Goal: Task Accomplishment & Management: Manage account settings

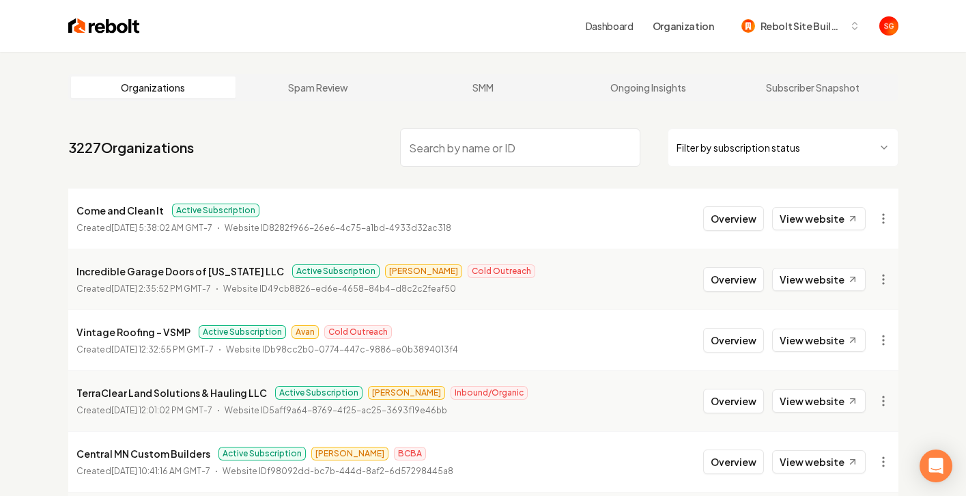
paste input "12 Point Landscaping"
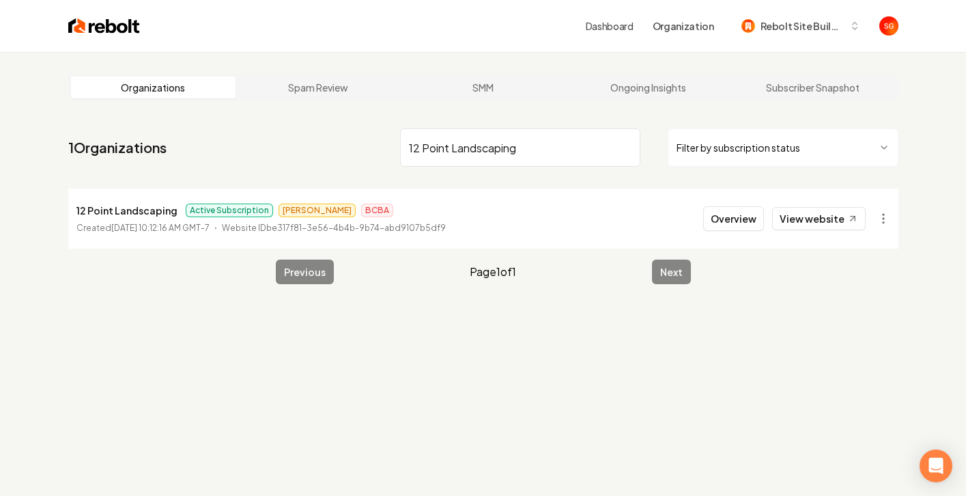
type input "12 Point Landscaping"
click at [210, 226] on time "September 29, 2025, 10:12:16 AM GMT-7" at bounding box center [160, 228] width 98 height 10
click at [695, 209] on li "12 Point Landscaping Active Subscription James BCBA Created September 29, 2025,…" at bounding box center [483, 218] width 830 height 60
click at [113, 231] on time "September 29, 2025, 10:12:16 AM GMT-7" at bounding box center [160, 228] width 98 height 10
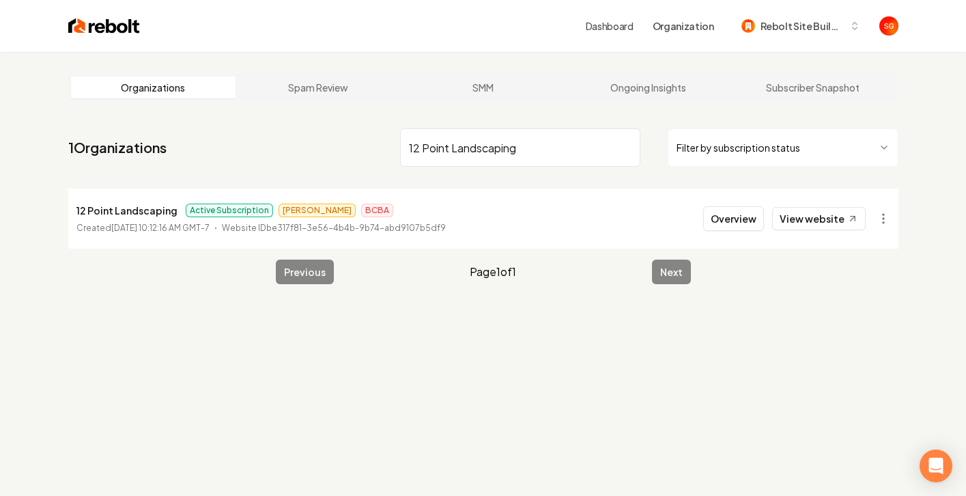
click at [667, 213] on li "12 Point Landscaping Active Subscription James BCBA Created September 29, 2025,…" at bounding box center [483, 218] width 830 height 60
click at [738, 214] on button "Overview" at bounding box center [733, 218] width 61 height 25
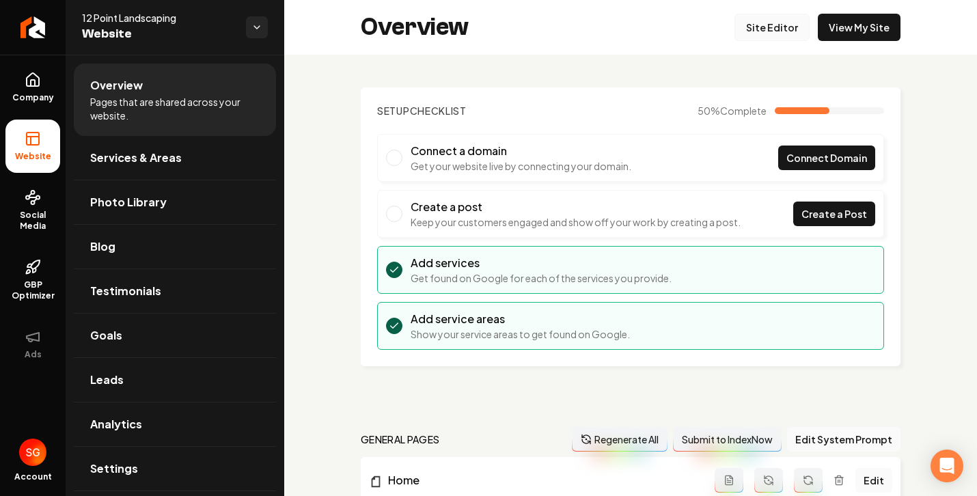
click at [755, 31] on link "Site Editor" at bounding box center [771, 27] width 75 height 27
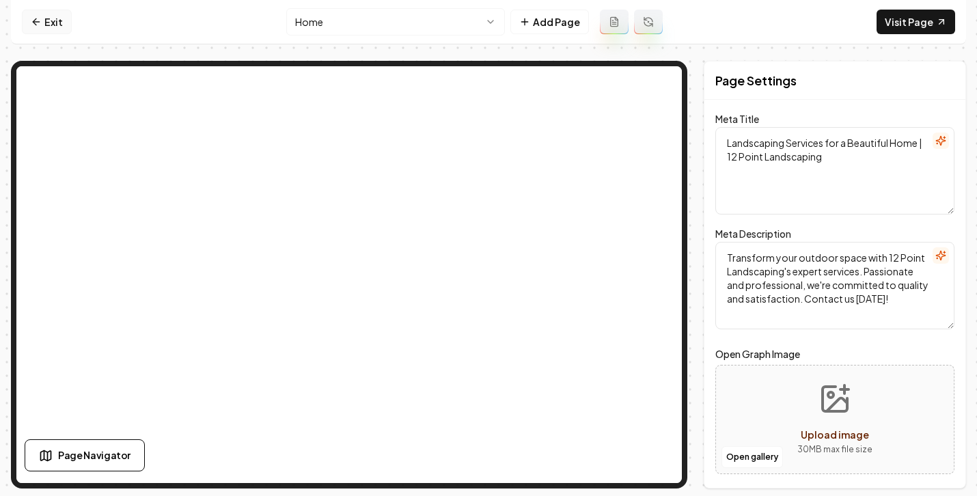
click at [53, 26] on link "Exit" at bounding box center [47, 22] width 50 height 25
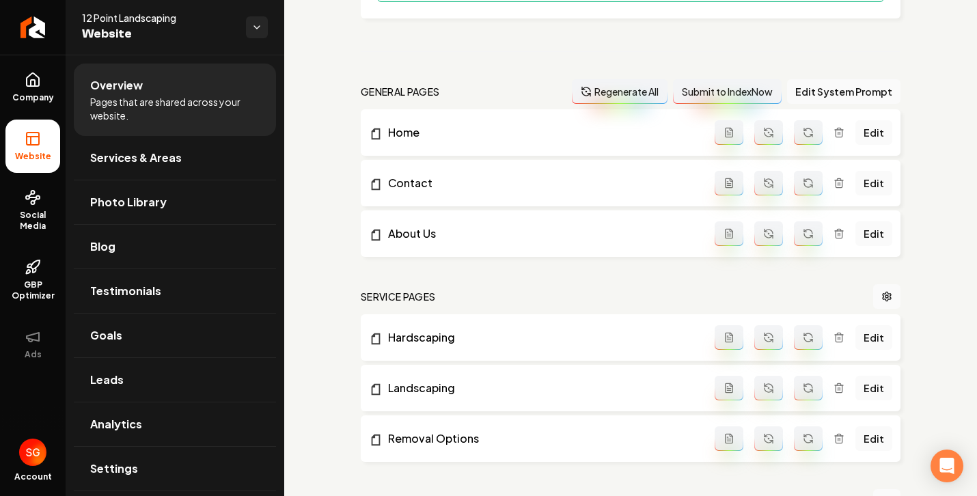
scroll to position [349, 0]
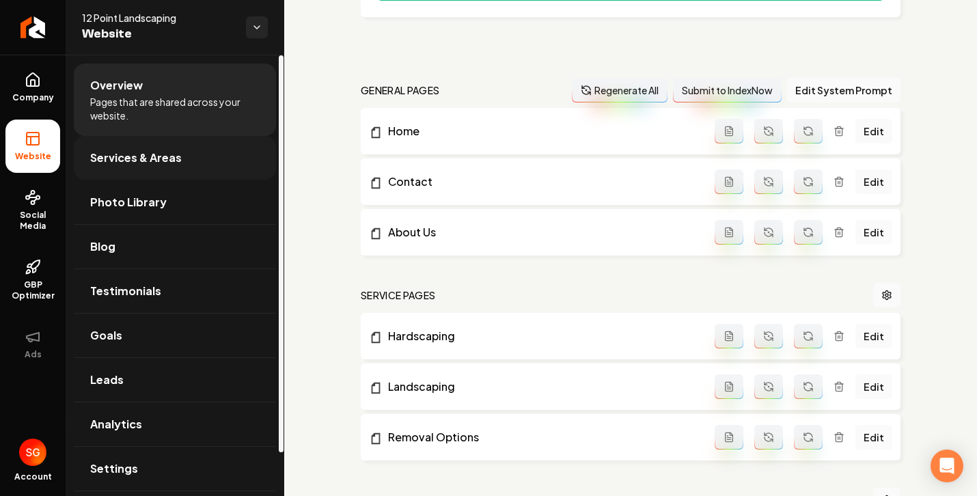
click at [180, 155] on link "Services & Areas" at bounding box center [175, 158] width 202 height 44
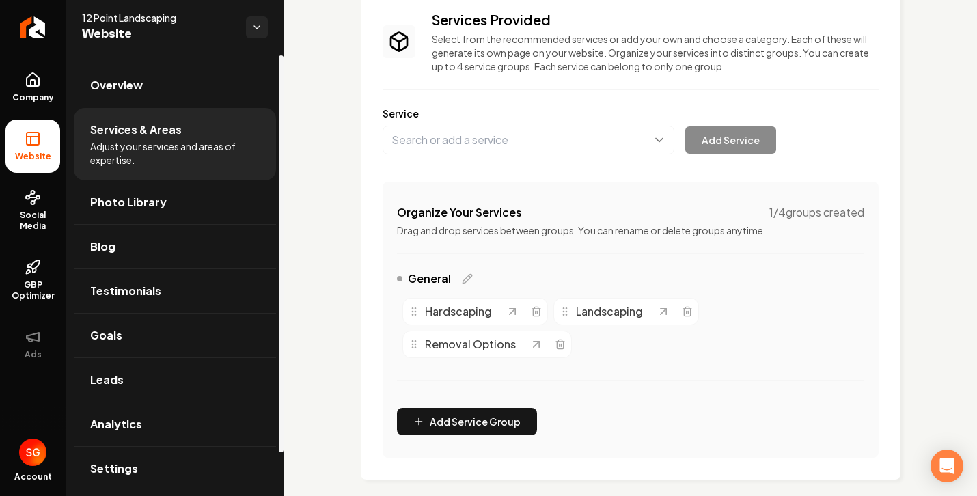
scroll to position [189, 0]
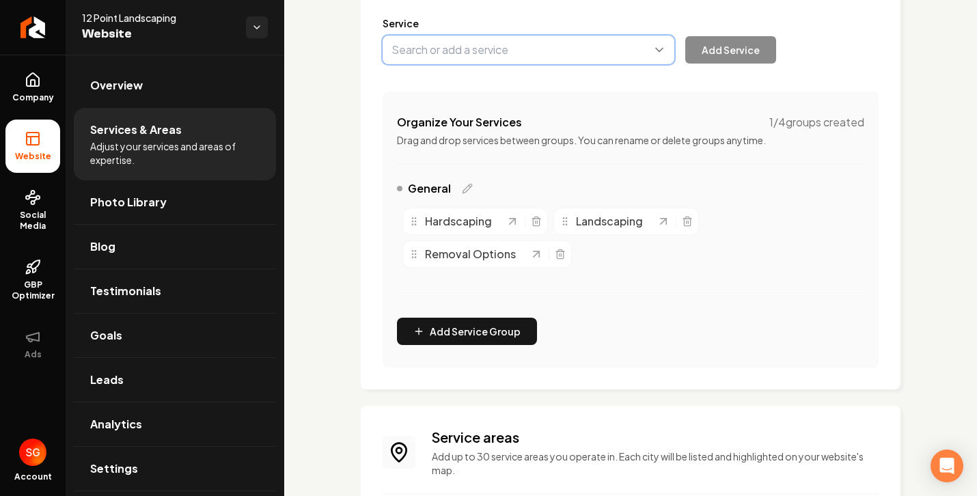
click at [455, 54] on button "Main content area" at bounding box center [528, 50] width 292 height 29
click at [421, 48] on button "Main content area" at bounding box center [528, 50] width 292 height 29
click at [422, 53] on button "Main content area" at bounding box center [528, 50] width 292 height 29
type input "landscaping"
click at [749, 59] on div "Add Service" at bounding box center [578, 50] width 393 height 29
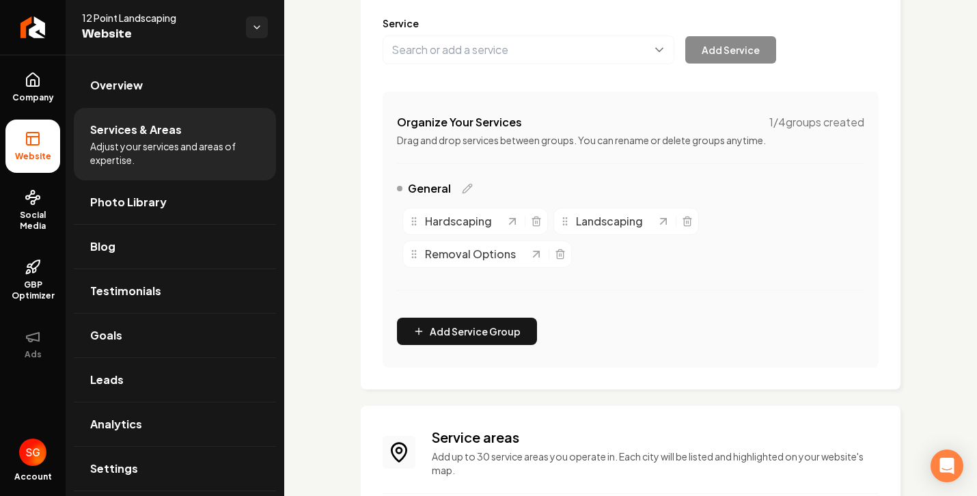
click at [747, 57] on div "Add Service" at bounding box center [578, 50] width 393 height 29
click at [576, 48] on button "Main content area" at bounding box center [528, 50] width 292 height 29
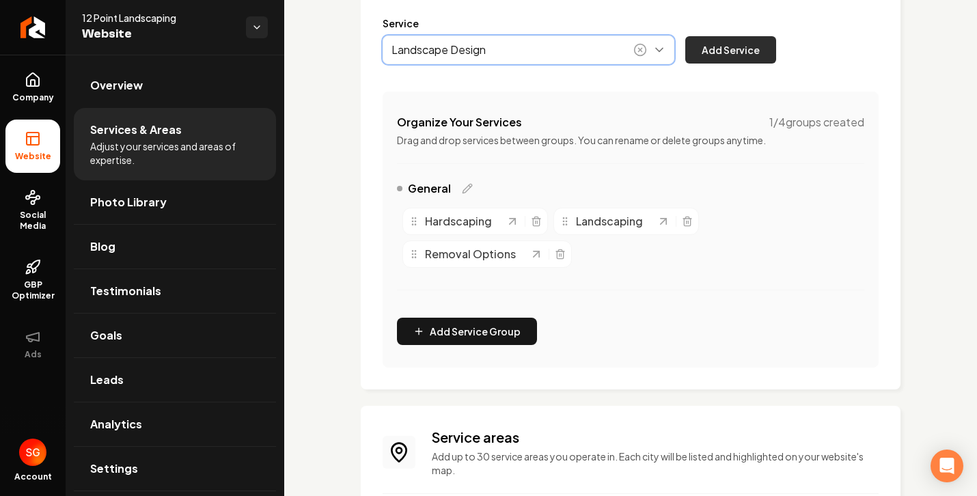
type input "Landscape Design"
click at [754, 48] on button "Add Service" at bounding box center [730, 49] width 91 height 27
click at [597, 48] on button "Main content area" at bounding box center [528, 50] width 292 height 29
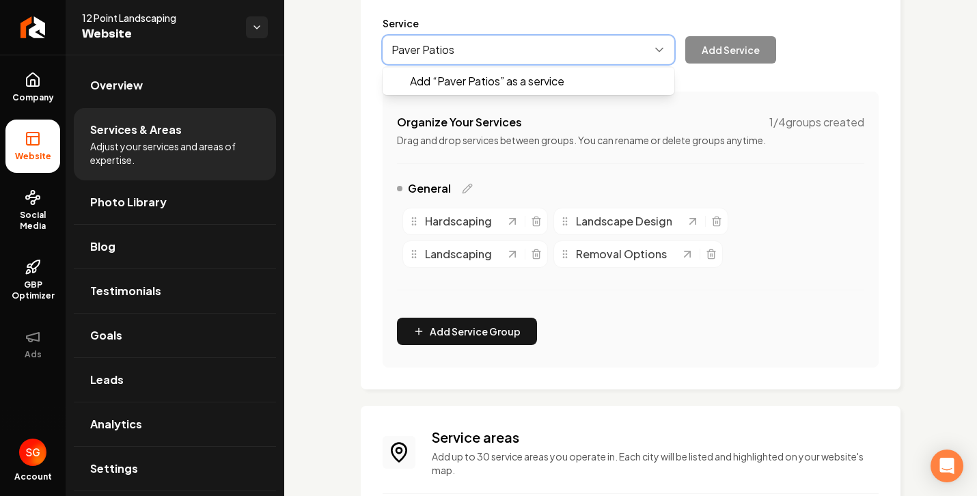
type input "Paver Patios"
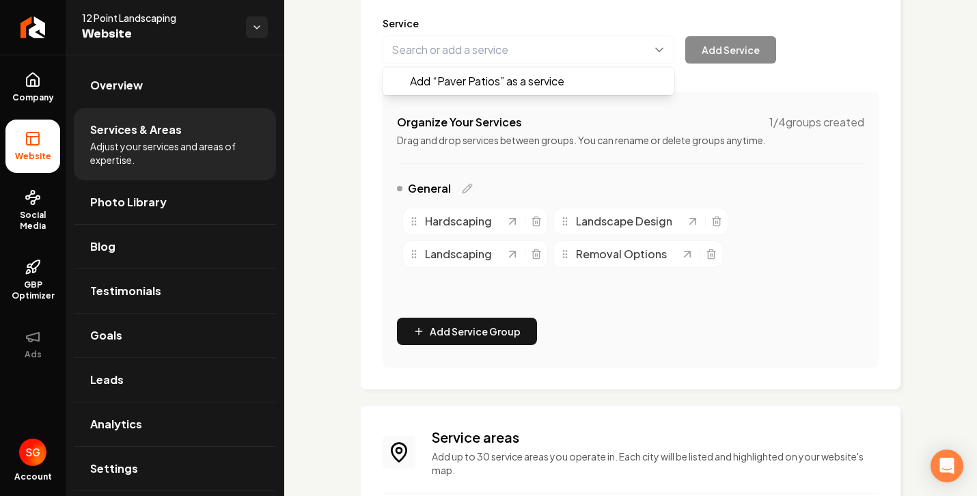
click at [722, 44] on div "Add “ Paver Patios ” as a service Add Service" at bounding box center [578, 50] width 393 height 29
click at [721, 44] on div "Add Service" at bounding box center [578, 50] width 393 height 29
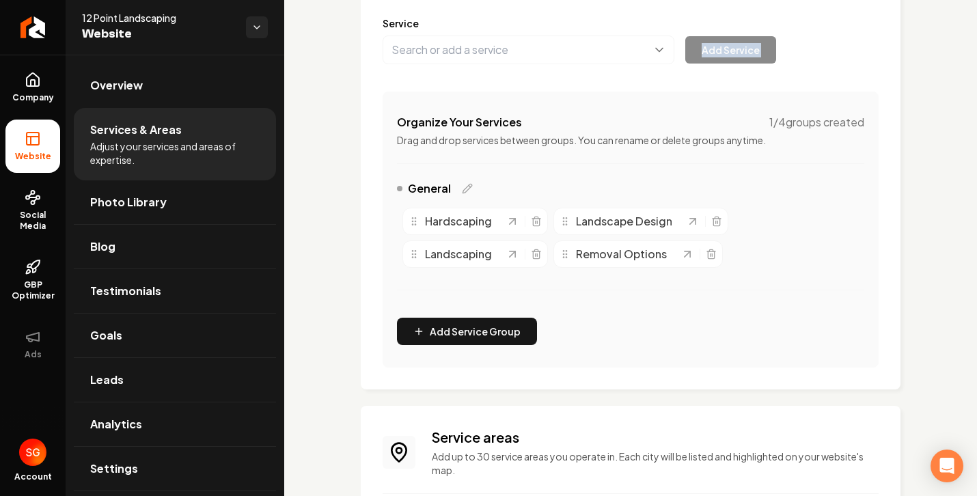
click at [721, 44] on div "Add Service" at bounding box center [578, 50] width 393 height 29
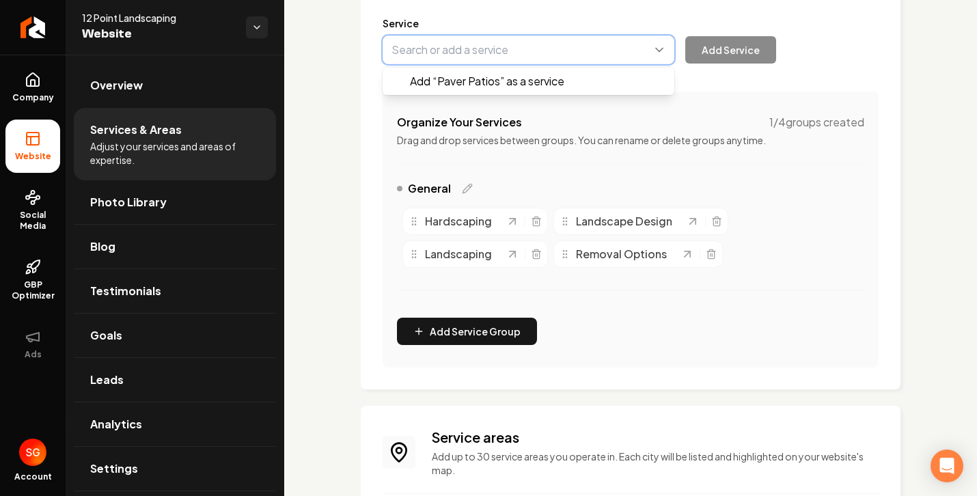
click at [571, 46] on button "Main content area" at bounding box center [528, 50] width 292 height 29
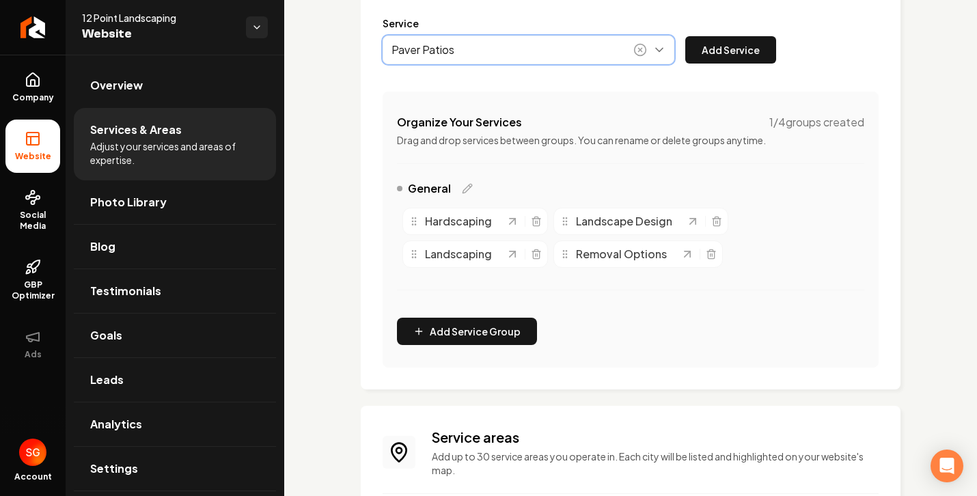
type input "Paver Patios"
click at [587, 56] on button "Main content area" at bounding box center [528, 50] width 292 height 29
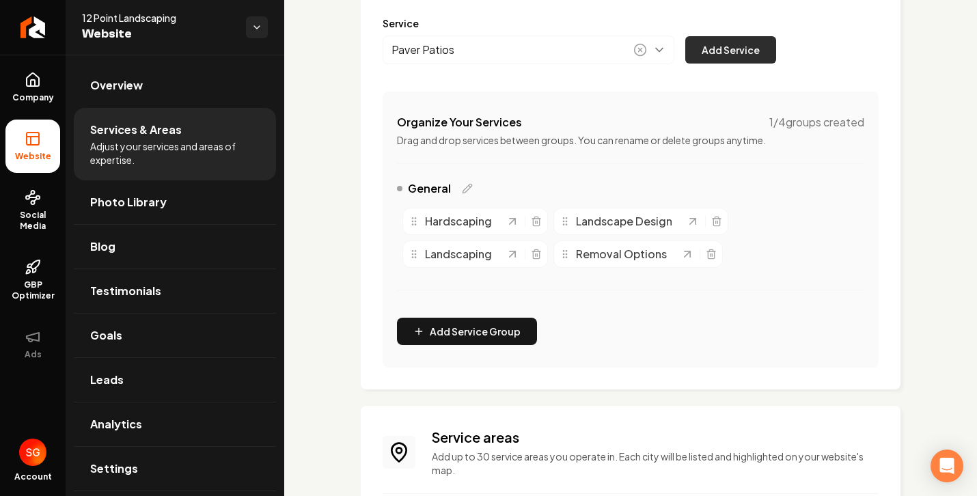
click at [755, 49] on div "Paver Patios Add Service" at bounding box center [578, 50] width 393 height 29
click at [717, 53] on button "Add Service" at bounding box center [730, 49] width 91 height 27
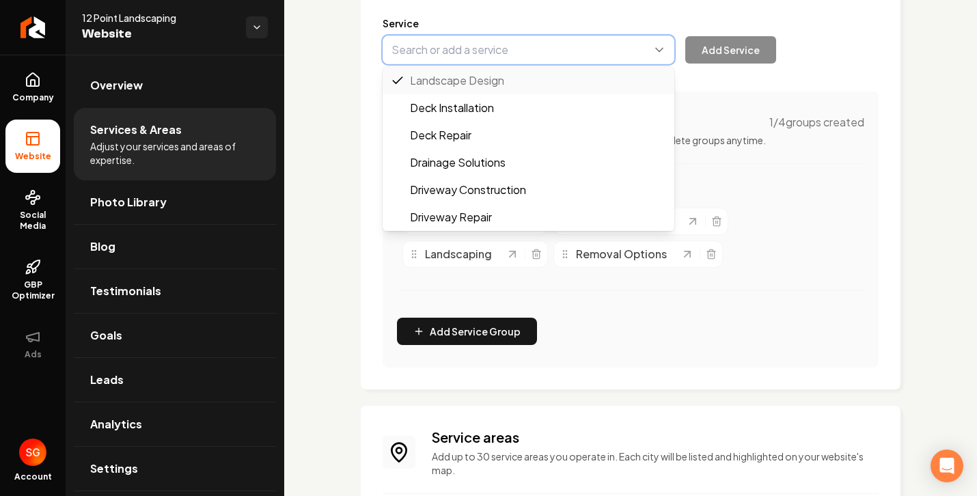
click at [491, 52] on button "Main content area" at bounding box center [528, 50] width 292 height 29
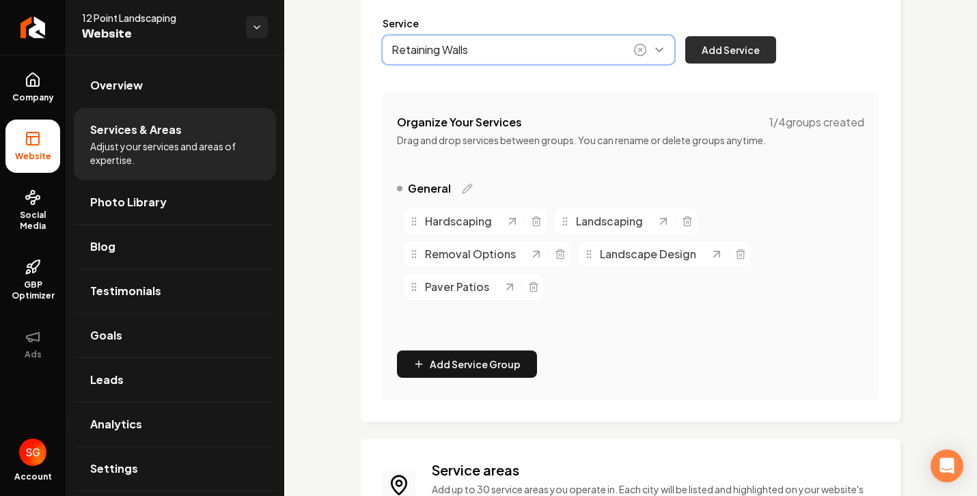
type input "Retaining Walls"
click at [710, 48] on button "Add Service" at bounding box center [730, 49] width 91 height 27
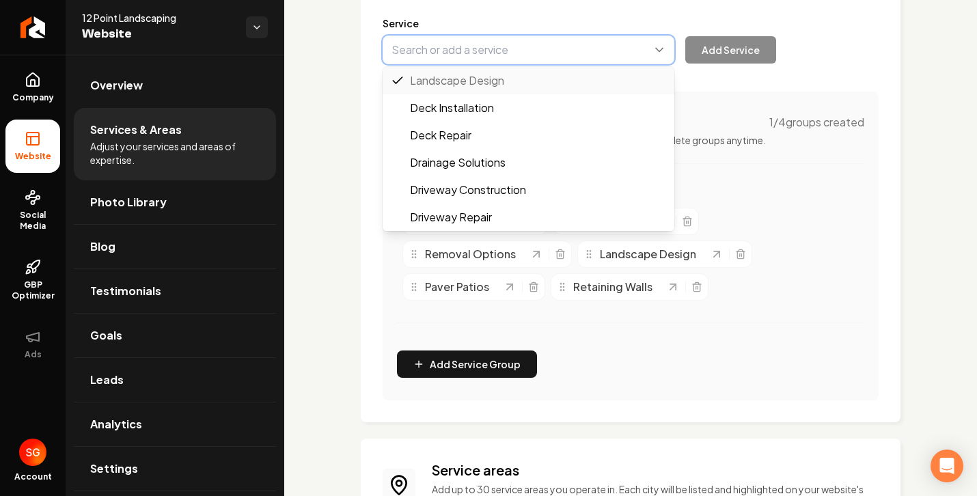
click at [492, 55] on button "Main content area" at bounding box center [528, 50] width 292 height 29
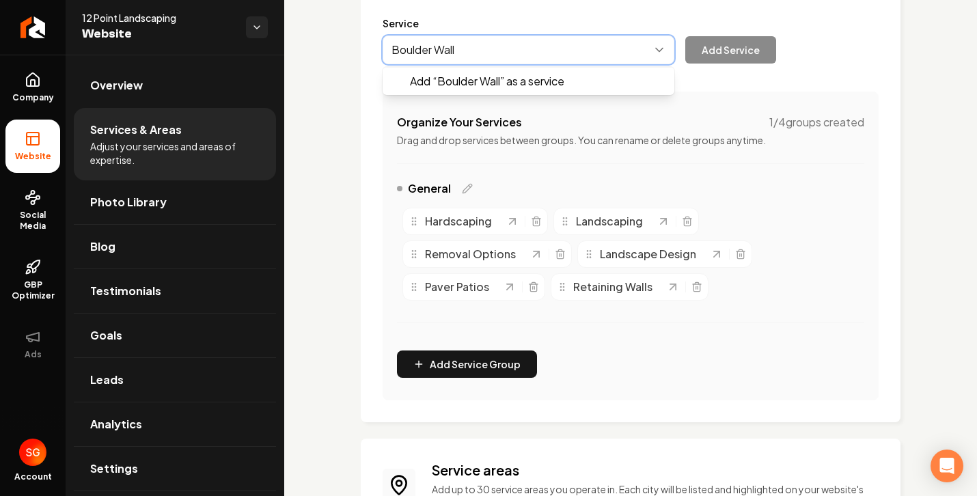
type input "Boulder Walls"
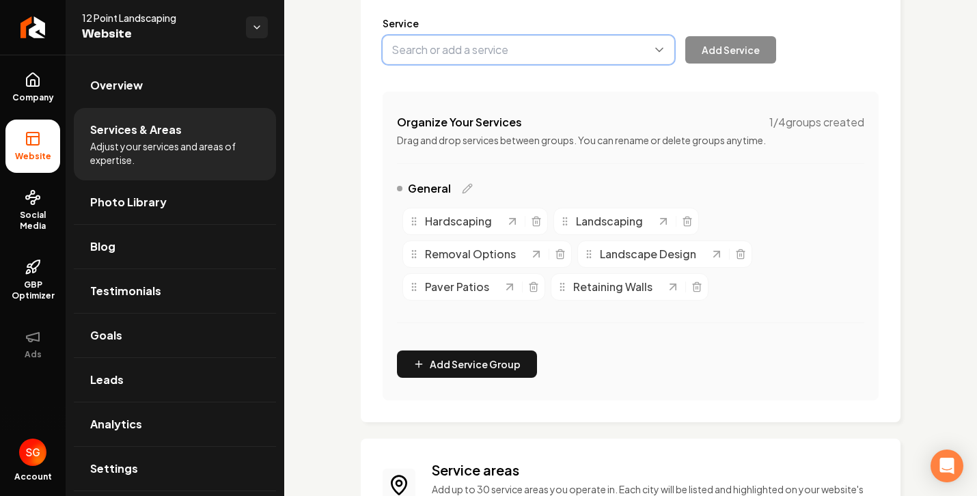
click at [559, 55] on button "Main content area" at bounding box center [528, 50] width 292 height 29
click at [608, 49] on button "Main content area" at bounding box center [528, 50] width 292 height 29
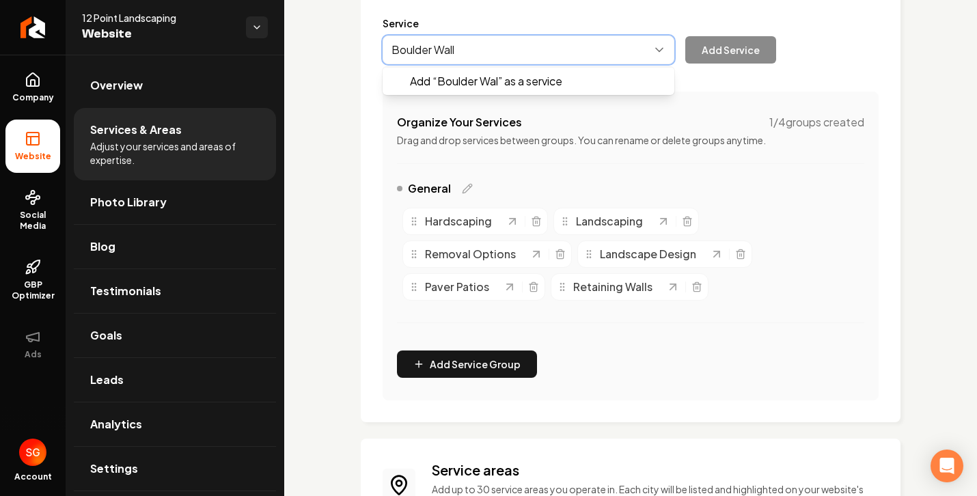
type input "Boulder Walls"
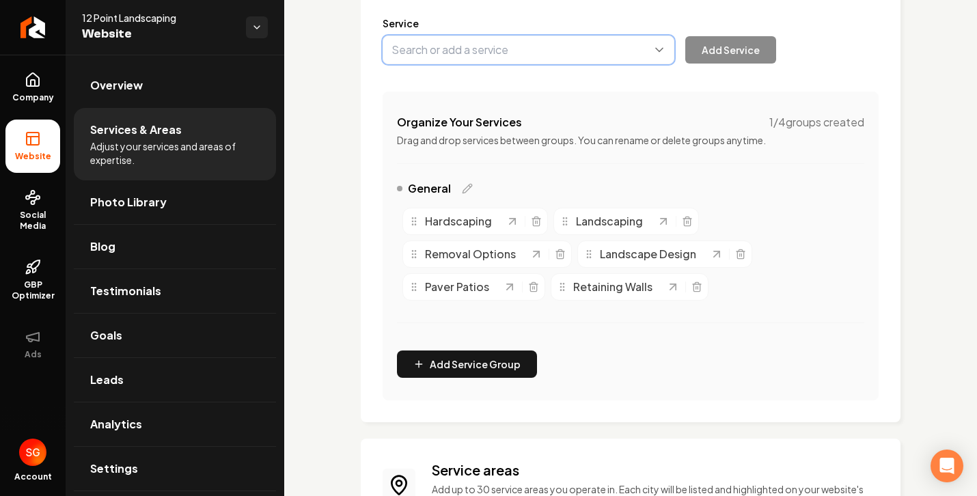
click at [608, 55] on button "Main content area" at bounding box center [528, 50] width 292 height 29
click at [608, 54] on button "Main content area" at bounding box center [528, 50] width 292 height 29
click at [608, 53] on button "Main content area" at bounding box center [528, 50] width 292 height 29
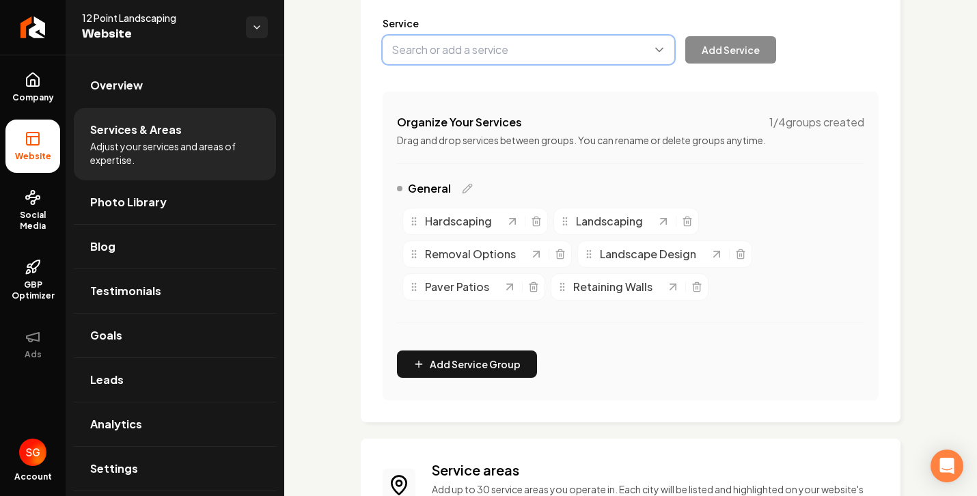
click at [608, 53] on button "Main content area" at bounding box center [528, 50] width 292 height 29
click at [607, 51] on button "Main content area" at bounding box center [528, 50] width 292 height 29
click at [518, 68] on div "Services Provided Select from the recommended services or add your own and choo…" at bounding box center [630, 160] width 496 height 480
click at [507, 57] on button "Main content area" at bounding box center [528, 50] width 292 height 29
type input "Boulder Walls"
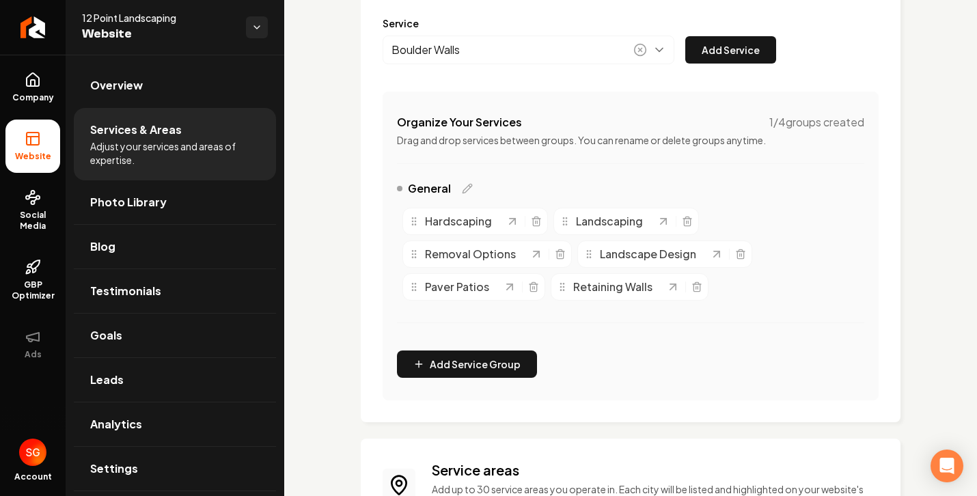
click at [734, 50] on button "Add Service" at bounding box center [730, 49] width 91 height 27
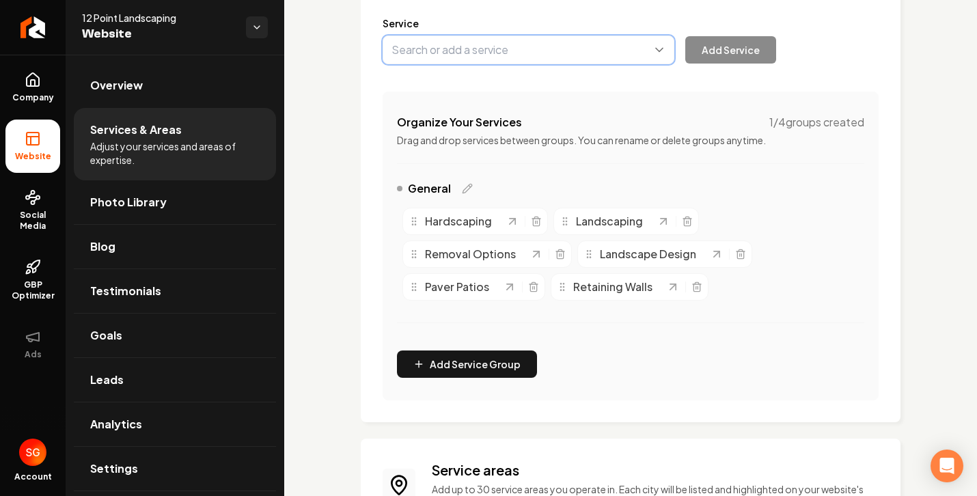
click at [504, 53] on button "Main content area" at bounding box center [528, 50] width 292 height 29
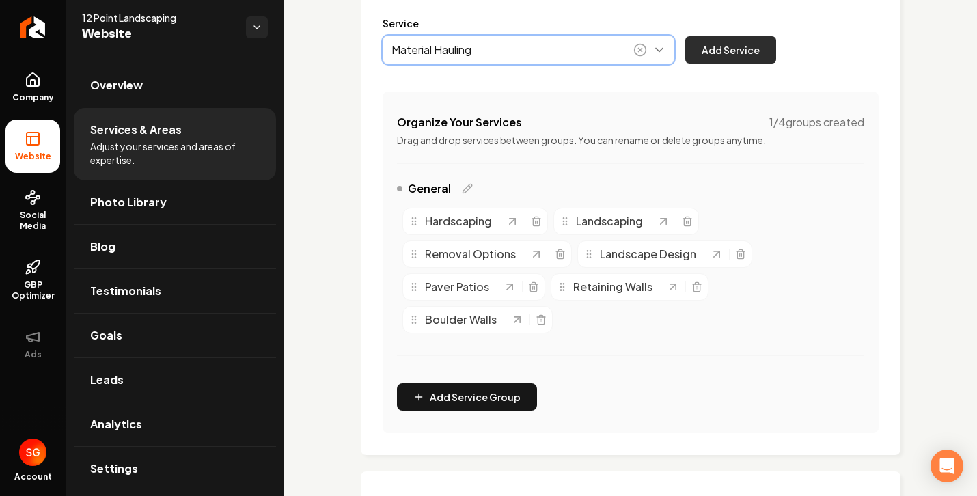
type input "Material Hauling"
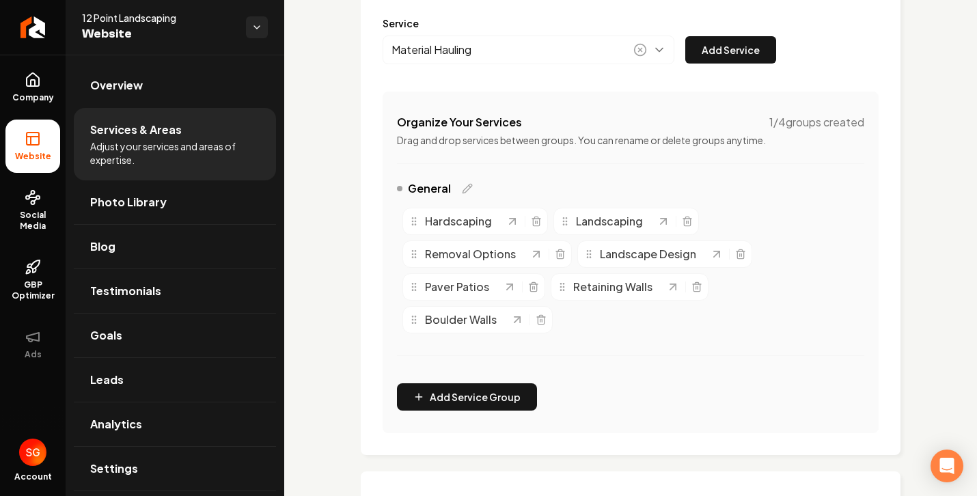
click at [720, 55] on button "Add Service" at bounding box center [730, 49] width 91 height 27
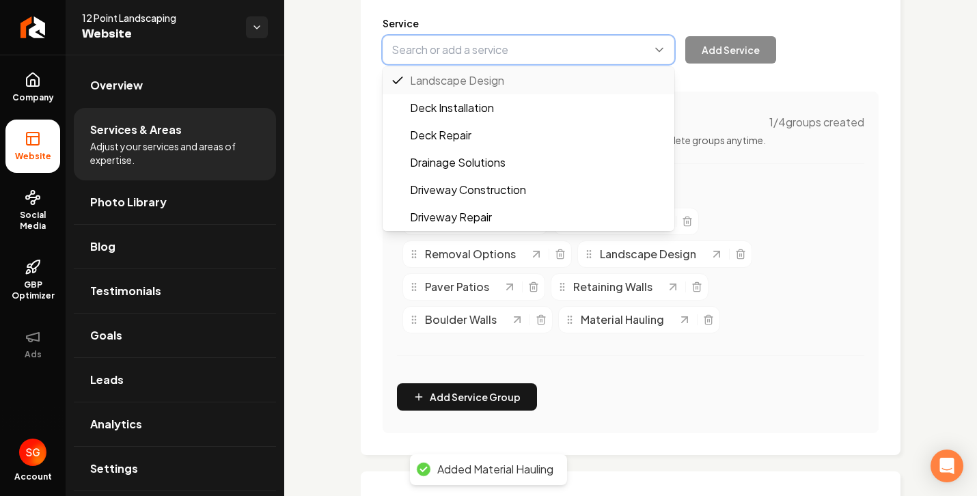
click at [494, 48] on button "Main content area" at bounding box center [528, 50] width 292 height 29
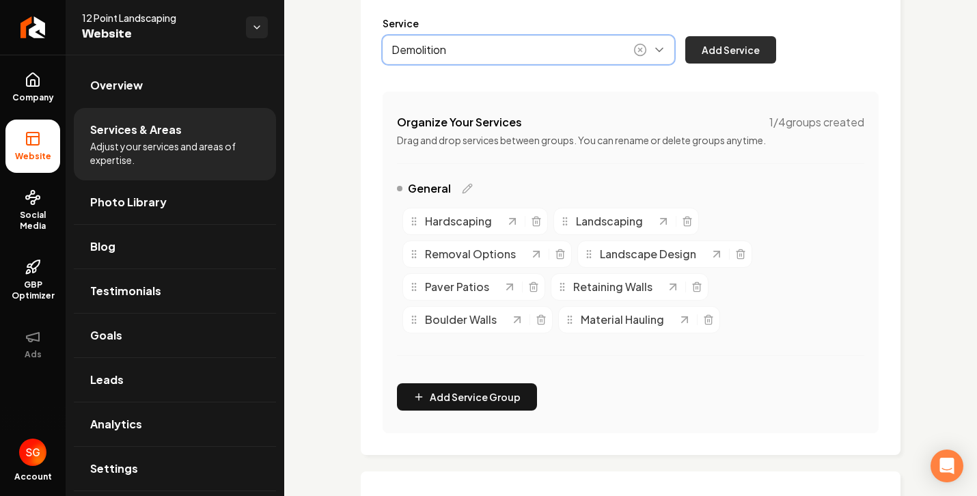
type input "Demolition"
click at [747, 52] on button "Add Service" at bounding box center [730, 49] width 91 height 27
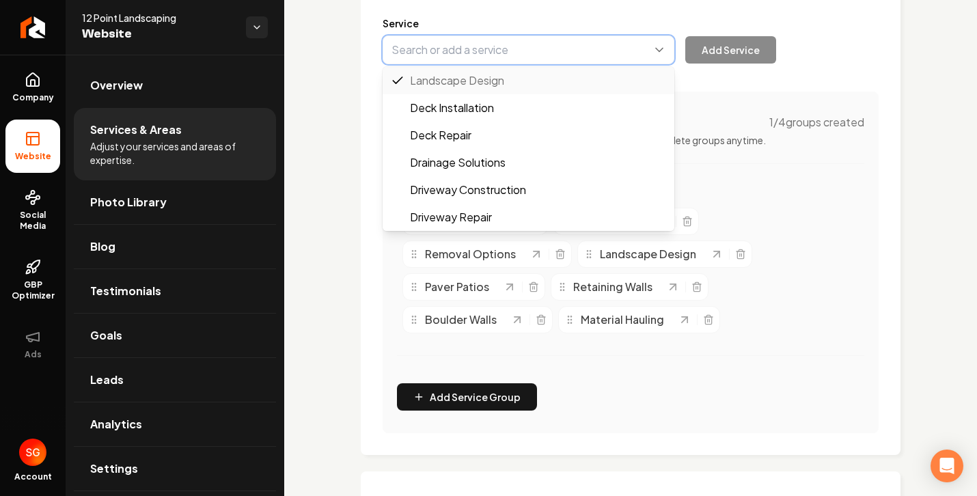
click at [494, 44] on button "Main content area" at bounding box center [528, 50] width 292 height 29
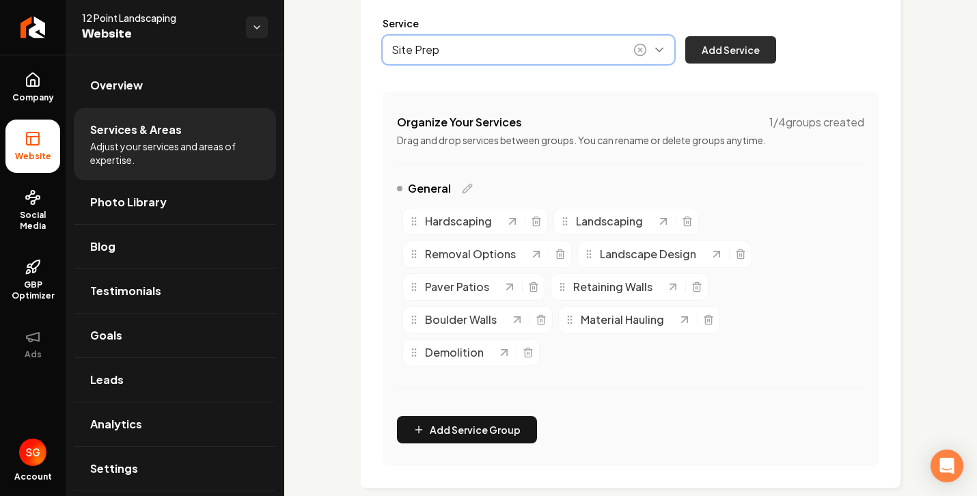
type input "Site Prep"
click at [730, 50] on button "Add Service" at bounding box center [730, 49] width 91 height 27
click at [490, 52] on button "Main content area" at bounding box center [528, 50] width 292 height 29
type input "Sod"
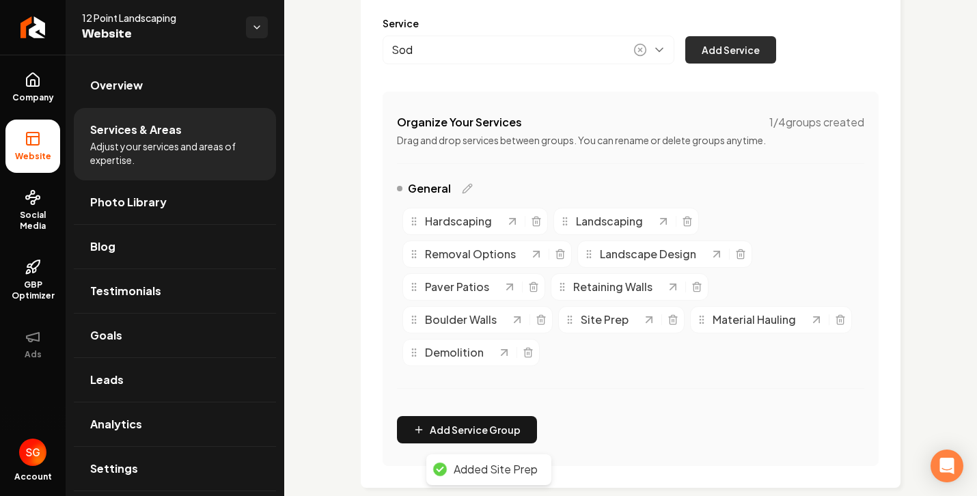
click at [725, 60] on button "Add Service" at bounding box center [730, 49] width 91 height 27
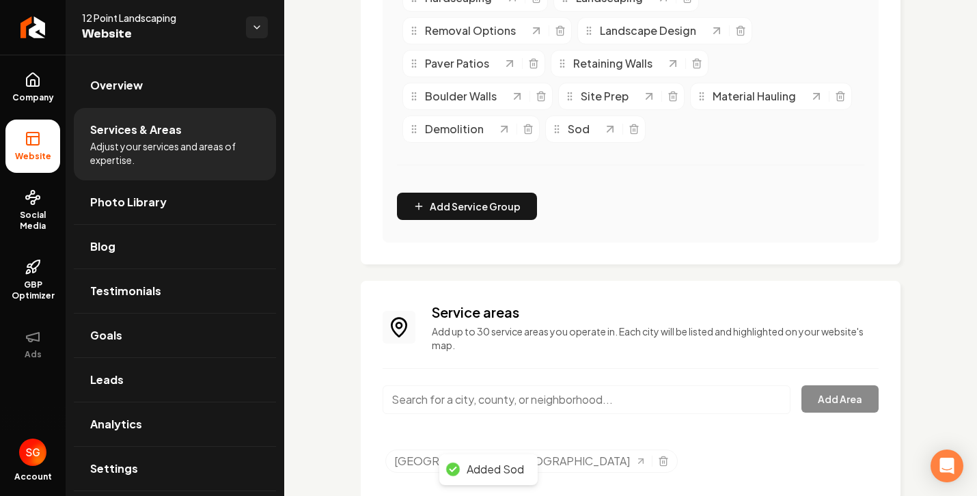
scroll to position [449, 0]
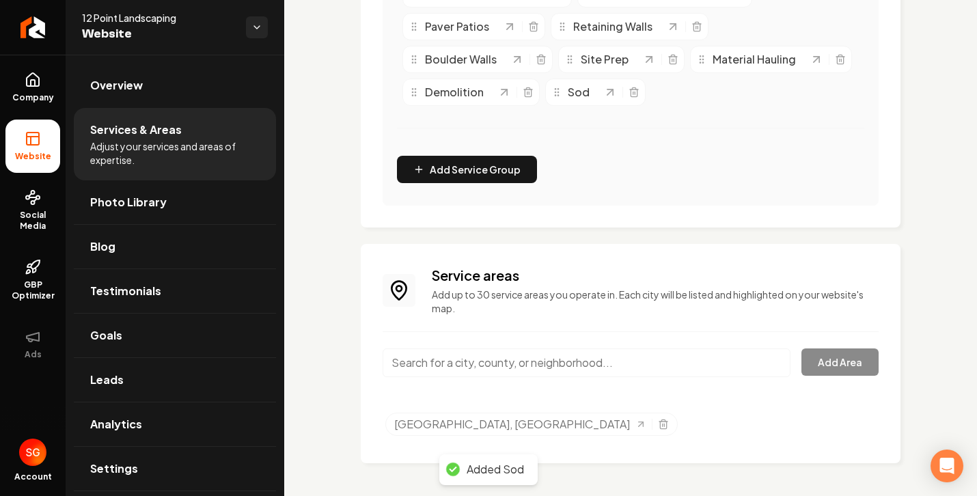
click at [442, 360] on input "Main content area" at bounding box center [586, 362] width 408 height 29
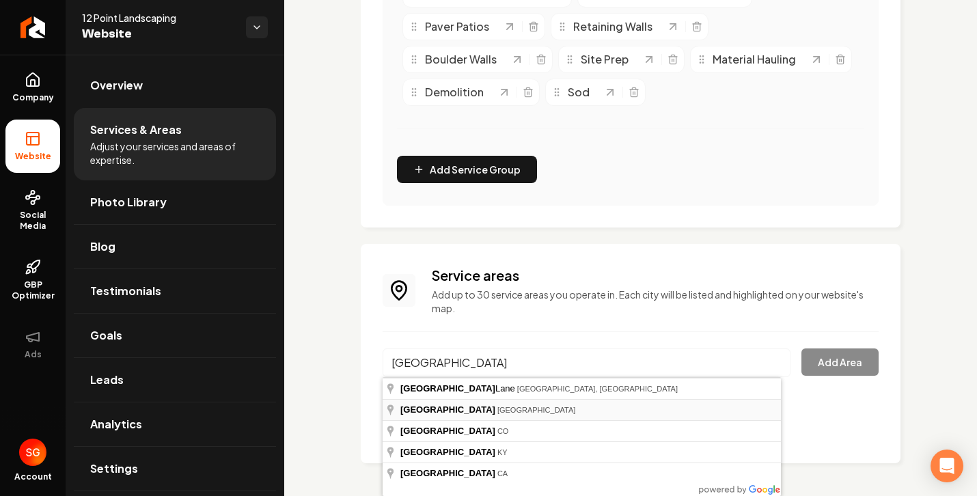
type input "Georgetown, TX"
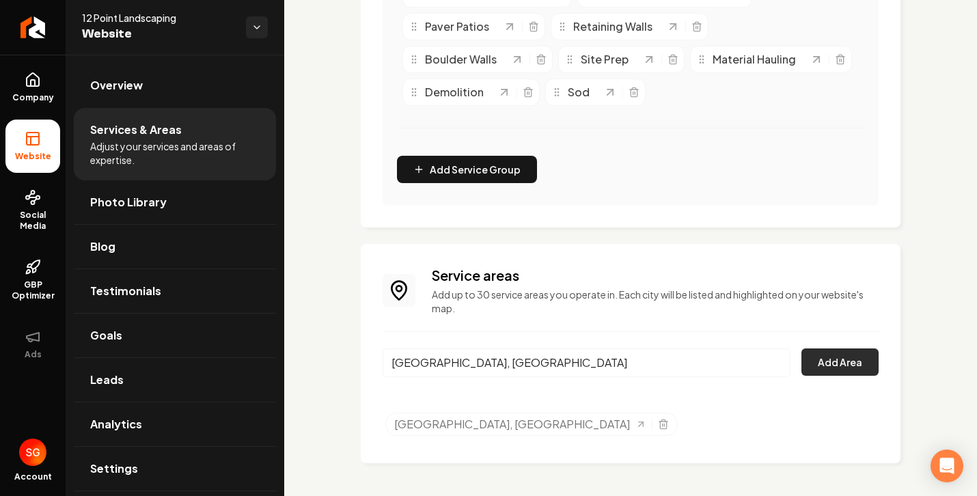
click at [853, 365] on button "Add Area" at bounding box center [839, 361] width 77 height 27
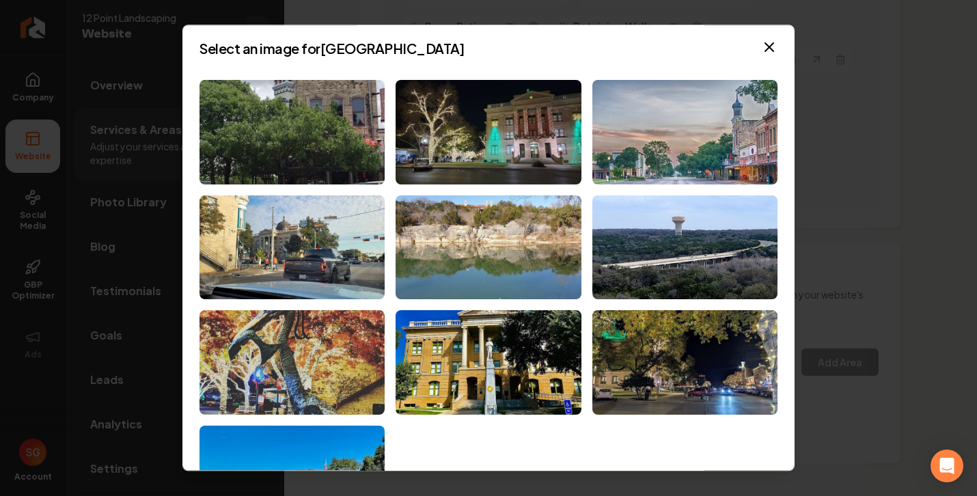
scroll to position [5, 0]
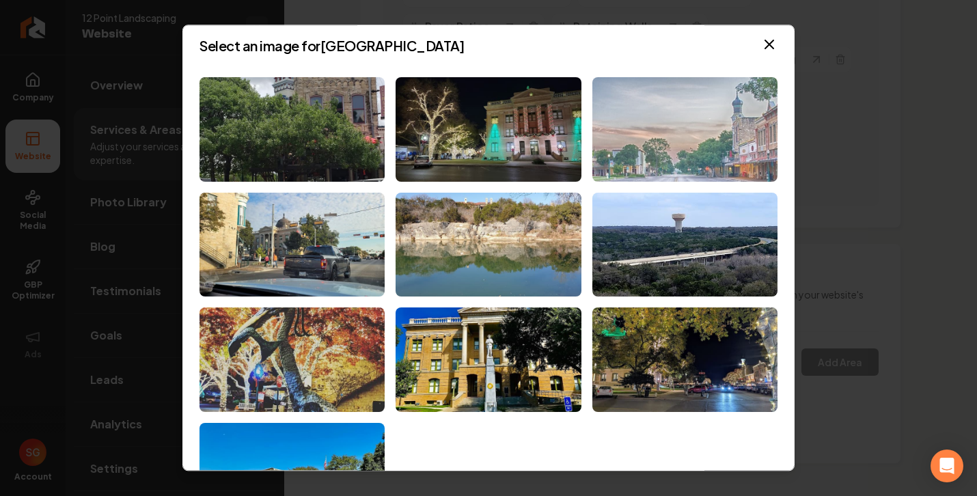
click at [638, 151] on img at bounding box center [684, 129] width 185 height 104
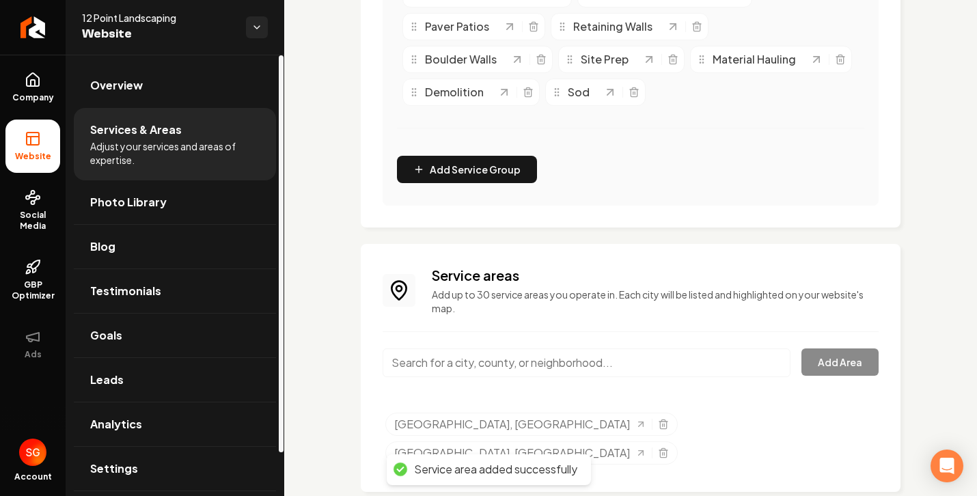
click at [435, 360] on input "Main content area" at bounding box center [586, 362] width 408 height 29
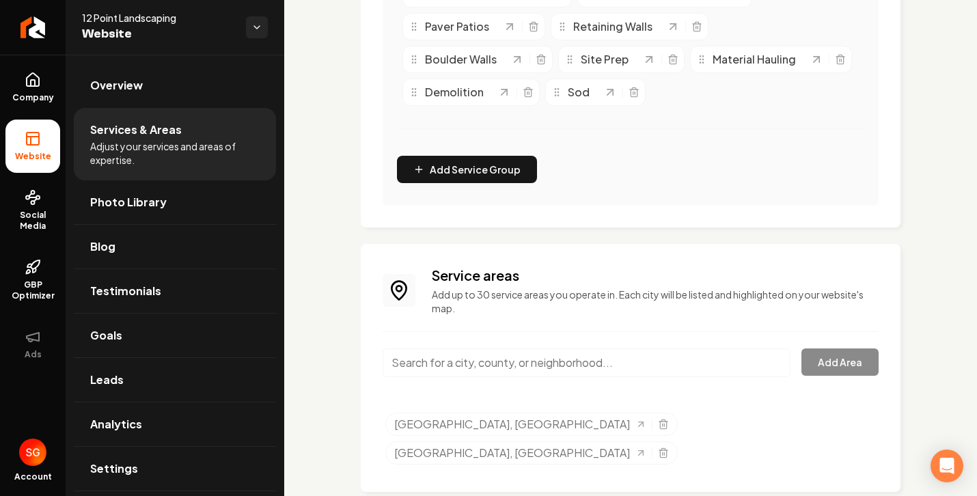
paste input "• Dripping Springs, TX"
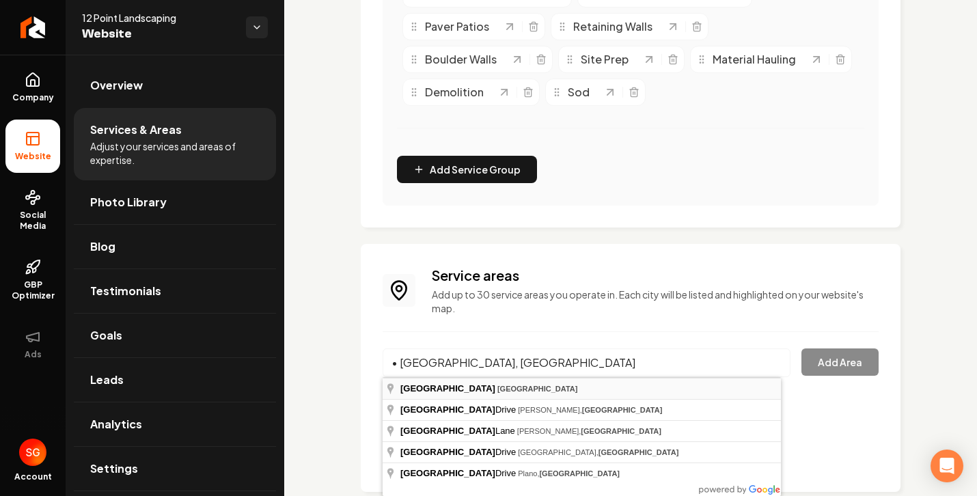
type input "Dripping Springs, TX"
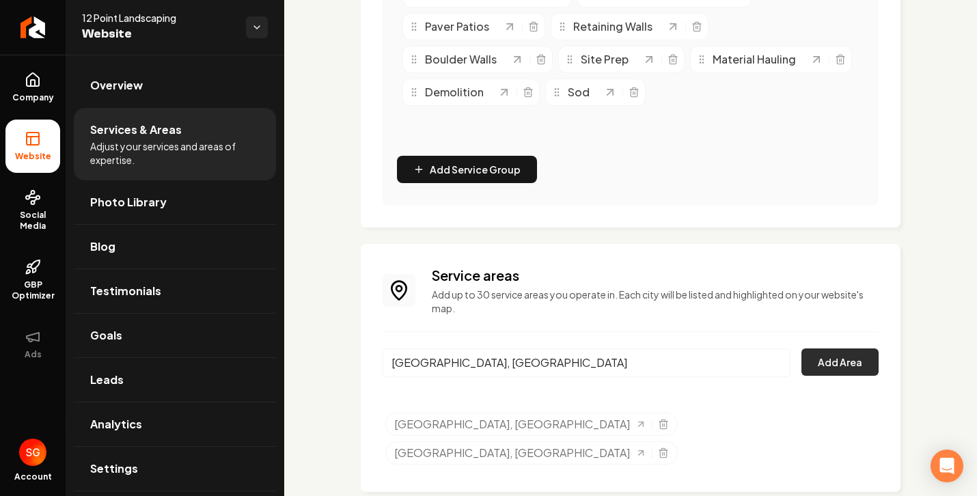
click at [809, 360] on button "Add Area" at bounding box center [839, 361] width 77 height 27
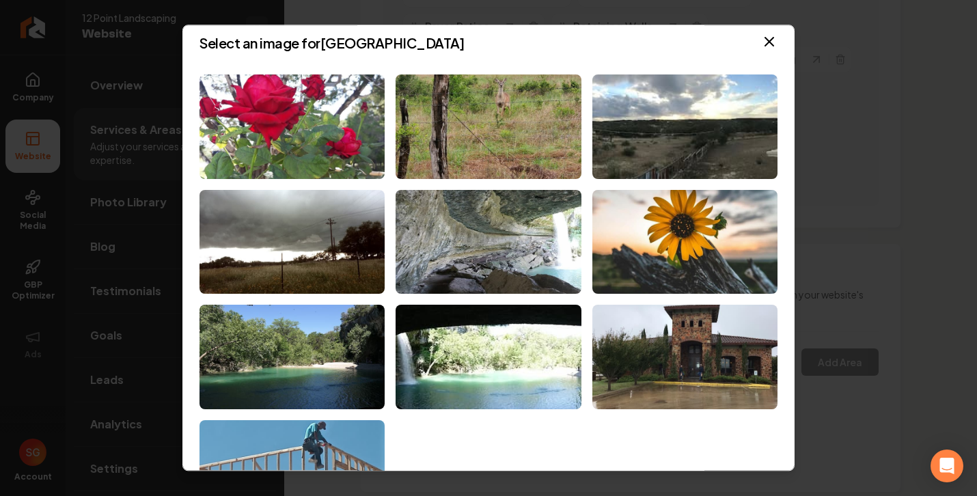
scroll to position [0, 0]
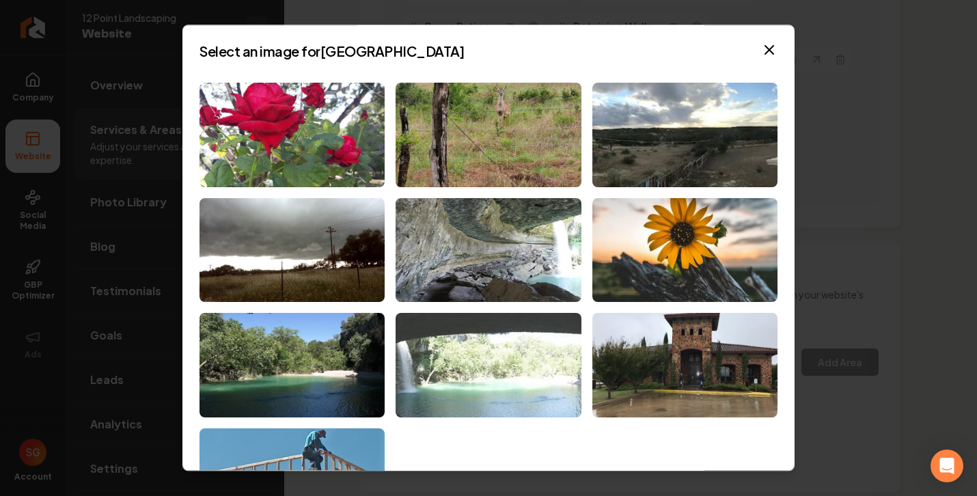
click at [432, 370] on img at bounding box center [487, 365] width 185 height 104
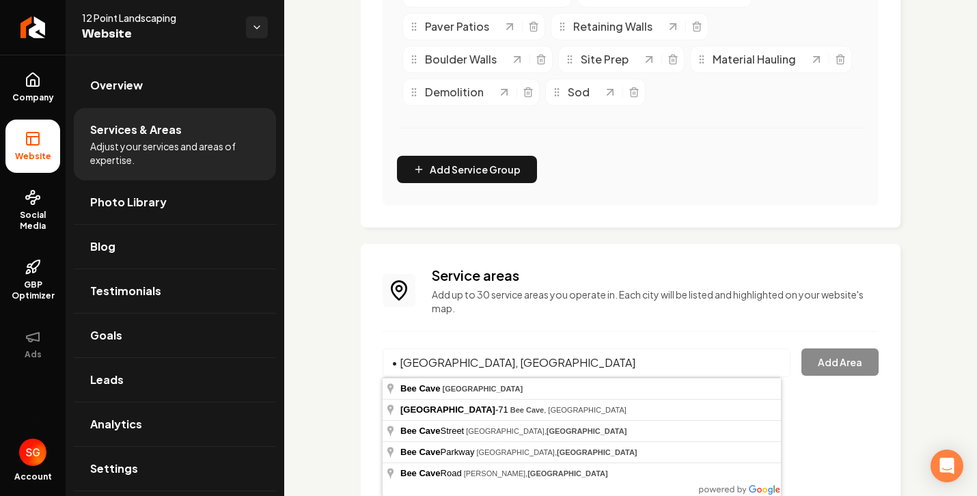
type input "Bee Cave, TX"
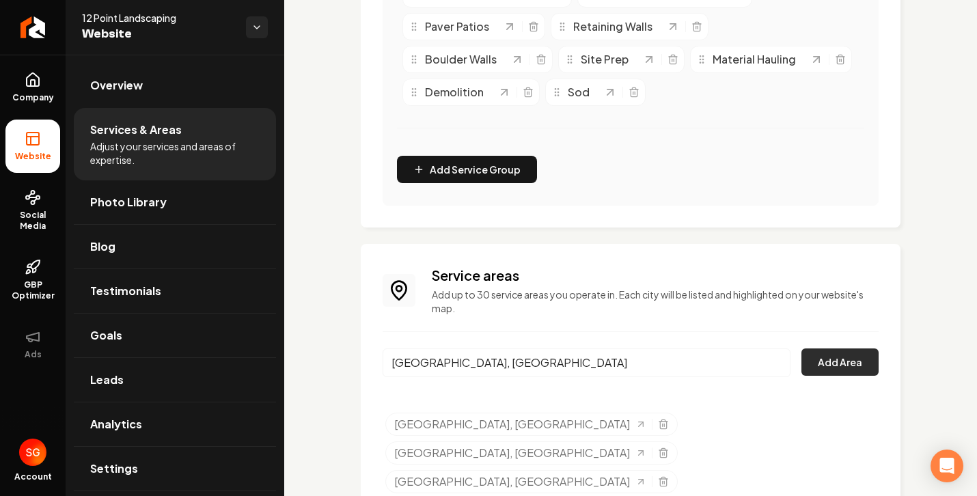
click at [822, 356] on button "Add Area" at bounding box center [839, 361] width 77 height 27
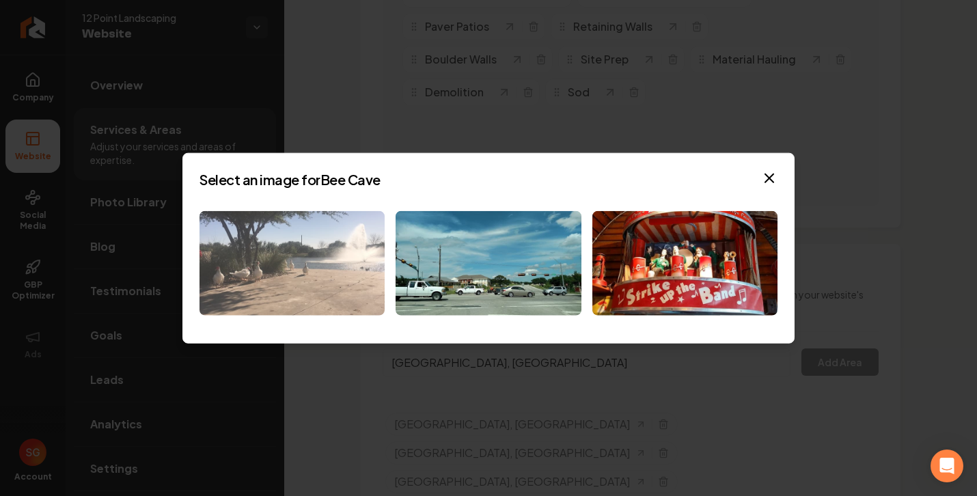
click at [317, 261] on img at bounding box center [291, 263] width 185 height 104
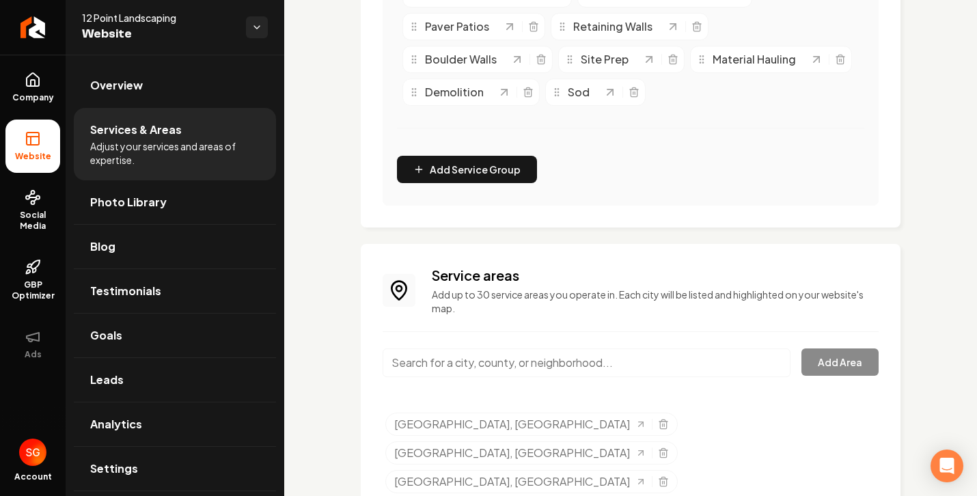
click at [425, 359] on input "Main content area" at bounding box center [586, 362] width 408 height 29
paste input "• Blake Way, TX"
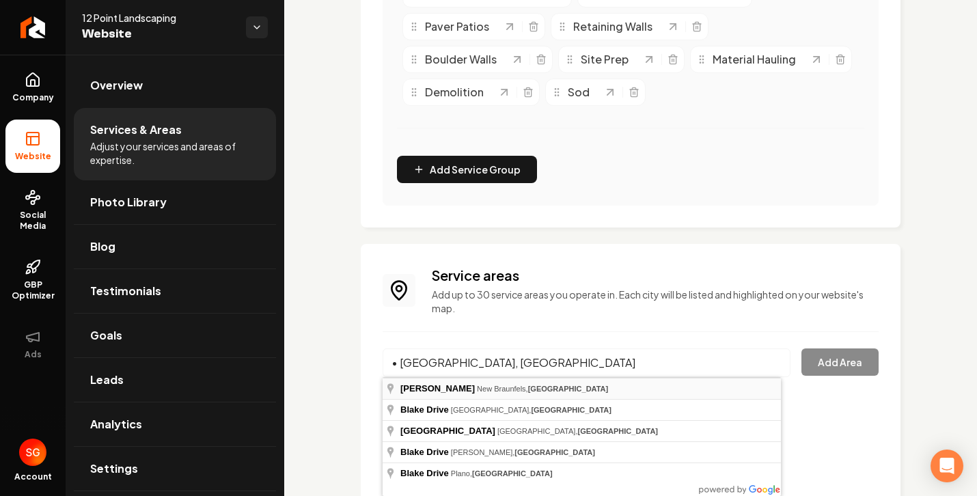
type input "Blake Way, New Braunfels, TX"
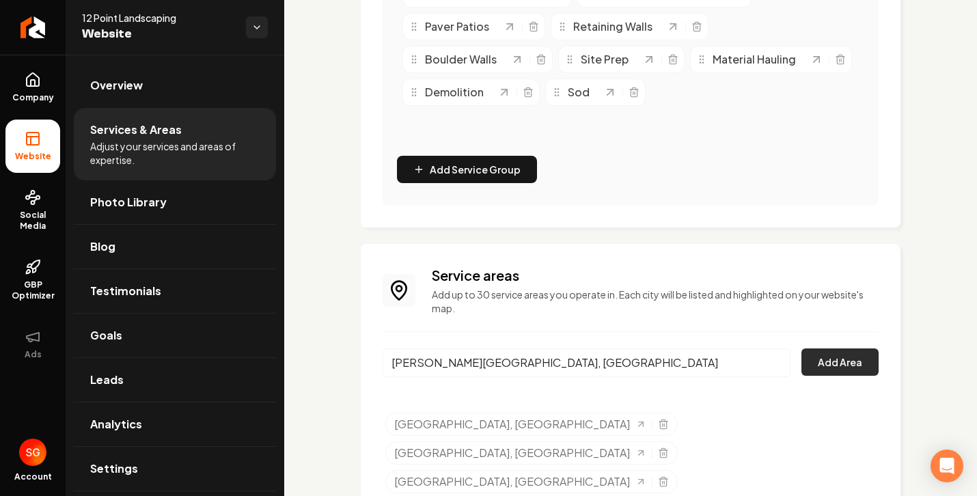
click at [820, 370] on button "Add Area" at bounding box center [839, 361] width 77 height 27
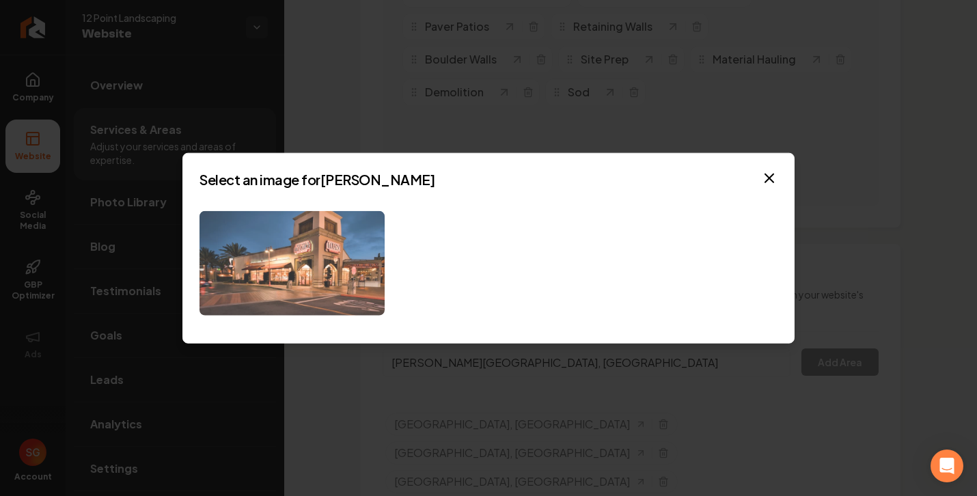
click at [333, 267] on img at bounding box center [291, 263] width 185 height 104
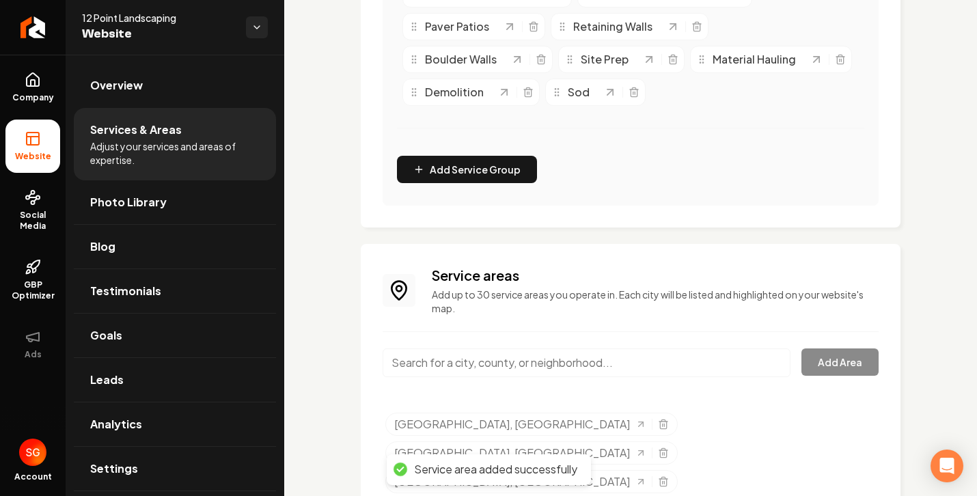
click at [664, 369] on input "Main content area" at bounding box center [586, 362] width 408 height 29
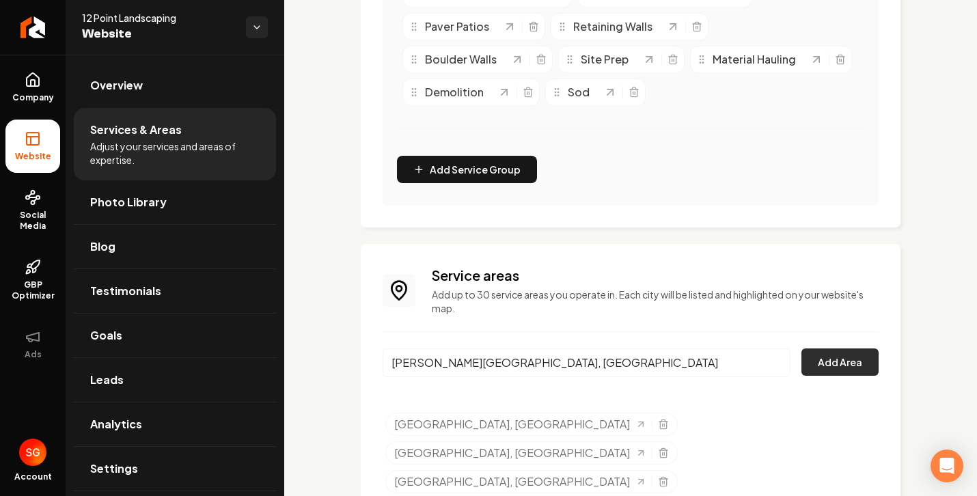
click at [835, 367] on button "Add Area" at bounding box center [839, 361] width 77 height 27
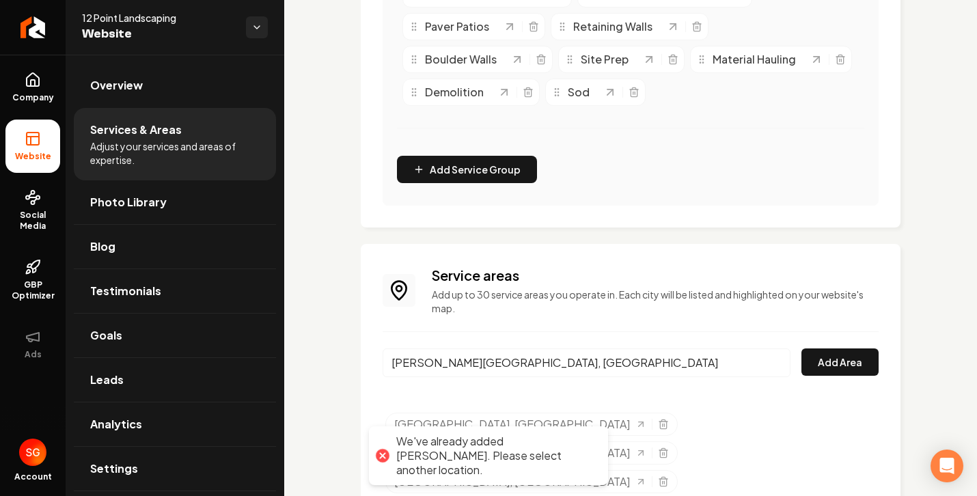
click at [580, 369] on input "Blake Way, New Braunfels, TX" at bounding box center [586, 362] width 408 height 29
paste input "• Buda"
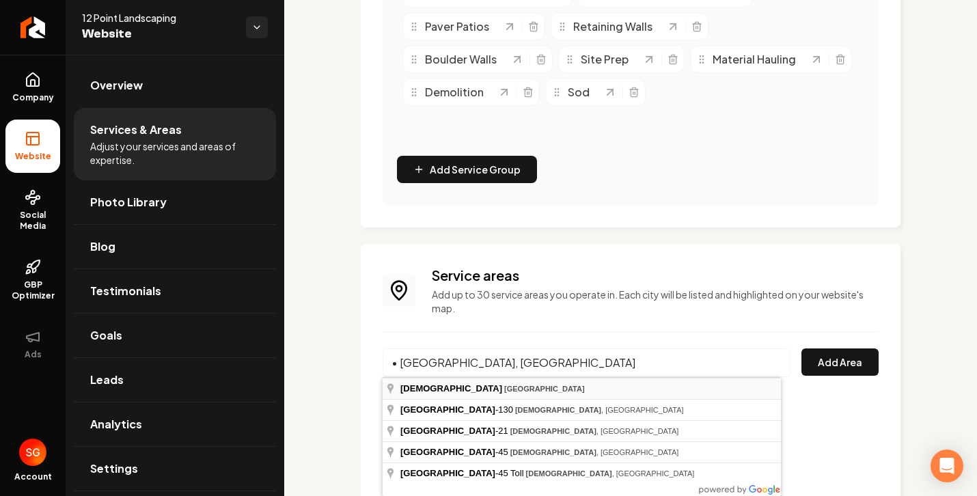
type input "Buda, TX"
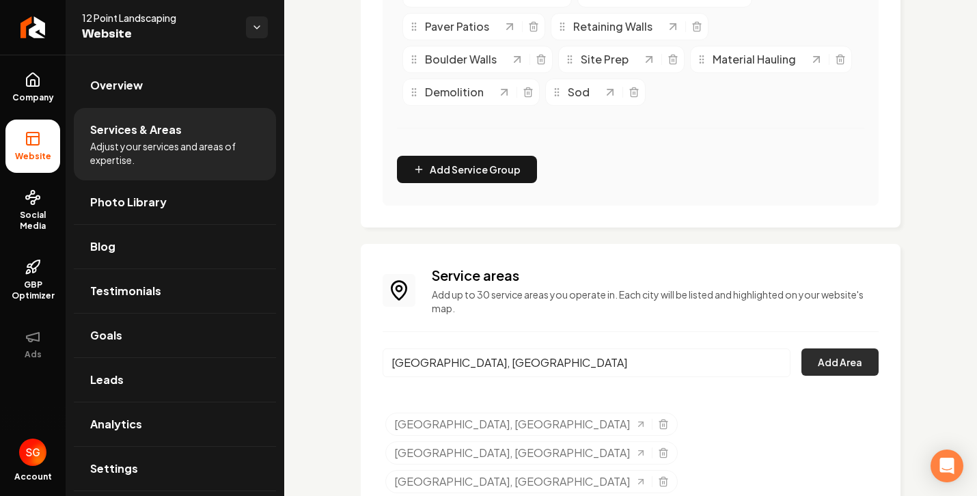
click at [836, 365] on button "Add Area" at bounding box center [839, 361] width 77 height 27
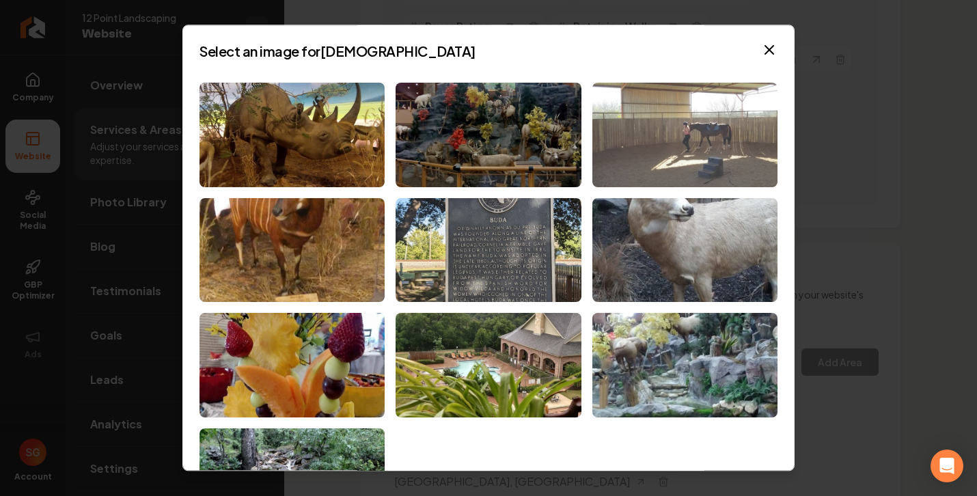
click at [728, 128] on img at bounding box center [684, 135] width 185 height 104
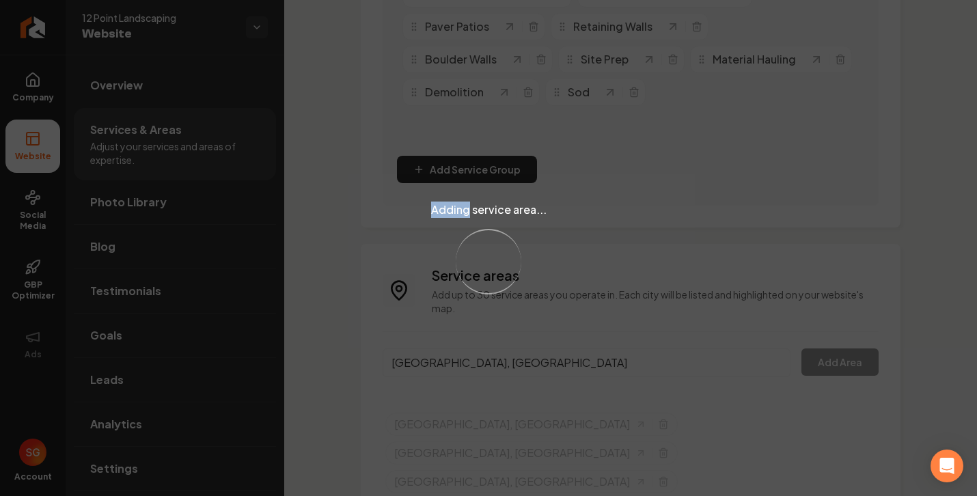
click at [728, 128] on div "Adding service area... Loading..." at bounding box center [488, 248] width 977 height 496
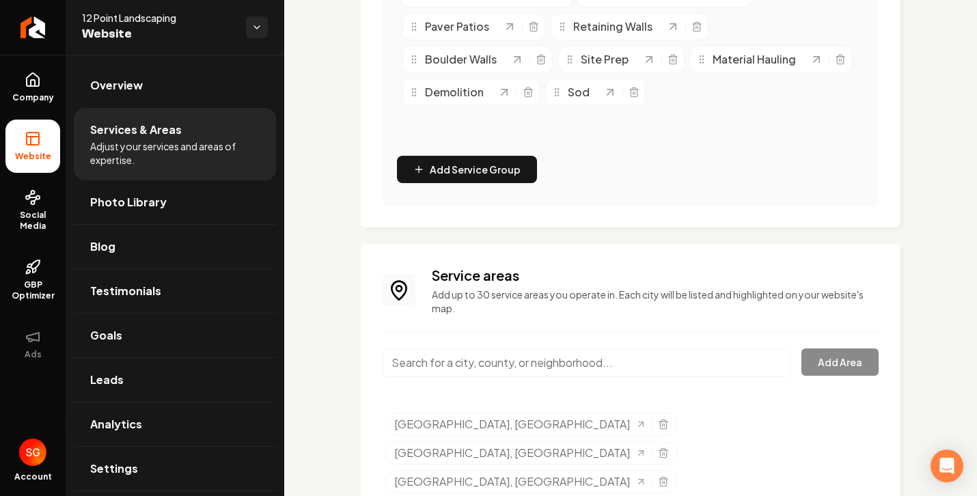
click at [608, 365] on input "Main content area" at bounding box center [586, 362] width 408 height 29
paste input "• Spicewood, TX"
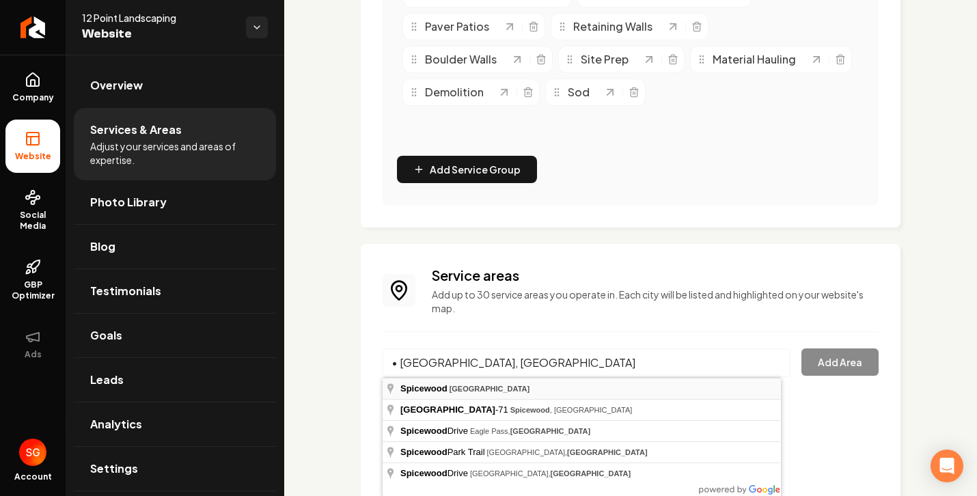
type input "Spicewood, TX"
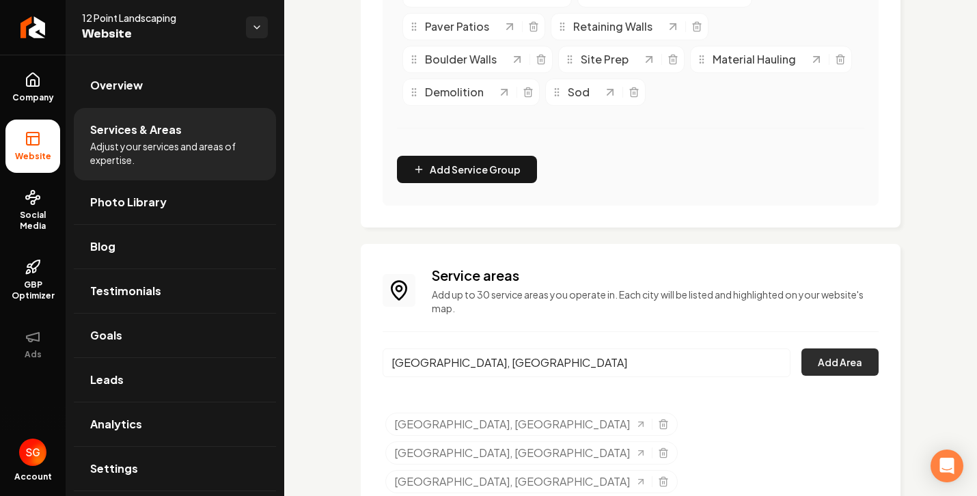
click at [843, 368] on button "Add Area" at bounding box center [839, 361] width 77 height 27
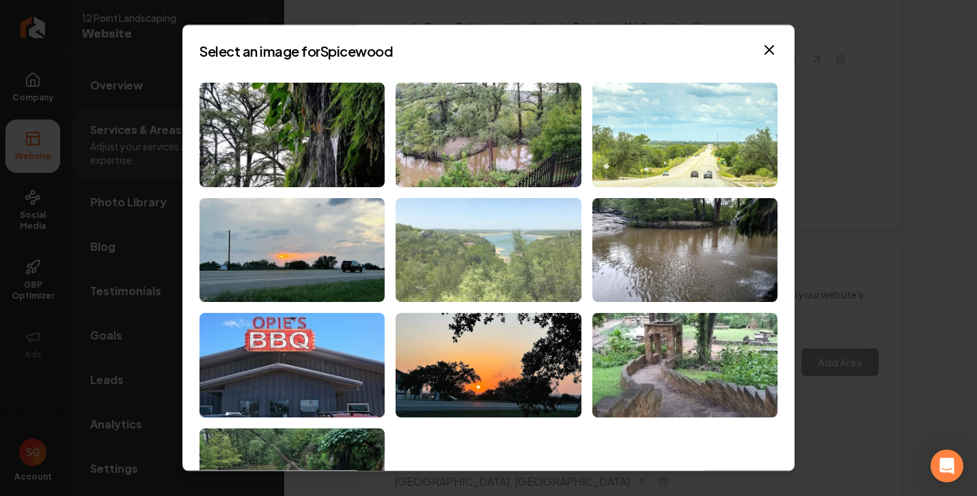
click at [503, 223] on img at bounding box center [487, 250] width 185 height 104
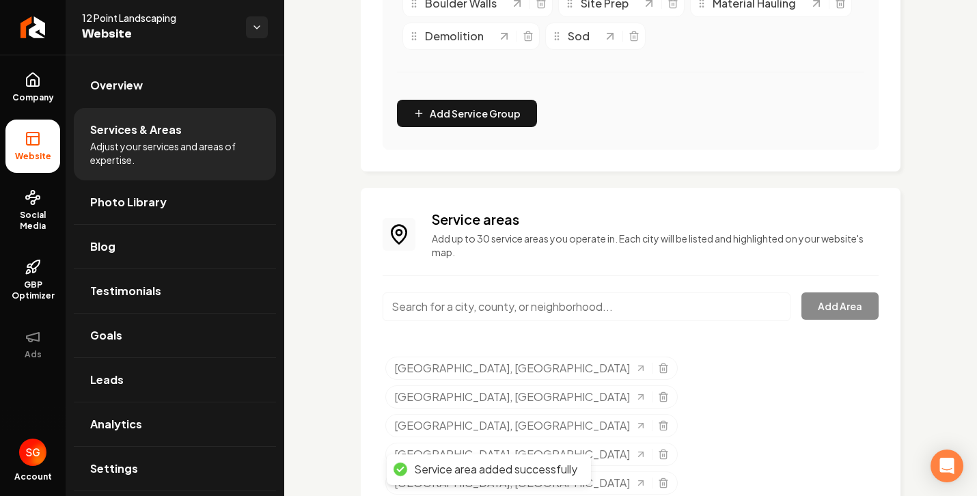
scroll to position [507, 0]
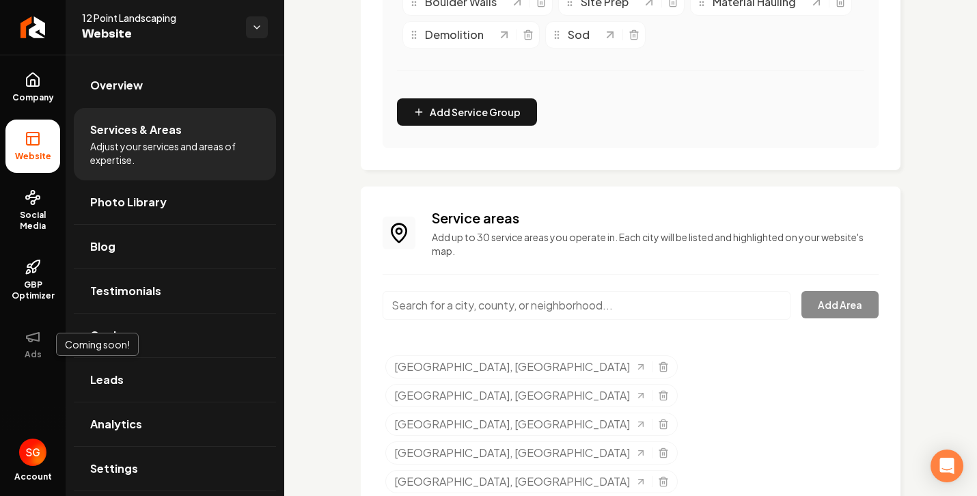
click at [415, 303] on input "Main content area" at bounding box center [586, 305] width 408 height 29
paste input "• Marble Falls, TX"
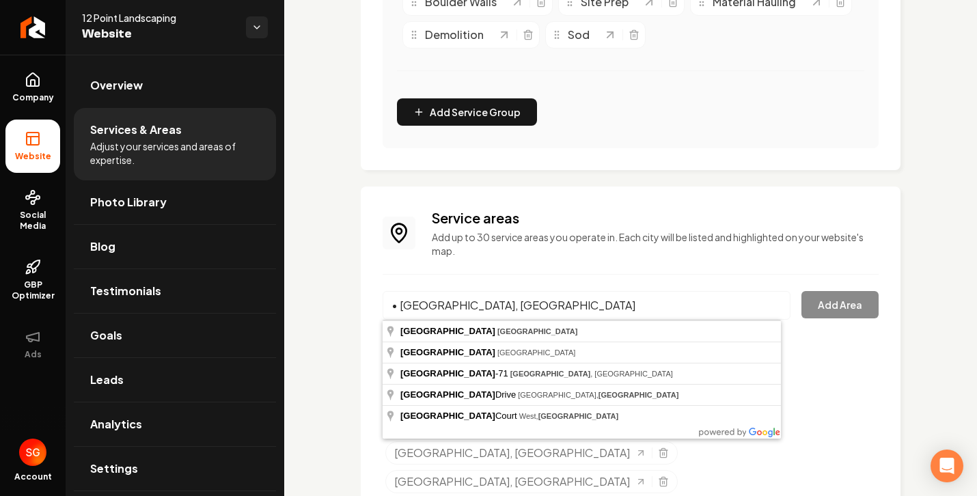
type input "Marble Falls, TX"
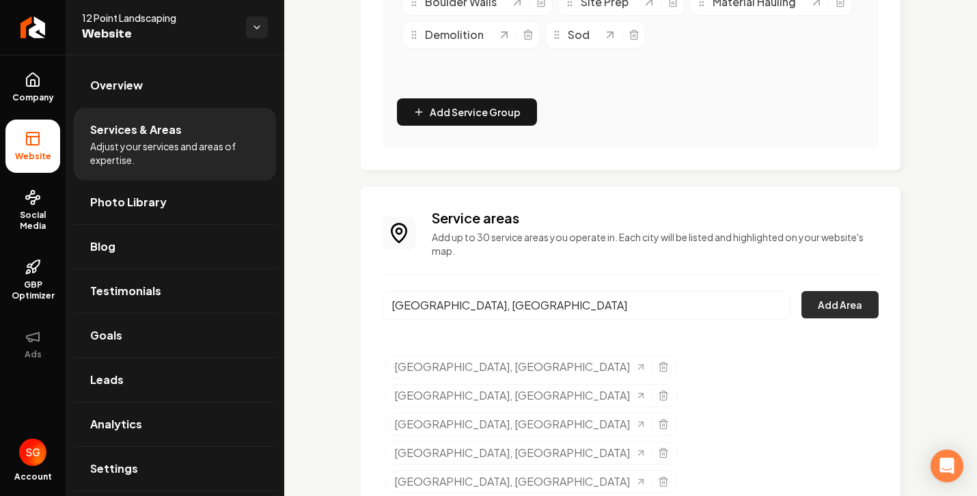
click at [827, 306] on button "Add Area" at bounding box center [839, 304] width 77 height 27
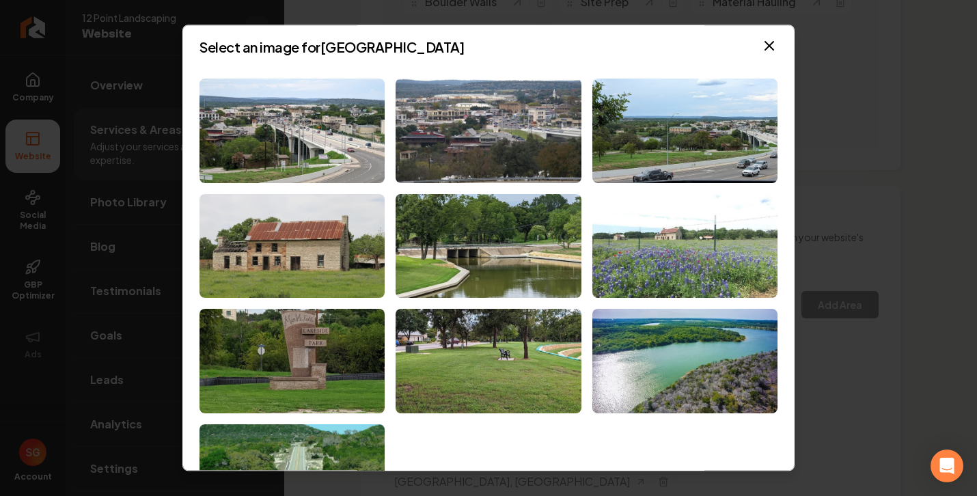
scroll to position [5, 0]
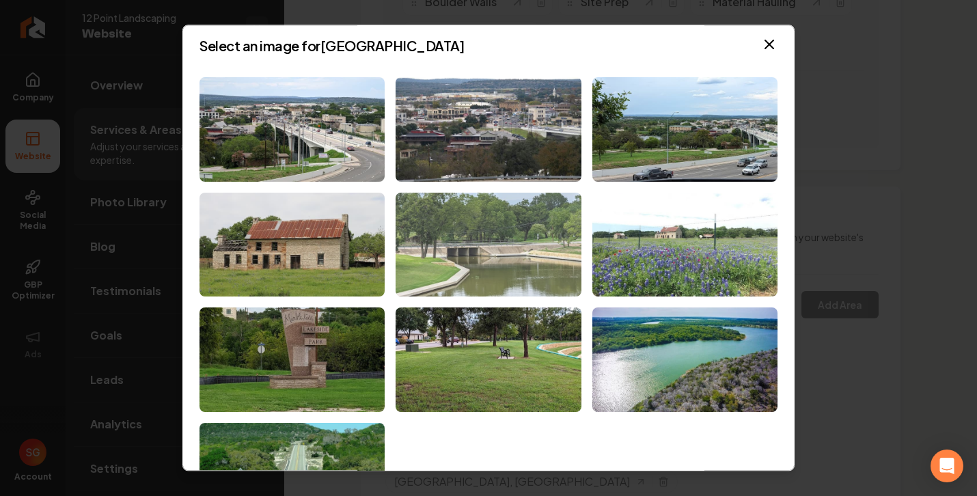
click at [478, 243] on img at bounding box center [487, 245] width 185 height 104
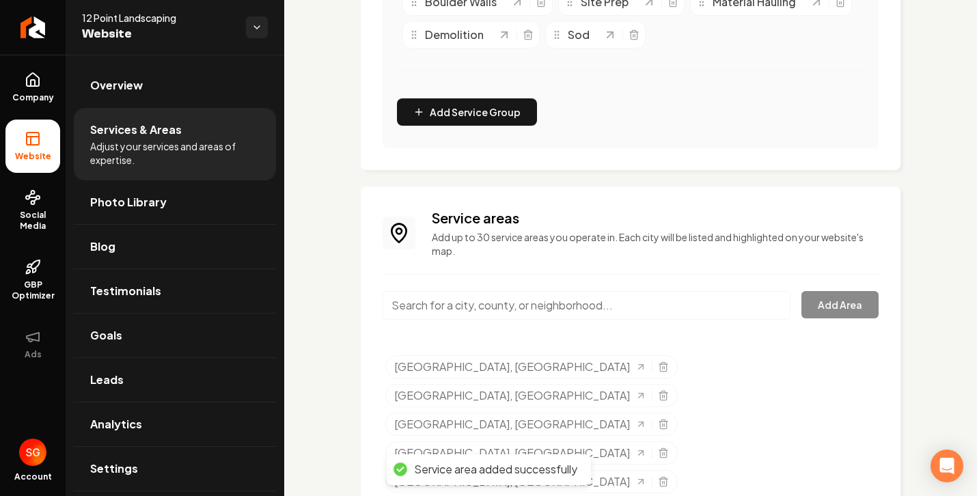
click at [479, 305] on input "Main content area" at bounding box center [586, 305] width 408 height 29
paste input "• West Lake Hills, TX"
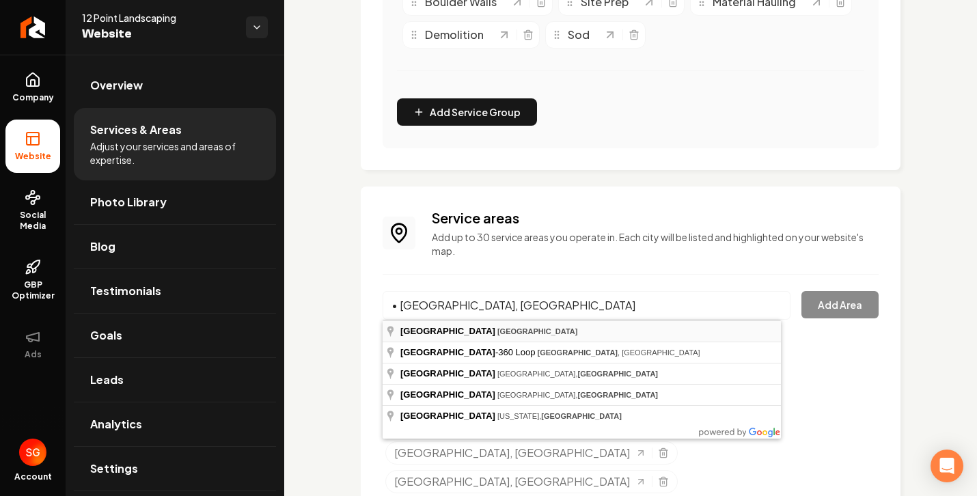
type input "West Lake Hills, TX"
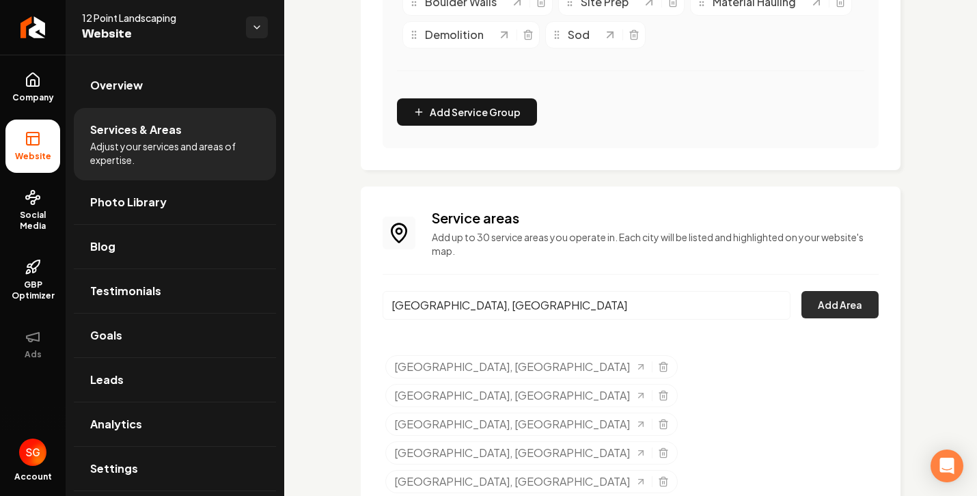
click at [805, 310] on button "Add Area" at bounding box center [839, 304] width 77 height 27
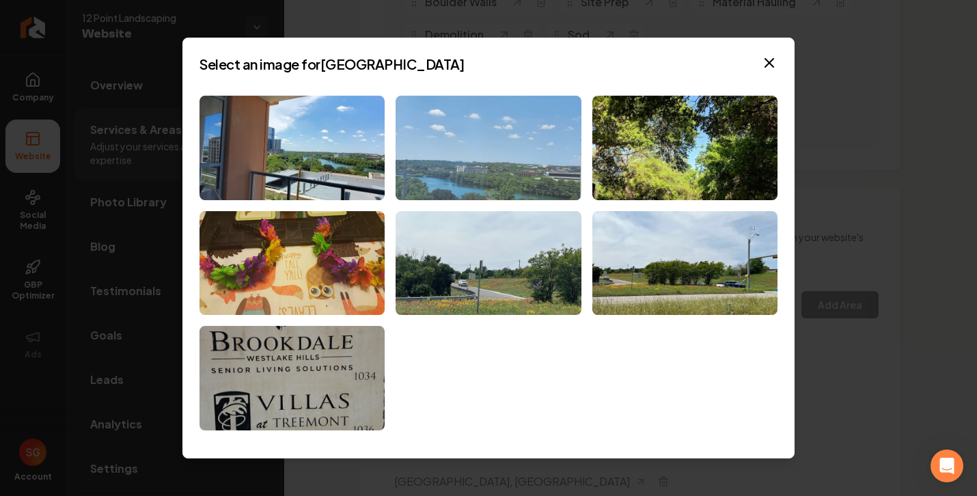
click at [462, 156] on img at bounding box center [487, 148] width 185 height 104
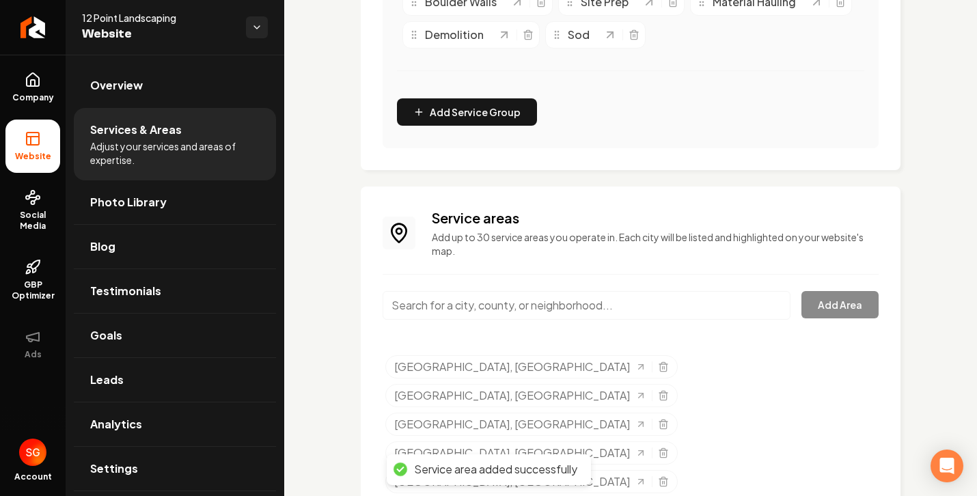
click at [520, 306] on input "Main content area" at bounding box center [586, 305] width 408 height 29
paste input "• Rollingwood, TX"
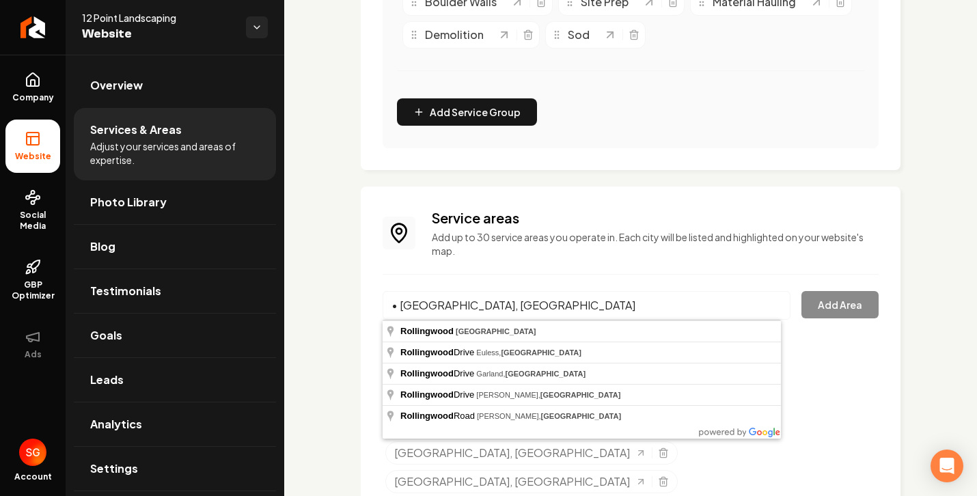
type input "Rollingwood, TX"
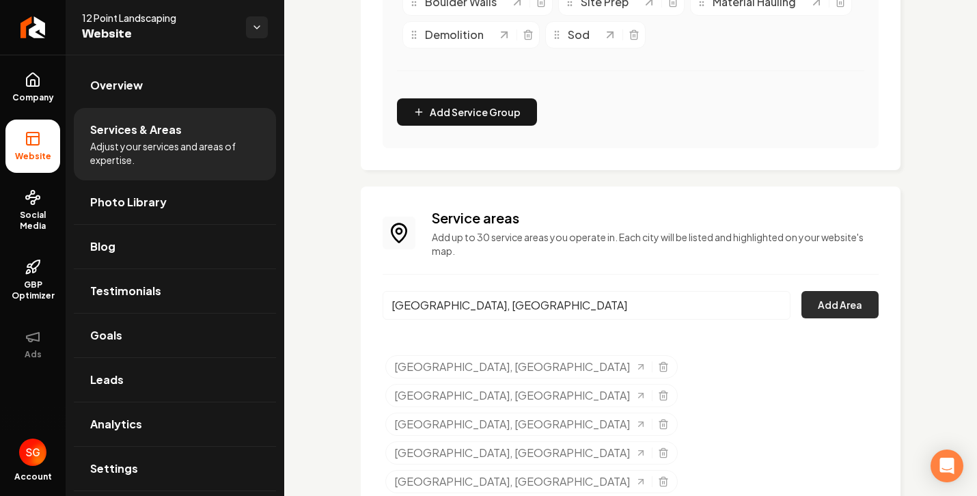
click at [854, 315] on button "Add Area" at bounding box center [839, 304] width 77 height 27
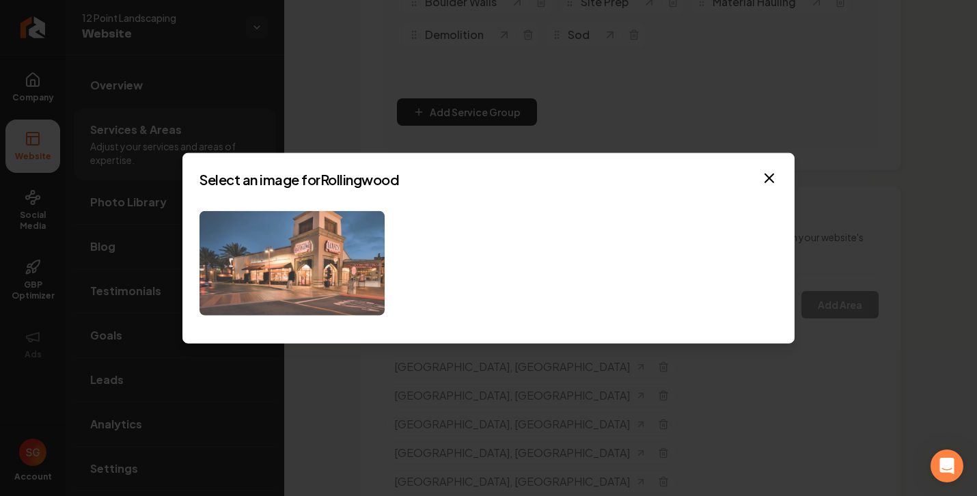
click at [254, 282] on img at bounding box center [291, 263] width 185 height 104
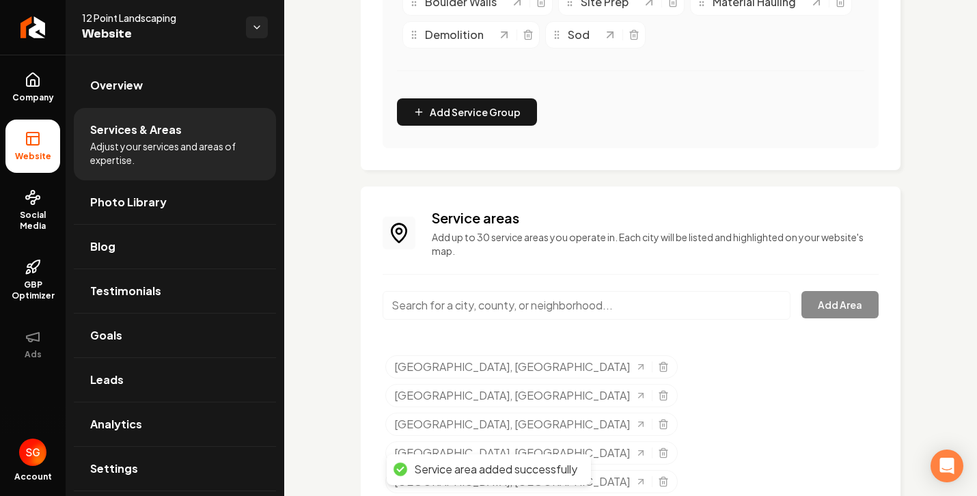
click at [584, 310] on input "Main content area" at bounding box center [586, 305] width 408 height 29
paste input "• Lakeway, TX"
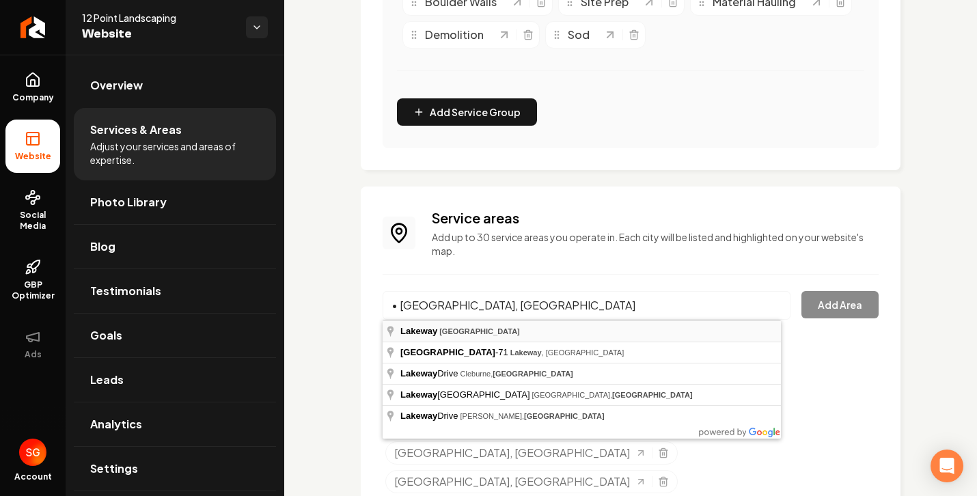
type input "Lakeway, TX"
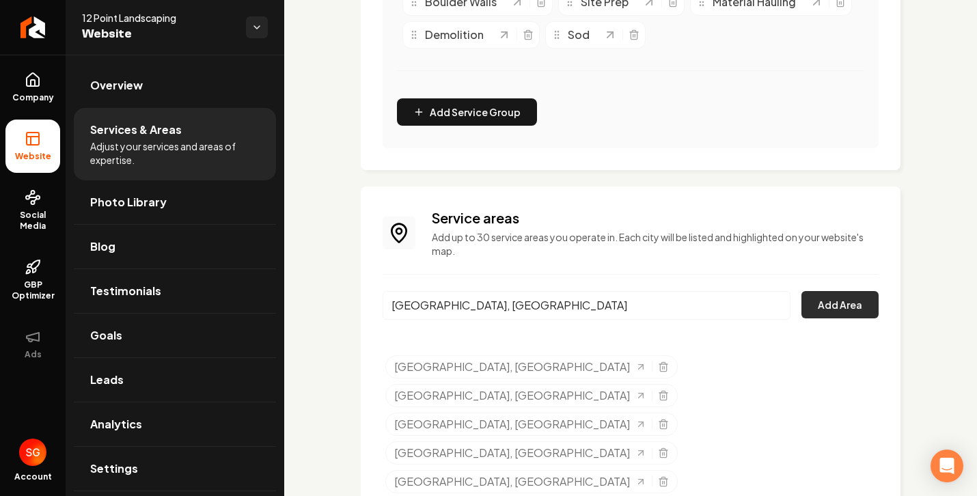
click at [816, 299] on button "Add Area" at bounding box center [839, 304] width 77 height 27
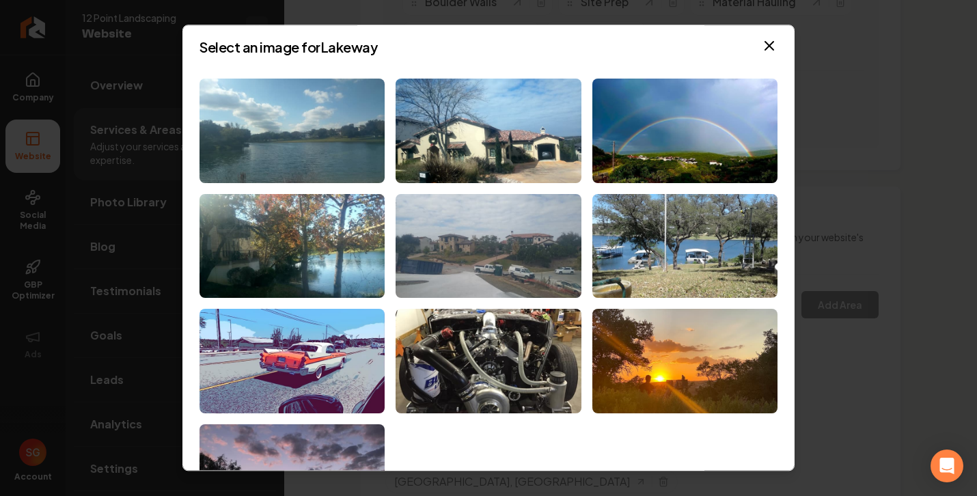
scroll to position [0, 0]
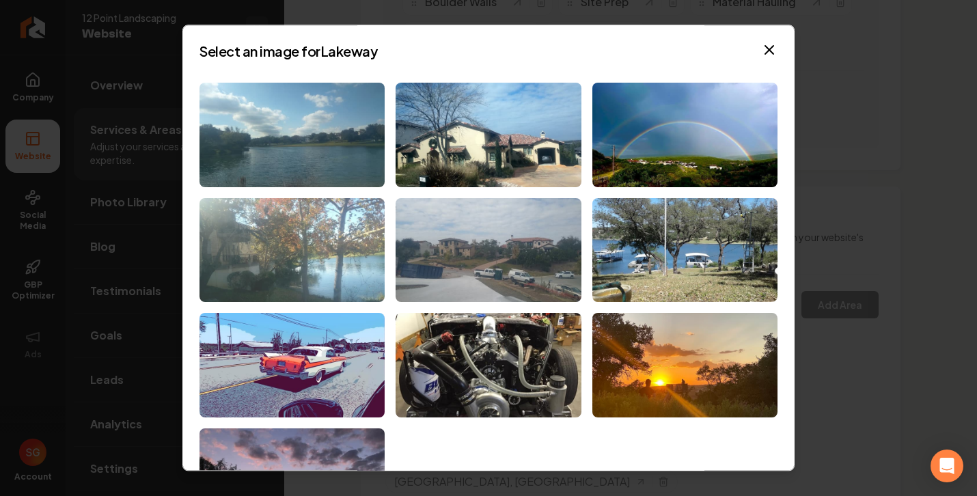
click at [311, 257] on img at bounding box center [291, 250] width 185 height 104
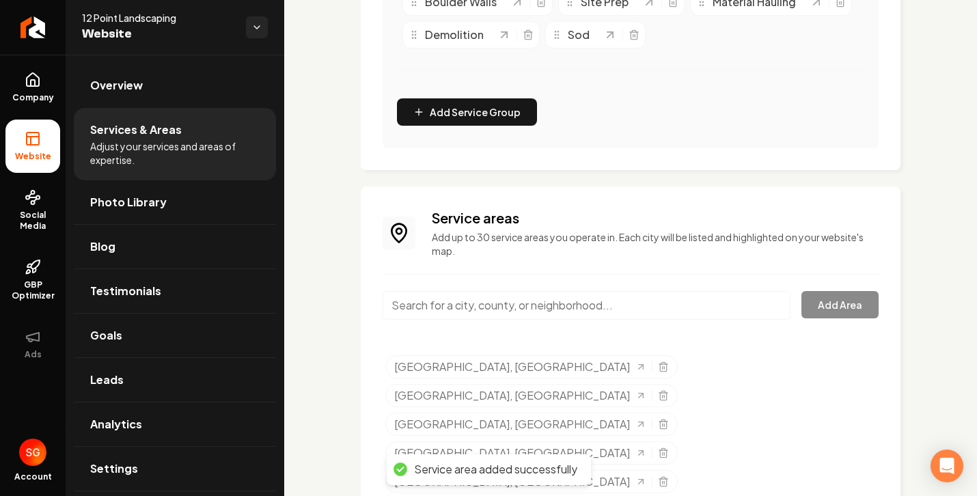
click at [652, 312] on input "Main content area" at bounding box center [586, 305] width 408 height 29
paste input "• The Hills / Falconhead West, TX"
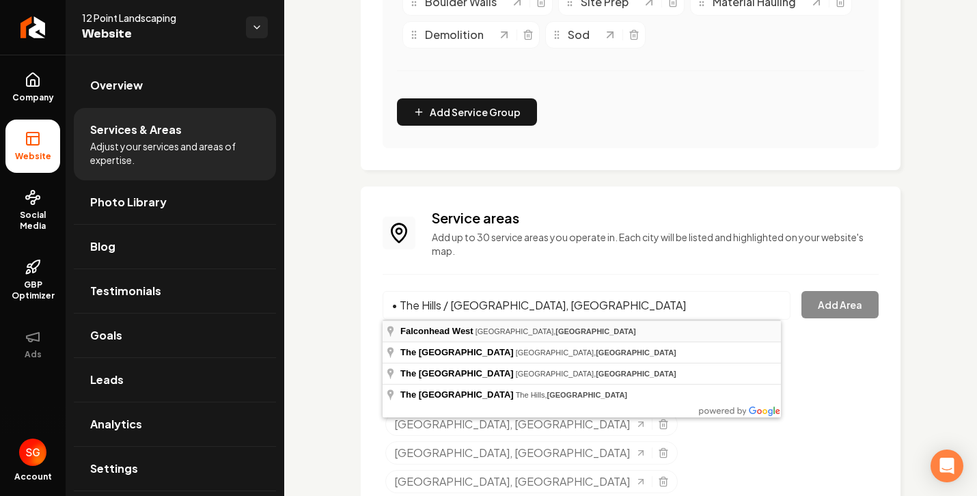
type input "Falconhead West, Bee Cave, TX"
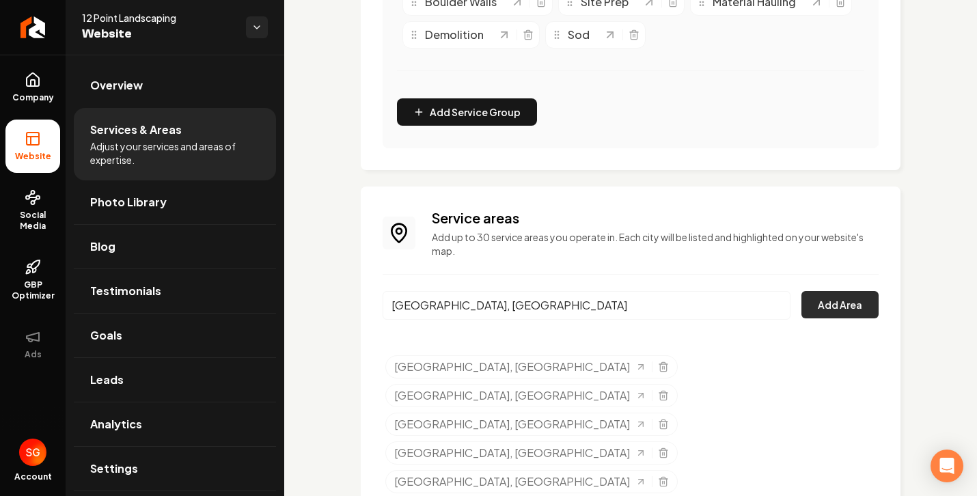
click at [850, 309] on button "Add Area" at bounding box center [839, 304] width 77 height 27
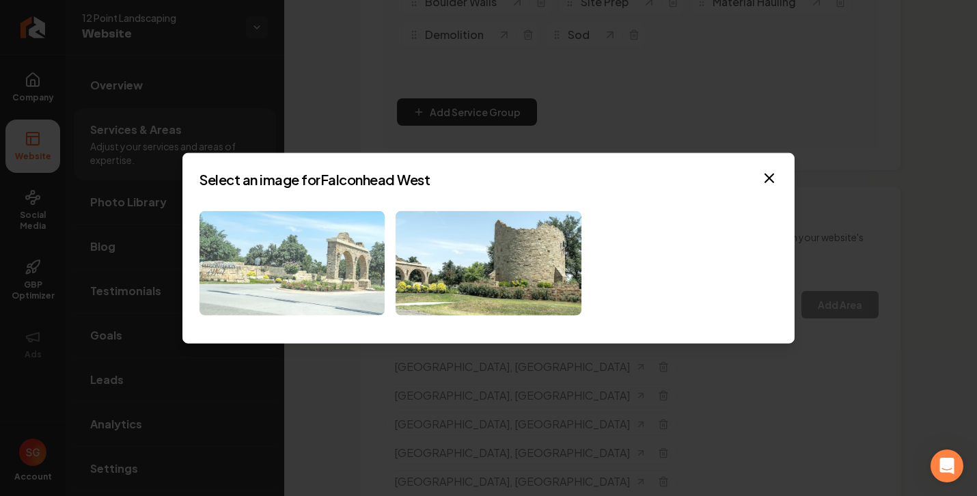
click at [297, 302] on img at bounding box center [291, 263] width 185 height 104
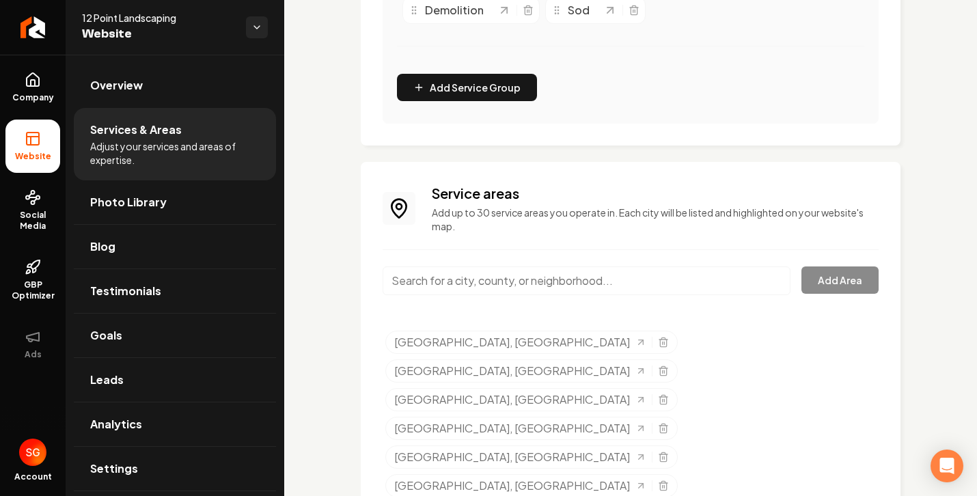
scroll to position [535, 0]
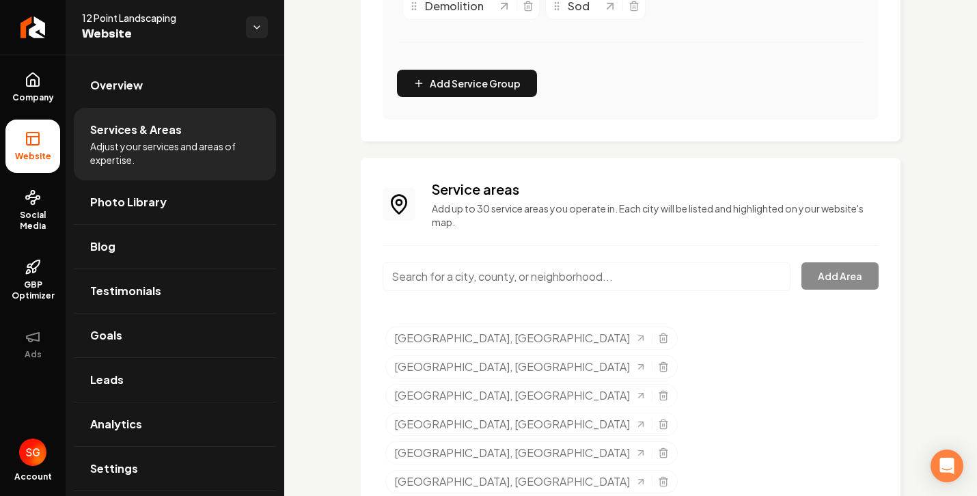
click at [543, 270] on input "Main content area" at bounding box center [586, 276] width 408 height 29
paste input "• Brushy Creek, TX"
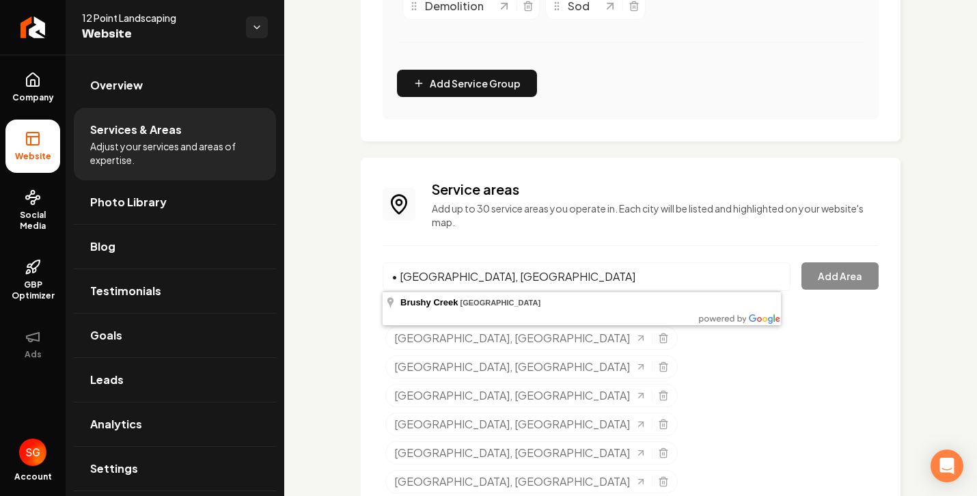
type input "Brushy Creek, TX"
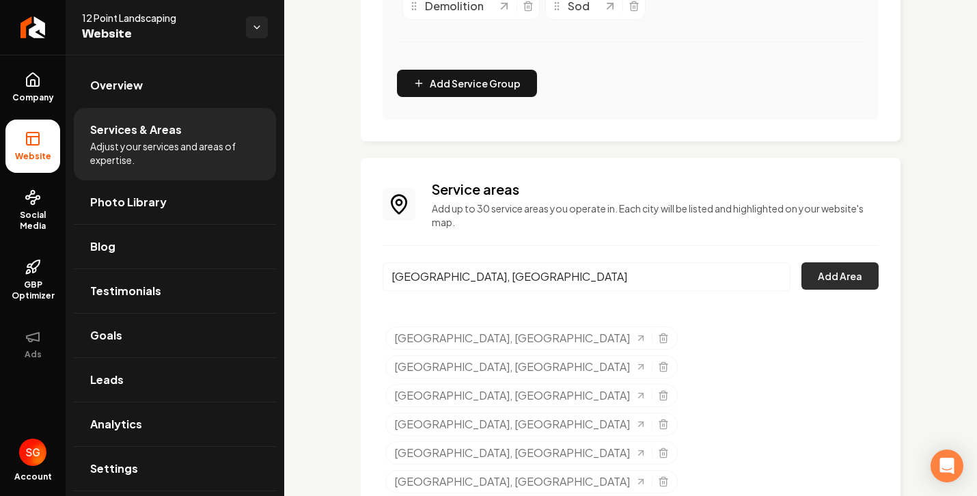
click at [827, 272] on button "Add Area" at bounding box center [839, 275] width 77 height 27
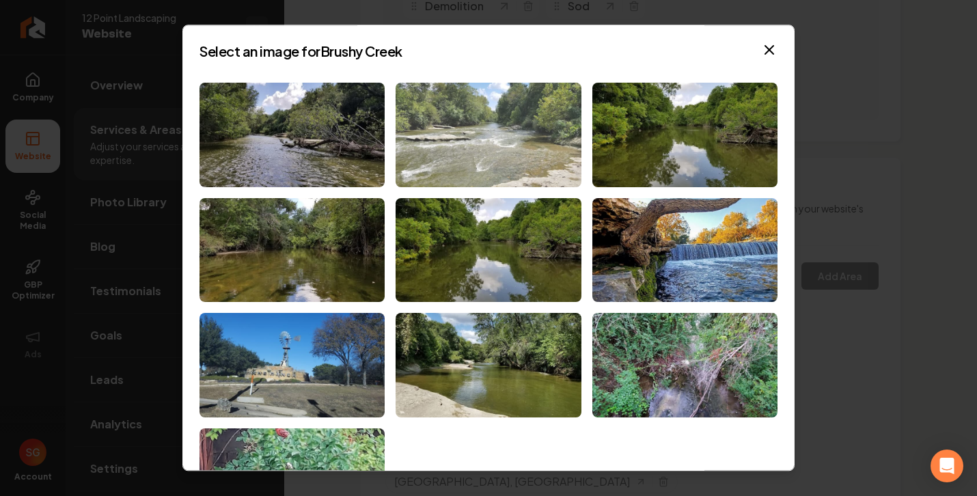
click at [511, 126] on img at bounding box center [487, 135] width 185 height 104
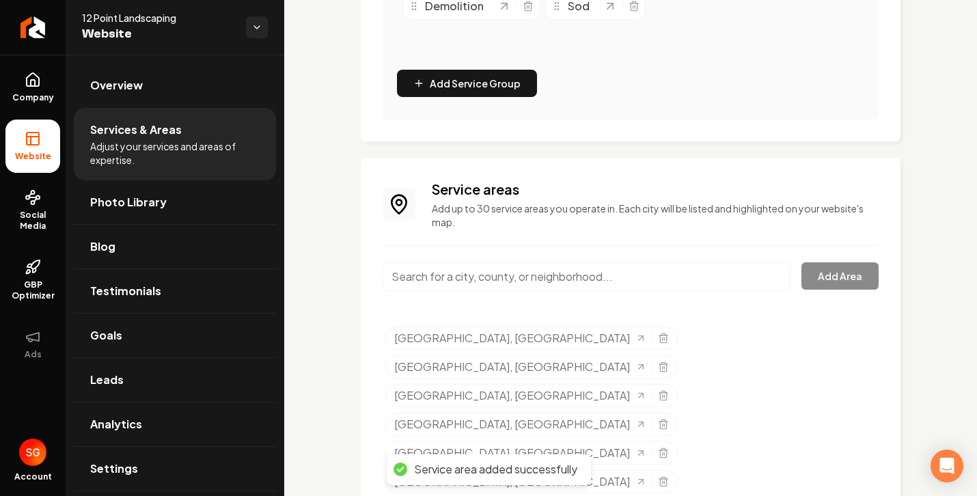
click at [463, 288] on input "Main content area" at bounding box center [586, 276] width 408 height 29
paste input "- Round Rock"
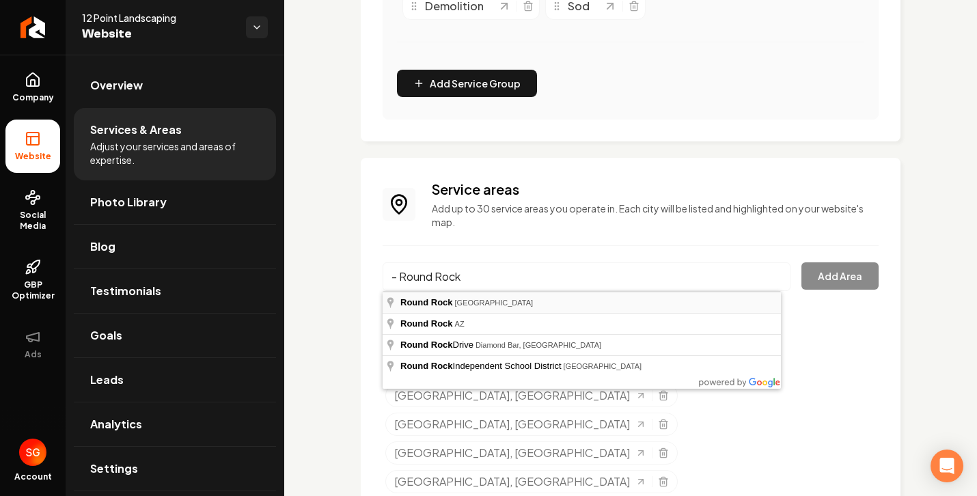
type input "Round Rock, TX"
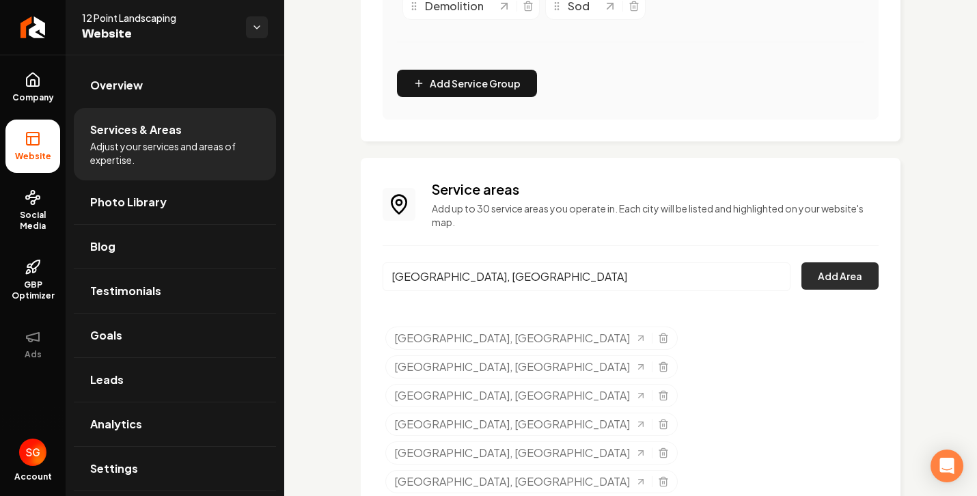
click at [843, 280] on button "Add Area" at bounding box center [839, 275] width 77 height 27
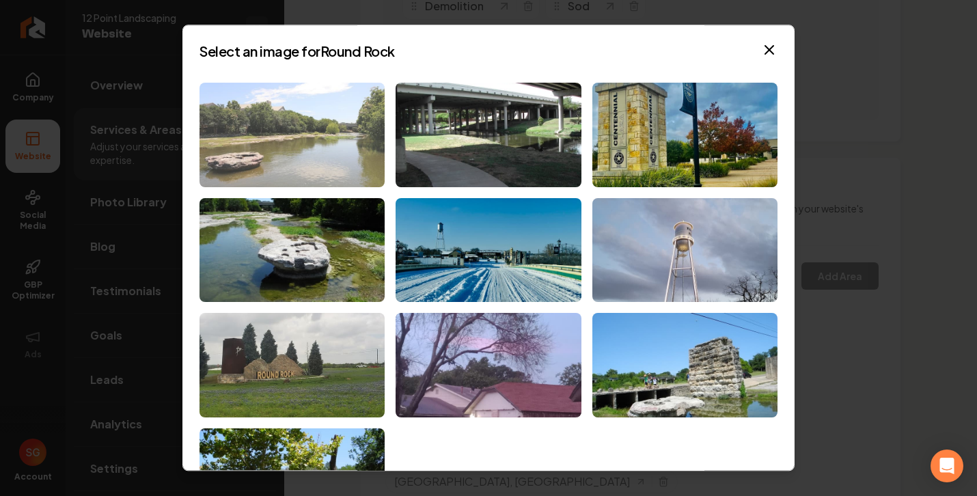
click at [296, 135] on img at bounding box center [291, 135] width 185 height 104
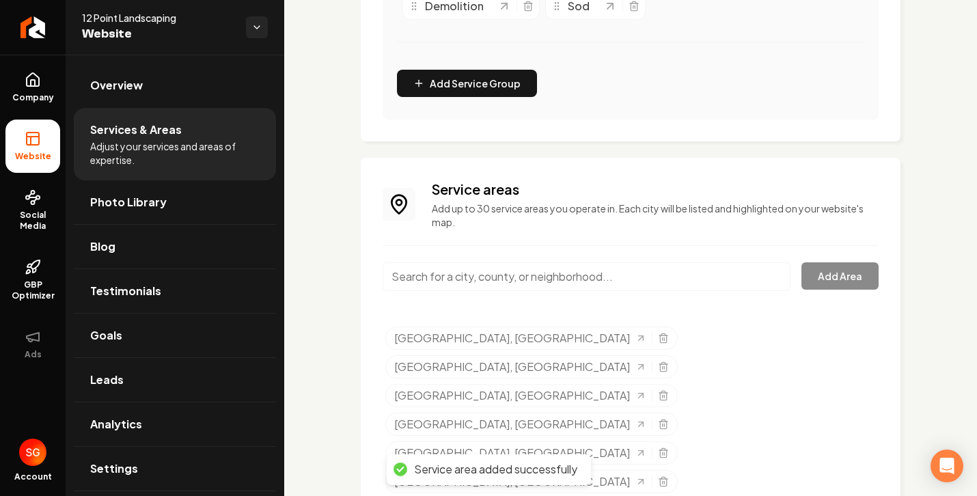
click at [591, 267] on input "Main content area" at bounding box center [586, 276] width 408 height 29
paste input "- Pflugerville"
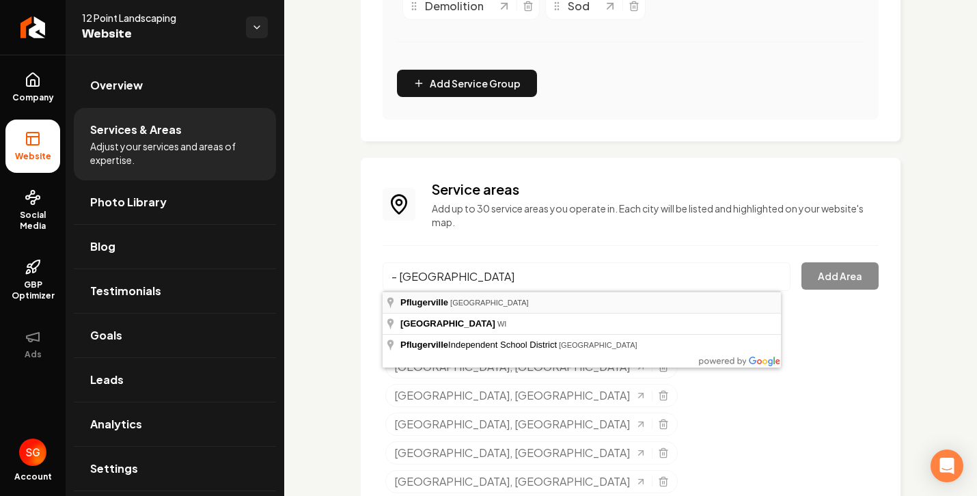
type input "Pflugerville, TX"
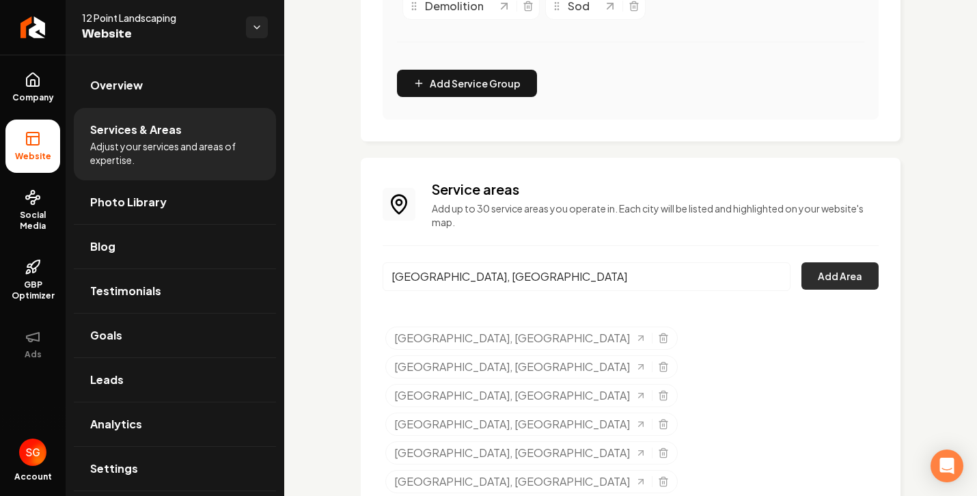
click at [834, 285] on button "Add Area" at bounding box center [839, 275] width 77 height 27
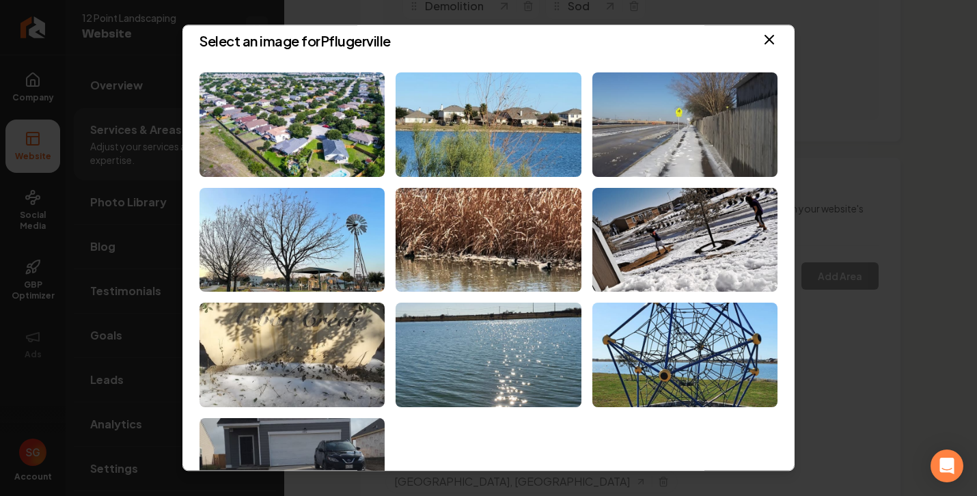
scroll to position [0, 0]
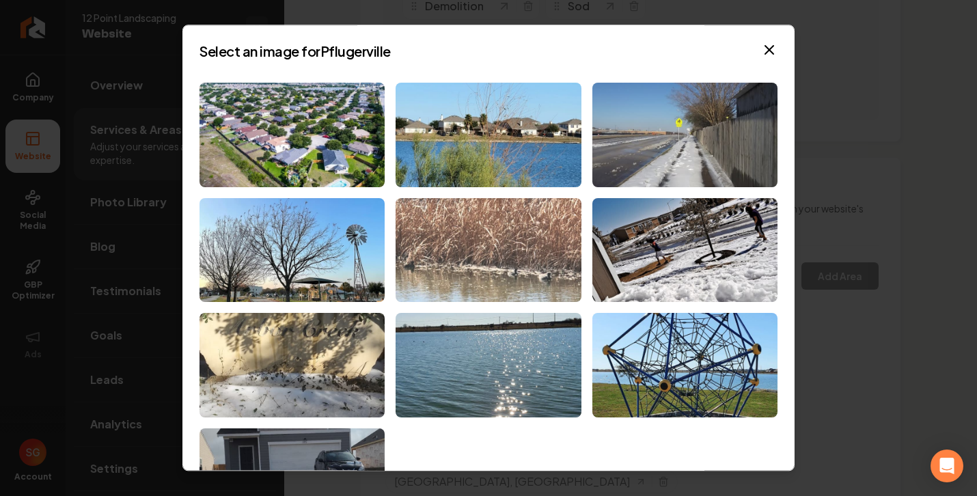
click at [504, 226] on img at bounding box center [487, 250] width 185 height 104
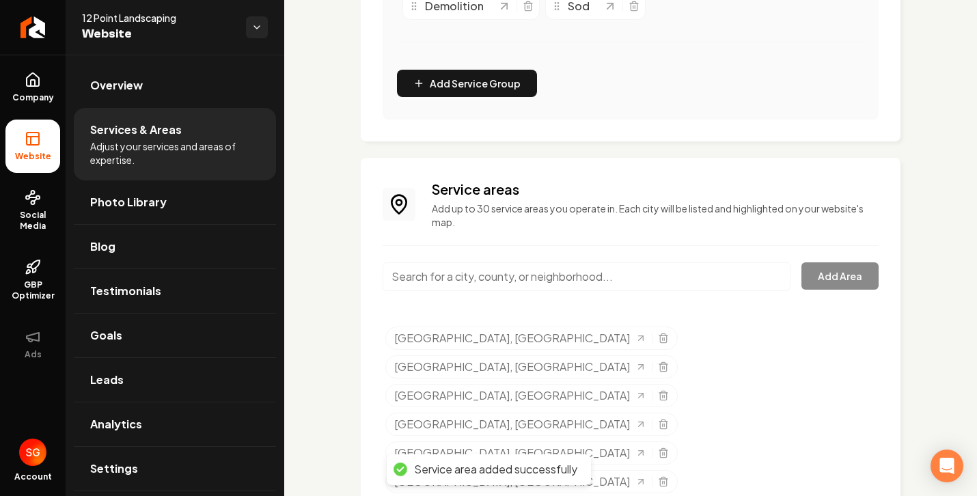
click at [589, 270] on input "Main content area" at bounding box center [586, 276] width 408 height 29
paste input "- Cedar Creek"
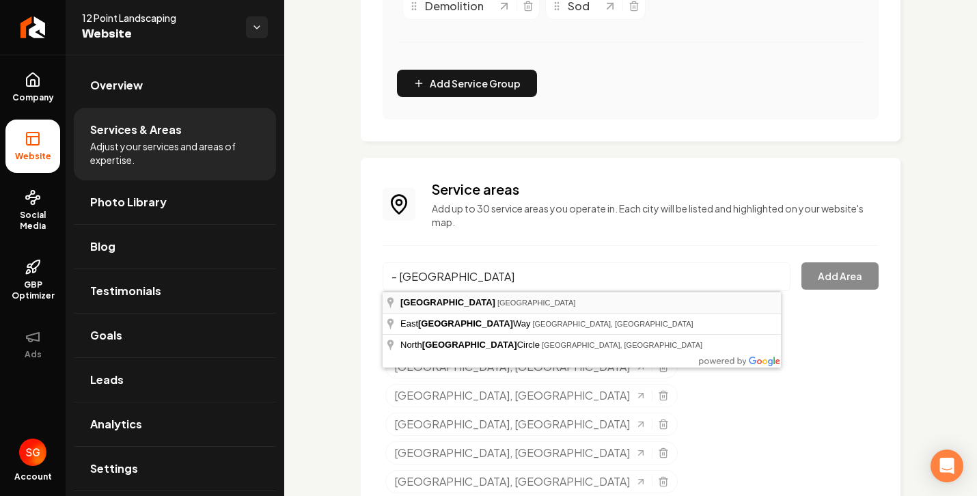
type input "Cedar Creek, TX"
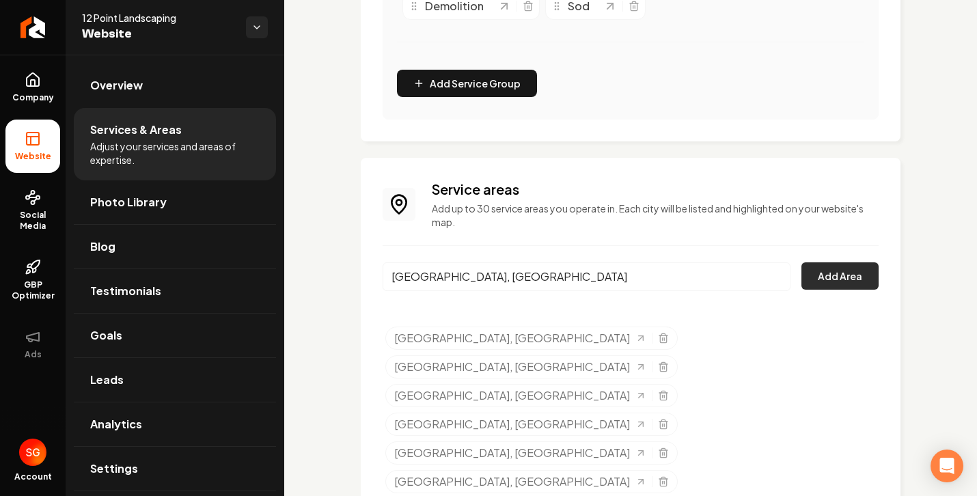
click at [824, 288] on button "Add Area" at bounding box center [839, 275] width 77 height 27
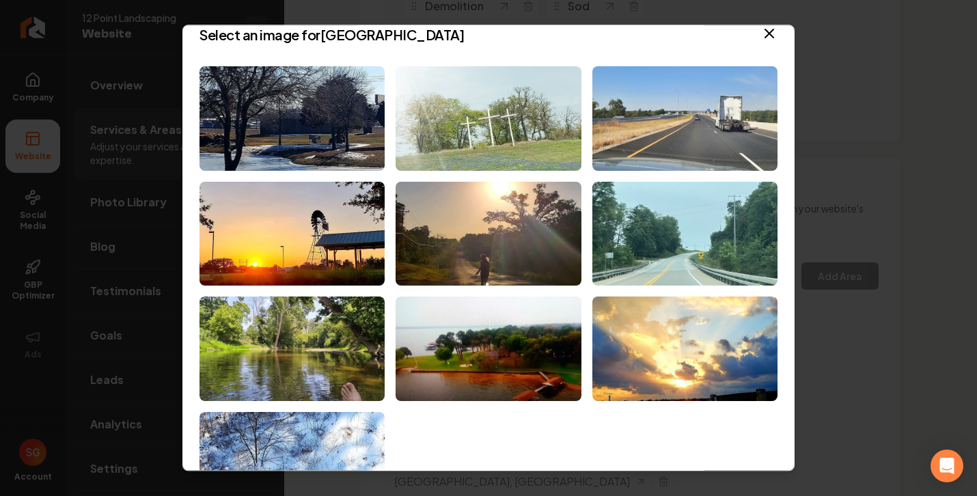
scroll to position [18, 0]
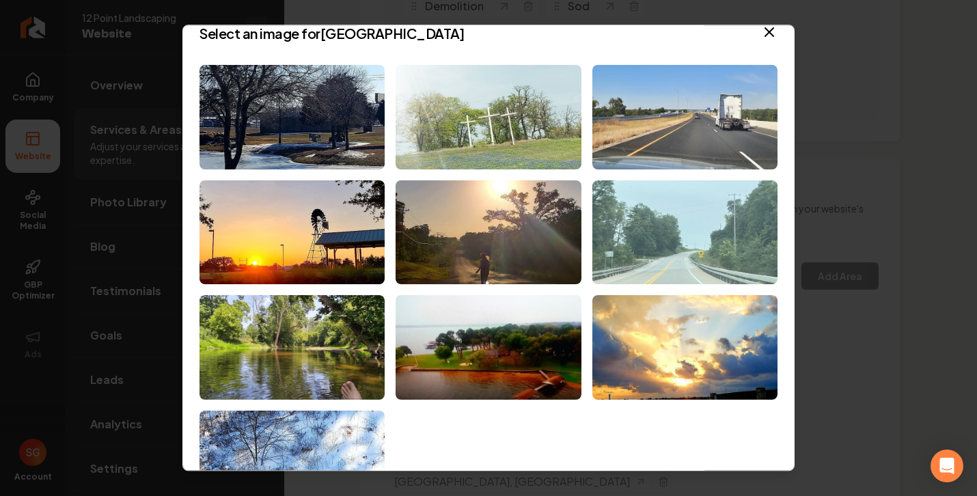
click at [652, 244] on img at bounding box center [684, 232] width 185 height 104
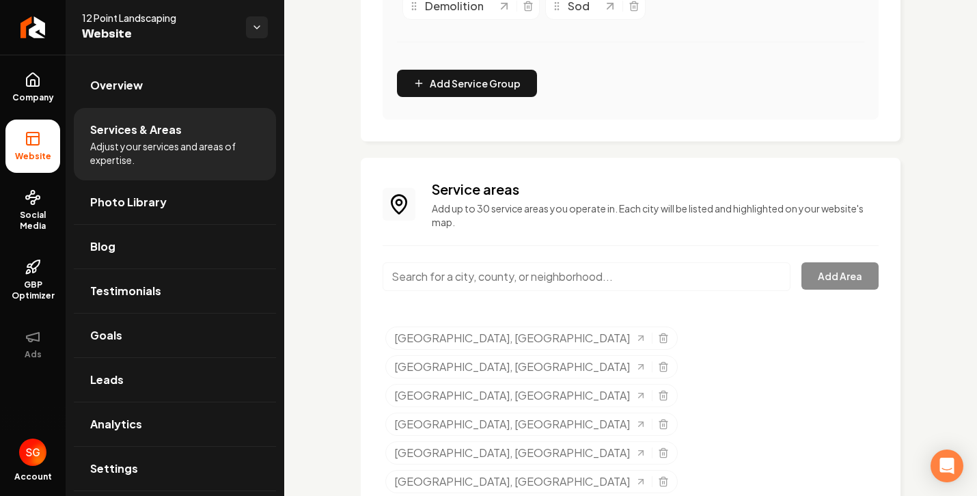
click at [583, 275] on input "Main content area" at bounding box center [586, 276] width 408 height 29
paste input "- Leander"
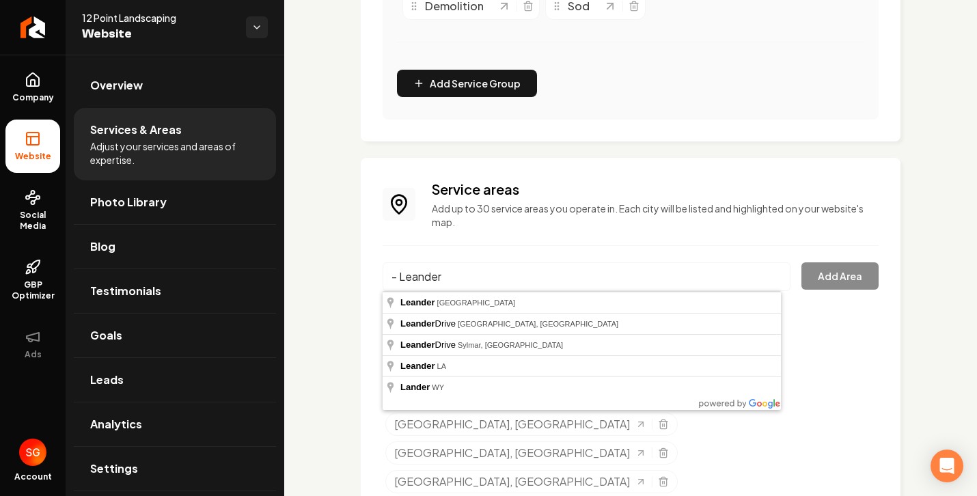
type input "Leander, TX"
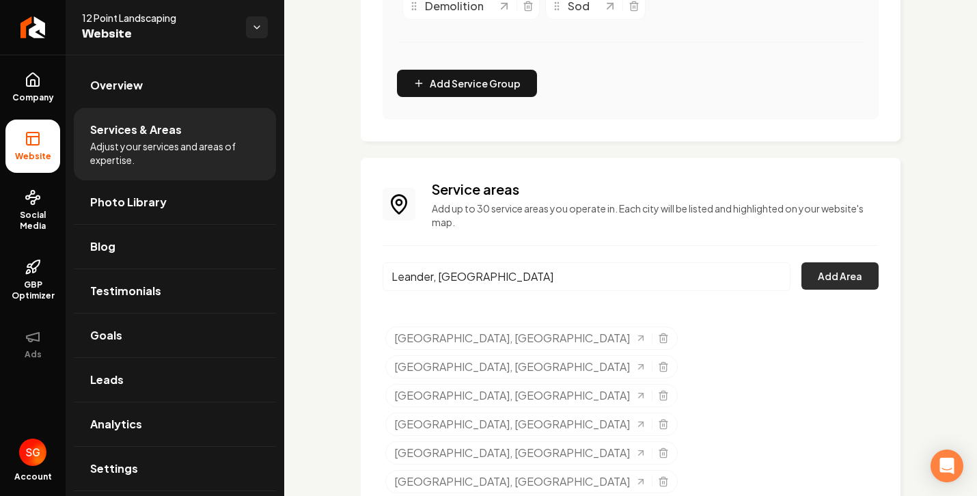
click at [811, 272] on button "Add Area" at bounding box center [839, 275] width 77 height 27
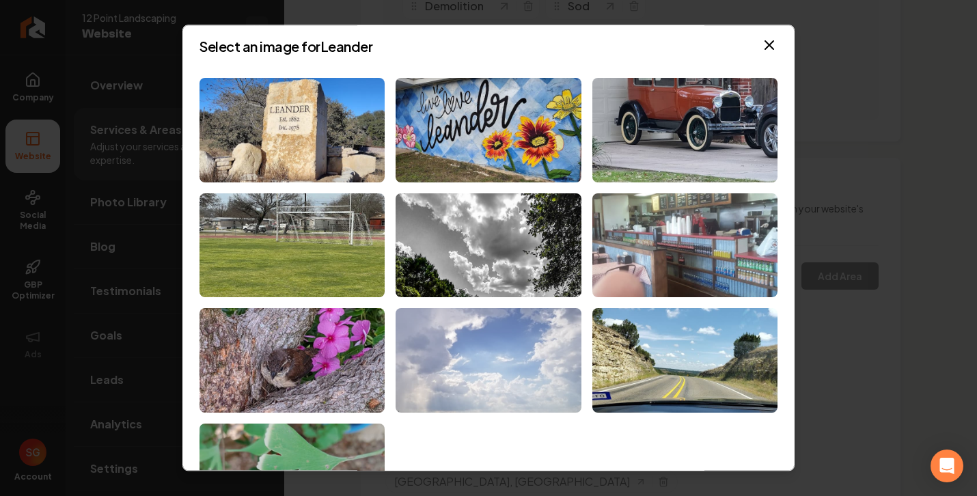
scroll to position [18, 0]
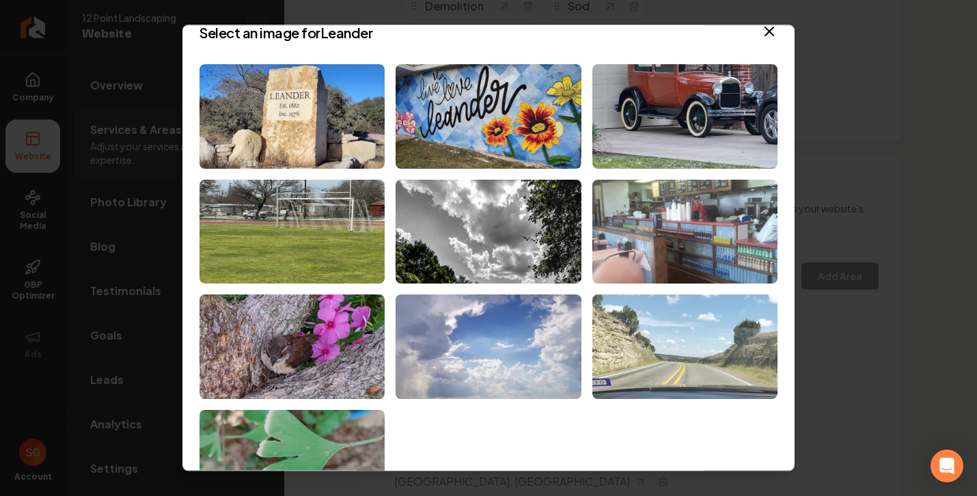
click at [707, 341] on img at bounding box center [684, 347] width 185 height 104
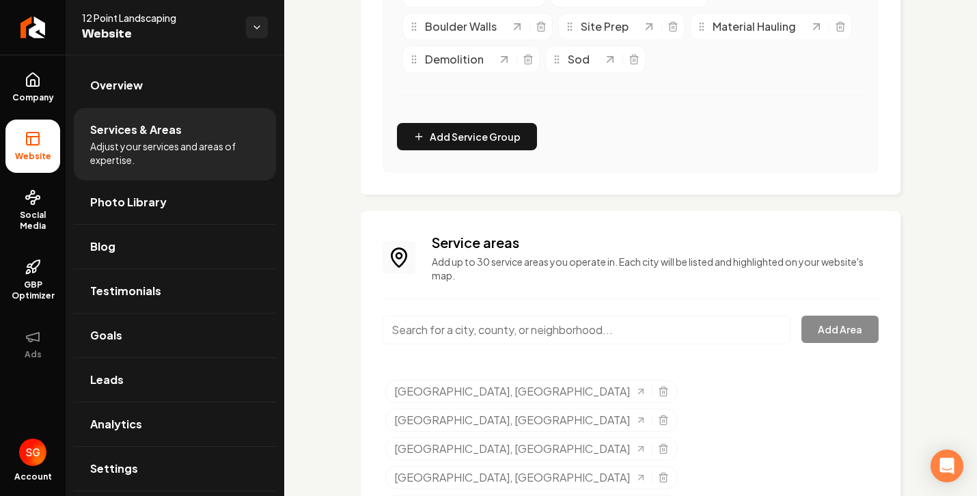
scroll to position [0, 0]
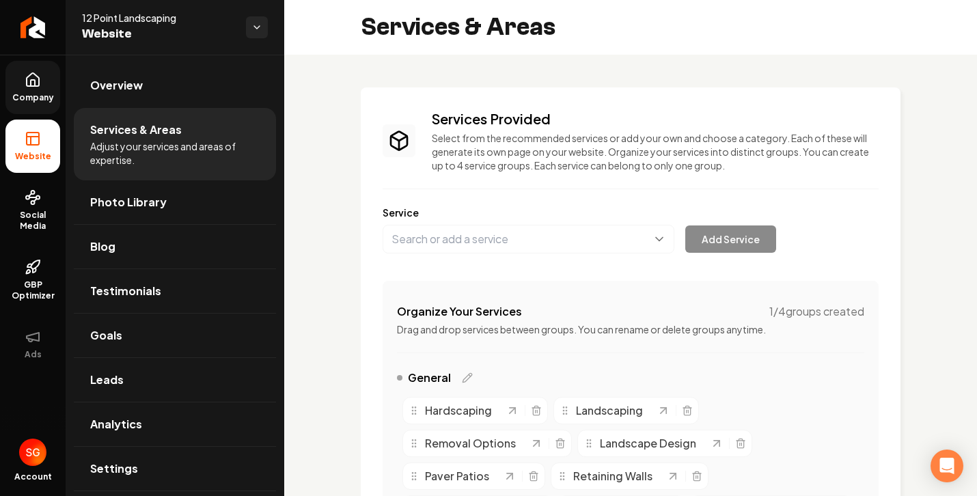
click at [31, 103] on link "Company" at bounding box center [32, 87] width 55 height 53
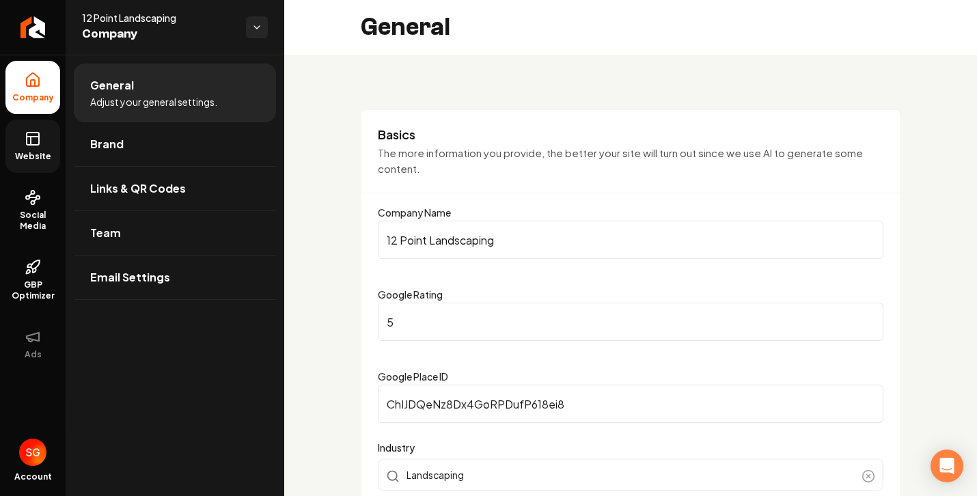
click at [36, 141] on icon at bounding box center [33, 138] width 16 height 16
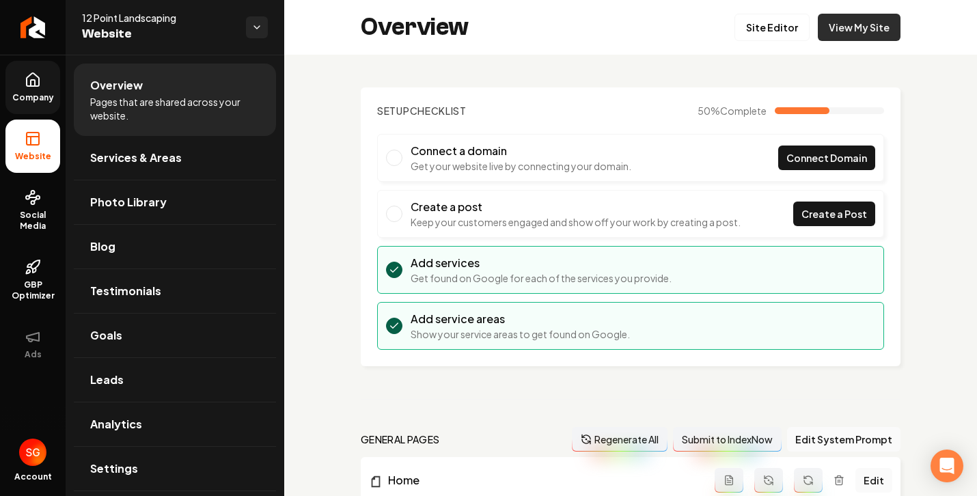
click at [829, 23] on link "View My Site" at bounding box center [858, 27] width 83 height 27
click at [768, 25] on link "Site Editor" at bounding box center [771, 27] width 75 height 27
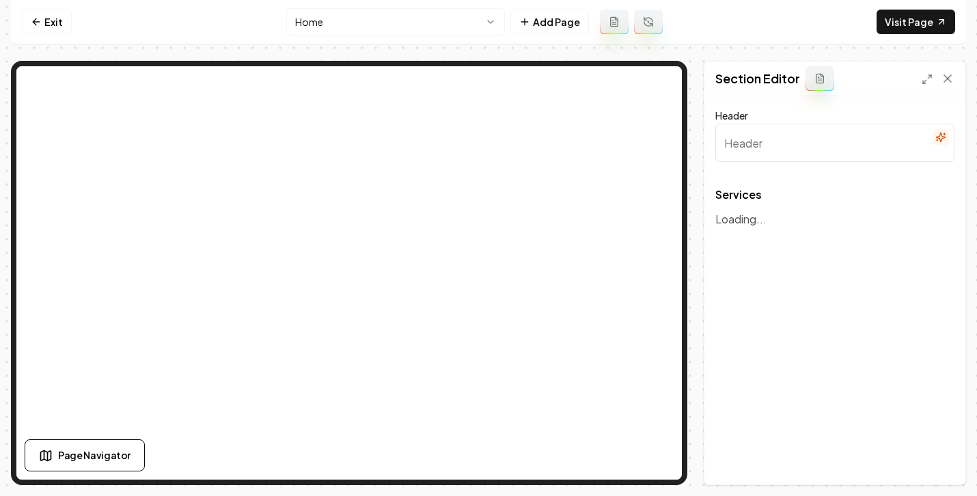
type input "Our Expert Landscaping Services"
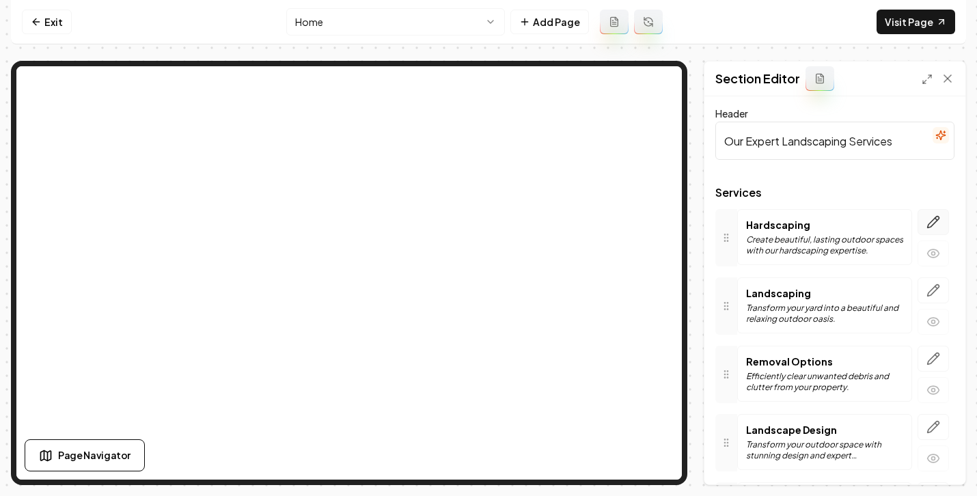
scroll to position [3, 0]
click at [926, 221] on icon "button" at bounding box center [933, 221] width 14 height 14
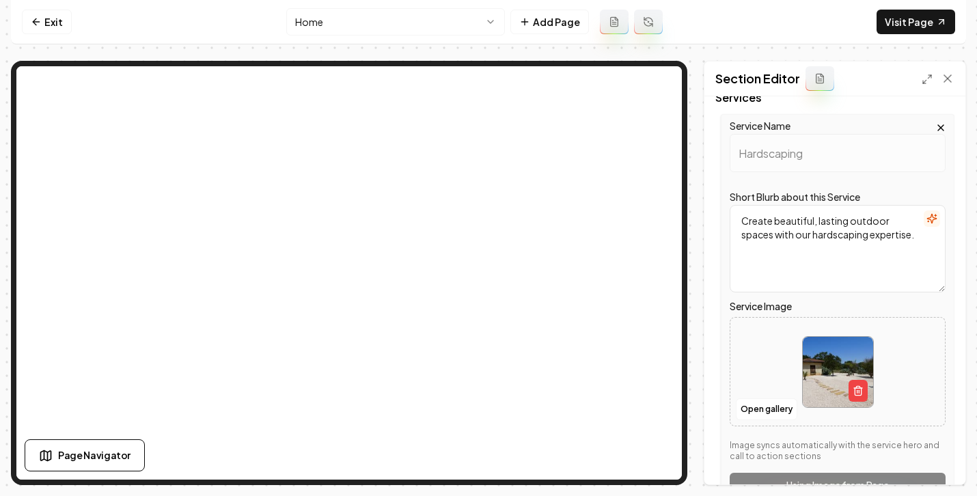
scroll to position [127, 0]
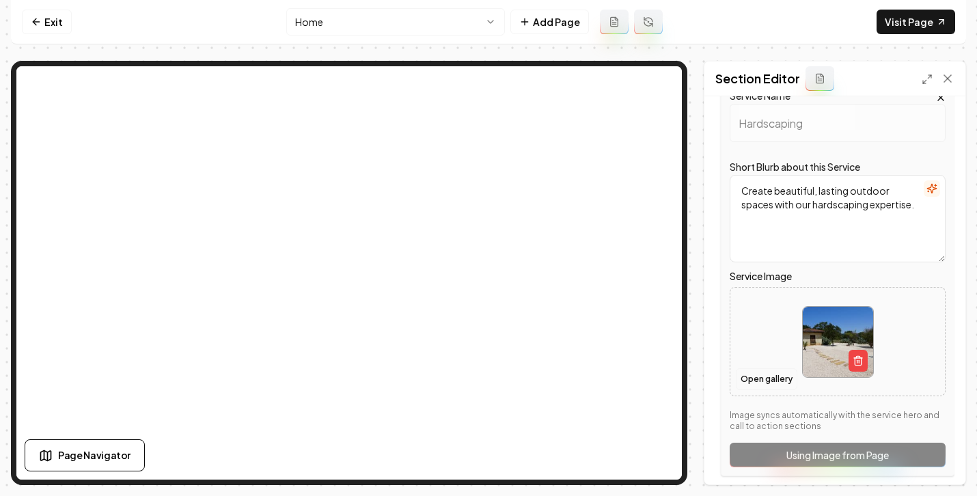
click at [776, 372] on button "Open gallery" at bounding box center [766, 379] width 61 height 22
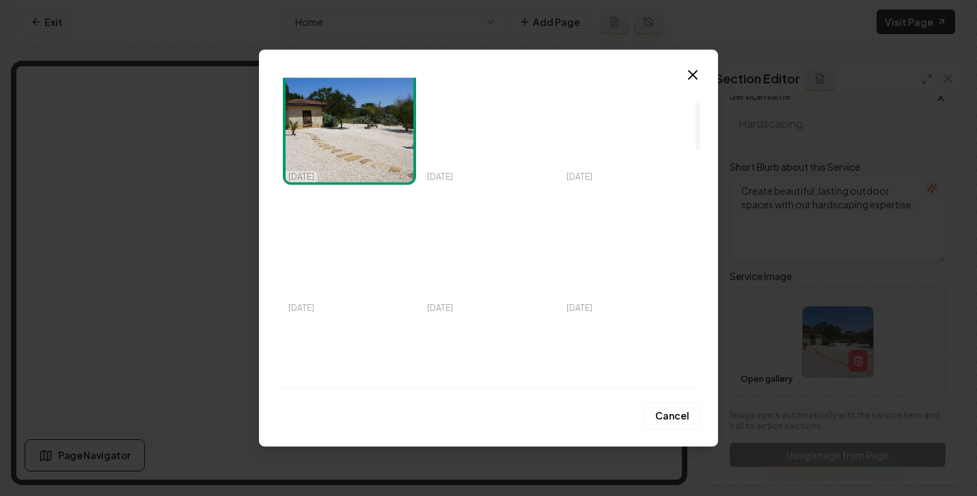
scroll to position [0, 0]
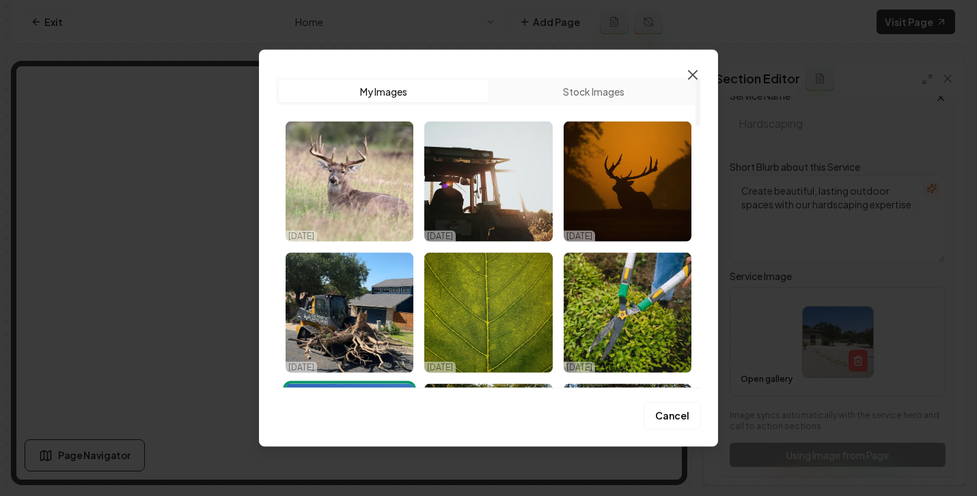
click at [695, 72] on icon "button" at bounding box center [692, 75] width 8 height 8
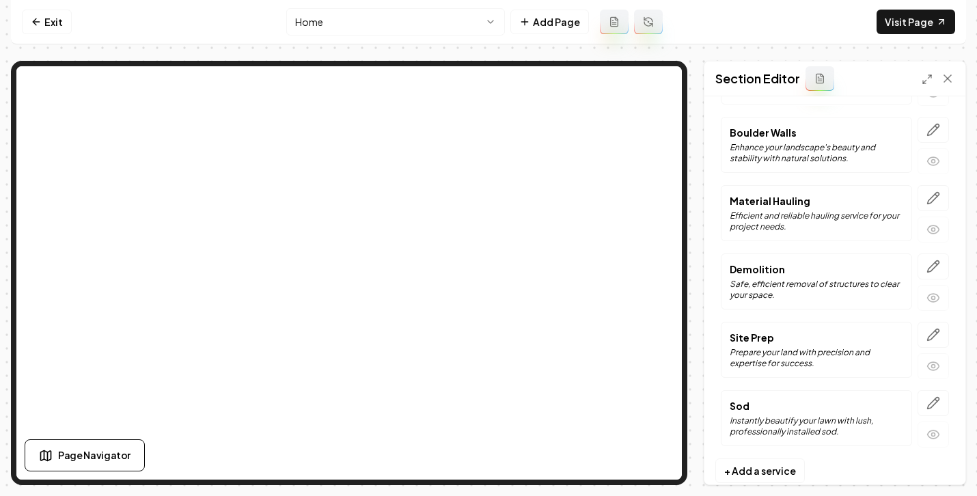
scroll to position [865, 0]
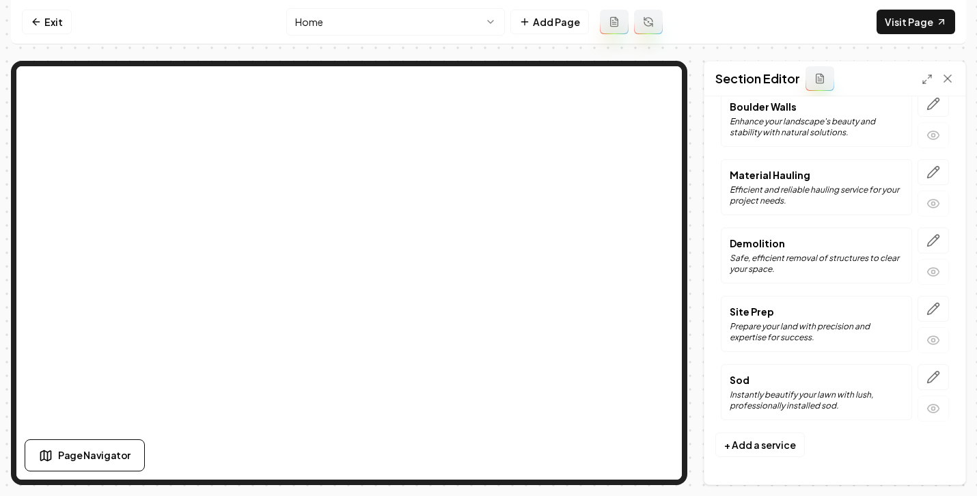
click at [872, 380] on p "Sod" at bounding box center [815, 380] width 173 height 14
click at [926, 379] on icon "button" at bounding box center [933, 377] width 14 height 14
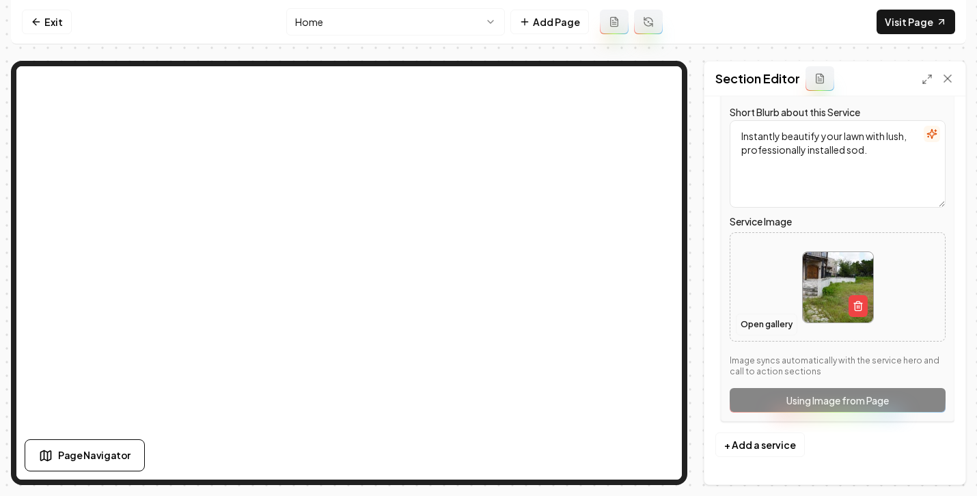
click at [765, 324] on button "Open gallery" at bounding box center [766, 324] width 61 height 22
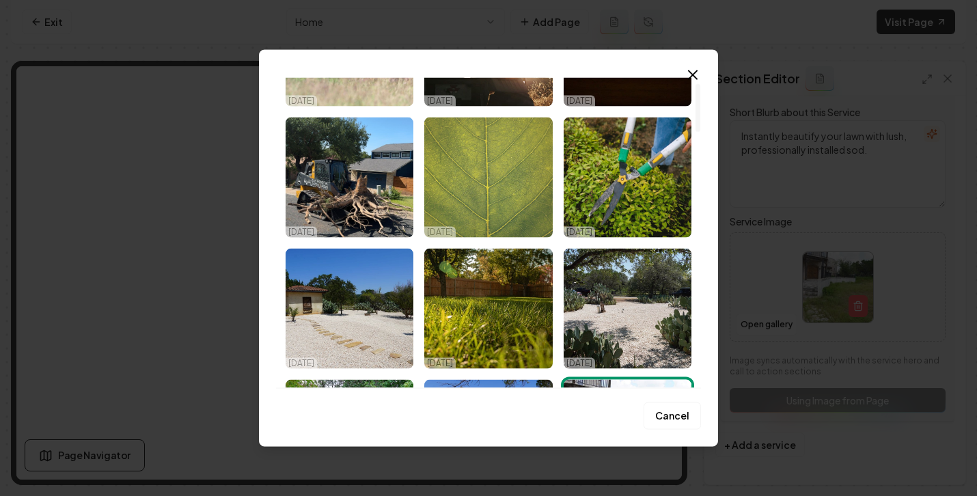
scroll to position [0, 0]
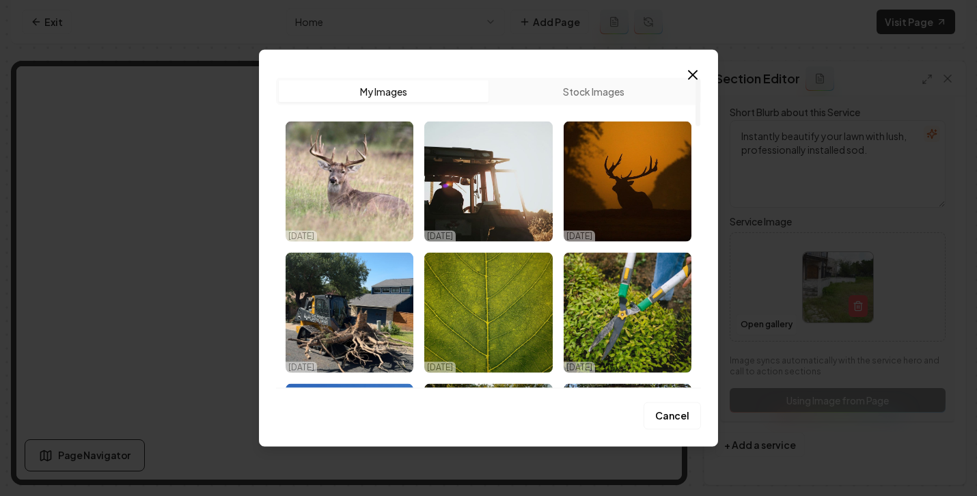
click at [574, 100] on button "Stock Images" at bounding box center [593, 92] width 210 height 22
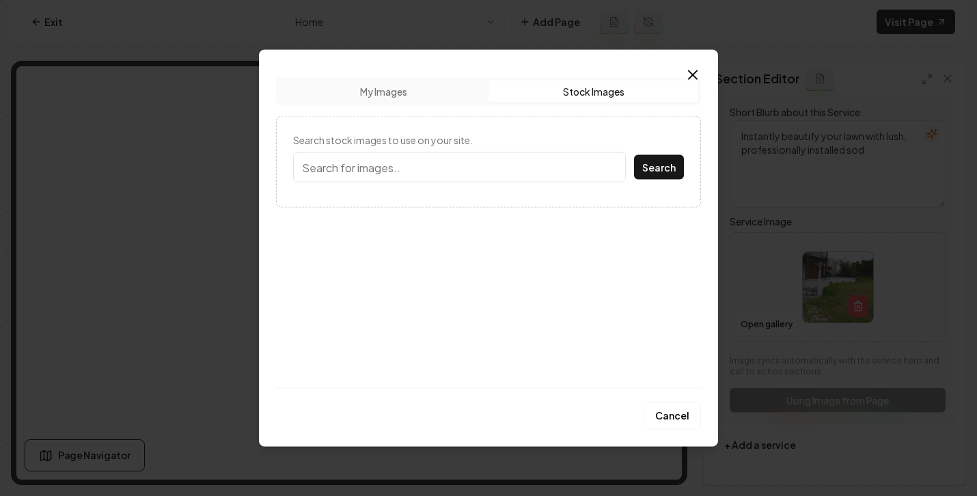
click at [339, 178] on input "Search stock images to use on your site." at bounding box center [459, 167] width 333 height 30
type input "d"
type input "sod"
click at [666, 164] on button "Search" at bounding box center [659, 167] width 50 height 25
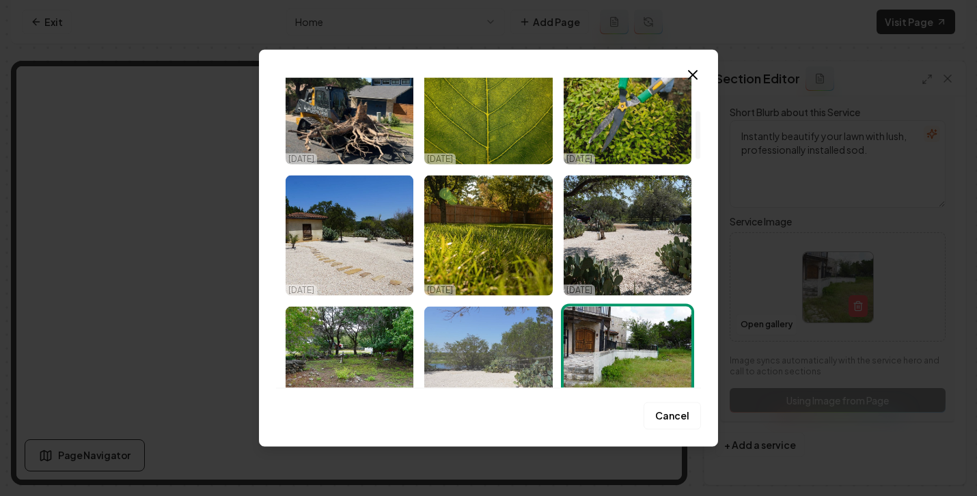
scroll to position [180, 0]
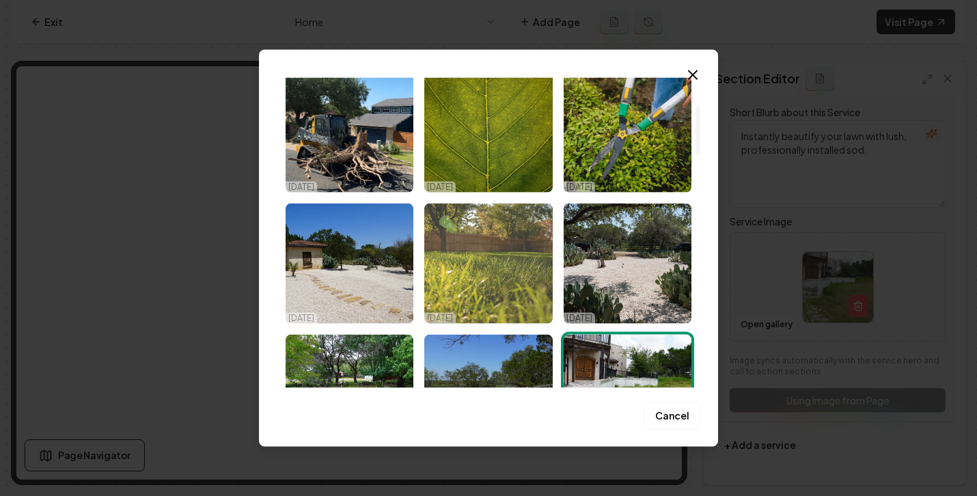
click at [501, 244] on img "Select image image_68da8b605c7cd75eb8602376.jpg" at bounding box center [488, 264] width 128 height 120
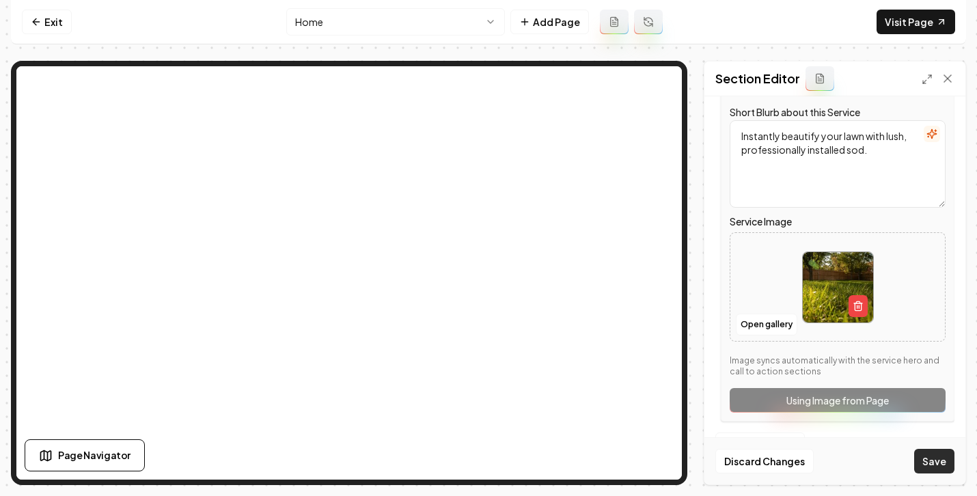
click at [929, 462] on button "Save" at bounding box center [934, 461] width 40 height 25
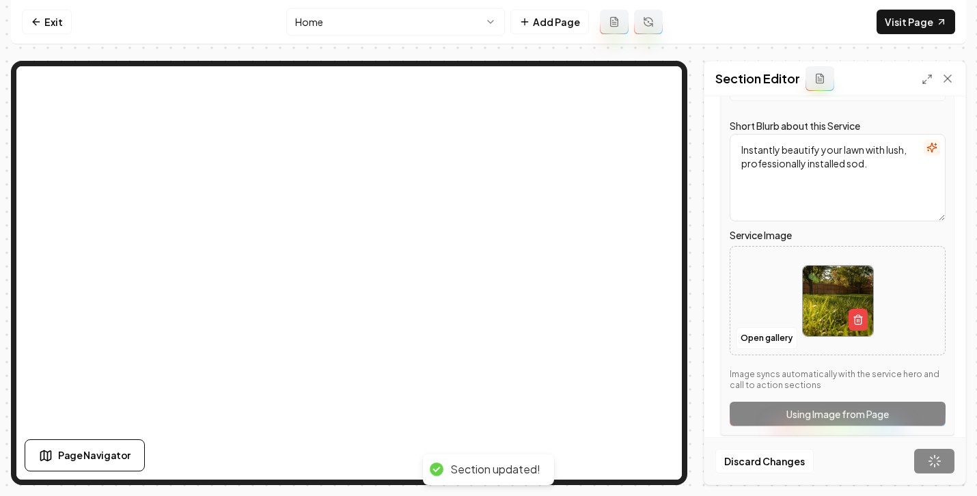
scroll to position [530, 0]
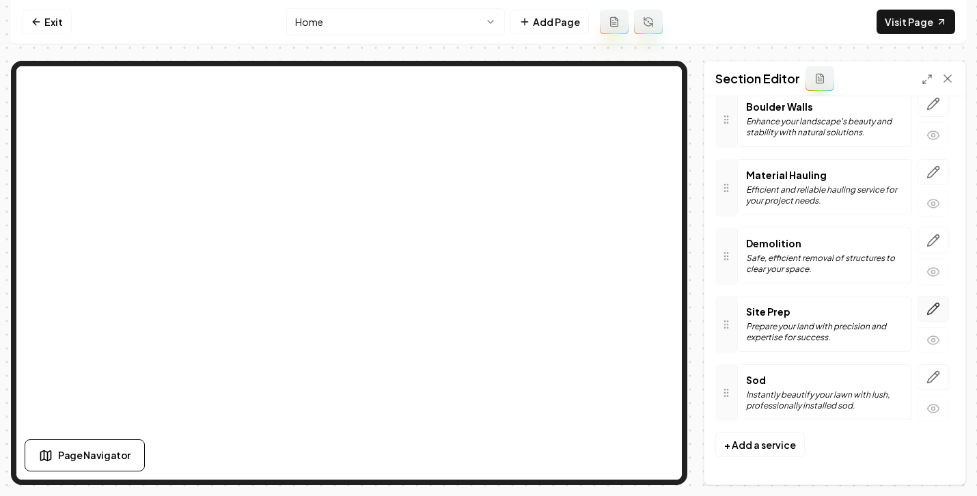
click at [926, 306] on icon "button" at bounding box center [933, 309] width 14 height 14
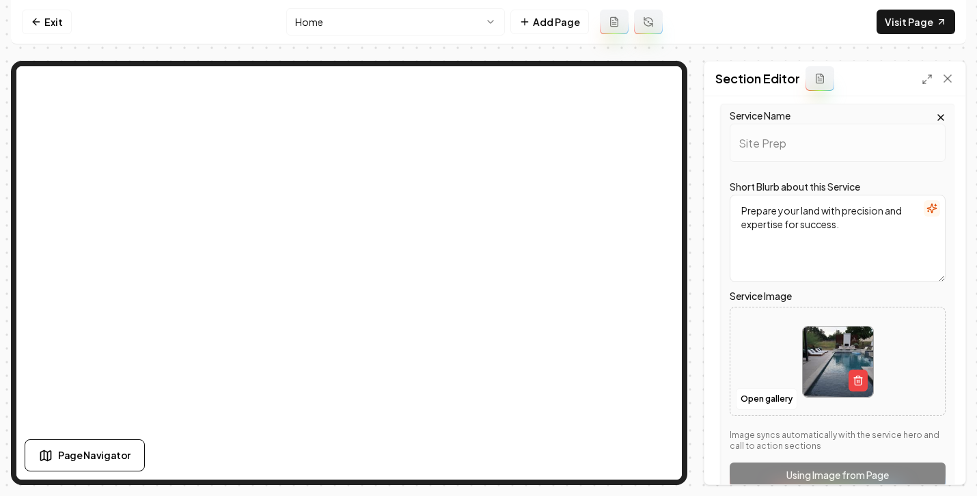
scroll to position [740, 0]
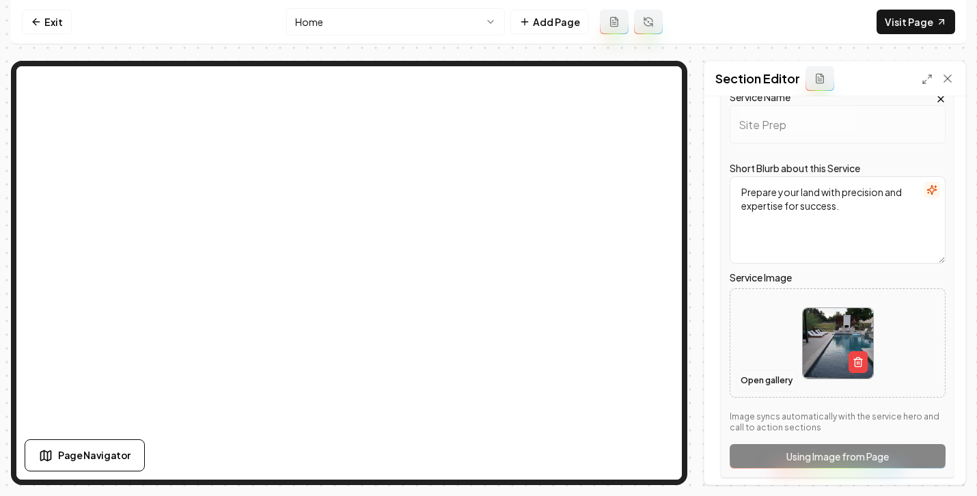
click at [774, 380] on button "Open gallery" at bounding box center [766, 380] width 61 height 22
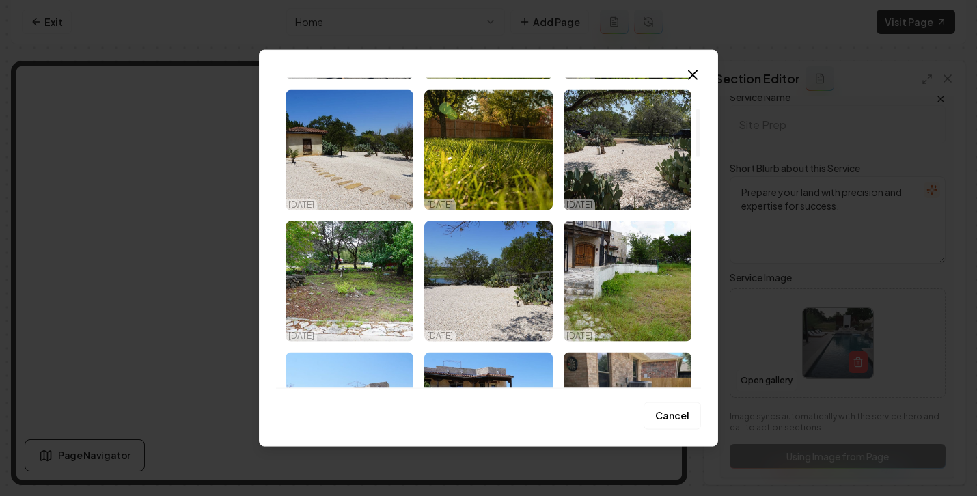
scroll to position [0, 0]
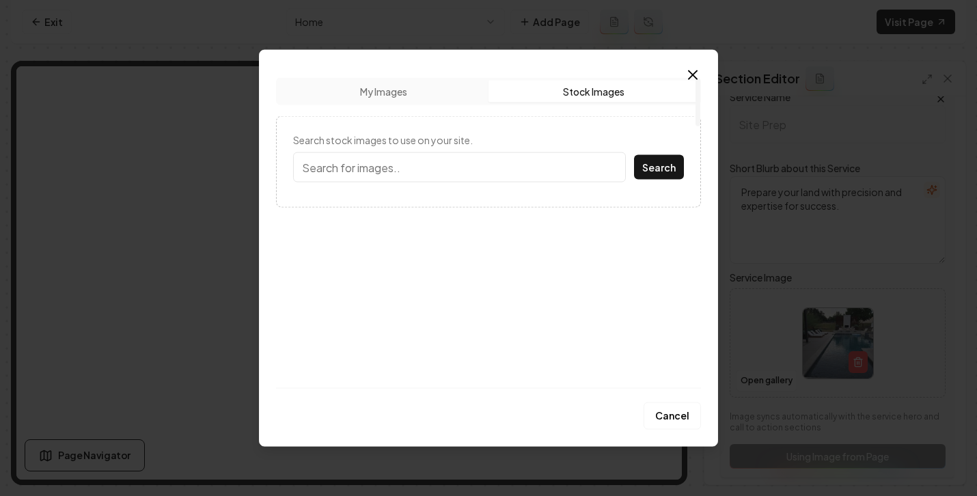
click at [559, 94] on button "Stock Images" at bounding box center [593, 92] width 210 height 22
click at [419, 166] on input "Search stock images to use on your site." at bounding box center [459, 167] width 333 height 30
type input "d"
type input "site prep"
click at [634, 155] on button "Search" at bounding box center [659, 167] width 50 height 25
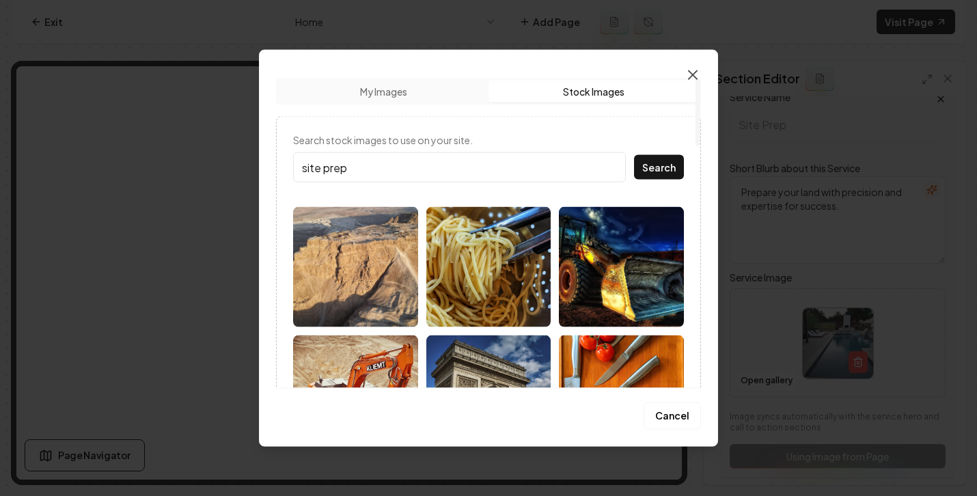
click at [694, 74] on icon "button" at bounding box center [692, 75] width 16 height 16
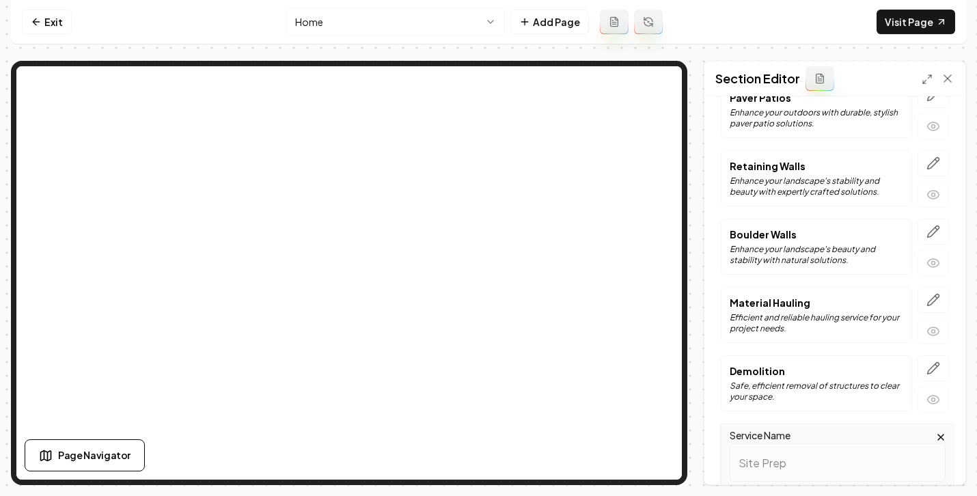
scroll to position [499, 0]
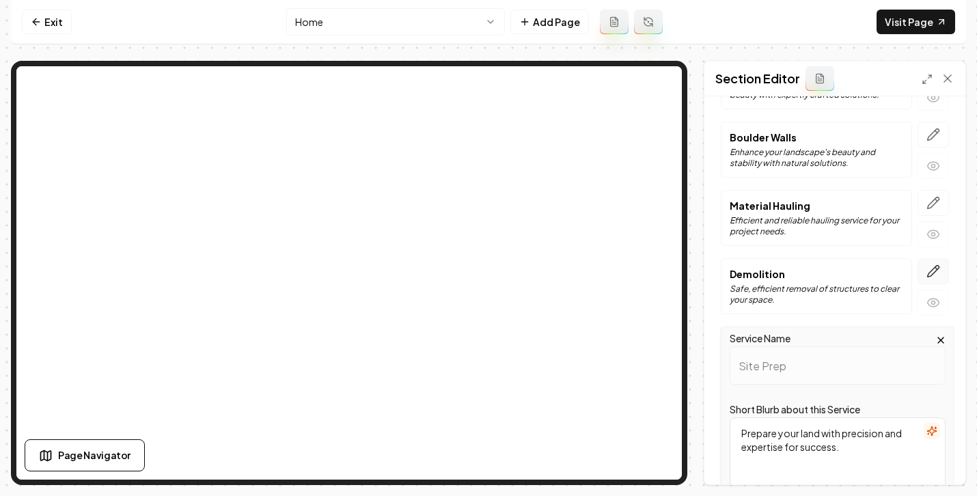
click at [926, 268] on icon "button" at bounding box center [933, 271] width 14 height 14
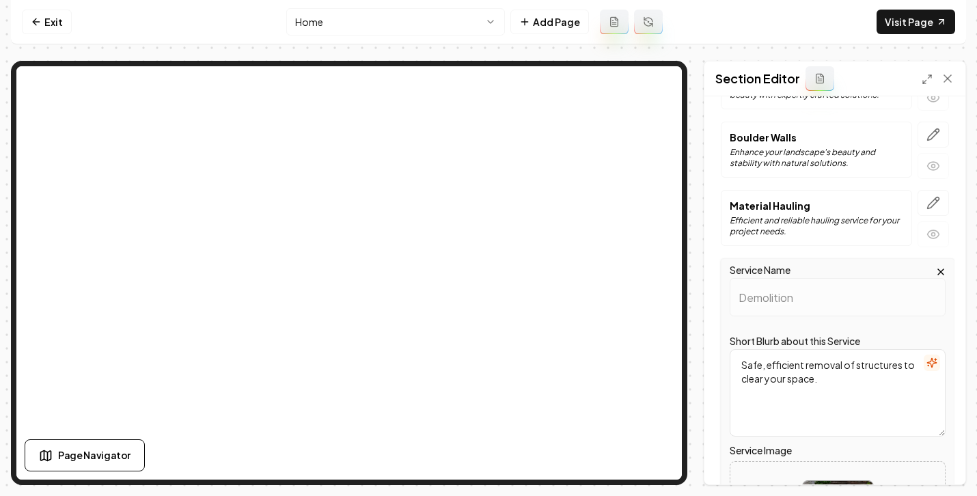
click at [790, 270] on label "Service Name" at bounding box center [759, 270] width 61 height 12
click at [935, 270] on icon "button" at bounding box center [940, 271] width 11 height 11
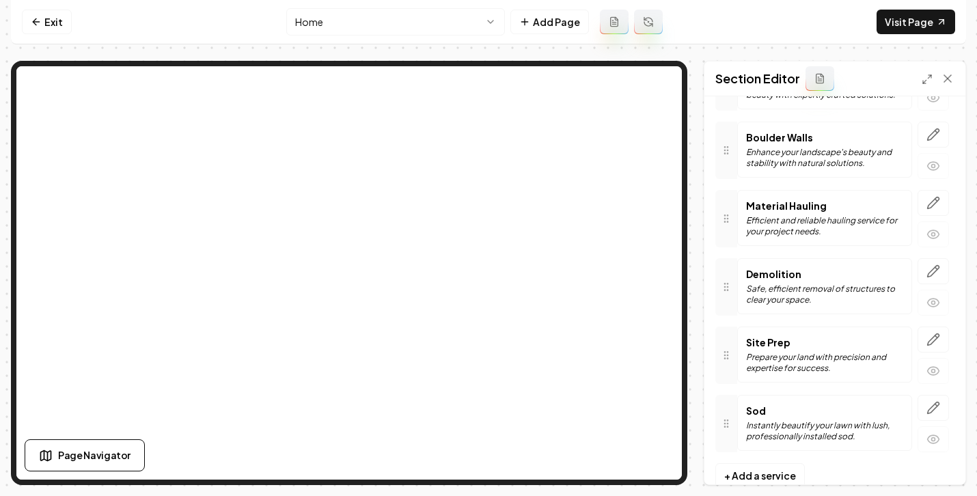
click at [814, 285] on p "Safe, efficient removal of structures to clear your space." at bounding box center [824, 294] width 157 height 22
click at [733, 289] on div at bounding box center [726, 286] width 22 height 57
click at [797, 222] on p "Efficient and reliable hauling service for your project needs." at bounding box center [824, 226] width 157 height 22
click at [778, 204] on p "Material Hauling" at bounding box center [824, 206] width 157 height 14
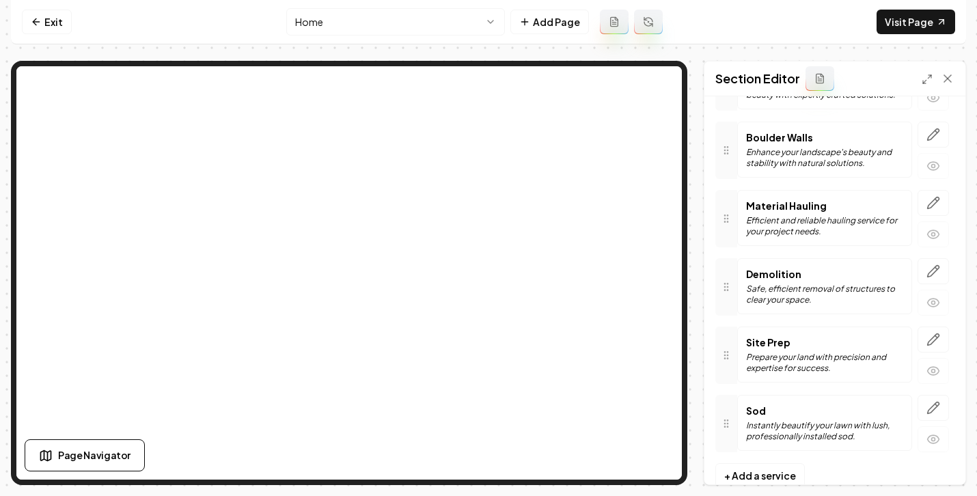
click at [889, 205] on p "Material Hauling" at bounding box center [824, 206] width 157 height 14
click at [926, 200] on icon "button" at bounding box center [933, 203] width 14 height 14
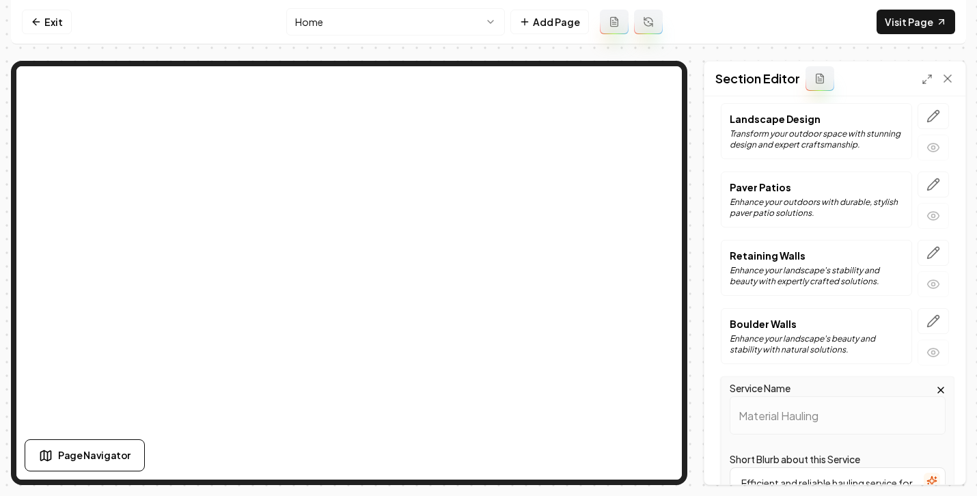
scroll to position [311, 0]
click at [926, 187] on icon "button" at bounding box center [933, 186] width 14 height 14
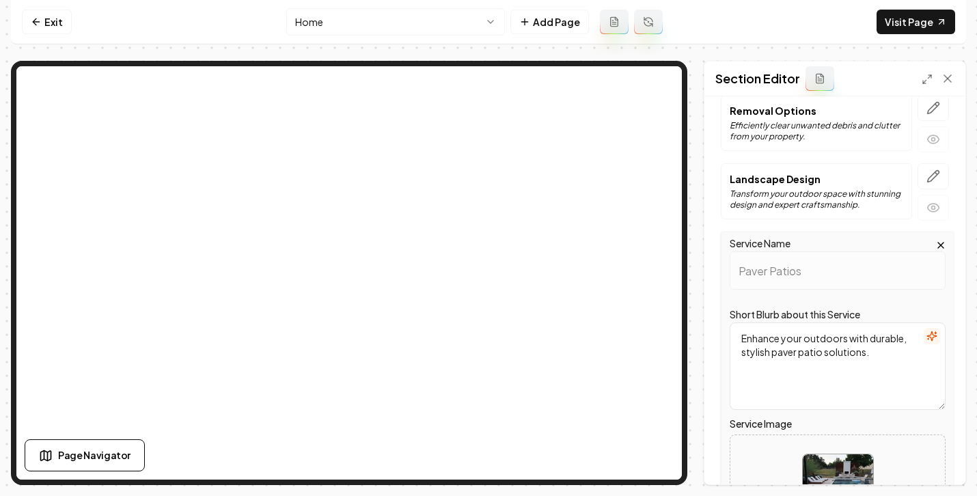
scroll to position [340, 0]
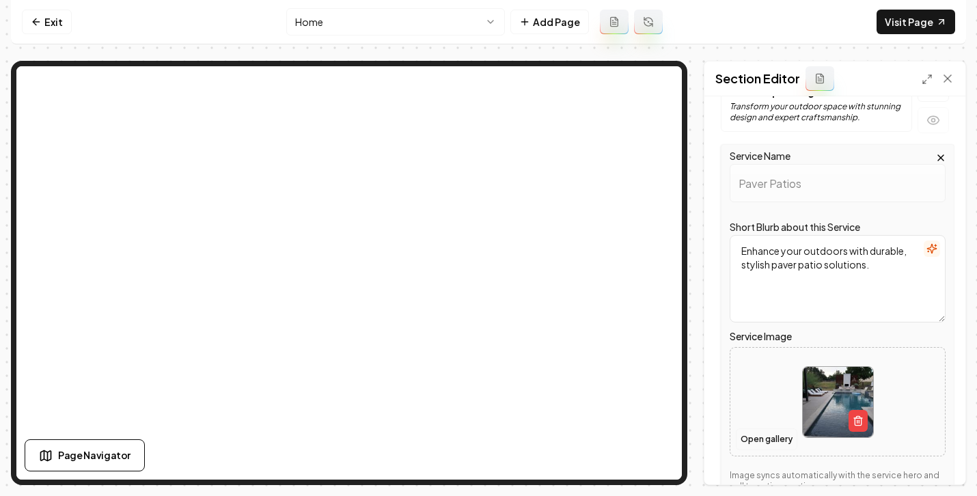
click at [769, 438] on button "Open gallery" at bounding box center [766, 439] width 61 height 22
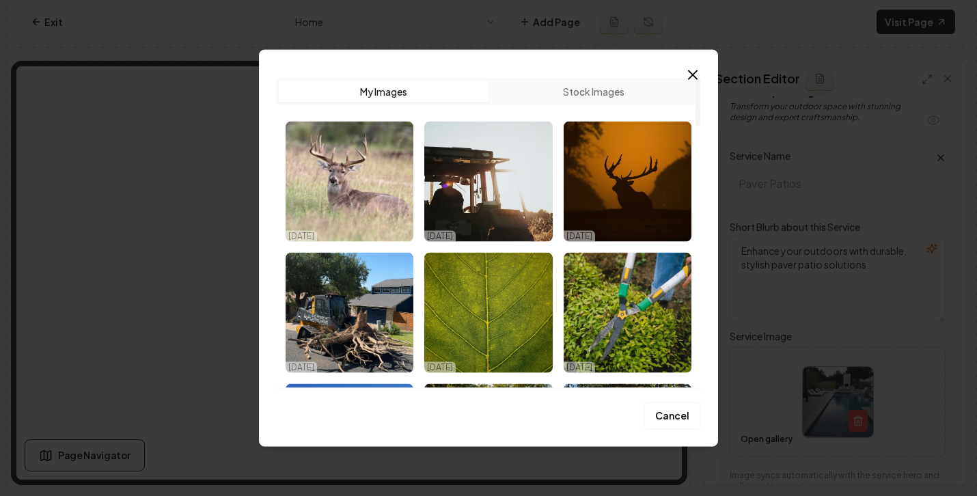
click at [631, 98] on button "Stock Images" at bounding box center [593, 92] width 210 height 22
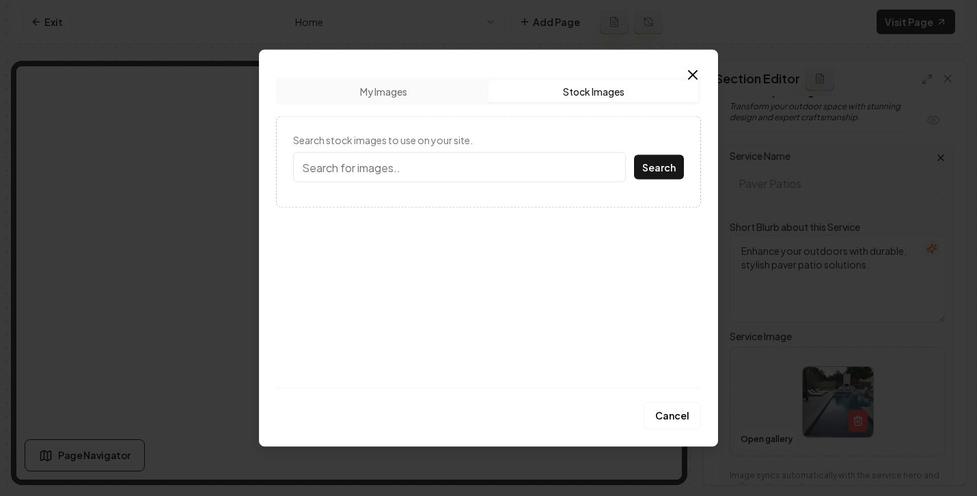
click at [337, 172] on input "Search stock images to use on your site." at bounding box center [459, 167] width 333 height 30
type input "patio"
click at [660, 163] on button "Search" at bounding box center [659, 167] width 50 height 25
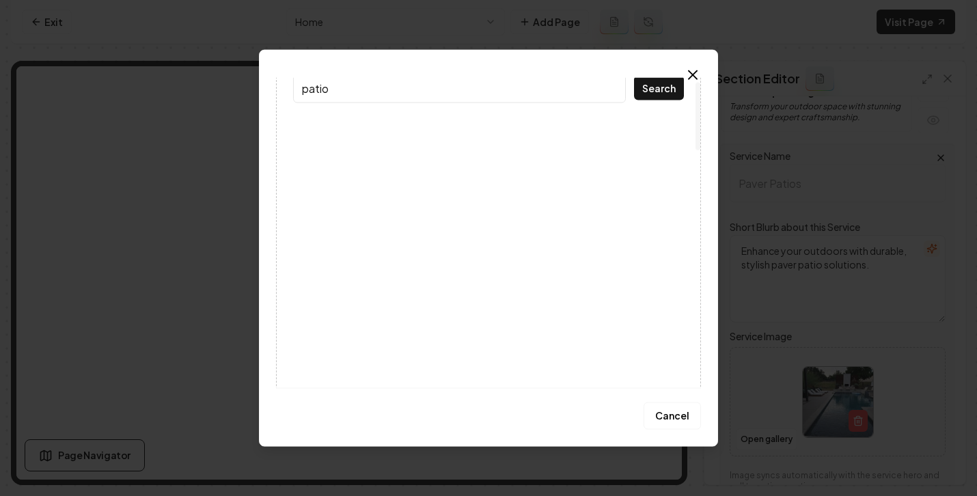
scroll to position [108, 0]
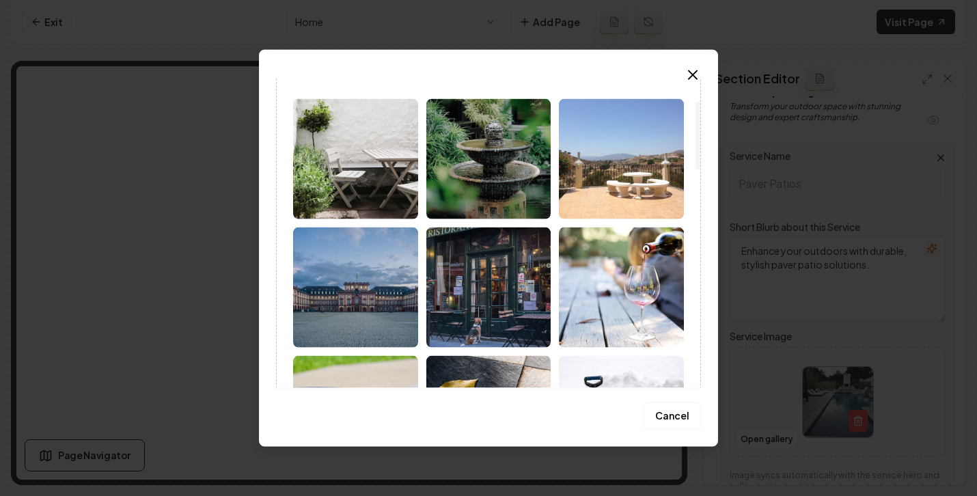
click at [602, 203] on img at bounding box center [621, 159] width 125 height 120
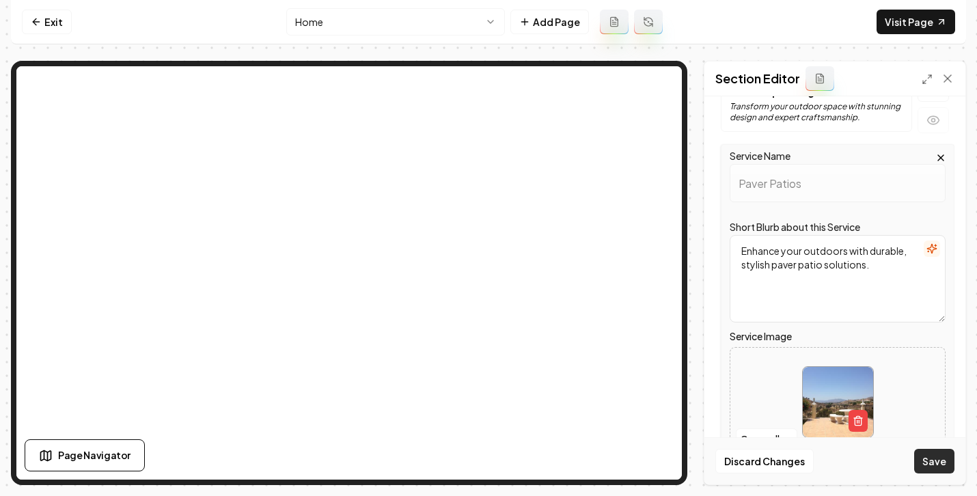
click at [945, 463] on button "Save" at bounding box center [934, 461] width 40 height 25
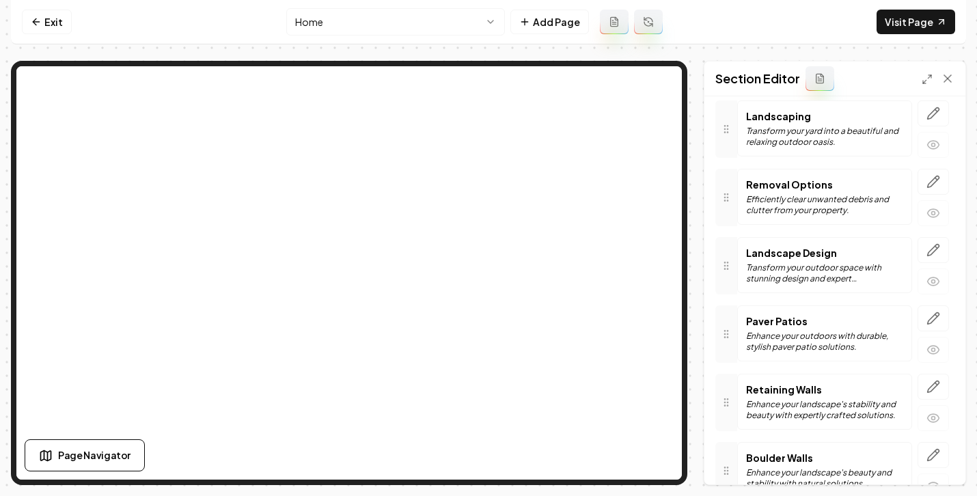
scroll to position [182, 0]
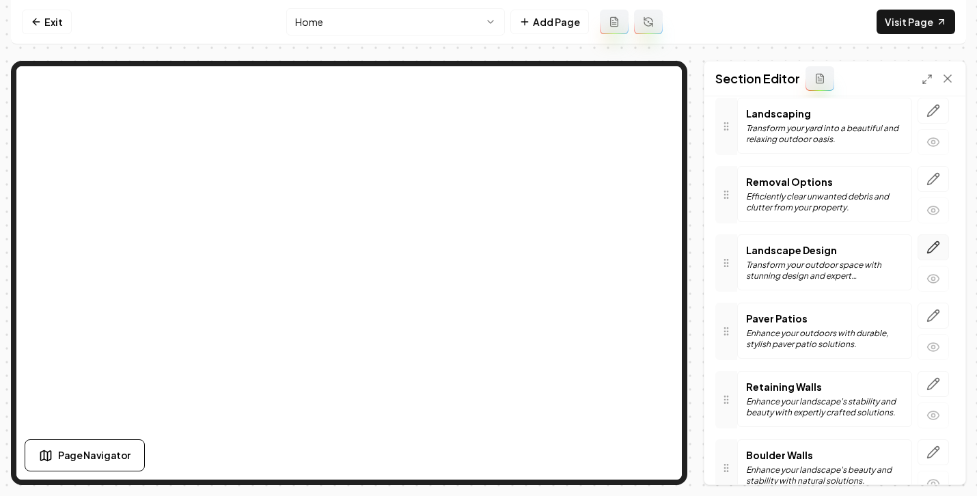
click at [926, 240] on icon "button" at bounding box center [933, 247] width 14 height 14
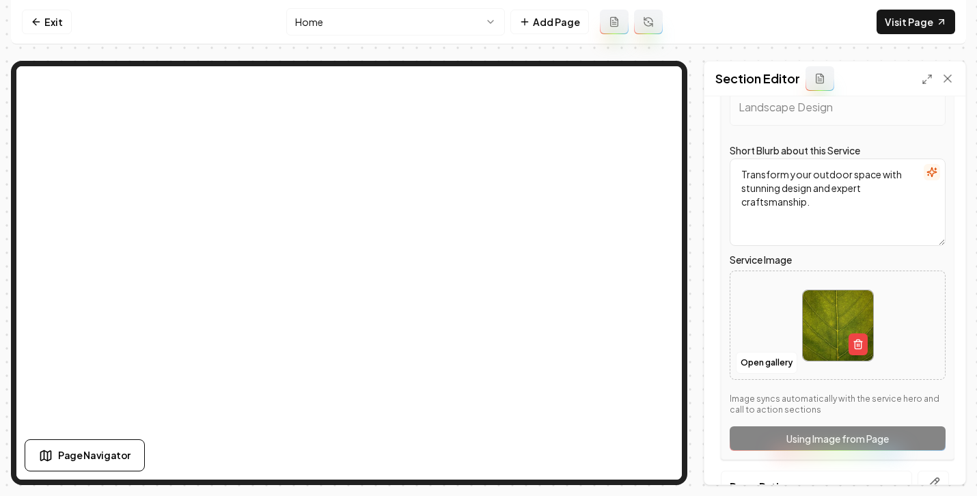
scroll to position [367, 0]
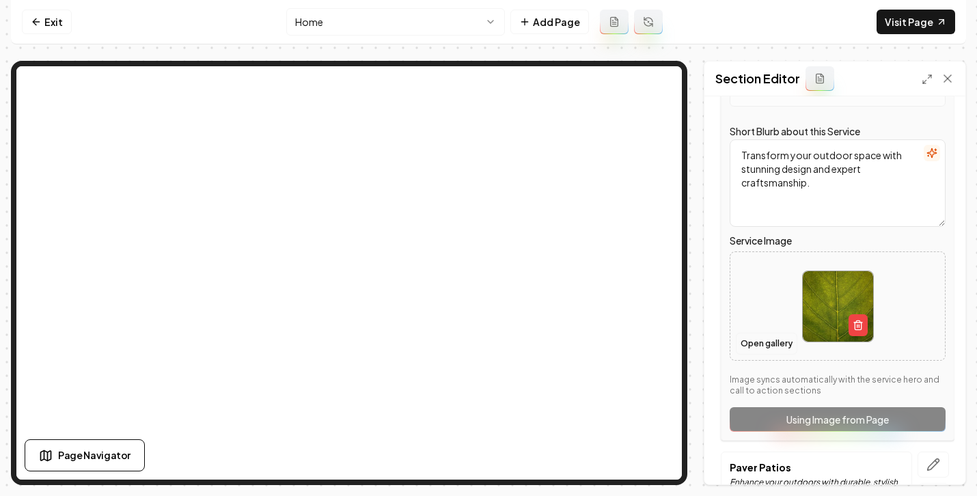
click at [766, 337] on button "Open gallery" at bounding box center [766, 344] width 61 height 22
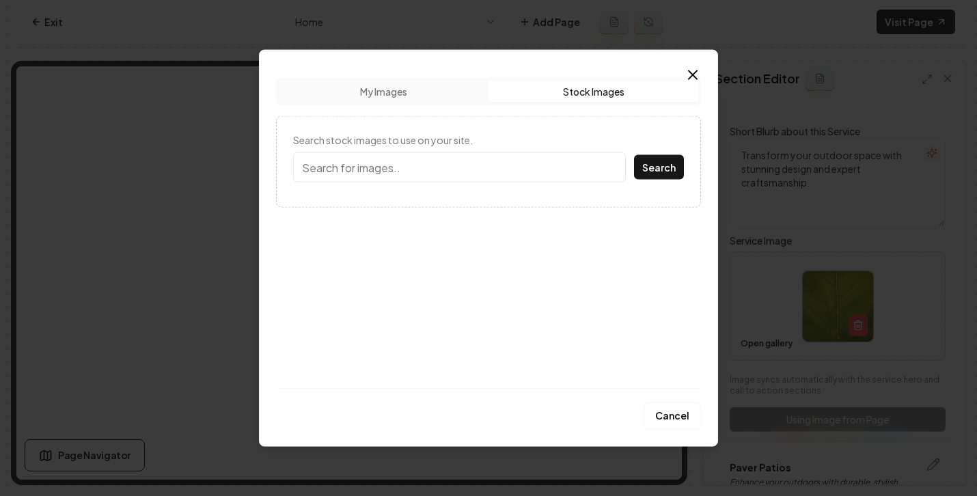
click at [529, 93] on button "Stock Images" at bounding box center [593, 92] width 210 height 22
click at [425, 156] on input "Search stock images to use on your site." at bounding box center [459, 167] width 333 height 30
click at [634, 155] on button "Search" at bounding box center [659, 167] width 50 height 25
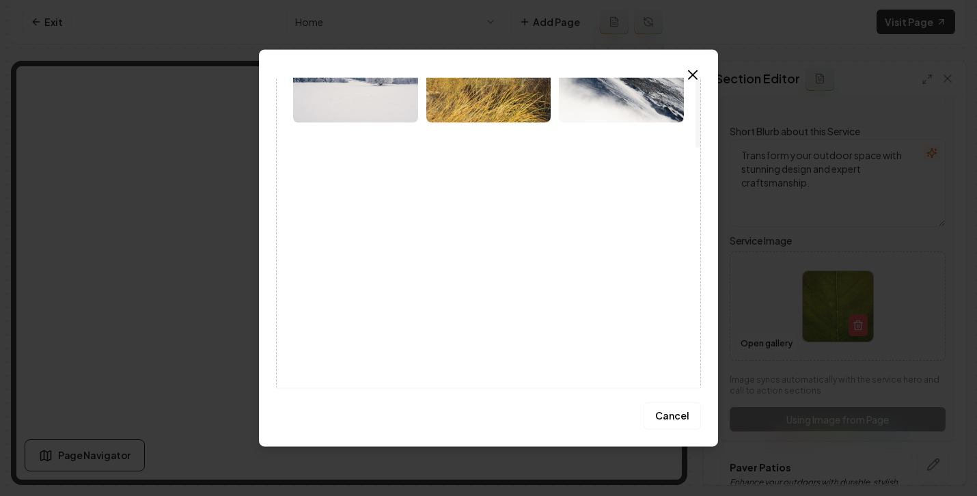
scroll to position [0, 0]
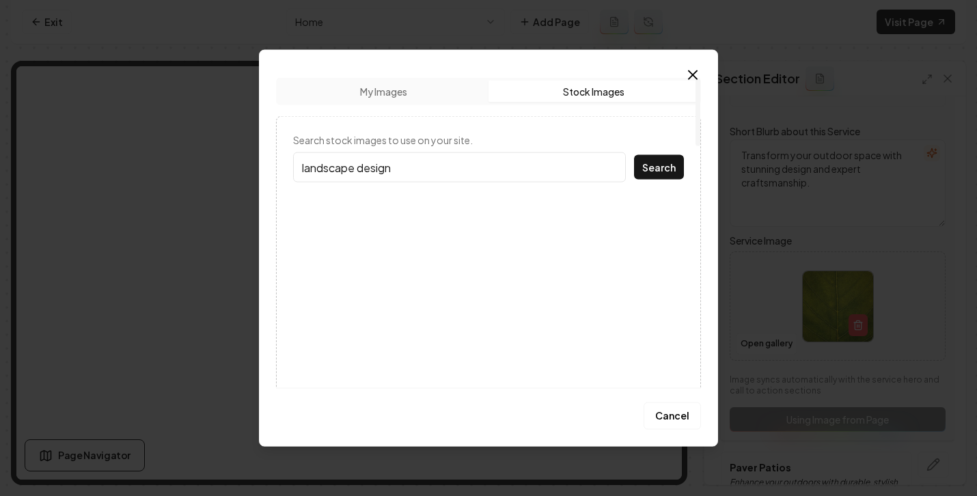
click at [634, 155] on button "Search" at bounding box center [659, 167] width 50 height 25
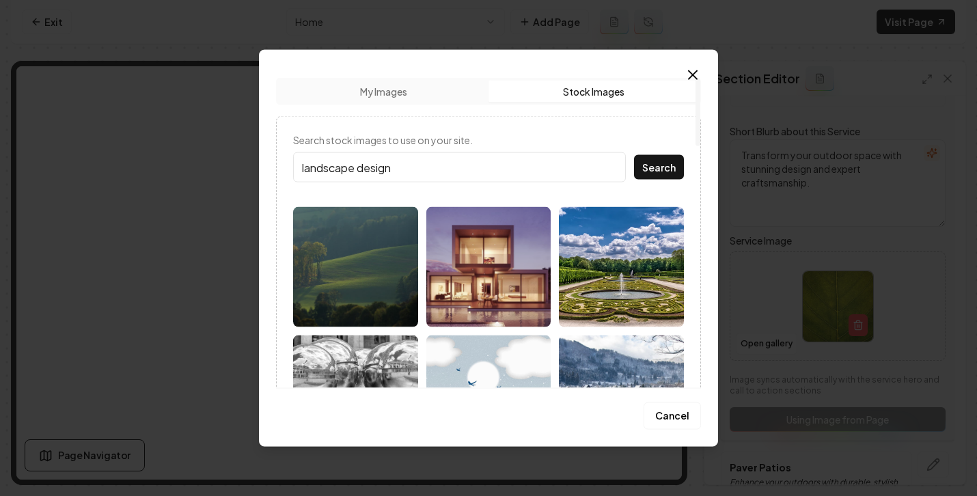
click at [443, 168] on input "landscape design" at bounding box center [459, 167] width 333 height 30
click at [443, 170] on input "landscape design" at bounding box center [459, 167] width 333 height 30
click at [634, 155] on button "Search" at bounding box center [659, 167] width 50 height 25
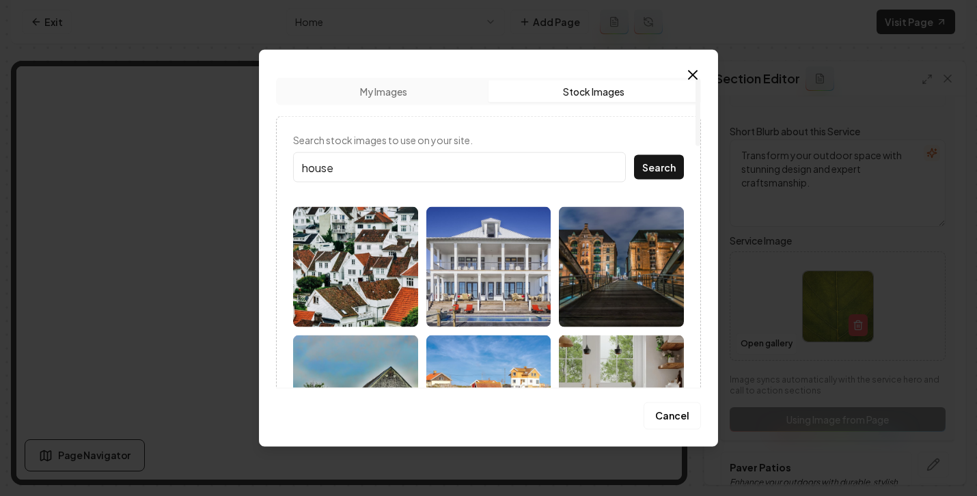
click at [315, 165] on input "house" at bounding box center [459, 167] width 333 height 30
click at [316, 165] on input "house" at bounding box center [459, 167] width 333 height 30
click at [634, 155] on button "Search" at bounding box center [659, 167] width 50 height 25
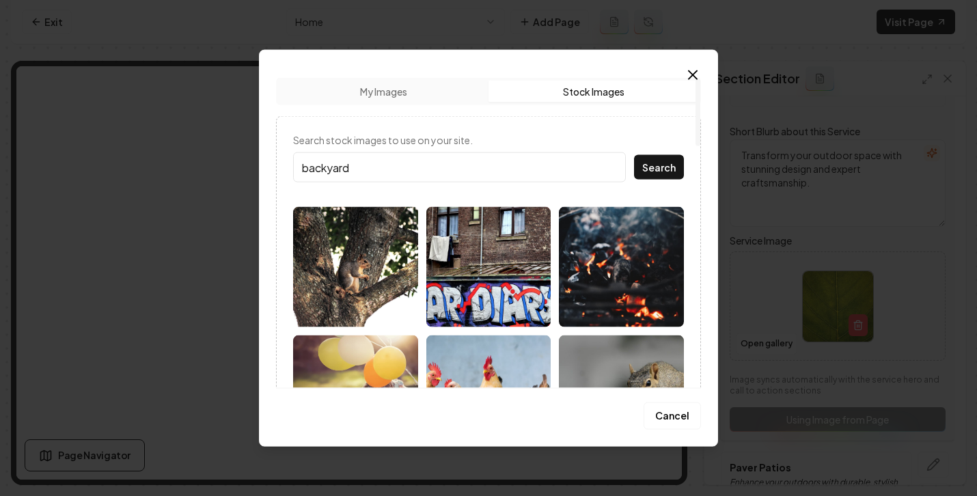
drag, startPoint x: 331, startPoint y: 173, endPoint x: 321, endPoint y: 169, distance: 10.8
click at [321, 170] on input "backyard" at bounding box center [459, 167] width 333 height 30
click at [330, 167] on input "backyard" at bounding box center [459, 167] width 333 height 30
drag, startPoint x: 330, startPoint y: 167, endPoint x: 302, endPoint y: 169, distance: 28.0
click at [302, 169] on input "backyard" at bounding box center [459, 167] width 333 height 30
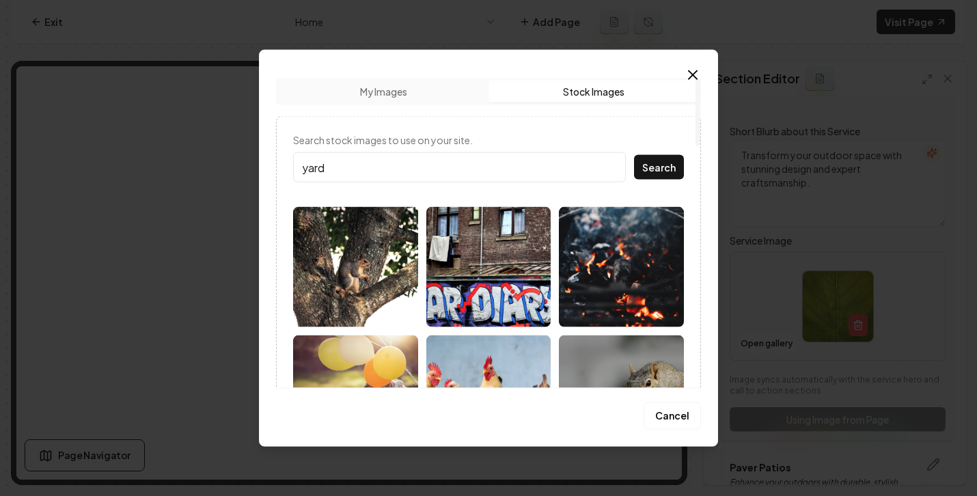
type input "yard"
click at [634, 155] on button "Search" at bounding box center [659, 167] width 50 height 25
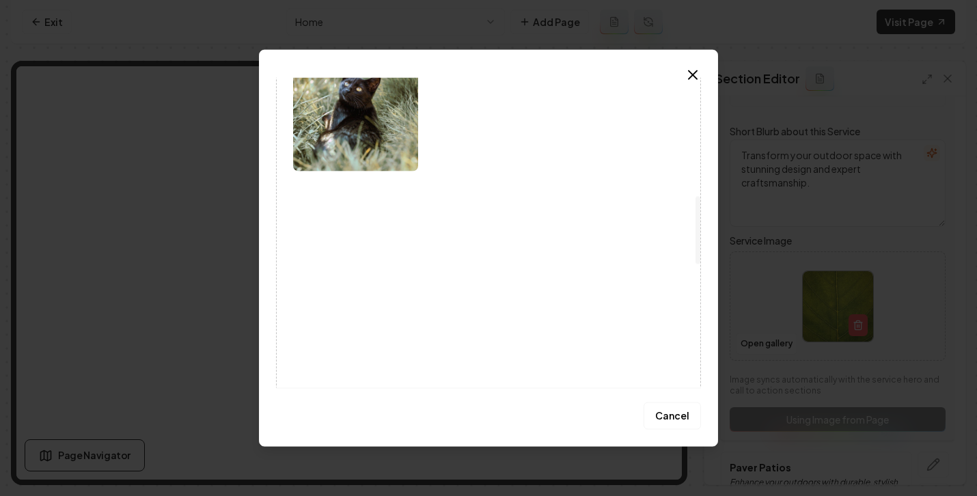
scroll to position [544, 0]
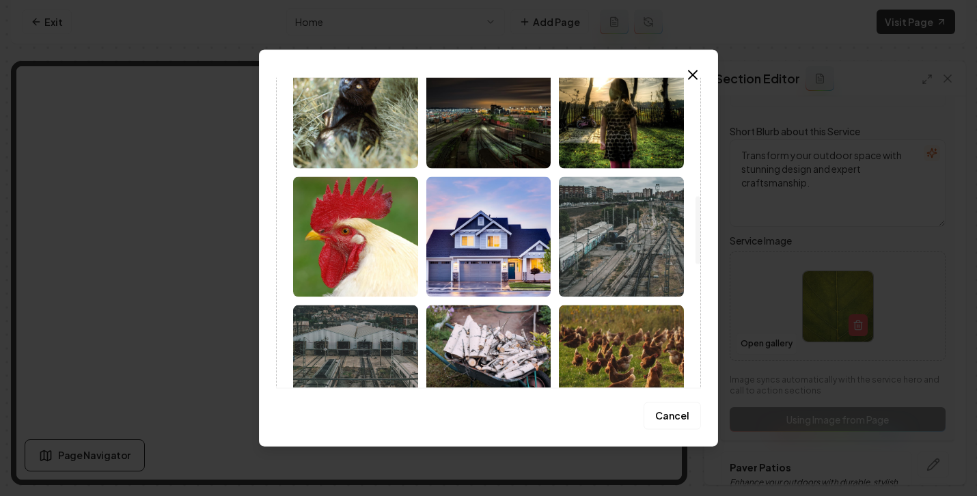
click at [449, 265] on img at bounding box center [488, 237] width 125 height 120
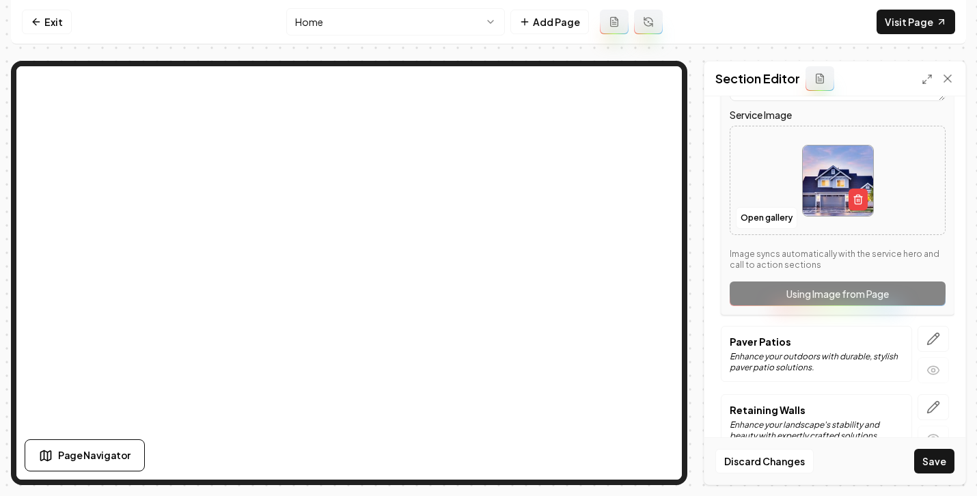
scroll to position [61, 0]
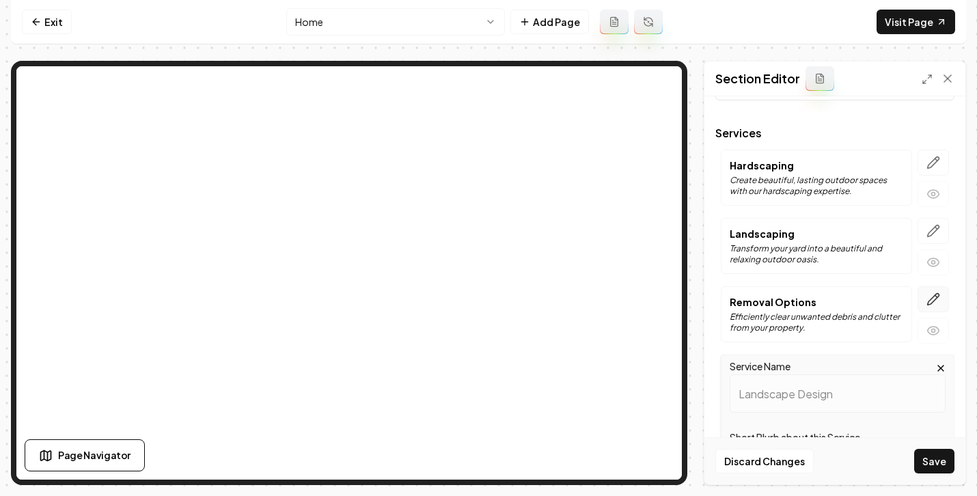
click at [926, 297] on icon "button" at bounding box center [933, 299] width 14 height 14
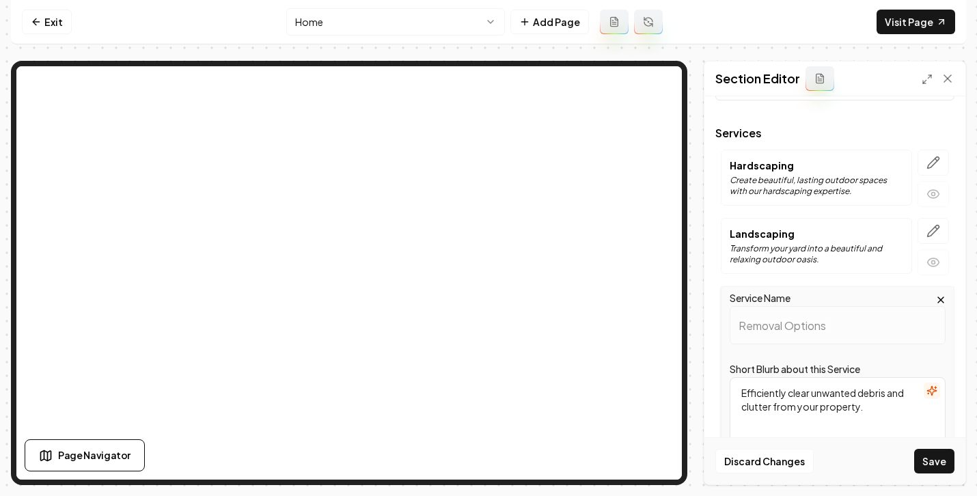
click at [947, 463] on button "Save" at bounding box center [934, 461] width 40 height 25
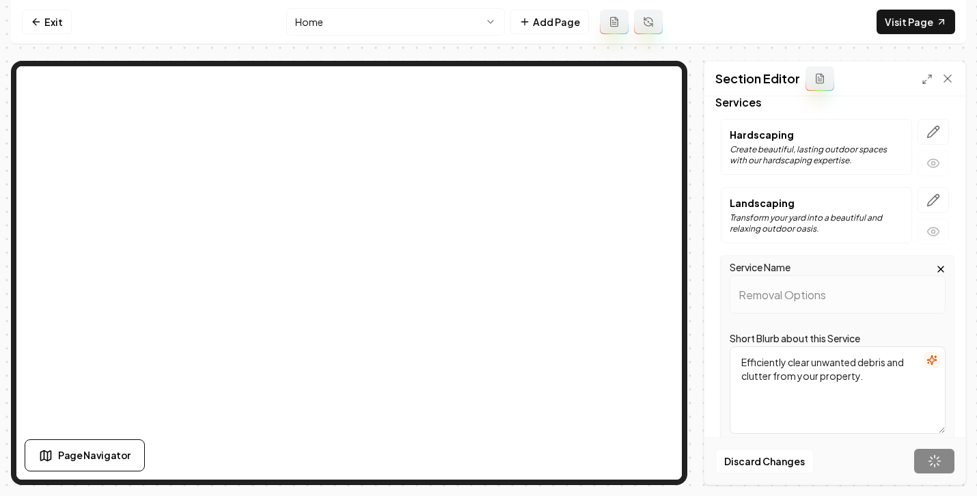
scroll to position [97, 0]
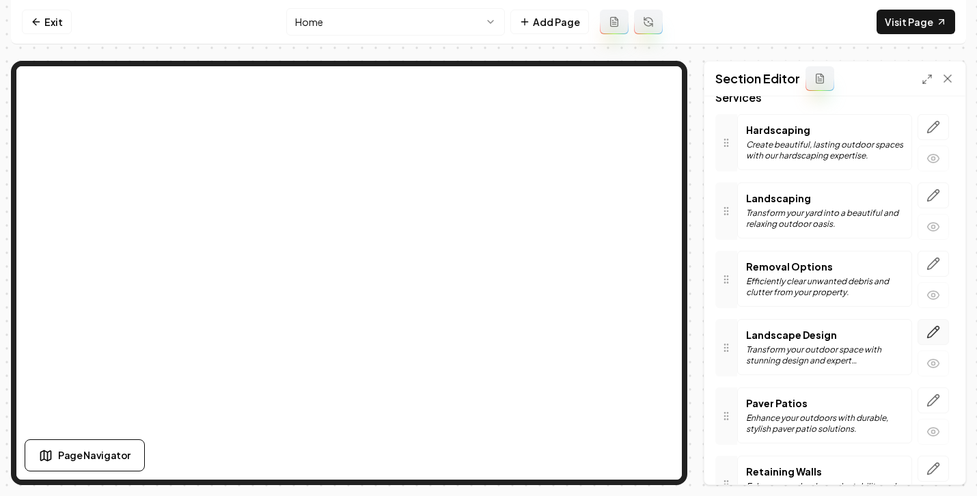
click at [926, 331] on icon "button" at bounding box center [933, 332] width 14 height 14
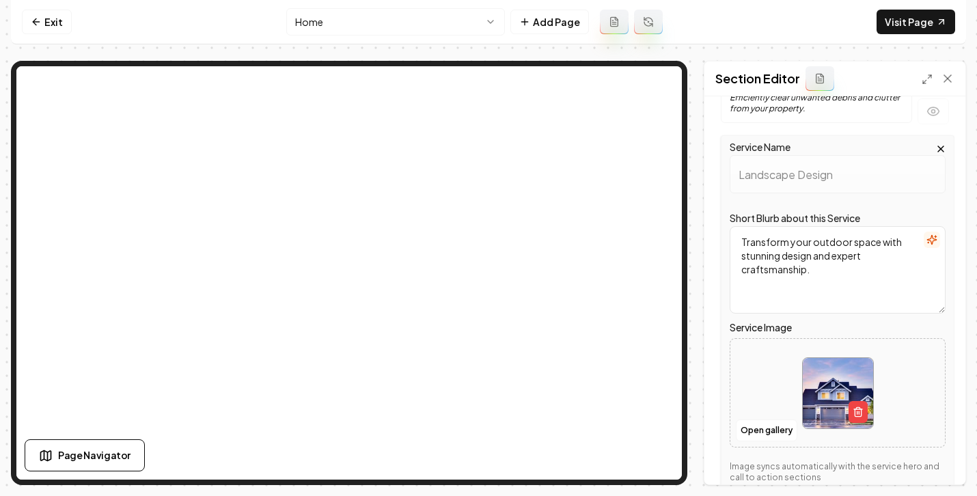
scroll to position [283, 0]
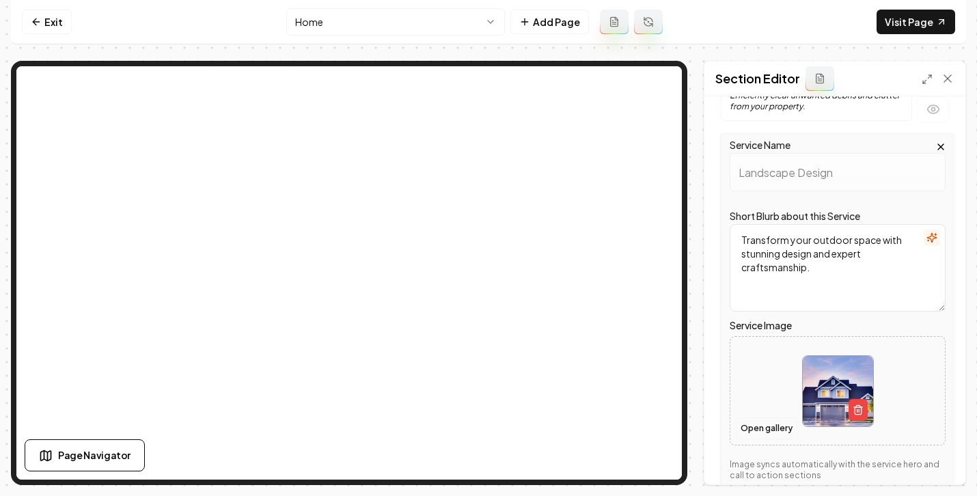
click at [779, 421] on button "Open gallery" at bounding box center [766, 428] width 61 height 22
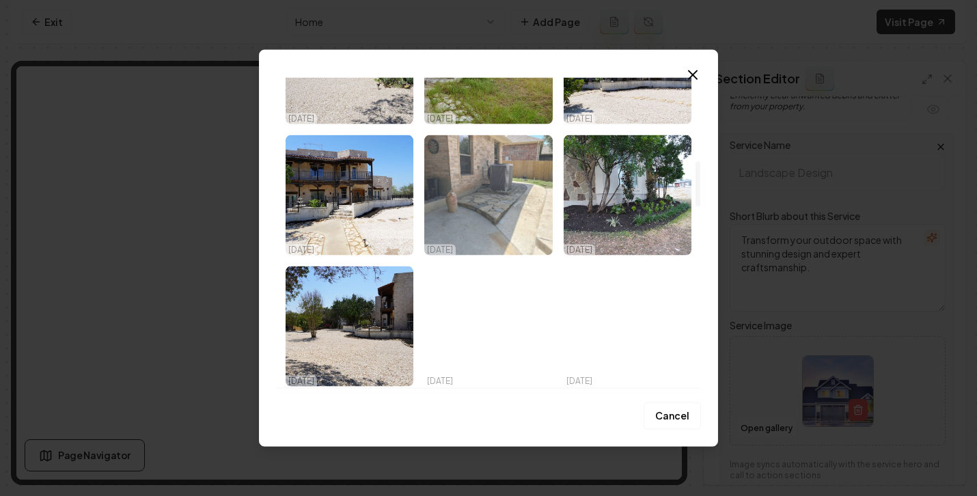
scroll to position [666, 0]
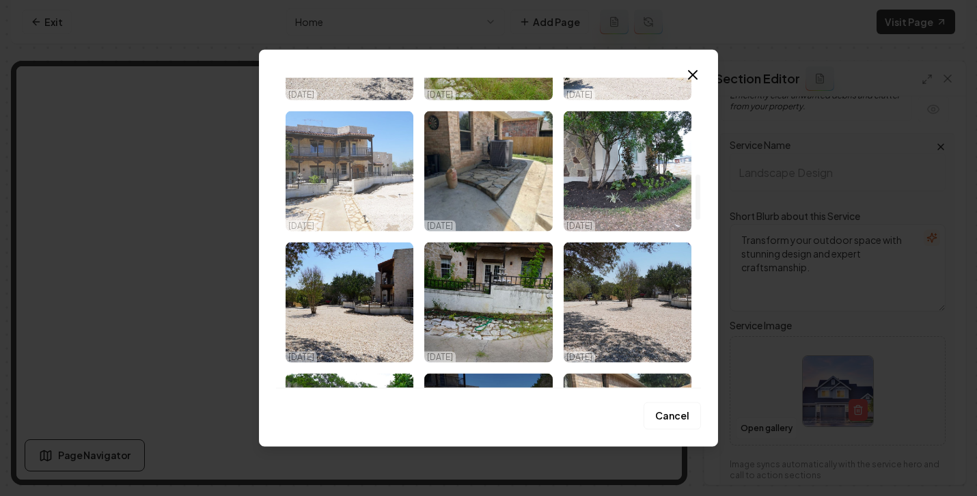
click at [359, 178] on img "Select image image_68da88755c7cd75eb84b0c9d.jpeg" at bounding box center [349, 171] width 128 height 120
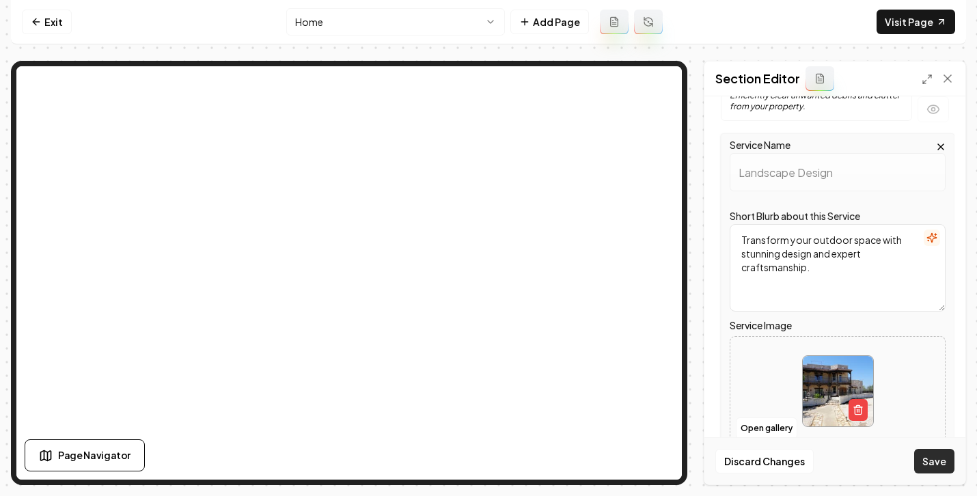
click at [921, 463] on button "Save" at bounding box center [934, 461] width 40 height 25
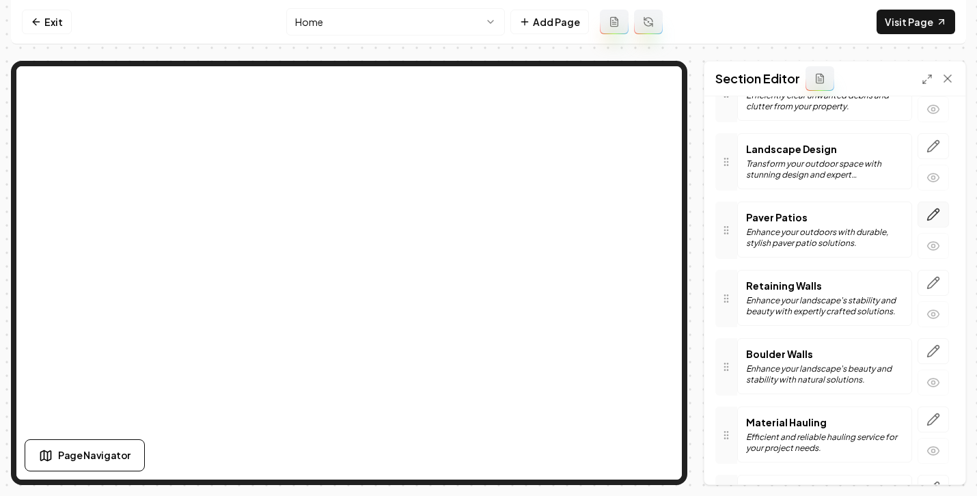
click at [926, 214] on icon "button" at bounding box center [933, 215] width 14 height 14
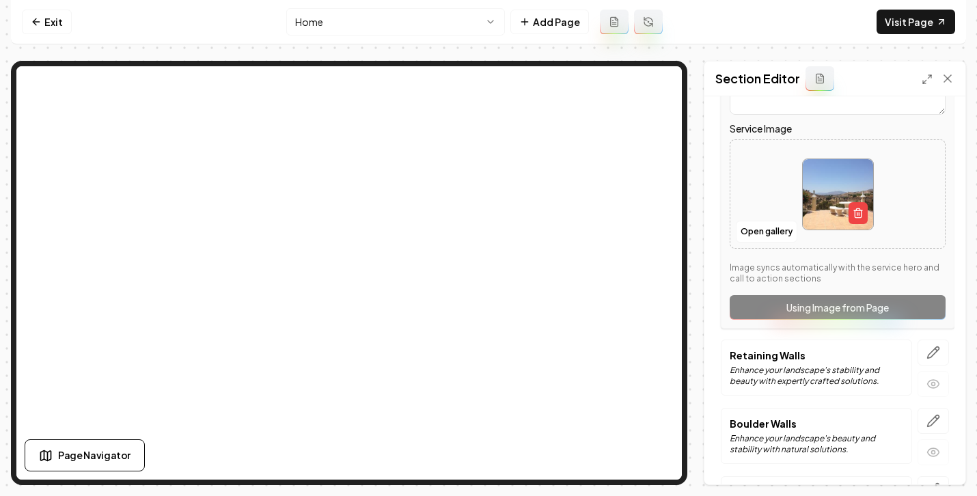
scroll to position [552, 0]
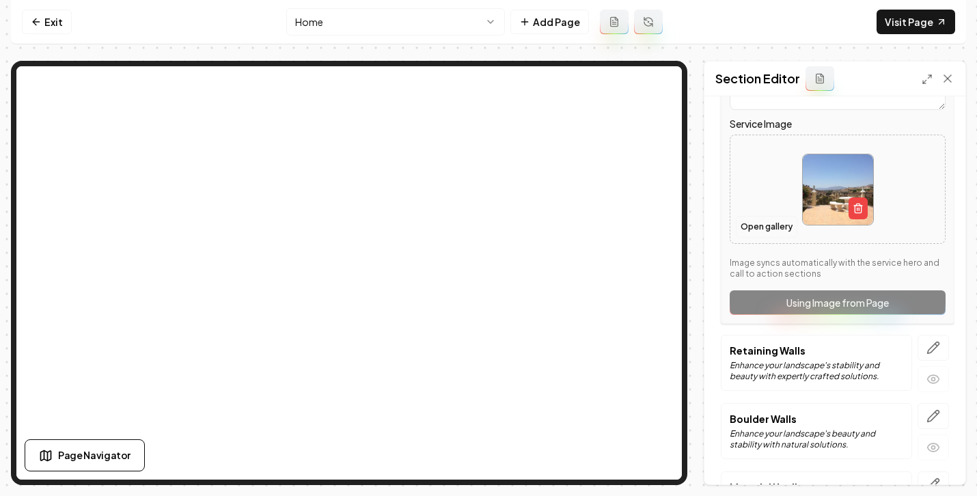
click at [768, 232] on button "Open gallery" at bounding box center [766, 227] width 61 height 22
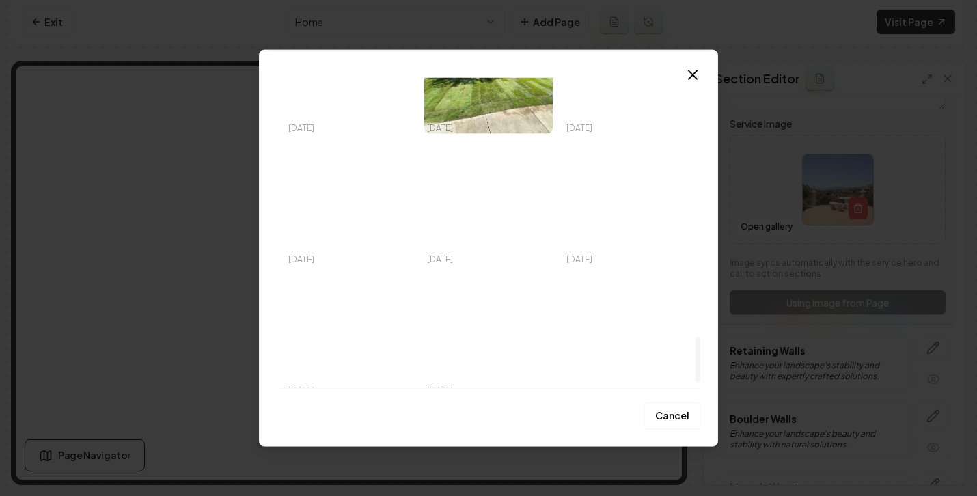
scroll to position [1736, 0]
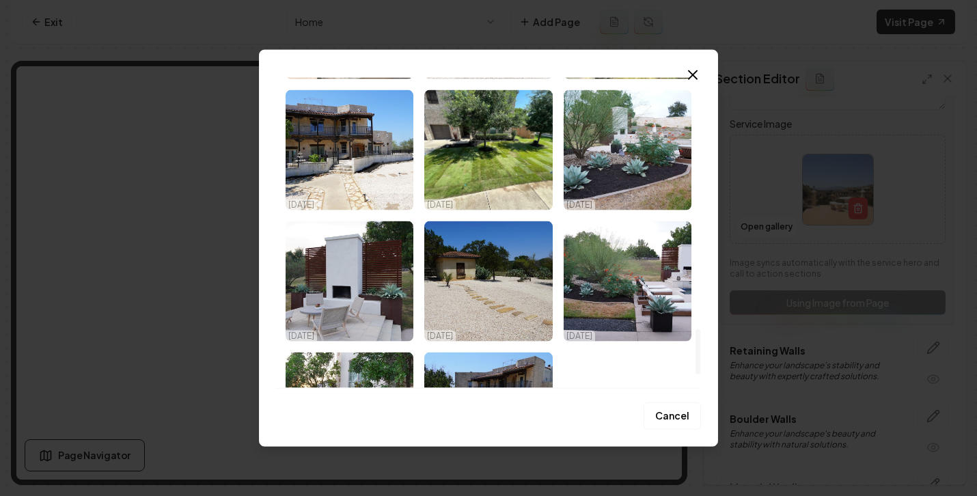
click at [333, 296] on img "Select image image_68da87485c7cd75eb8422696.jpeg" at bounding box center [349, 281] width 128 height 120
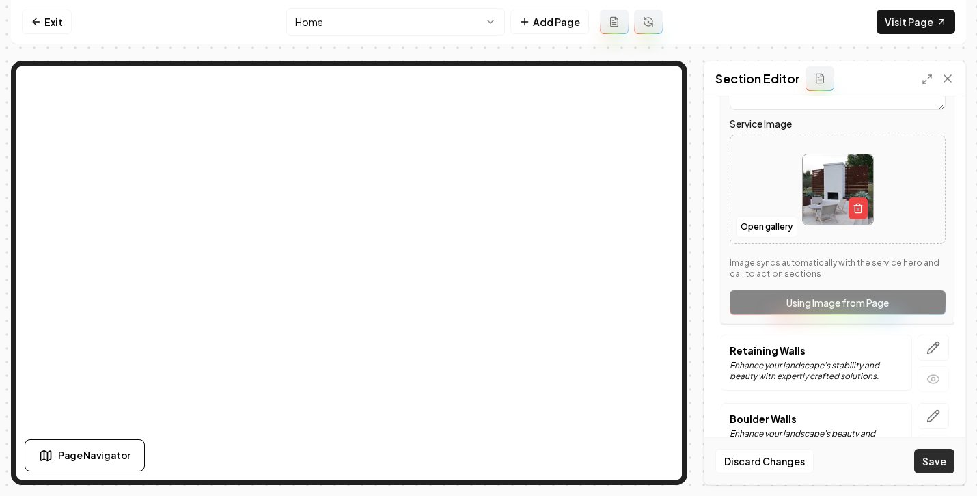
click at [928, 456] on button "Save" at bounding box center [934, 461] width 40 height 25
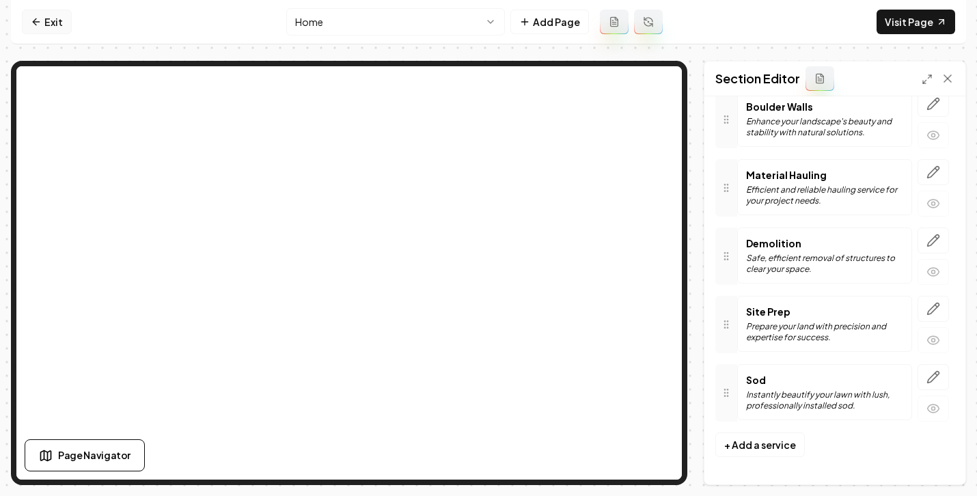
click at [47, 23] on link "Exit" at bounding box center [47, 22] width 50 height 25
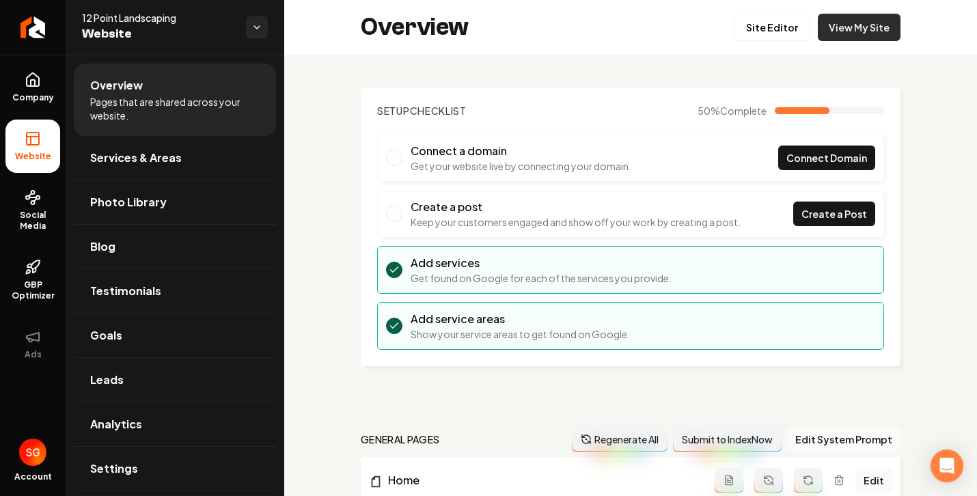
click at [837, 20] on link "View My Site" at bounding box center [858, 27] width 83 height 27
click at [775, 28] on link "Site Editor" at bounding box center [771, 27] width 75 height 27
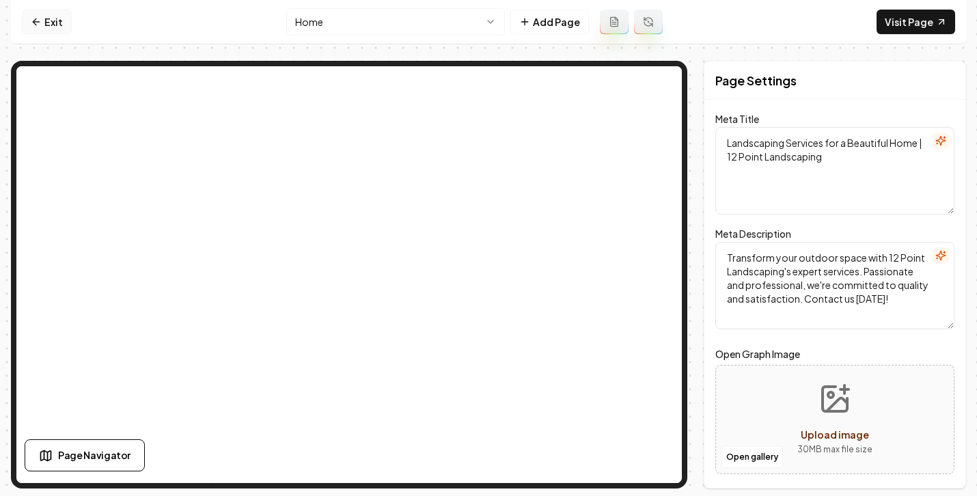
click at [38, 18] on icon at bounding box center [36, 21] width 11 height 11
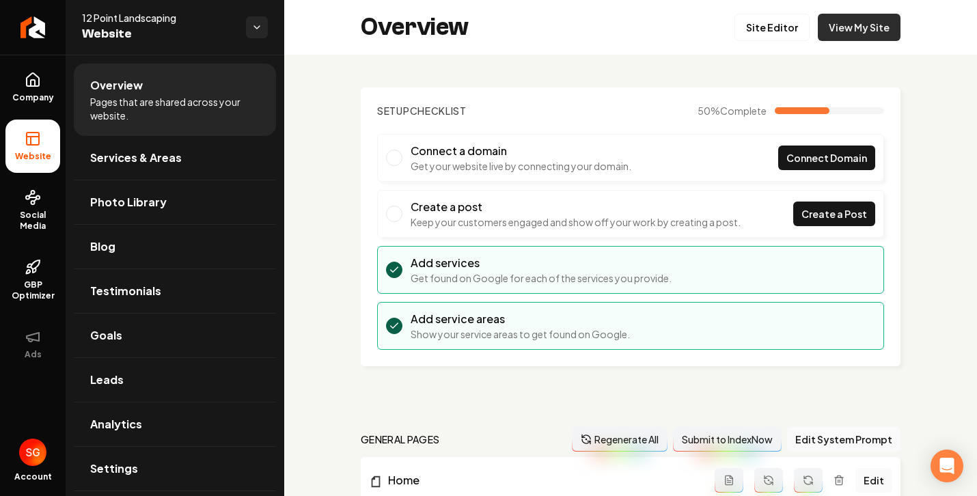
click at [825, 23] on link "View My Site" at bounding box center [858, 27] width 83 height 27
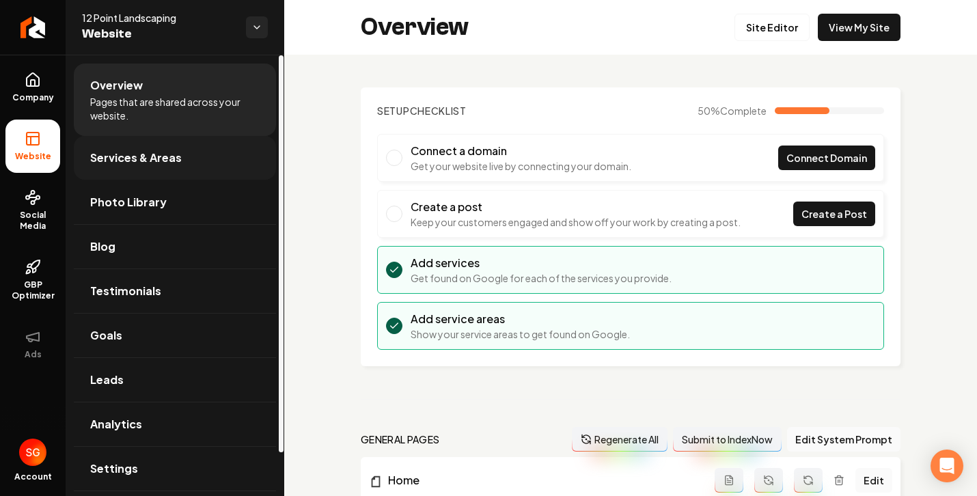
click at [180, 148] on link "Services & Areas" at bounding box center [175, 158] width 202 height 44
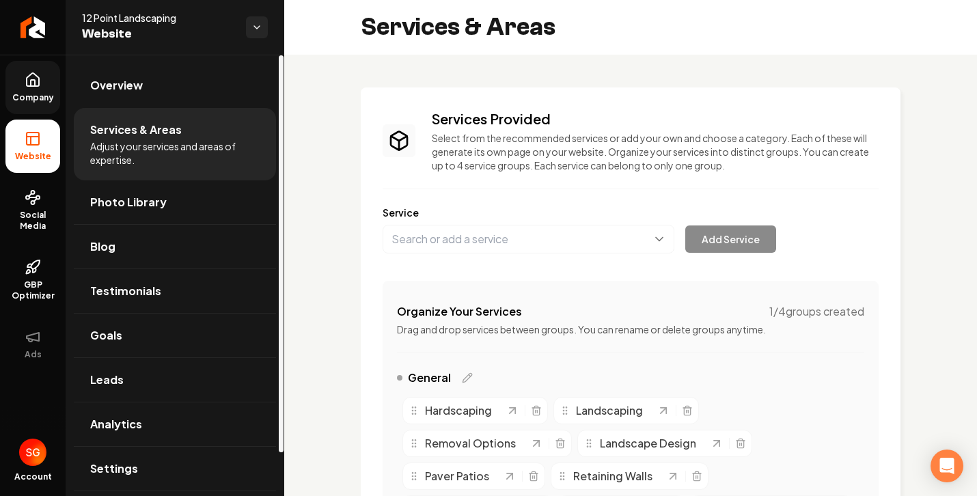
click at [35, 82] on icon at bounding box center [33, 83] width 4 height 6
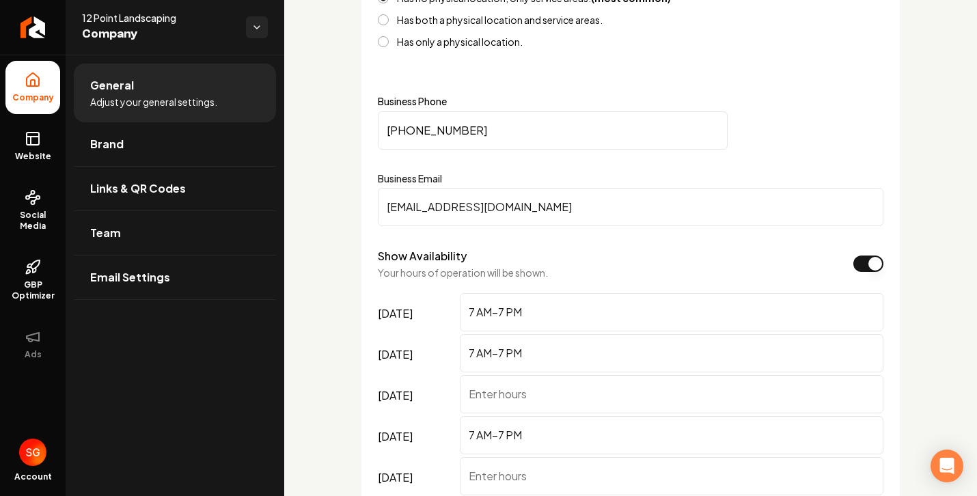
scroll to position [736, 0]
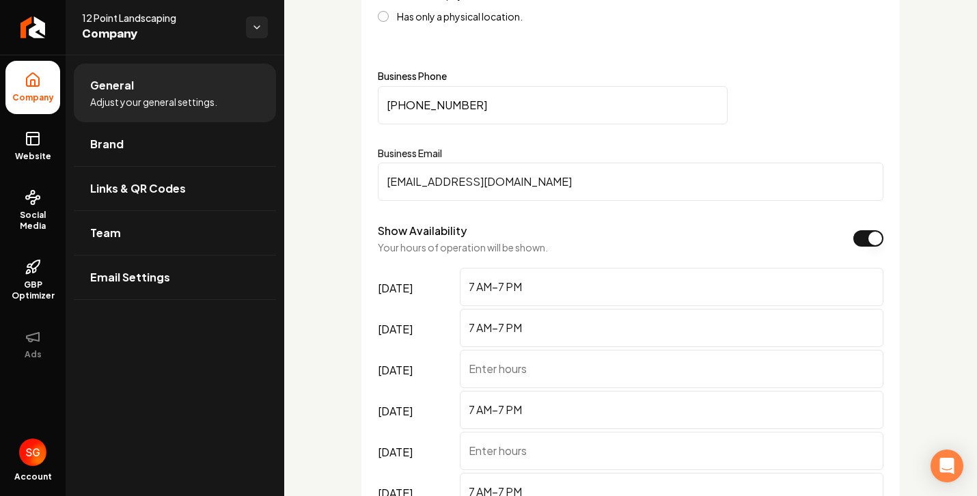
click at [408, 120] on input "(361) 537-7656" at bounding box center [553, 105] width 350 height 38
click at [409, 120] on input "(361) 537-7656" at bounding box center [553, 105] width 350 height 38
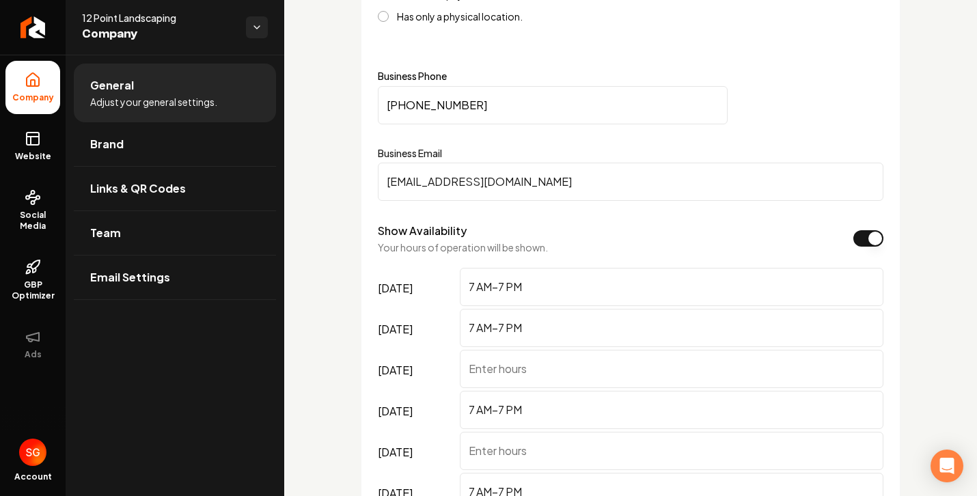
click at [409, 120] on input "(361) 537-7656" at bounding box center [553, 105] width 350 height 38
paste input "512) 774-4969"
type input "(512) 774-4969"
click at [524, 195] on input "12pointewan@gmail.com" at bounding box center [630, 182] width 505 height 38
click at [494, 142] on div "Business Phone (512) 774-4969 Business Email 12pointewan@gmail.com" at bounding box center [630, 136] width 505 height 130
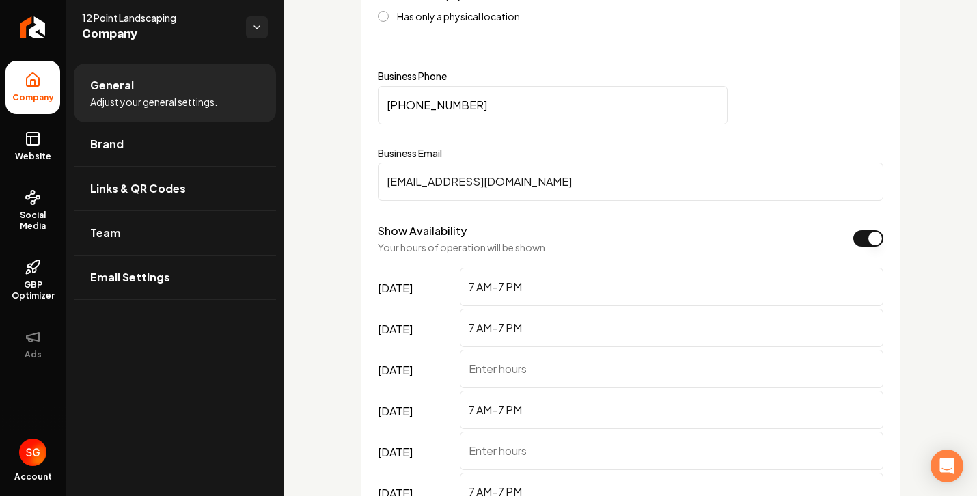
click at [490, 124] on input "(512) 774-4969" at bounding box center [553, 105] width 350 height 38
click at [526, 201] on input "12pointewan@gmail.com" at bounding box center [630, 182] width 505 height 38
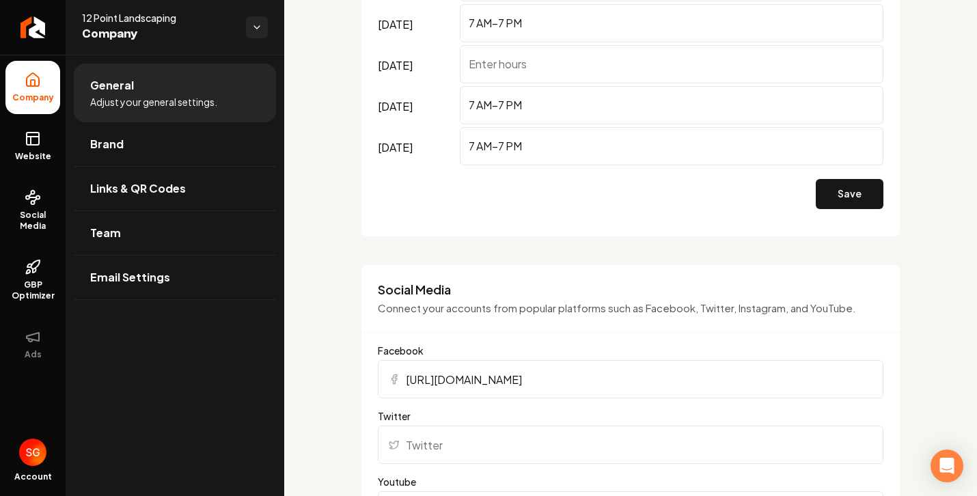
scroll to position [1121, 0]
click at [820, 210] on button "Save" at bounding box center [849, 195] width 68 height 30
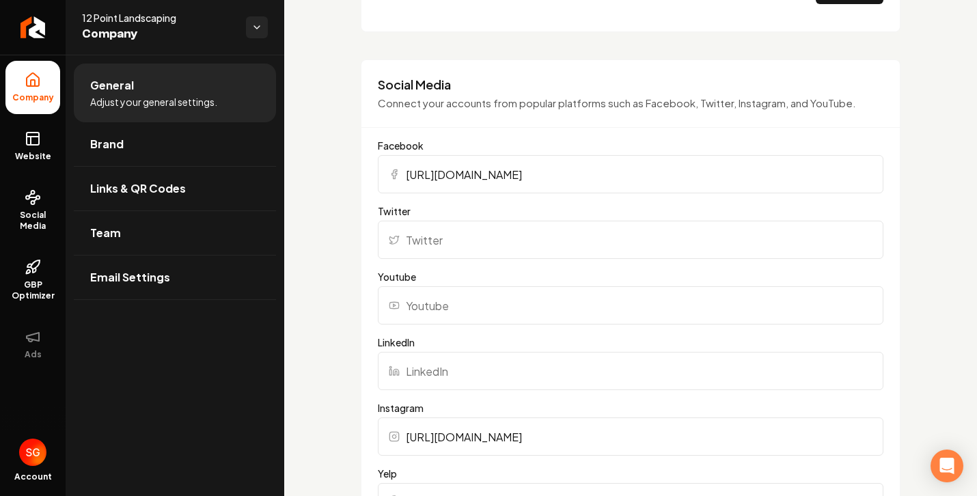
scroll to position [1332, 0]
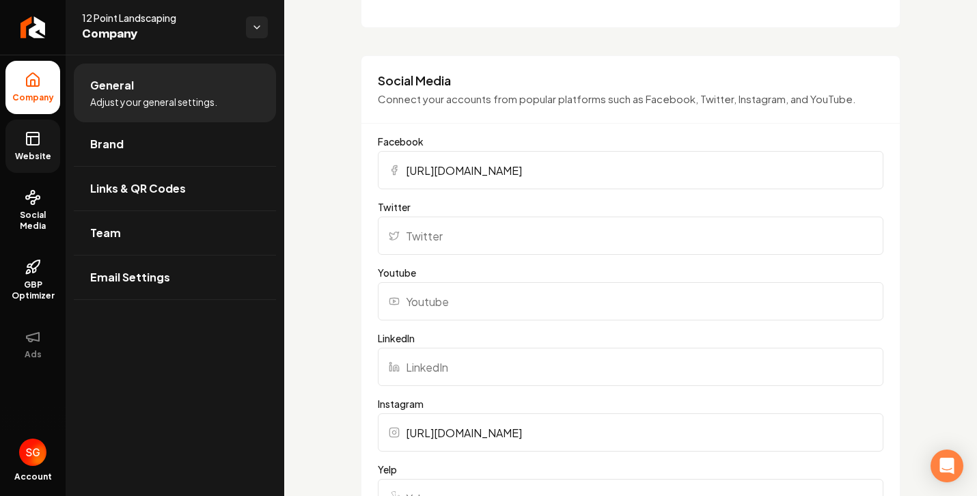
click at [35, 141] on icon at bounding box center [33, 138] width 16 height 16
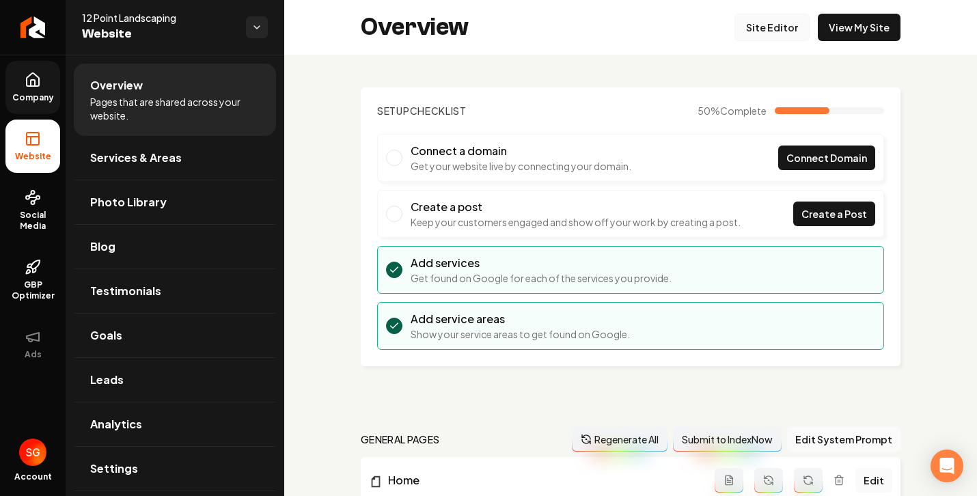
click at [769, 24] on link "Site Editor" at bounding box center [771, 27] width 75 height 27
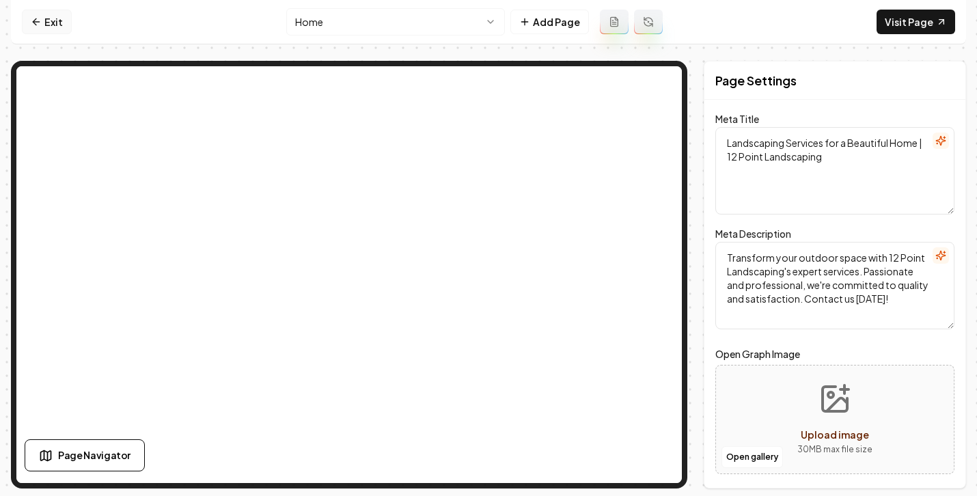
click at [36, 25] on icon at bounding box center [34, 21] width 3 height 6
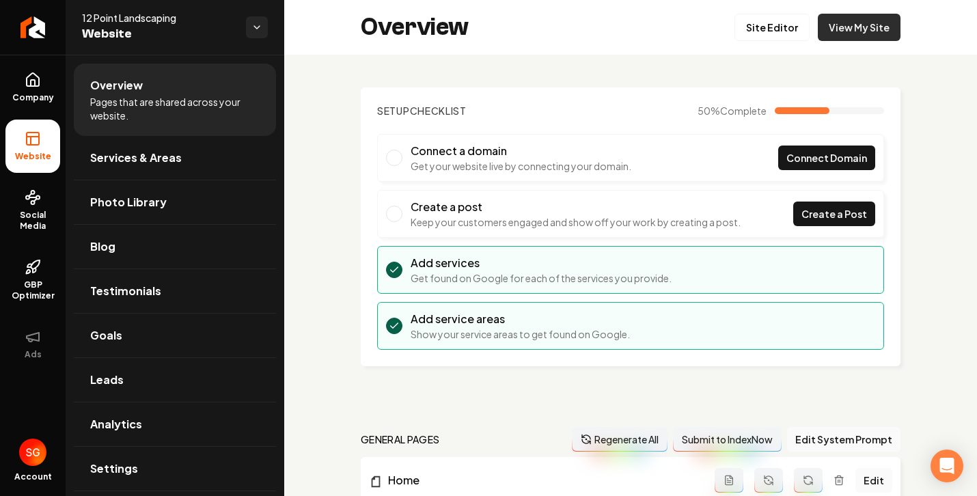
click at [841, 18] on link "View My Site" at bounding box center [858, 27] width 83 height 27
click at [47, 274] on link "GBP Optimizer" at bounding box center [32, 280] width 55 height 64
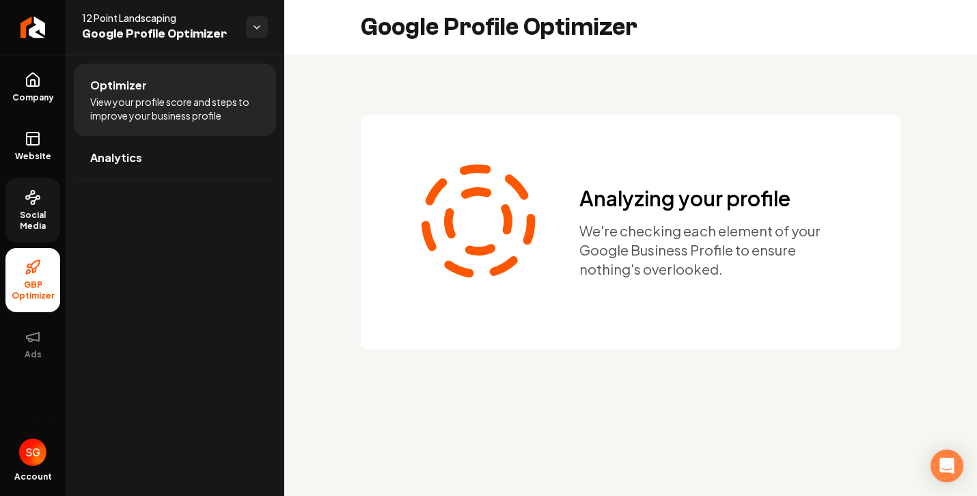
click at [42, 225] on span "Social Media" at bounding box center [32, 221] width 55 height 22
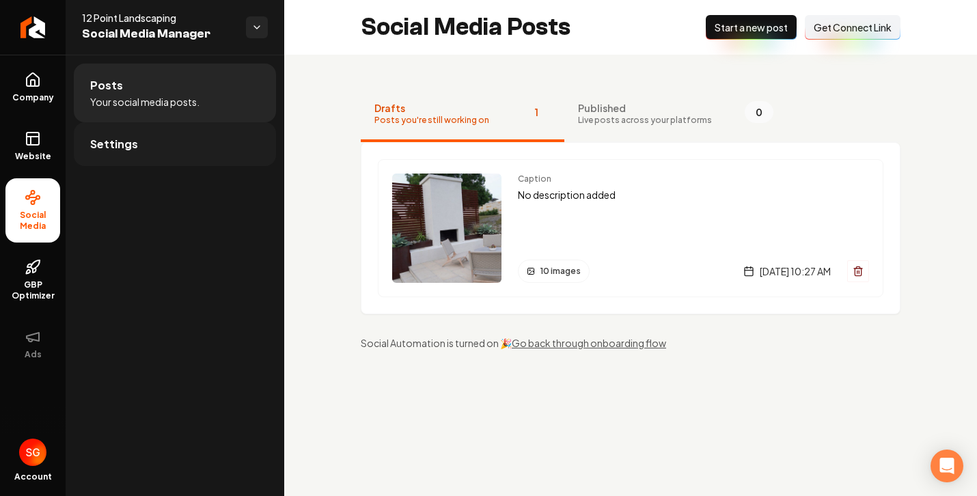
click at [131, 141] on span "Settings" at bounding box center [114, 144] width 48 height 16
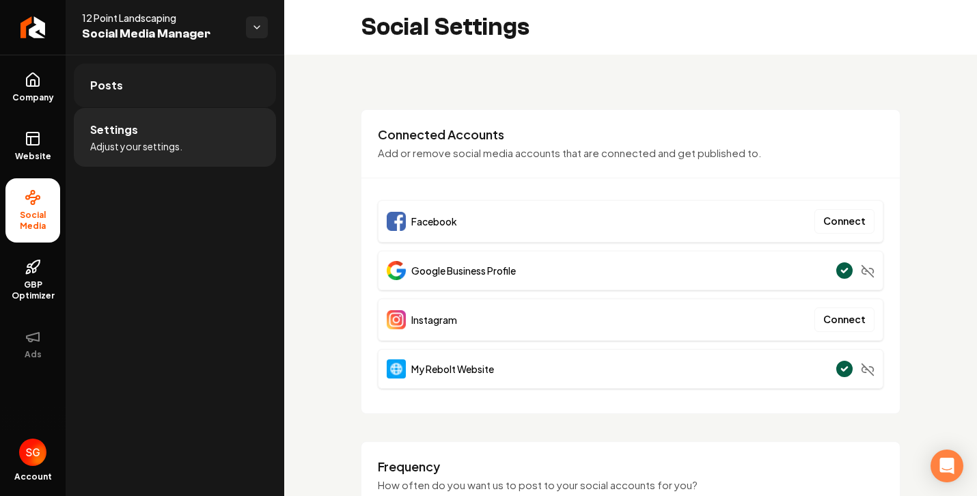
click at [135, 87] on link "Posts" at bounding box center [175, 86] width 202 height 44
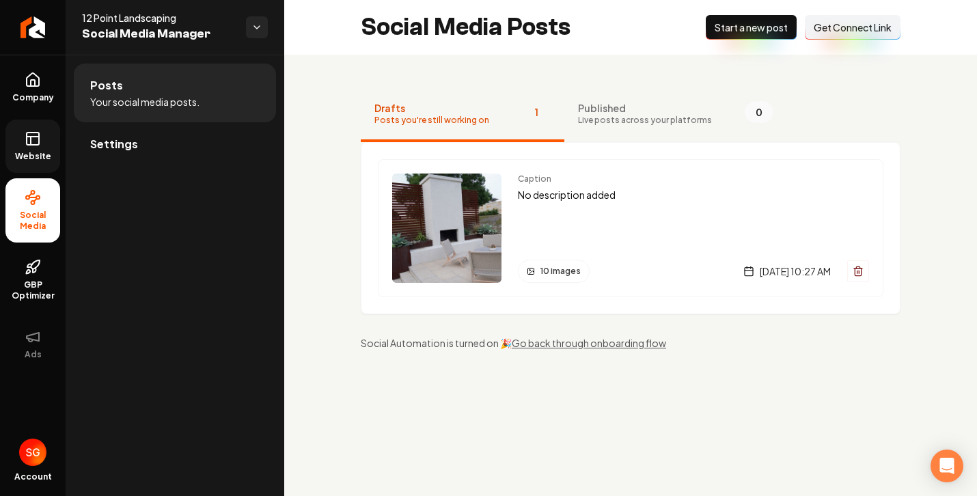
click at [44, 159] on span "Website" at bounding box center [33, 156] width 47 height 11
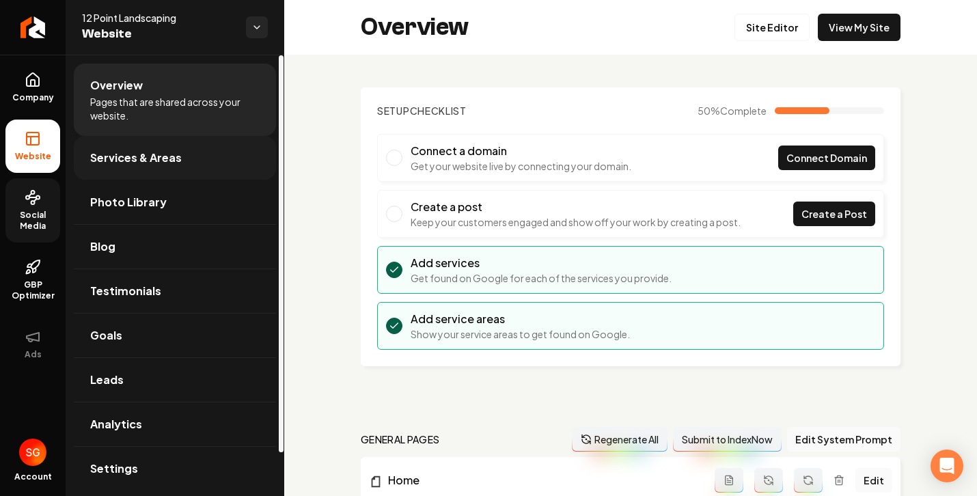
click at [171, 152] on span "Services & Areas" at bounding box center [136, 158] width 92 height 16
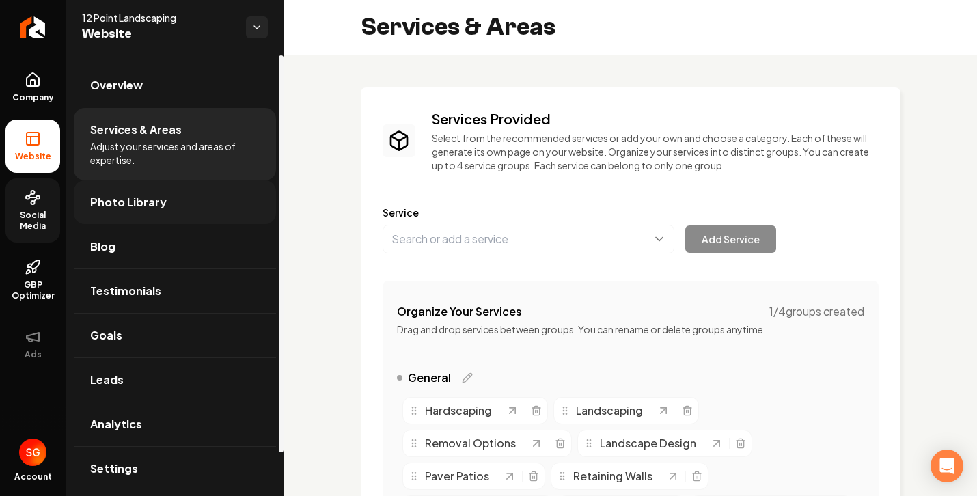
click at [181, 197] on link "Photo Library" at bounding box center [175, 202] width 202 height 44
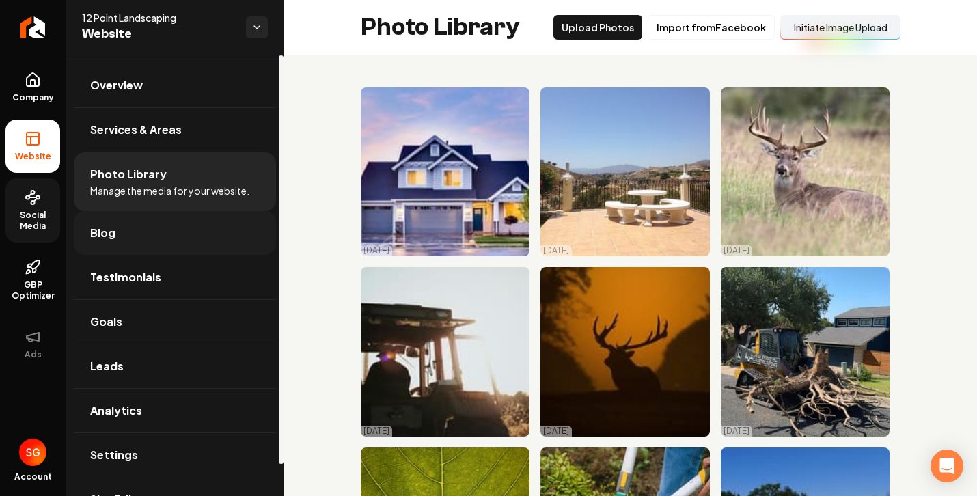
click at [184, 222] on link "Blog" at bounding box center [175, 233] width 202 height 44
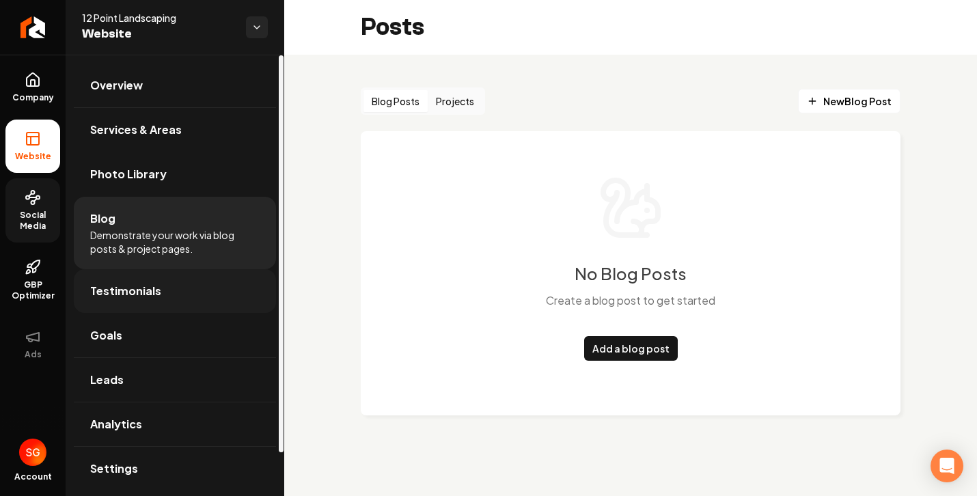
click at [187, 281] on link "Testimonials" at bounding box center [175, 291] width 202 height 44
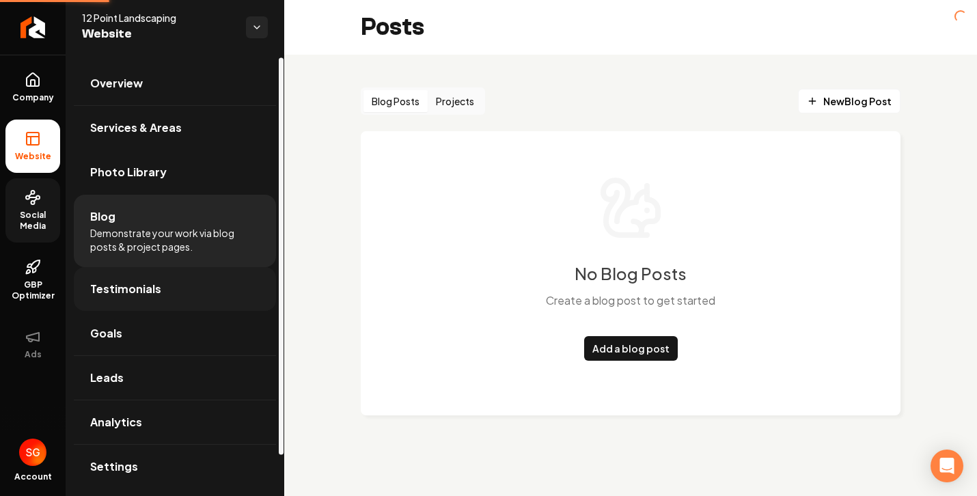
scroll to position [3, 0]
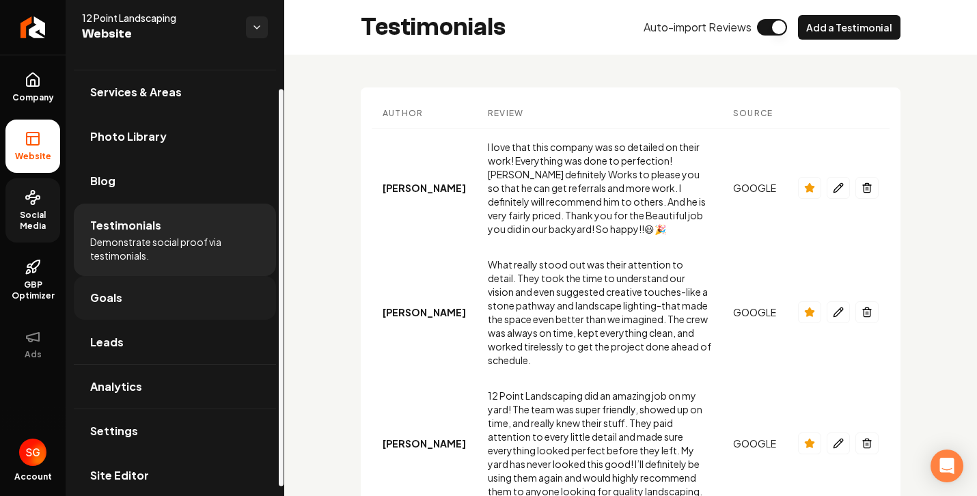
scroll to position [48, 0]
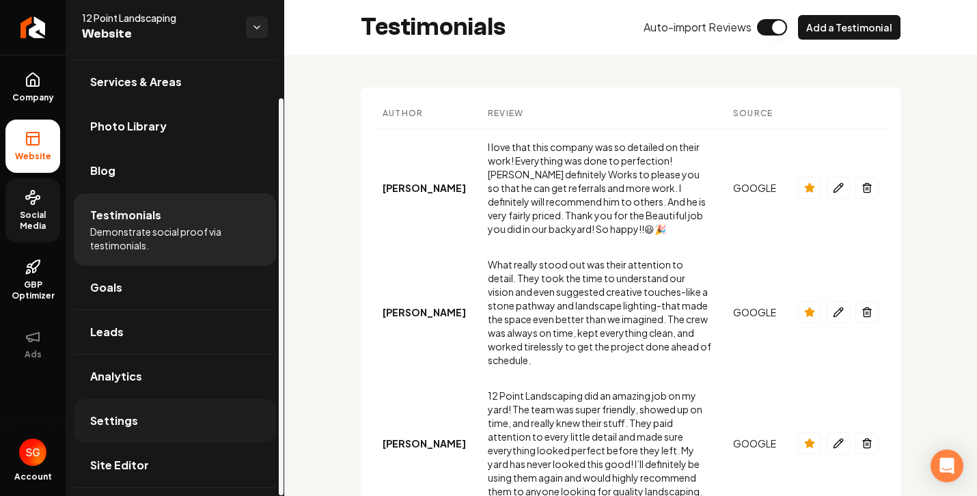
click at [131, 430] on link "Settings" at bounding box center [175, 421] width 202 height 44
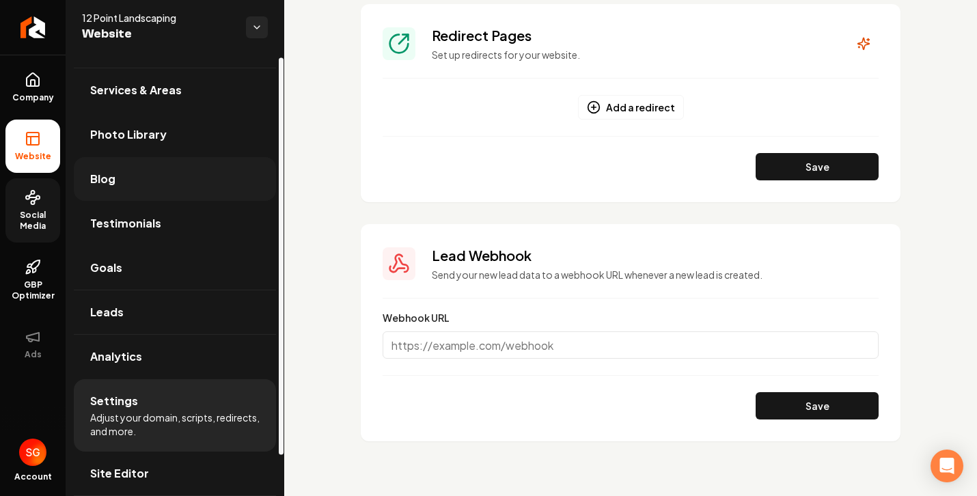
scroll to position [48, 0]
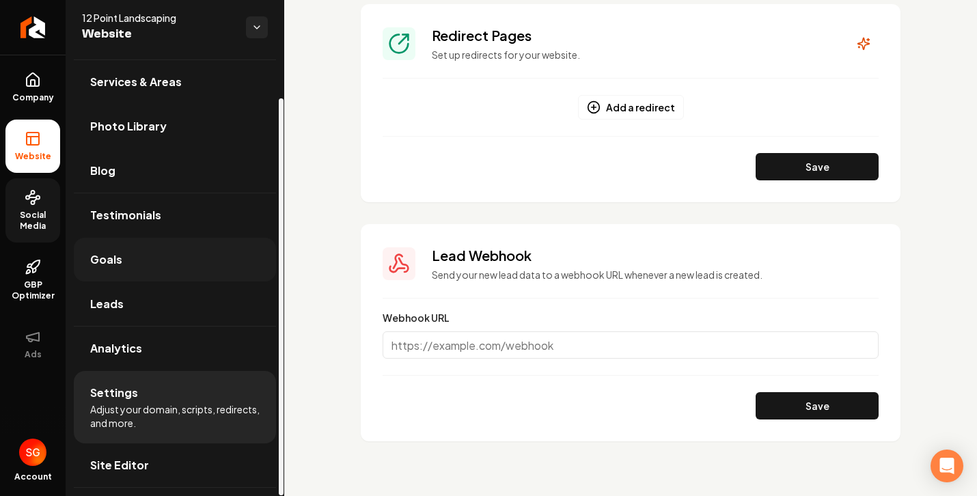
click at [154, 273] on link "Goals" at bounding box center [175, 260] width 202 height 44
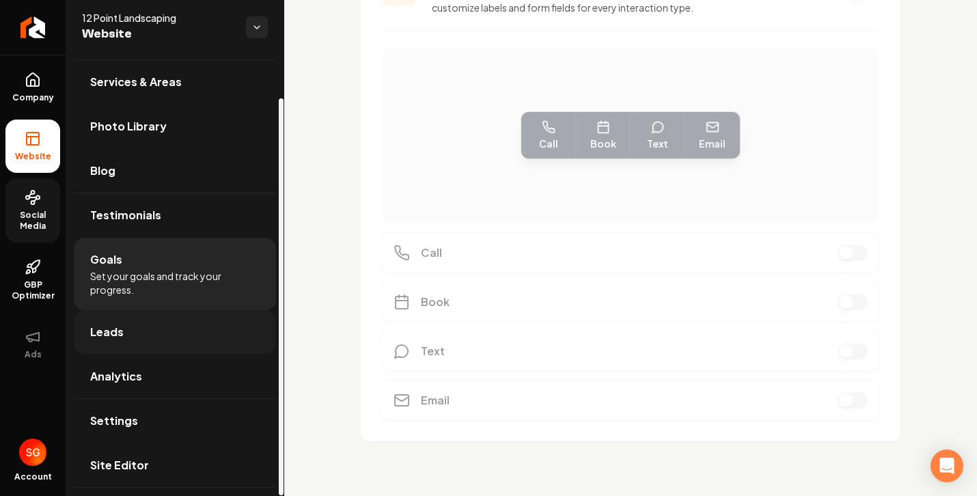
scroll to position [393, 0]
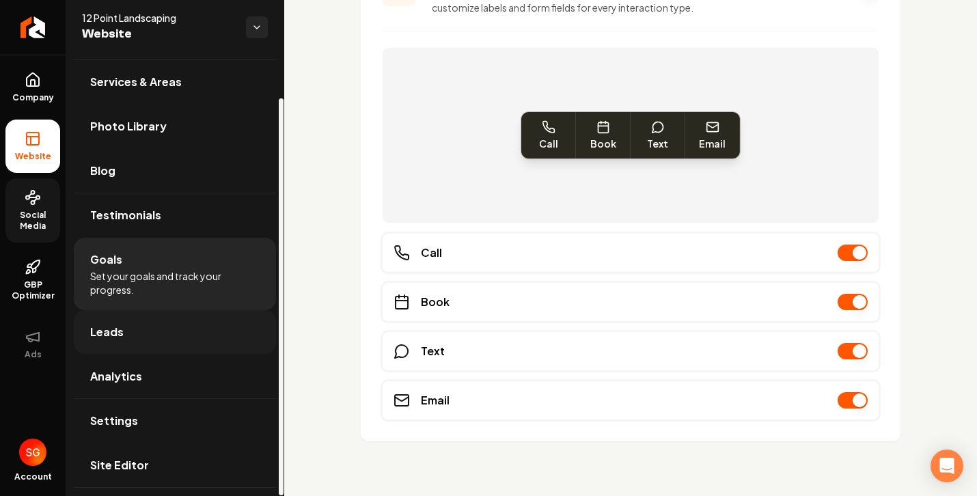
click at [161, 320] on link "Leads" at bounding box center [175, 332] width 202 height 44
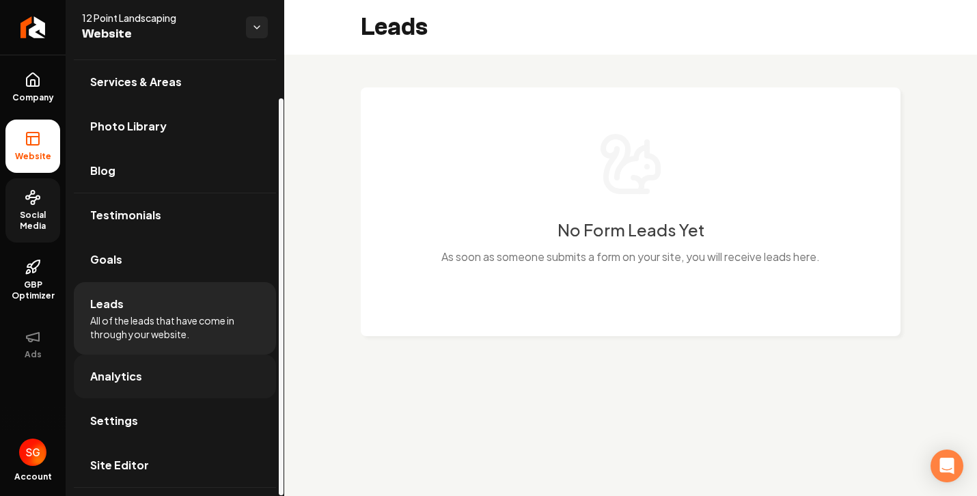
click at [165, 361] on link "Analytics" at bounding box center [175, 376] width 202 height 44
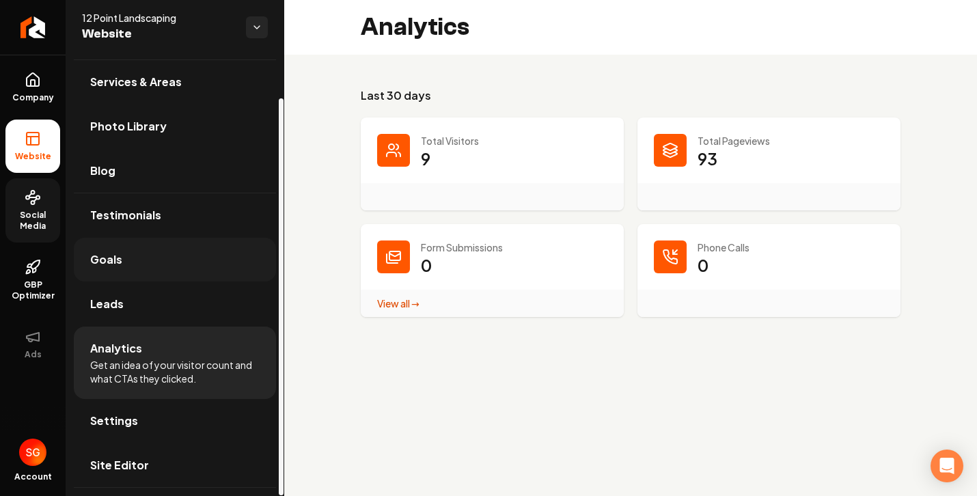
click at [126, 260] on link "Goals" at bounding box center [175, 260] width 202 height 44
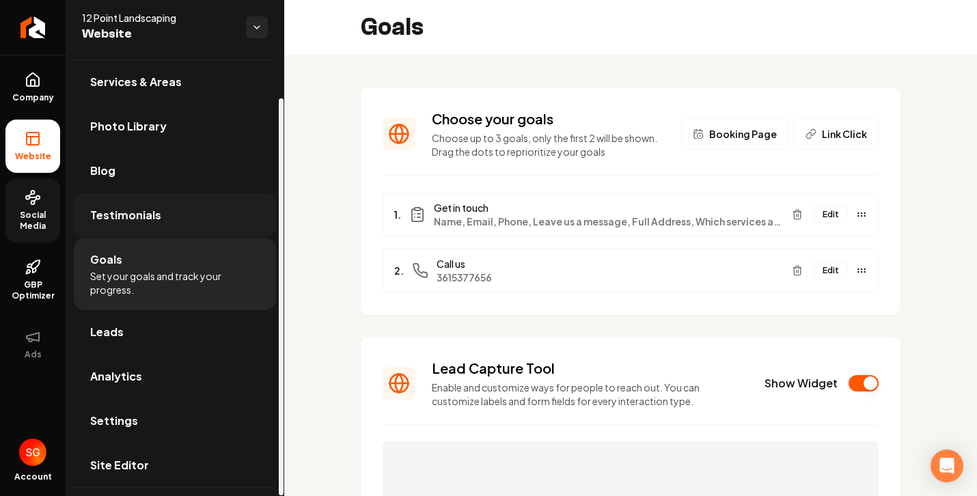
click at [124, 216] on span "Testimonials" at bounding box center [125, 215] width 71 height 16
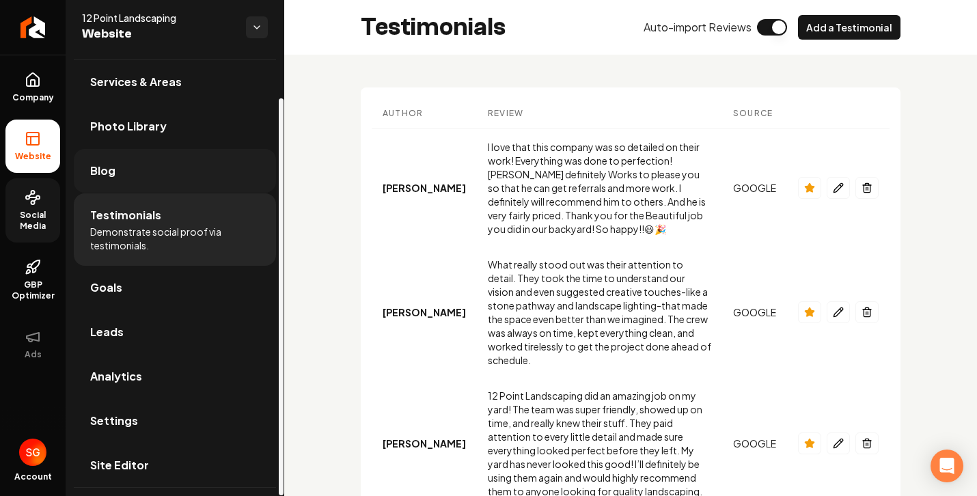
click at [138, 173] on link "Blog" at bounding box center [175, 171] width 202 height 44
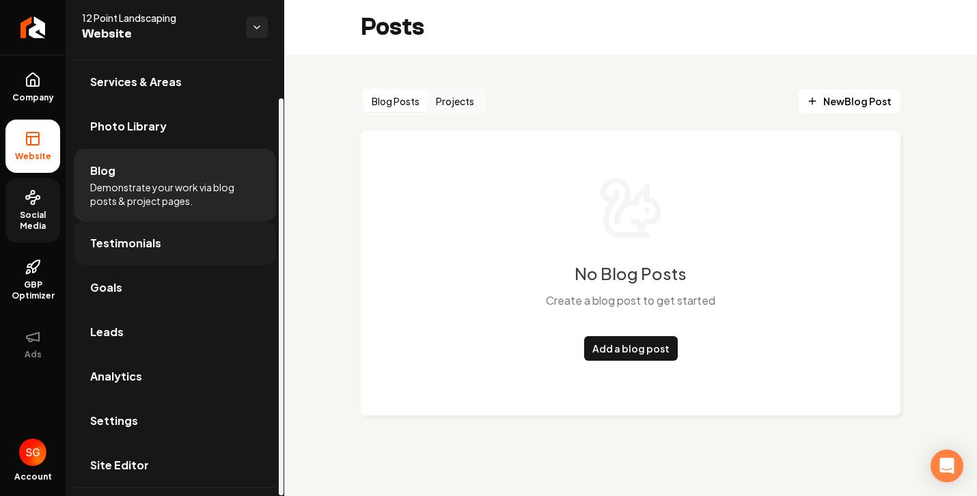
click at [159, 235] on link "Testimonials" at bounding box center [175, 243] width 202 height 44
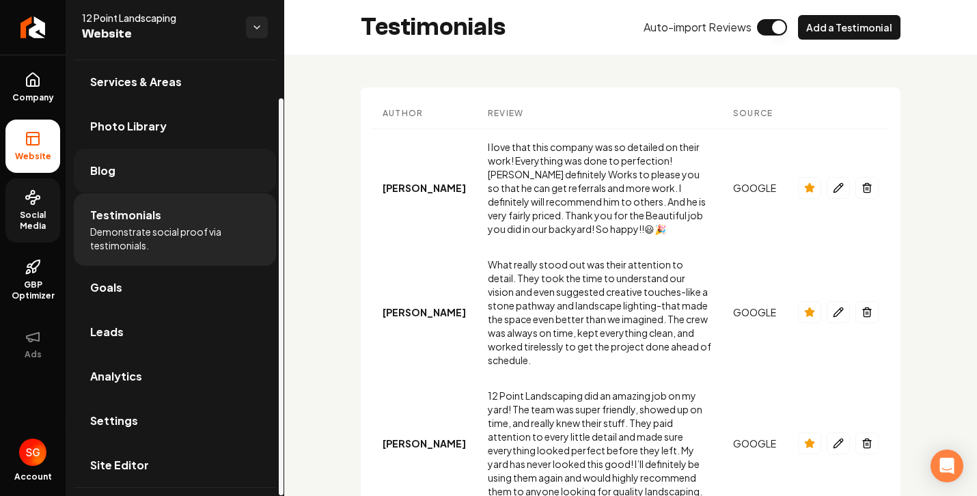
click at [182, 169] on link "Blog" at bounding box center [175, 171] width 202 height 44
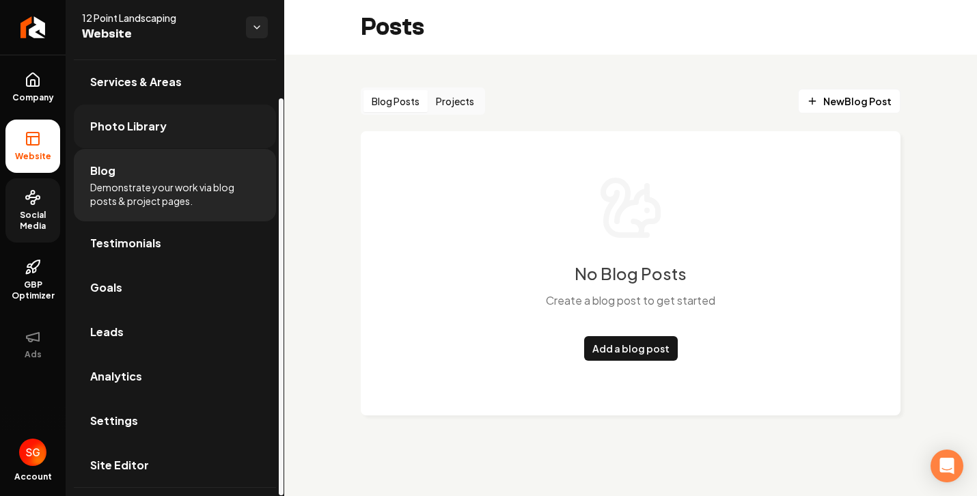
click at [180, 141] on link "Photo Library" at bounding box center [175, 126] width 202 height 44
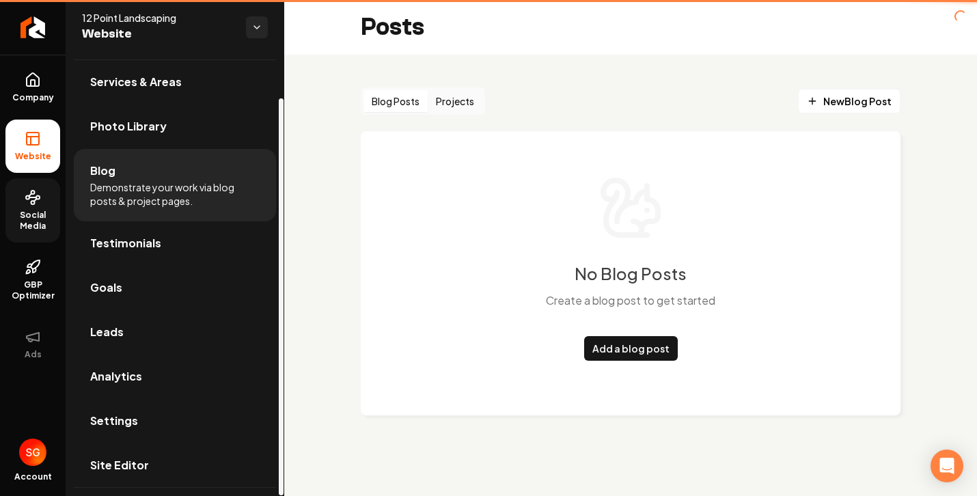
scroll to position [34, 0]
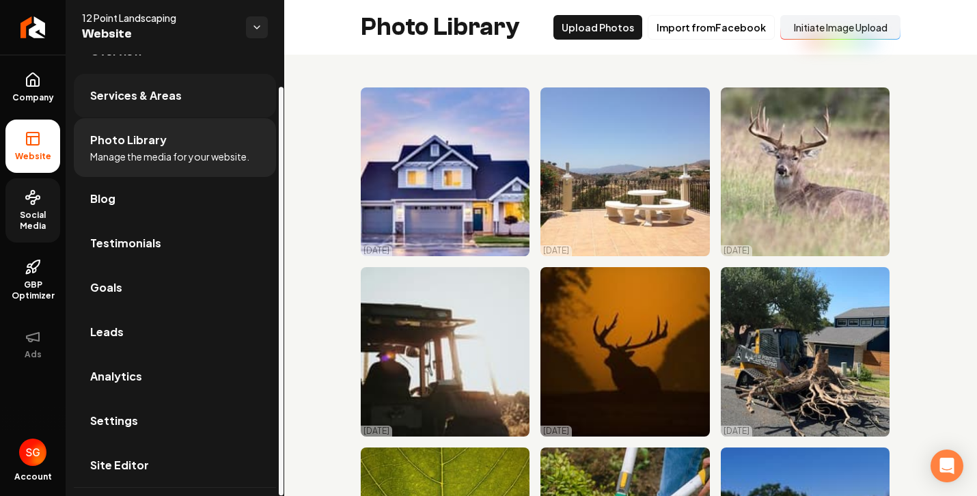
click at [151, 84] on link "Services & Areas" at bounding box center [175, 96] width 202 height 44
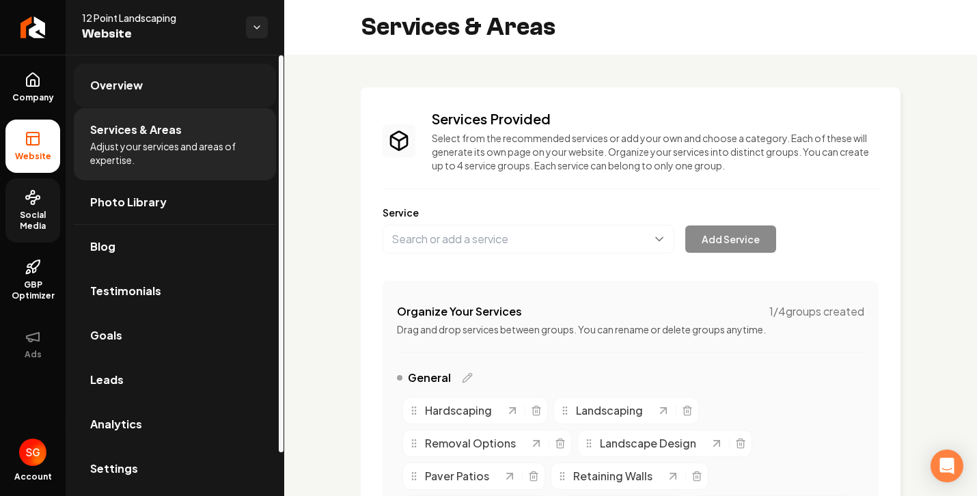
click at [139, 87] on span "Overview" at bounding box center [116, 85] width 53 height 16
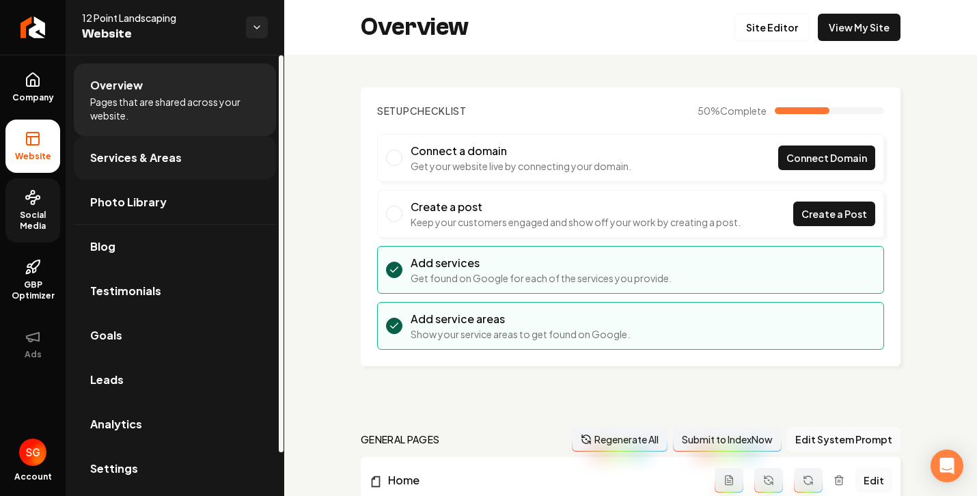
click at [206, 163] on link "Services & Areas" at bounding box center [175, 158] width 202 height 44
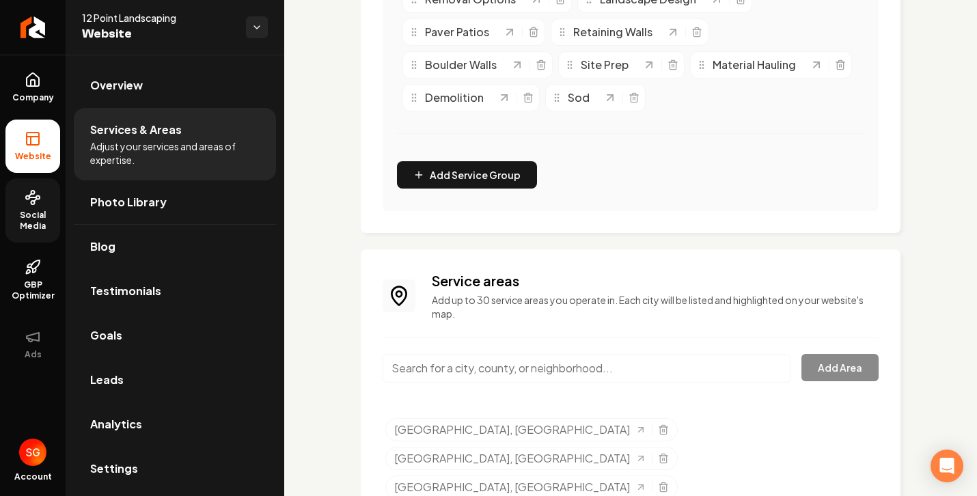
scroll to position [593, 0]
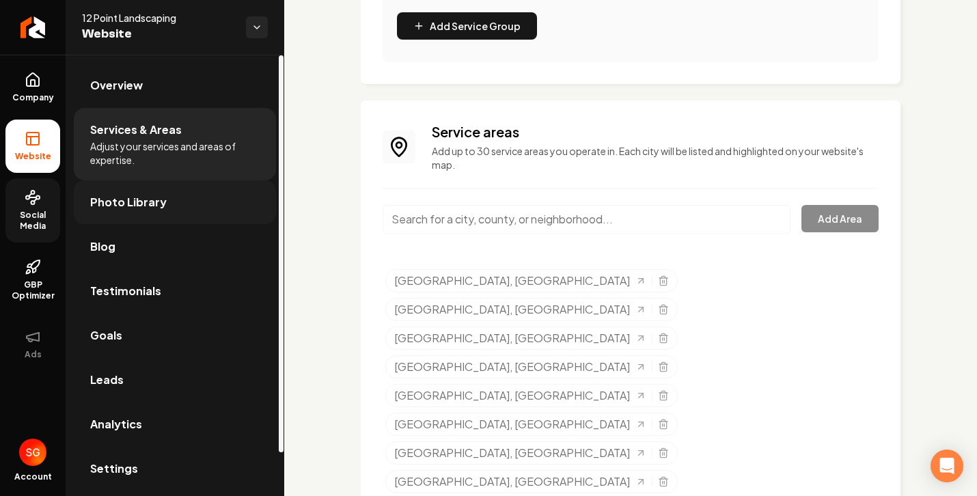
click at [201, 219] on link "Photo Library" at bounding box center [175, 202] width 202 height 44
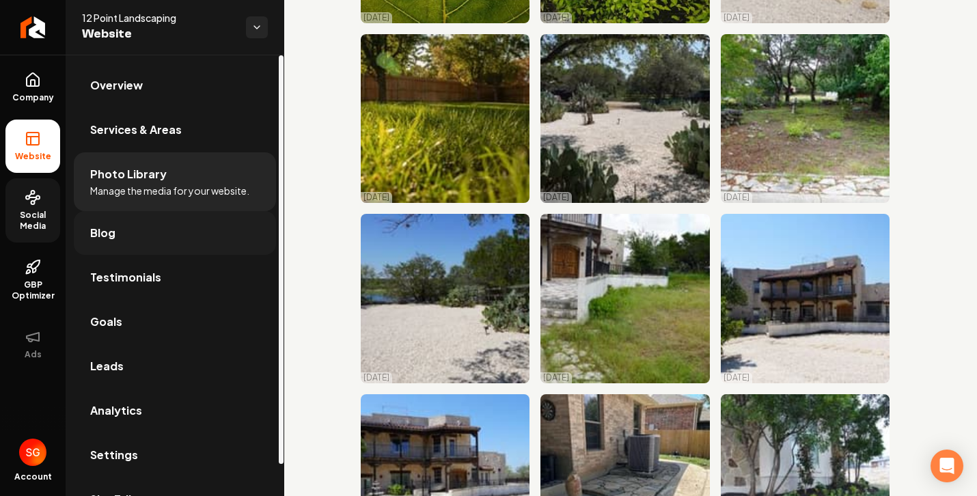
click at [163, 227] on link "Blog" at bounding box center [175, 233] width 202 height 44
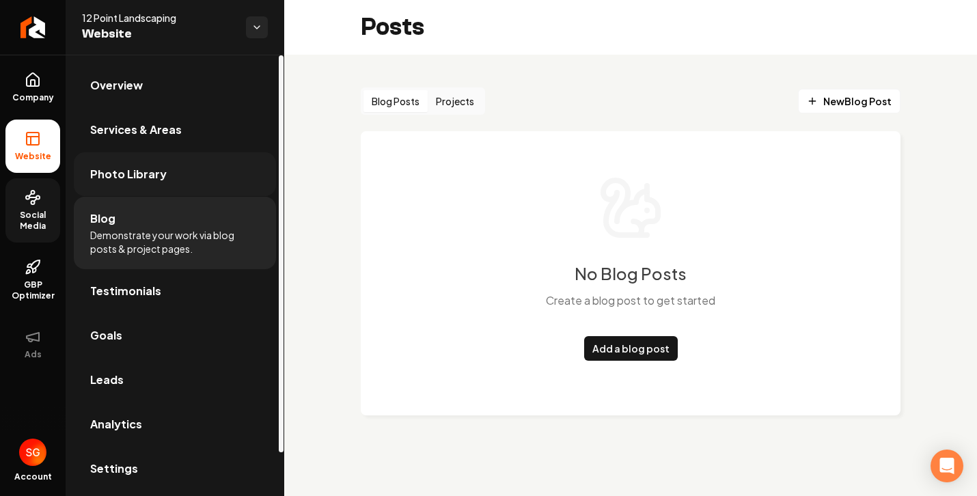
click at [169, 180] on link "Photo Library" at bounding box center [175, 174] width 202 height 44
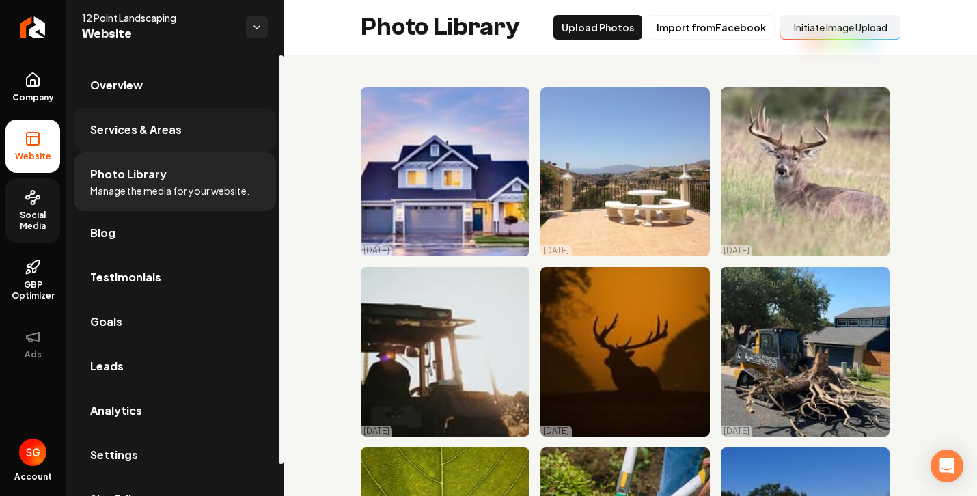
click at [175, 130] on span "Services & Areas" at bounding box center [136, 130] width 92 height 16
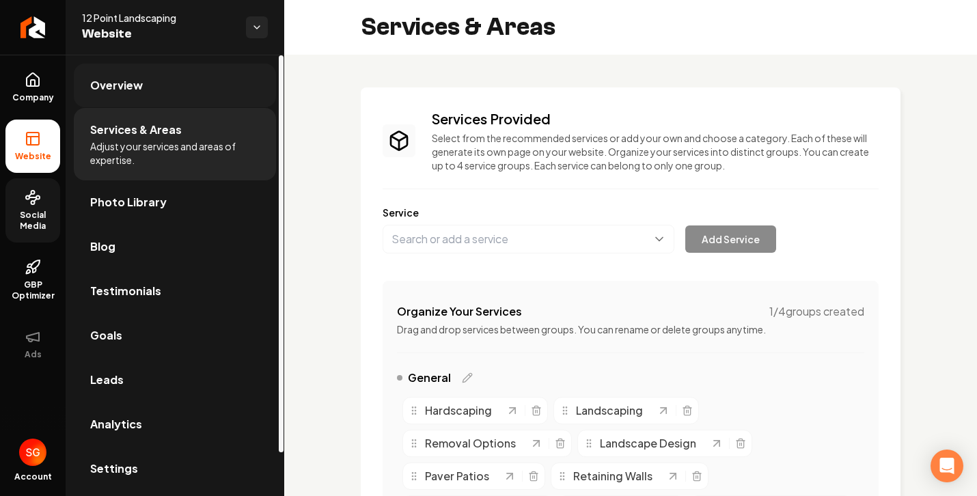
click at [173, 96] on link "Overview" at bounding box center [175, 86] width 202 height 44
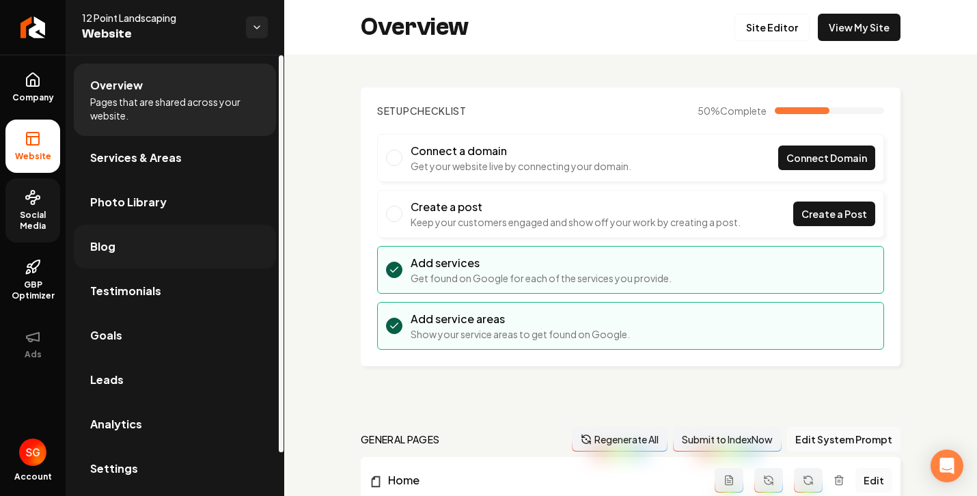
click at [182, 247] on link "Blog" at bounding box center [175, 247] width 202 height 44
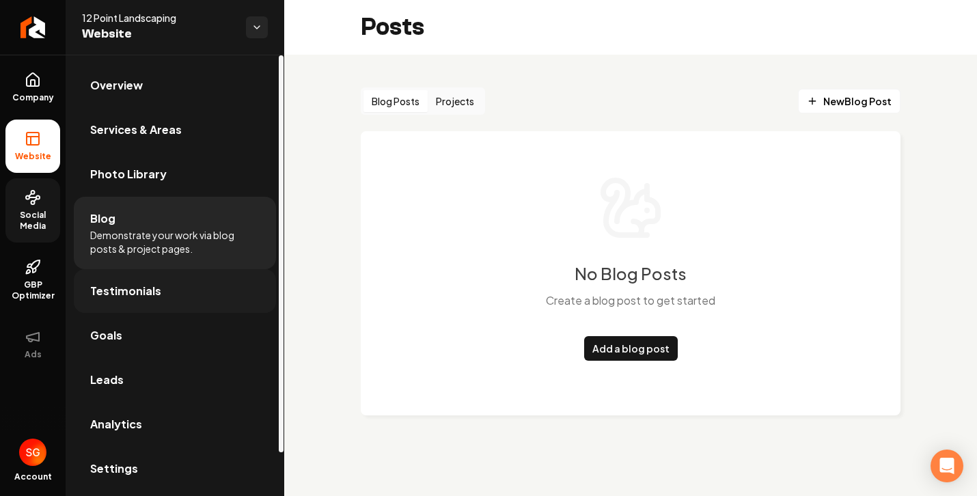
click at [182, 298] on link "Testimonials" at bounding box center [175, 291] width 202 height 44
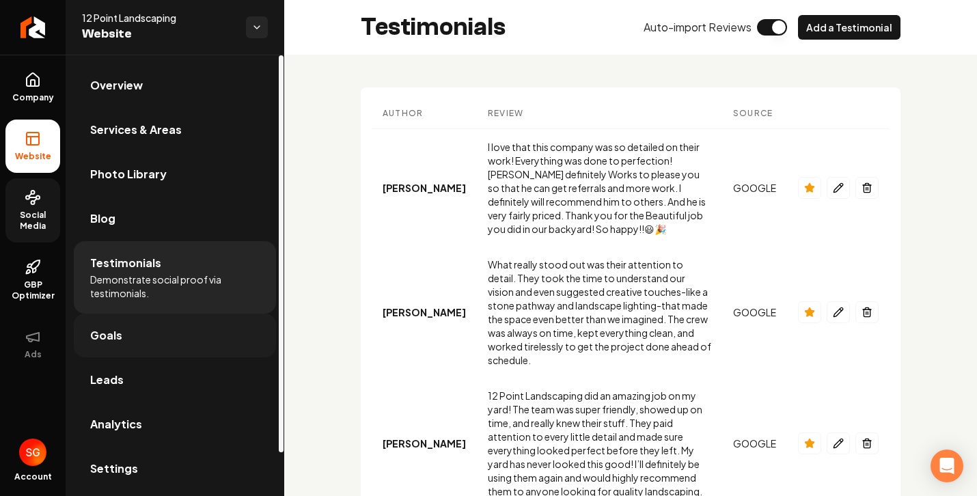
click at [159, 327] on link "Goals" at bounding box center [175, 335] width 202 height 44
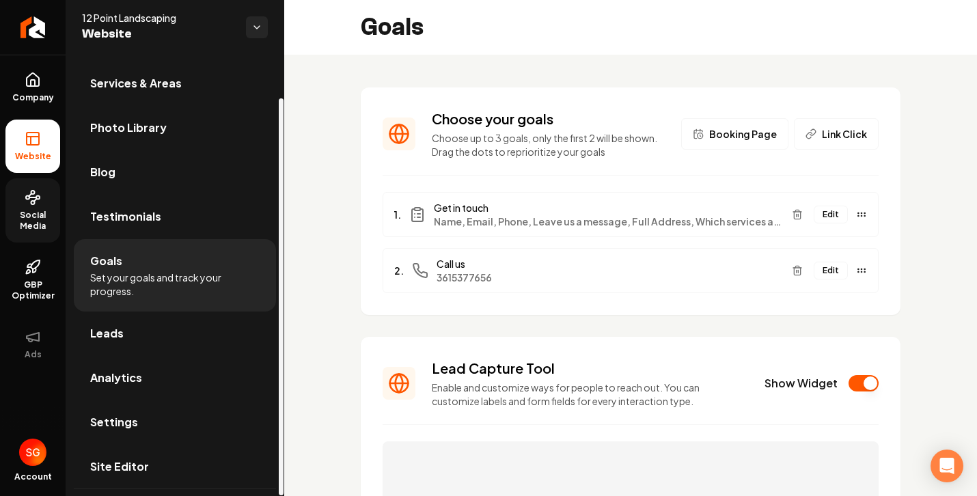
scroll to position [48, 0]
click at [161, 326] on link "Leads" at bounding box center [175, 332] width 202 height 44
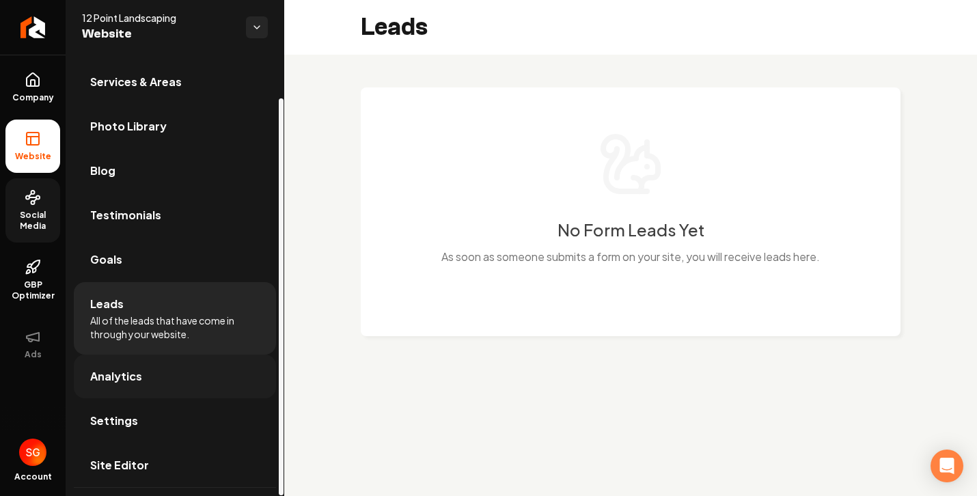
click at [148, 359] on link "Analytics" at bounding box center [175, 376] width 202 height 44
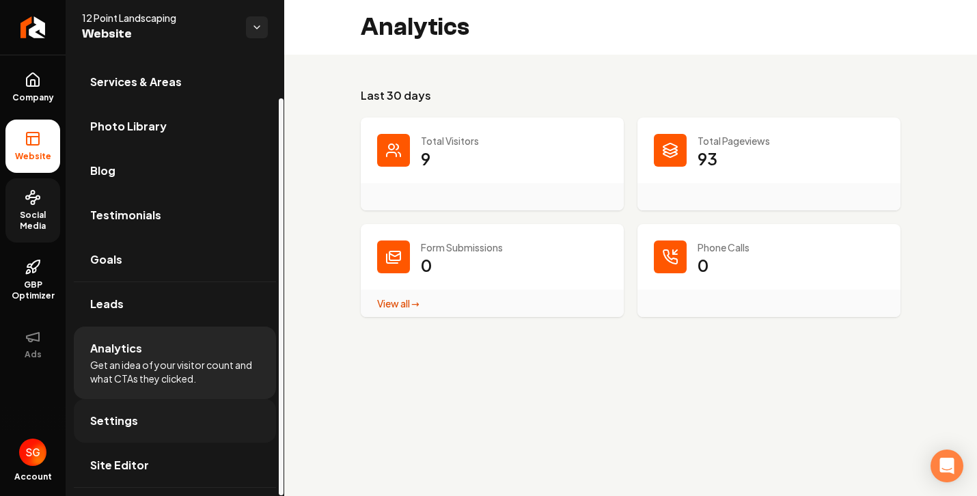
click at [202, 419] on link "Settings" at bounding box center [175, 421] width 202 height 44
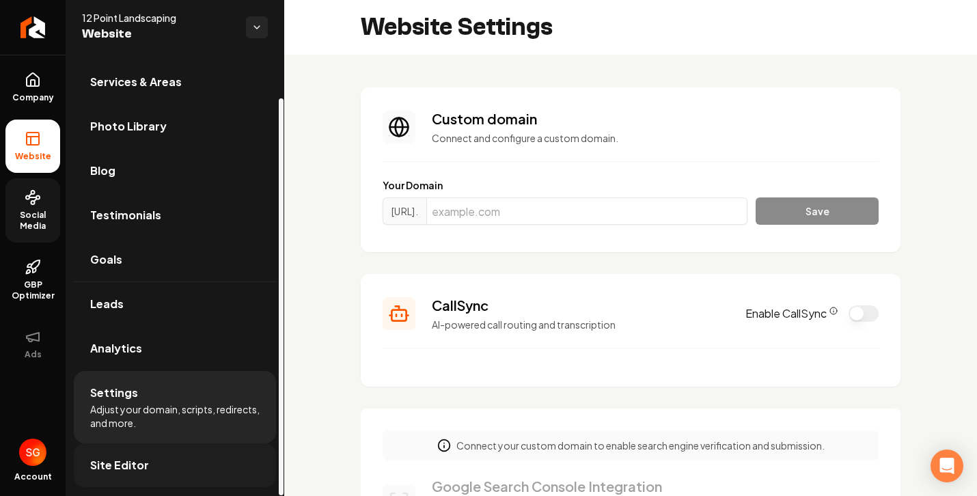
scroll to position [123, 0]
click at [134, 85] on span "Services & Areas" at bounding box center [136, 82] width 92 height 16
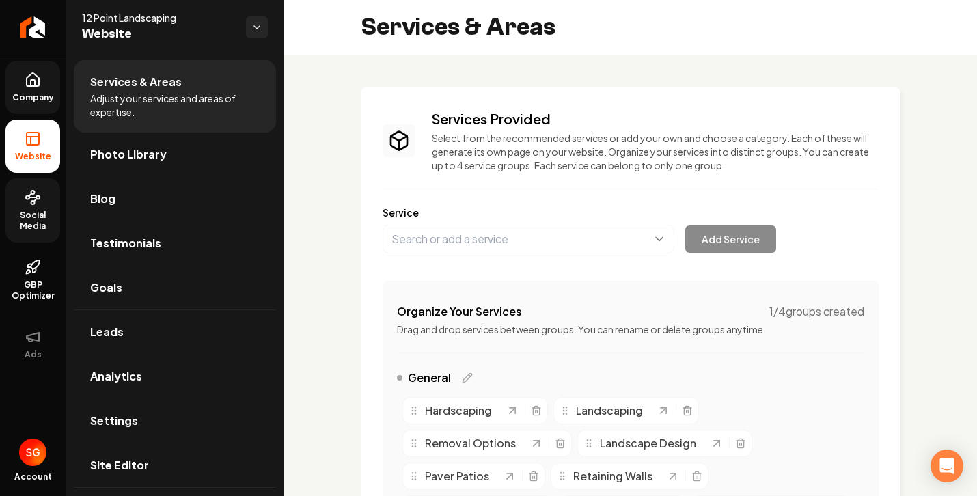
click at [40, 79] on icon at bounding box center [33, 80] width 16 height 16
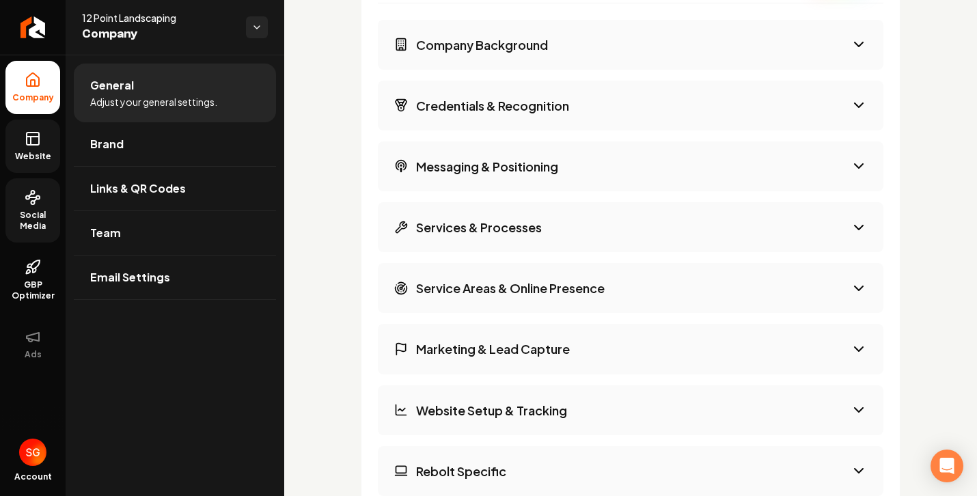
scroll to position [2591, 0]
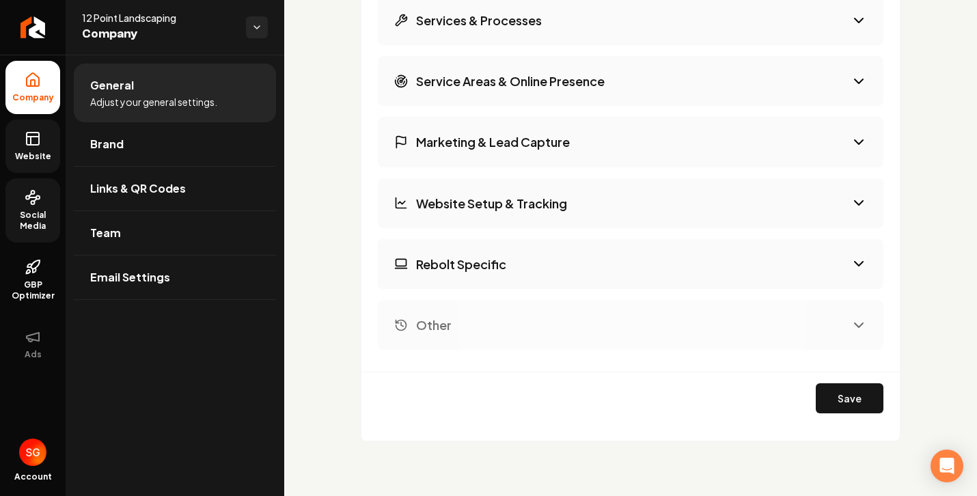
click at [867, 397] on button "Save" at bounding box center [849, 398] width 68 height 30
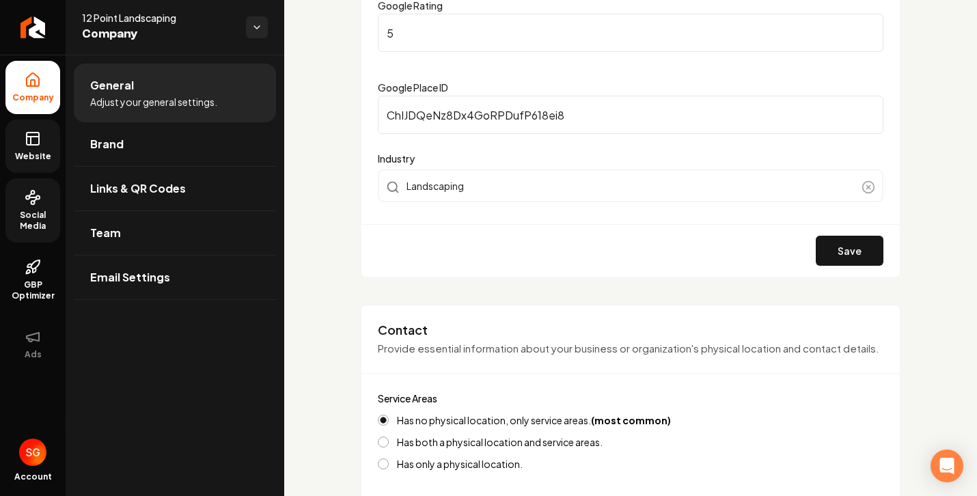
scroll to position [0, 0]
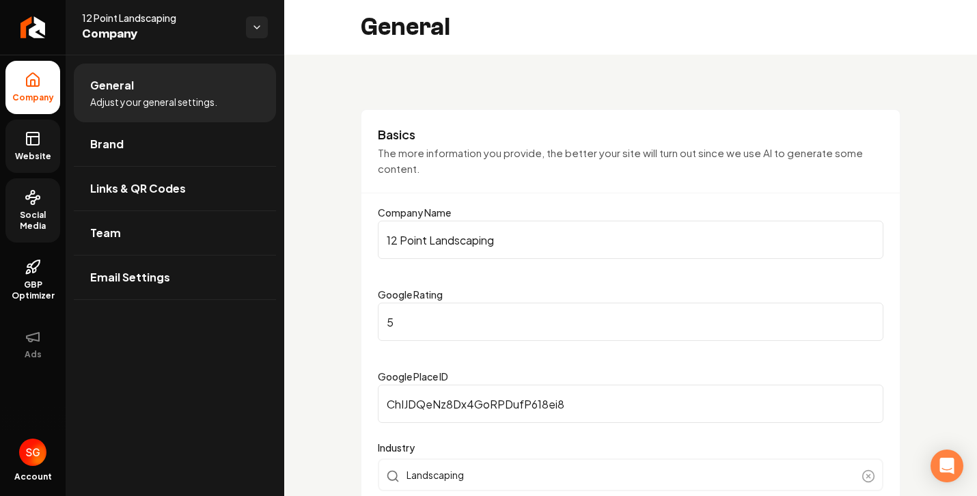
click at [26, 149] on link "Website" at bounding box center [32, 146] width 55 height 53
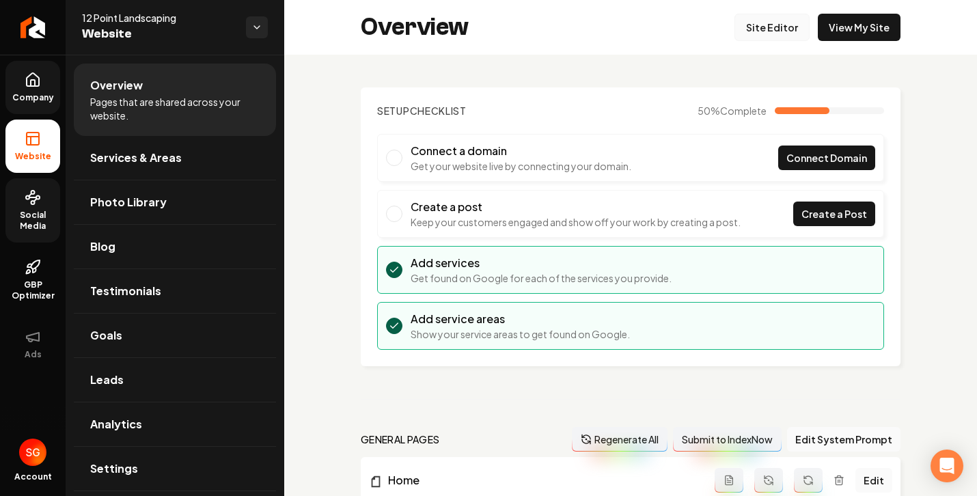
click at [756, 31] on link "Site Editor" at bounding box center [771, 27] width 75 height 27
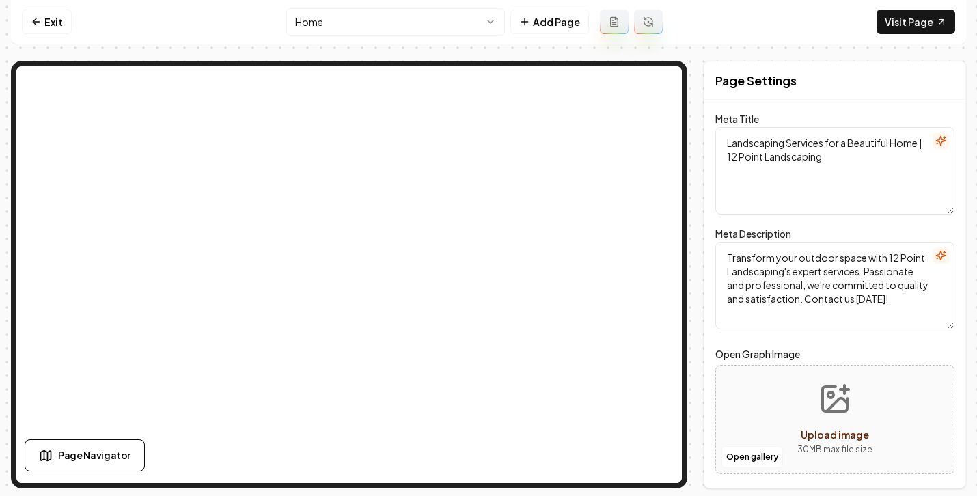
click at [399, 20] on html "Computer Required This feature is only available on a computer. Please switch t…" at bounding box center [488, 248] width 977 height 496
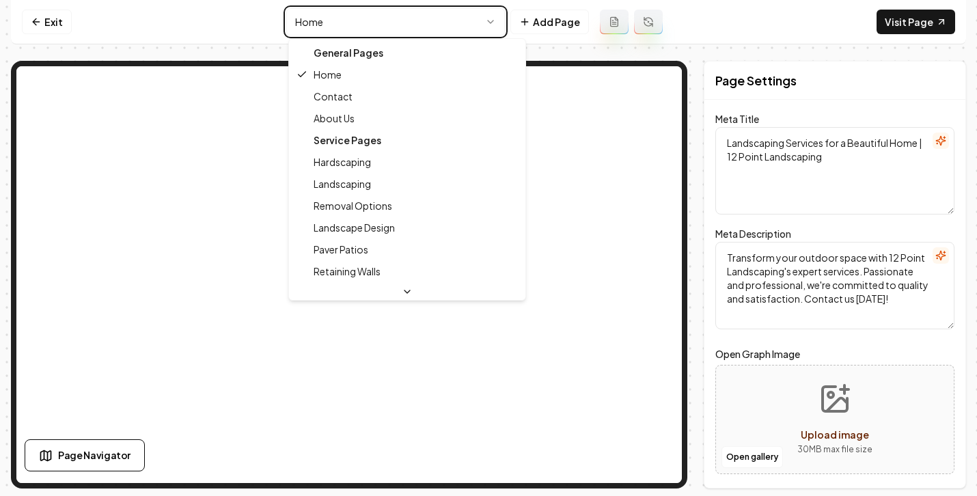
click at [264, 28] on html "Computer Required This feature is only available on a computer. Please switch t…" at bounding box center [488, 248] width 977 height 496
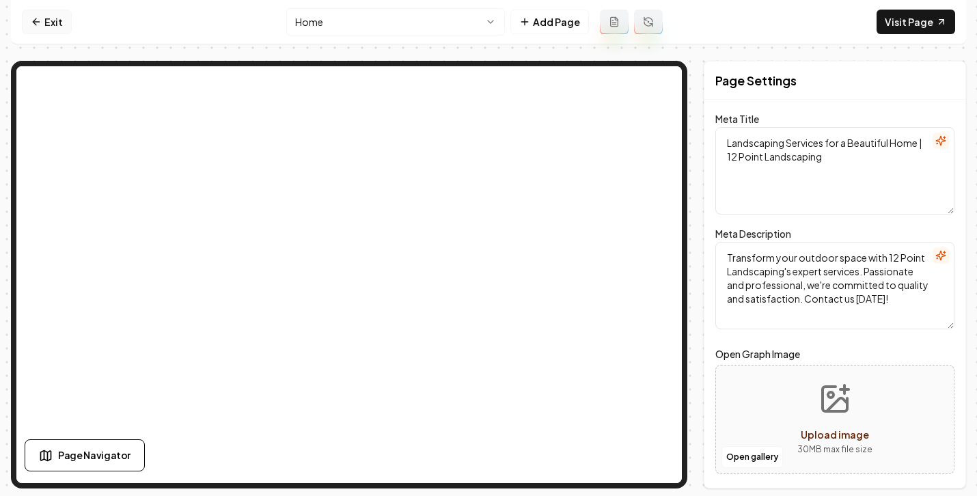
click at [54, 26] on link "Exit" at bounding box center [47, 22] width 50 height 25
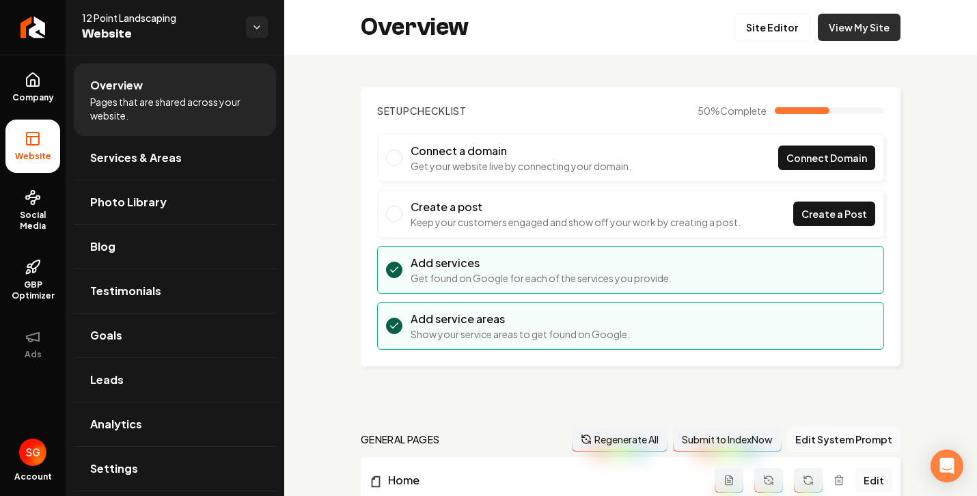
click at [842, 28] on link "View My Site" at bounding box center [858, 27] width 83 height 27
click at [756, 27] on link "Site Editor" at bounding box center [771, 27] width 75 height 27
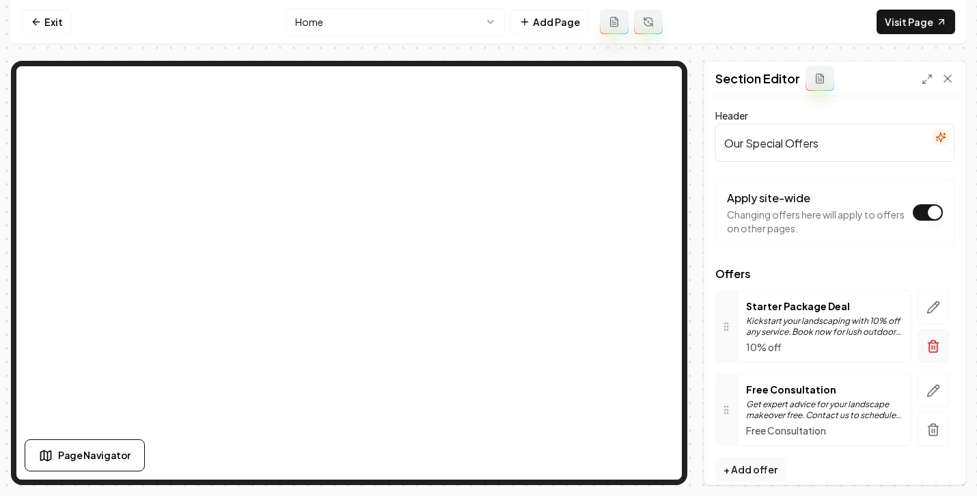
click at [926, 349] on icon "button" at bounding box center [933, 346] width 14 height 14
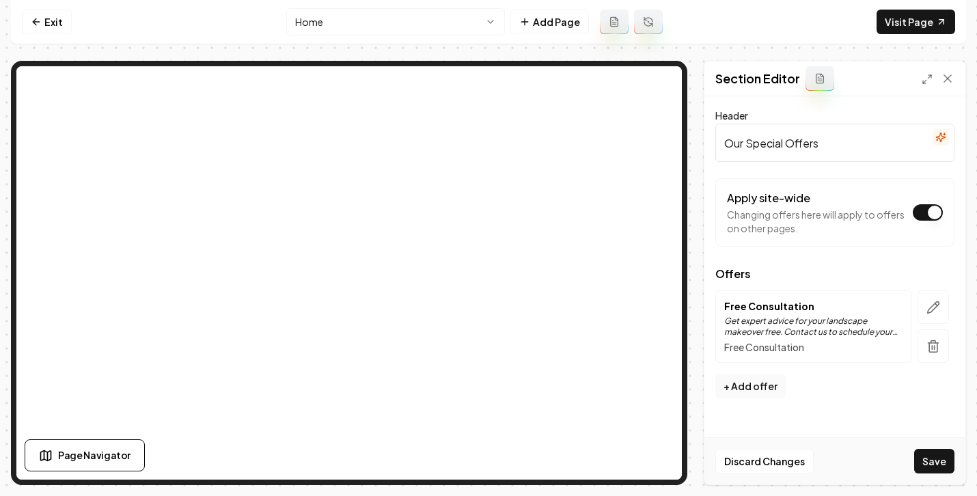
click at [944, 466] on button "Save" at bounding box center [934, 461] width 40 height 25
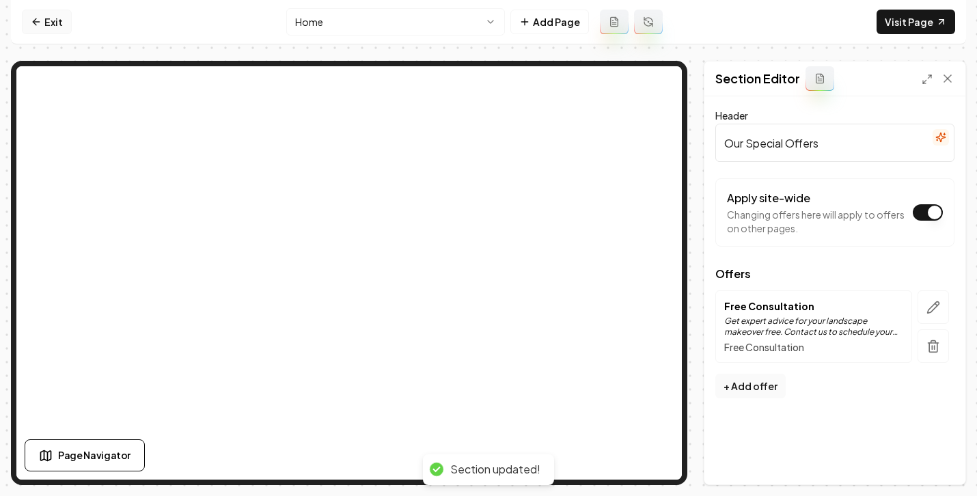
click at [43, 23] on link "Exit" at bounding box center [47, 22] width 50 height 25
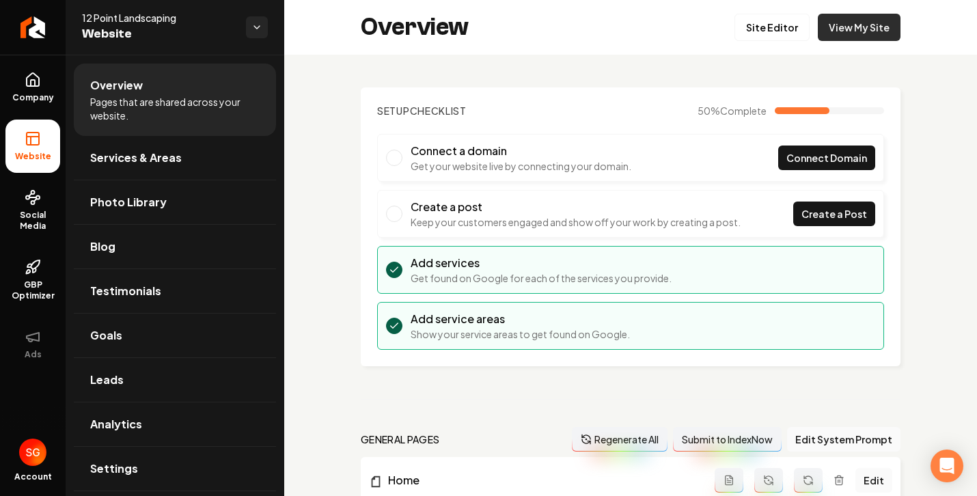
click at [856, 32] on link "View My Site" at bounding box center [858, 27] width 83 height 27
click at [842, 33] on link "View My Site" at bounding box center [858, 27] width 83 height 27
click at [833, 31] on link "View My Site" at bounding box center [858, 27] width 83 height 27
click at [365, 142] on section "Setup Checklist 50 % Complete Connect a domain Get your website live by connect…" at bounding box center [631, 226] width 540 height 279
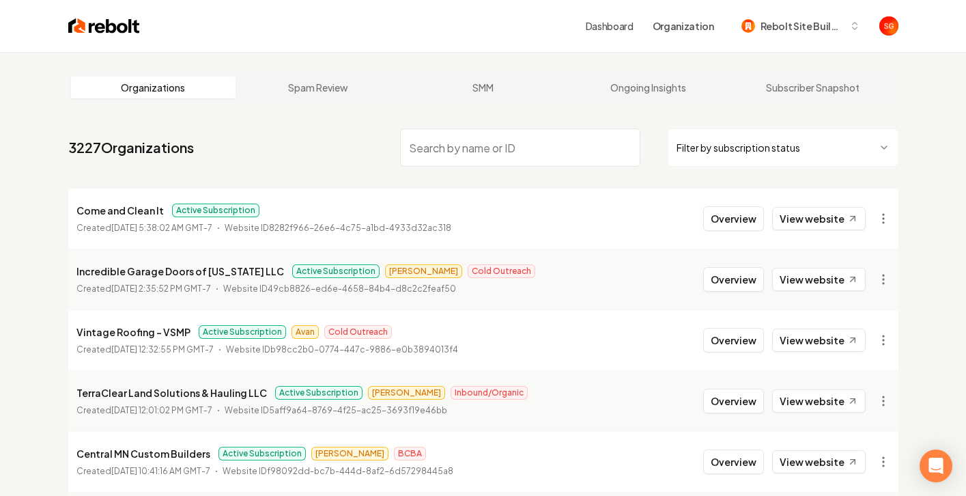
type input "s"
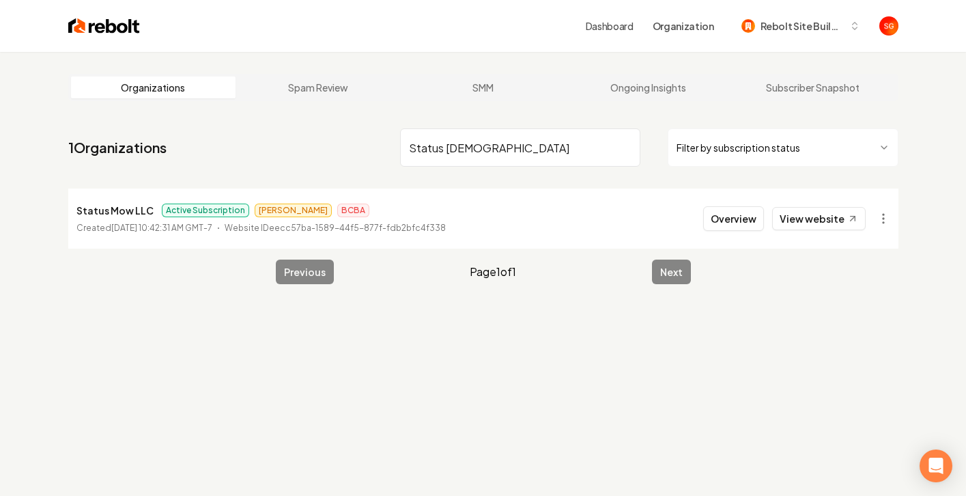
type input "Status [DEMOGRAPHIC_DATA]"
click at [747, 196] on li "Status Mow LLC Active Subscription [PERSON_NAME] BCBA Created [DATE] 10:42:31 A…" at bounding box center [483, 218] width 830 height 60
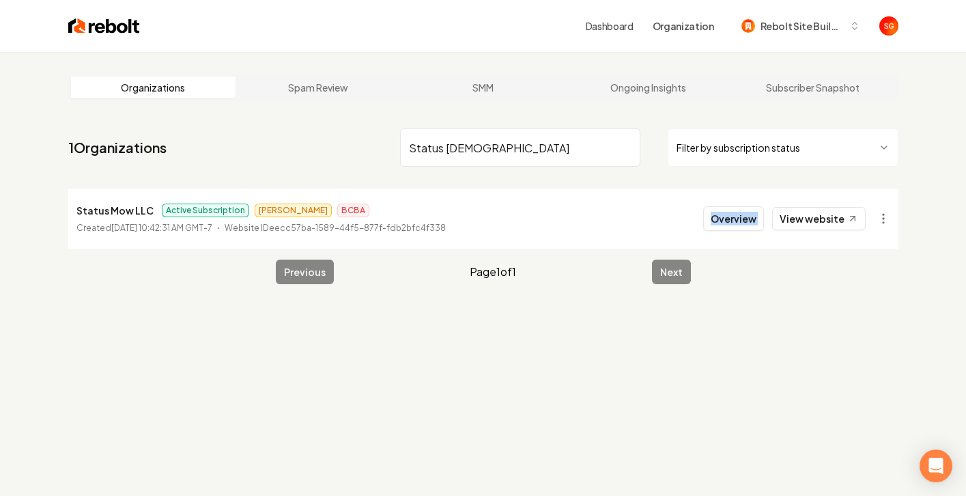
click at [747, 196] on li "Status Mow LLC Active Subscription [PERSON_NAME] BCBA Created [DATE] 10:42:31 A…" at bounding box center [483, 218] width 830 height 60
click at [748, 196] on li "Status Mow LLC Active Subscription [PERSON_NAME] BCBA Created [DATE] 10:42:31 A…" at bounding box center [483, 218] width 830 height 60
click at [765, 188] on li "Status Mow LLC Active Subscription [PERSON_NAME] BCBA Created [DATE] 10:42:31 A…" at bounding box center [483, 218] width 830 height 60
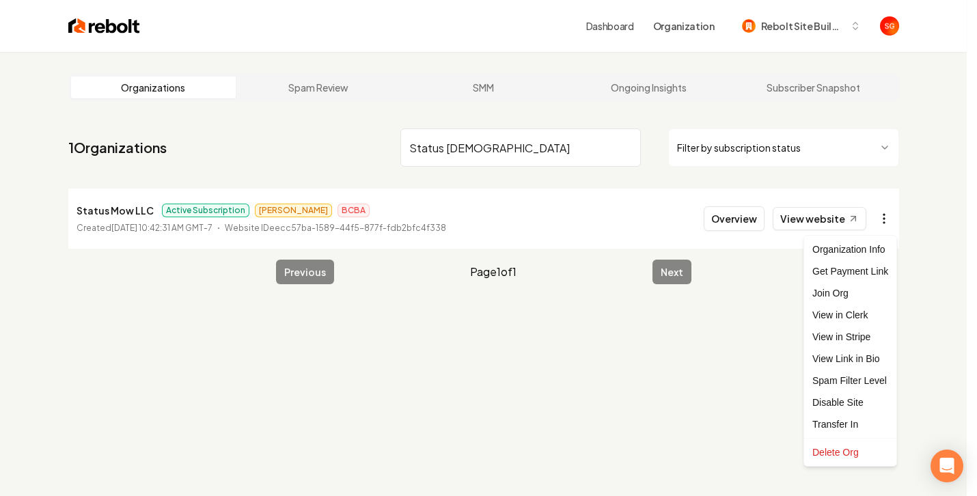
click at [884, 219] on html "Dashboard Organization Rebolt Site Builder Organizations Spam Review SMM Ongoin…" at bounding box center [488, 248] width 977 height 496
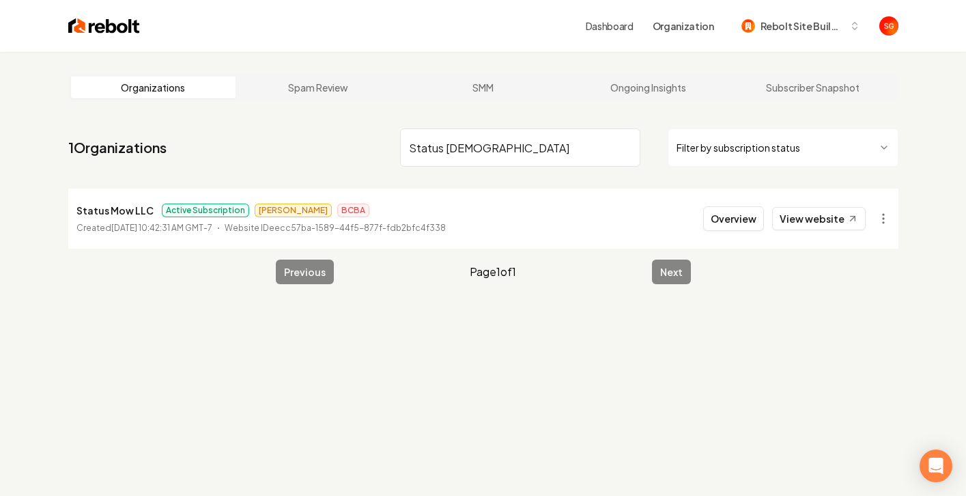
click at [873, 194] on li "Status Mow LLC Active Subscription [PERSON_NAME] BCBA Created [DATE] 10:42:31 A…" at bounding box center [483, 218] width 830 height 60
click at [756, 217] on button "Overview" at bounding box center [733, 218] width 61 height 25
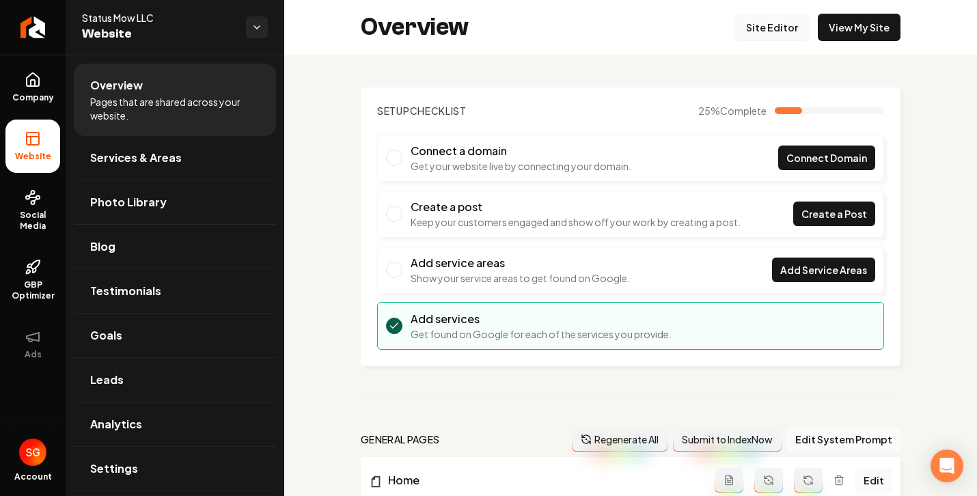
click at [778, 36] on link "Site Editor" at bounding box center [771, 27] width 75 height 27
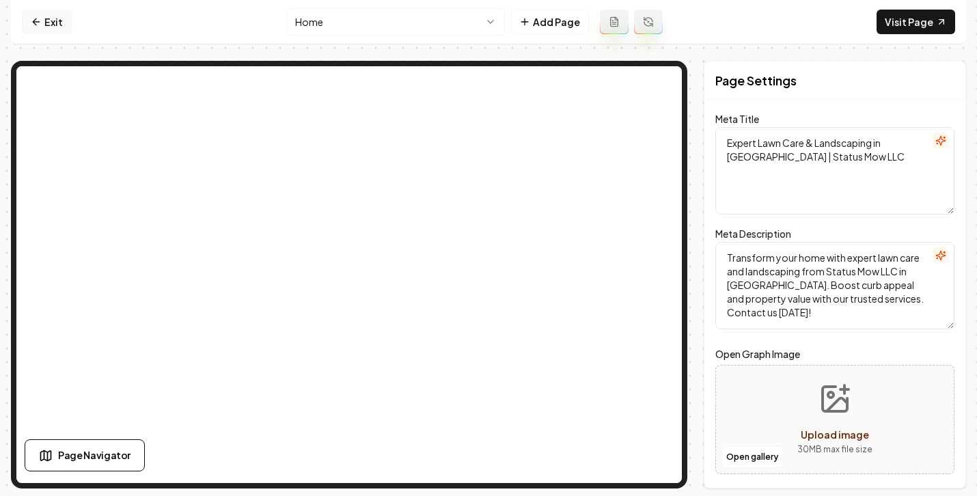
click at [42, 30] on link "Exit" at bounding box center [47, 22] width 50 height 25
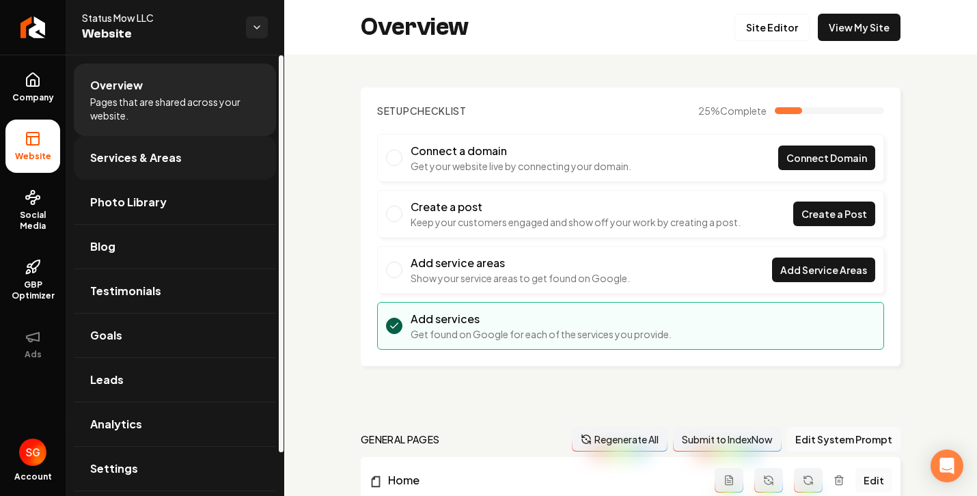
click at [138, 161] on span "Services & Areas" at bounding box center [136, 158] width 92 height 16
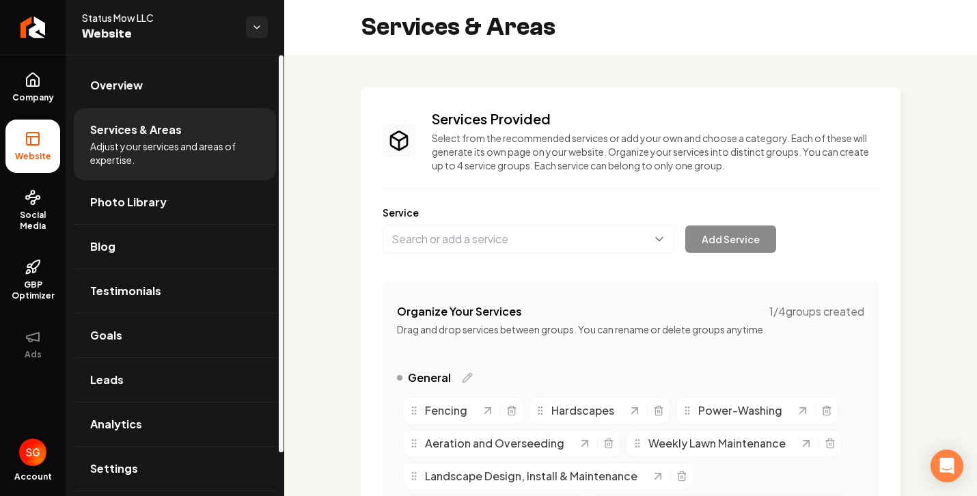
scroll to position [421, 0]
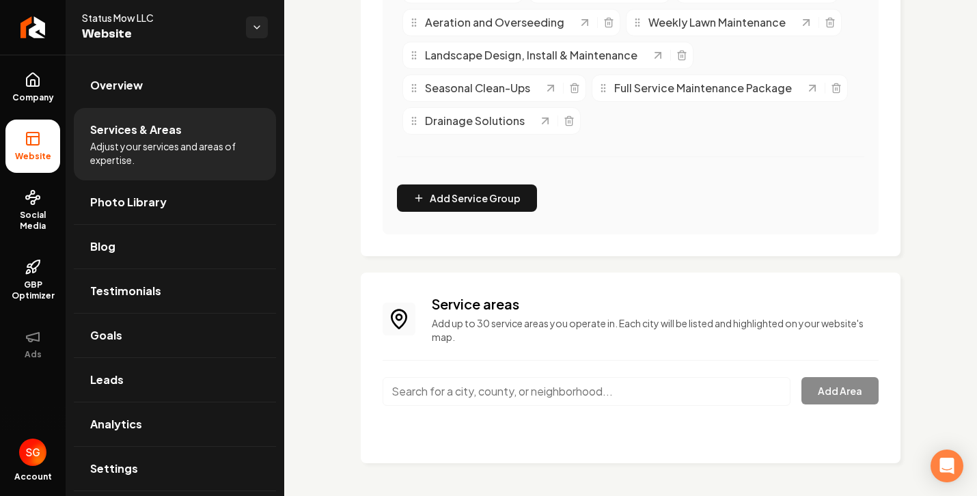
click at [505, 390] on input "Main content area" at bounding box center [586, 391] width 408 height 29
paste input "• Bensalem"
click at [583, 384] on input "Bensalem, [GEOGRAPHIC_DATA], [GEOGRAPHIC_DATA]" at bounding box center [586, 391] width 408 height 29
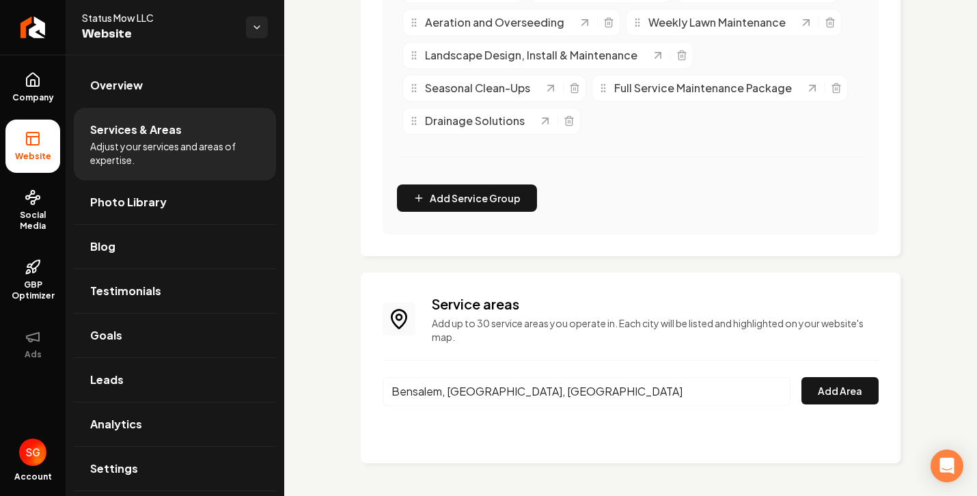
click at [583, 383] on input "Bensalem, [GEOGRAPHIC_DATA], [GEOGRAPHIC_DATA]" at bounding box center [586, 391] width 408 height 29
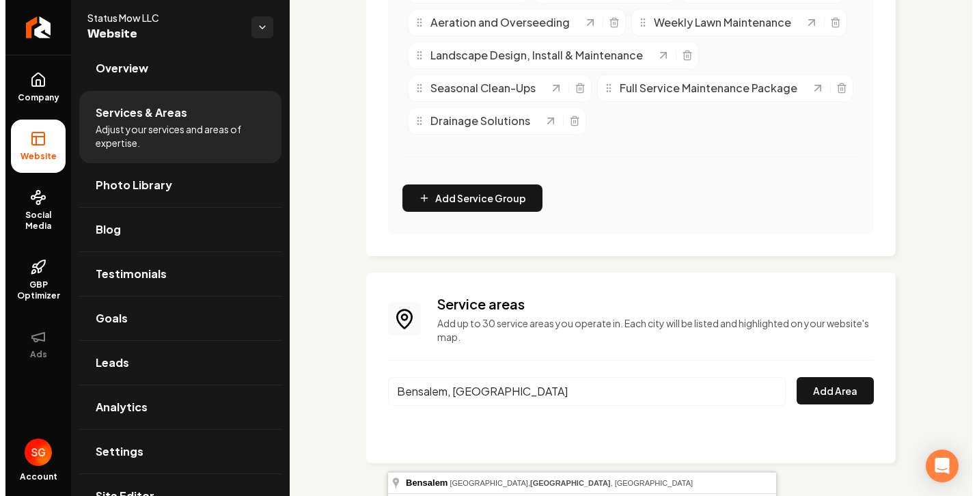
scroll to position [486, 0]
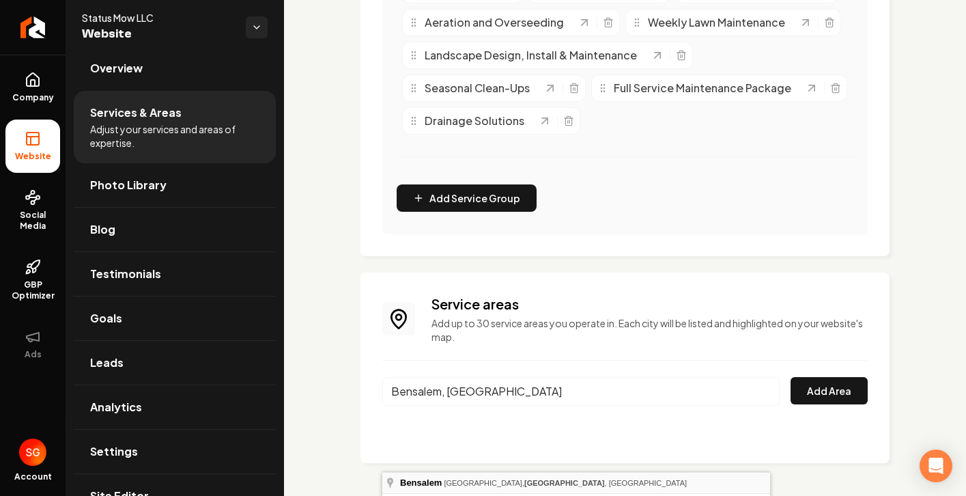
type input "Bensalem, [GEOGRAPHIC_DATA], [GEOGRAPHIC_DATA], [GEOGRAPHIC_DATA]"
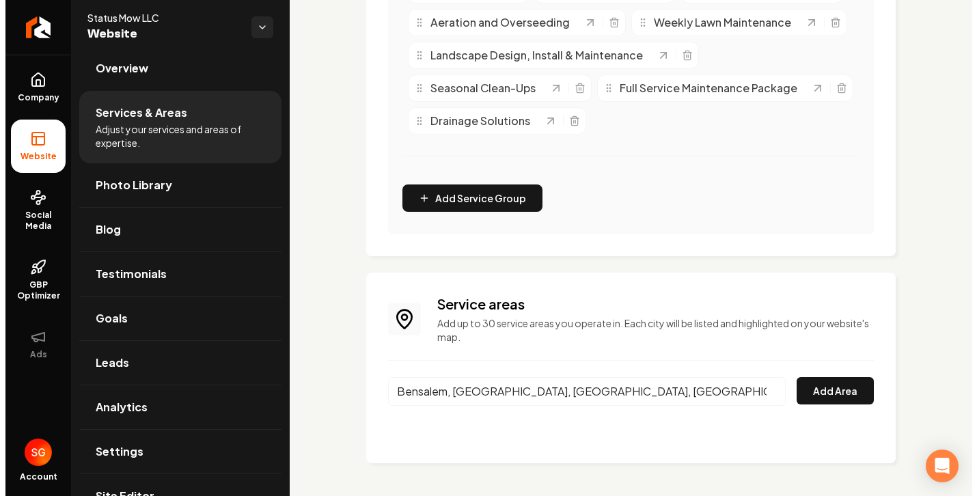
scroll to position [421, 0]
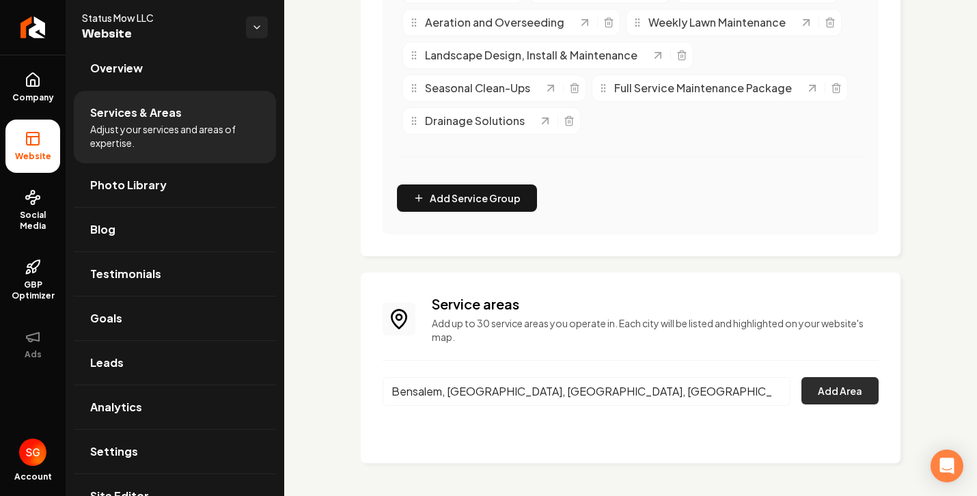
click at [811, 392] on button "Add Area" at bounding box center [839, 390] width 77 height 27
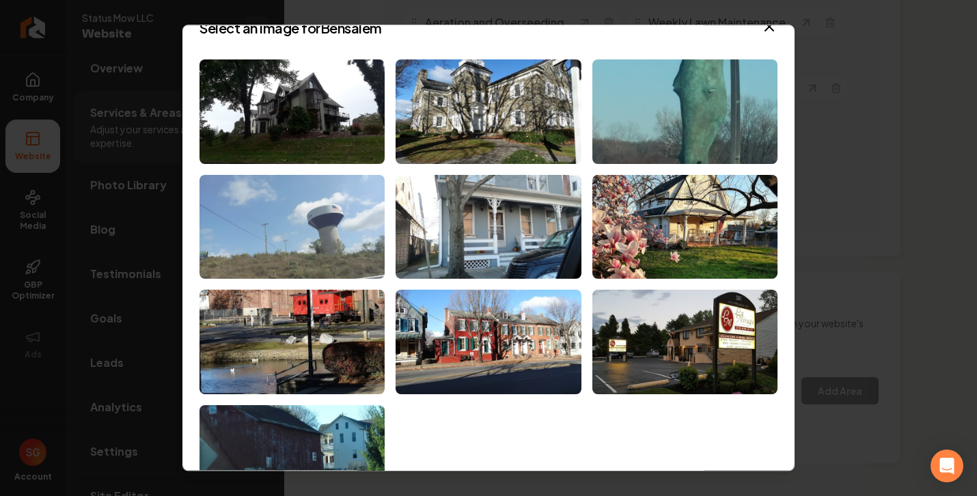
scroll to position [49, 0]
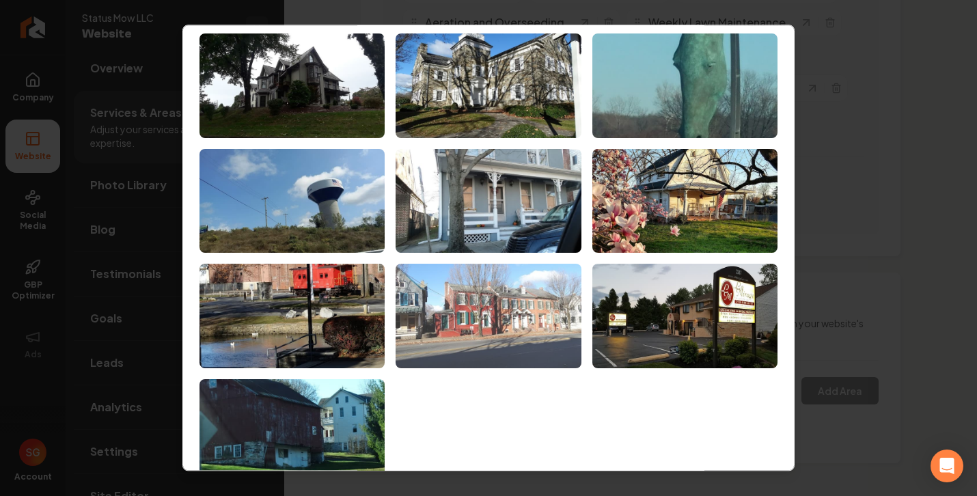
click at [468, 311] on img at bounding box center [487, 316] width 185 height 104
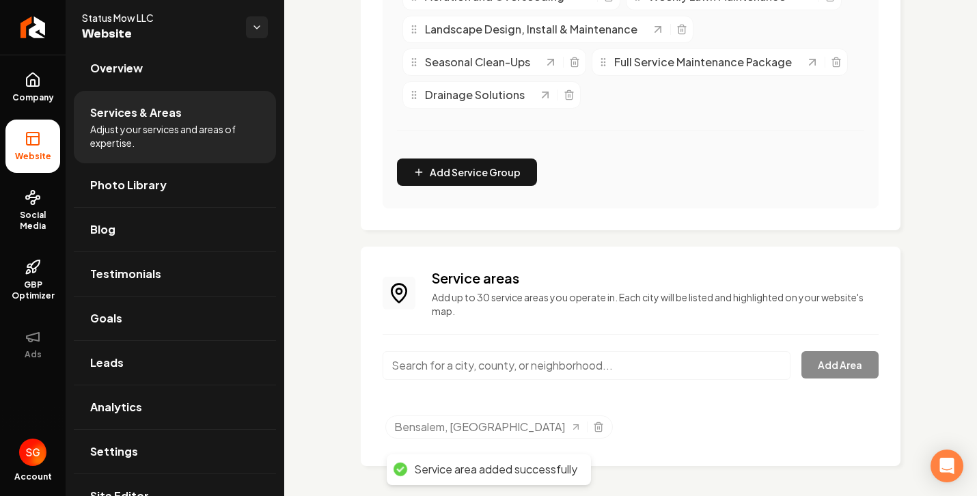
scroll to position [449, 0]
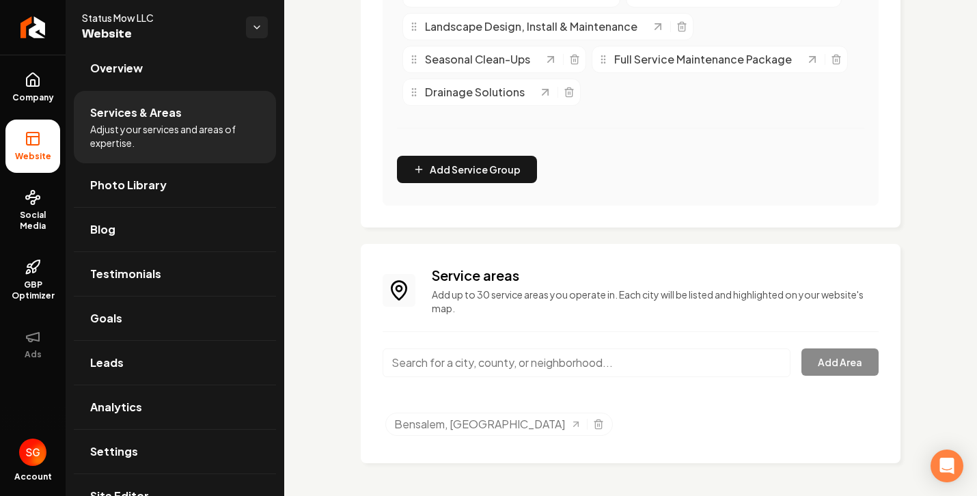
click at [479, 368] on input "Main content area" at bounding box center [586, 362] width 408 height 29
paste input "[GEOGRAPHIC_DATA]"
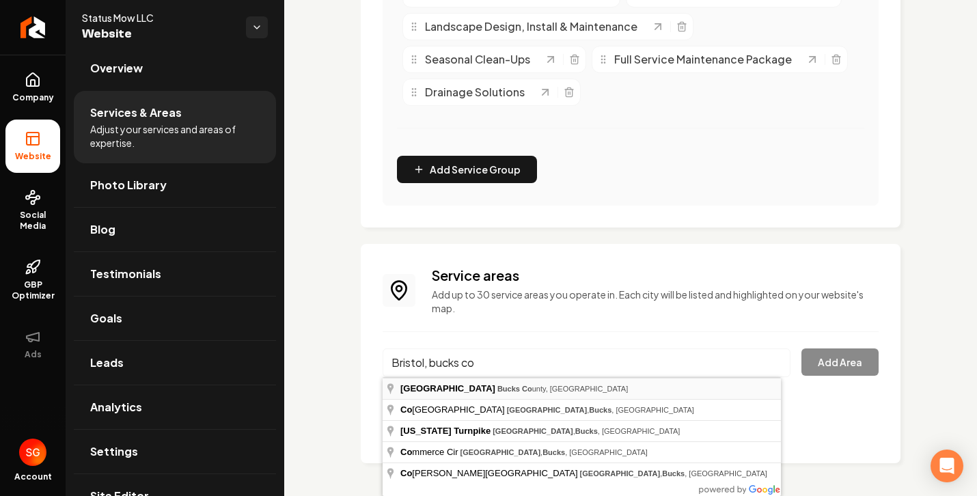
type input "[GEOGRAPHIC_DATA], [GEOGRAPHIC_DATA], [GEOGRAPHIC_DATA]"
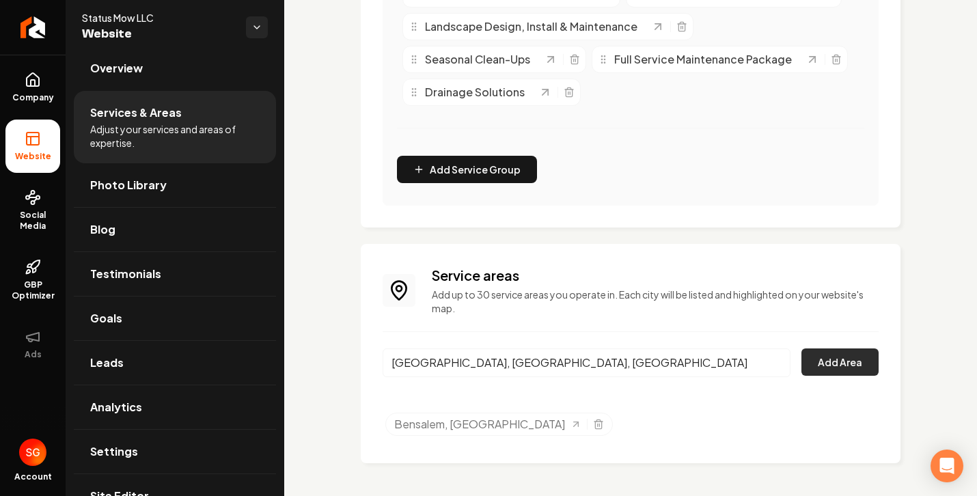
click at [841, 365] on button "Add Area" at bounding box center [839, 361] width 77 height 27
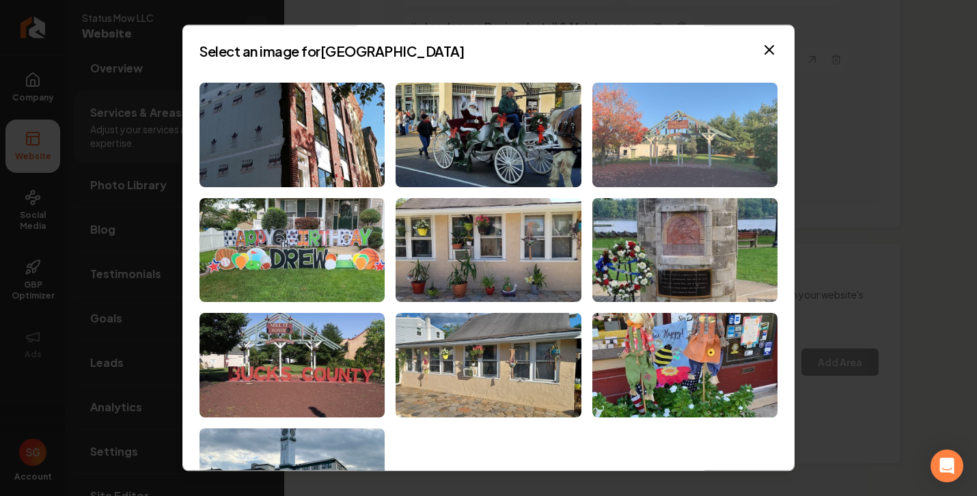
click at [641, 146] on img at bounding box center [684, 135] width 185 height 104
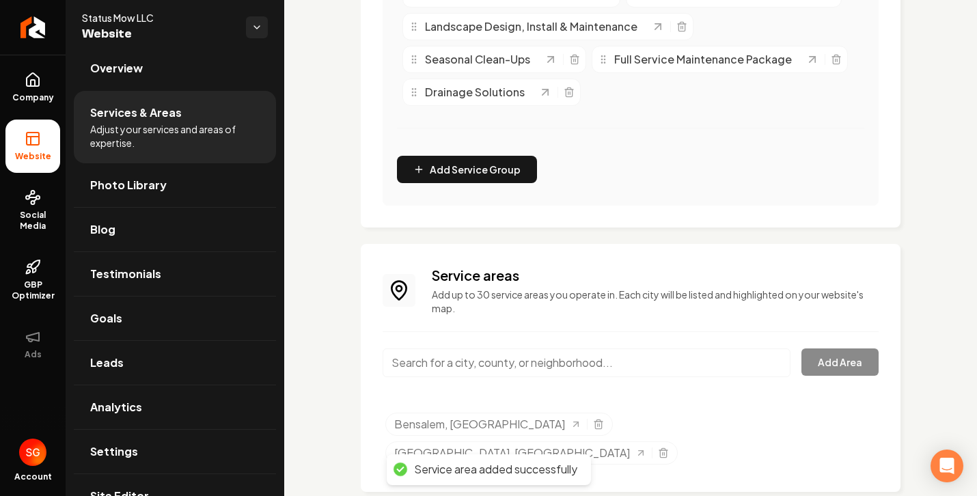
click at [440, 370] on input "Main content area" at bounding box center [586, 362] width 408 height 29
paste input "• [GEOGRAPHIC_DATA]"
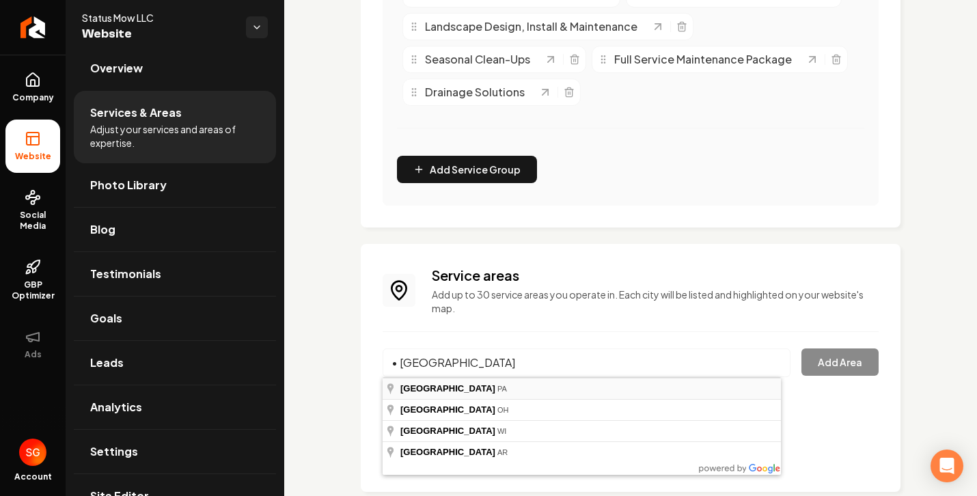
type input "[GEOGRAPHIC_DATA], [GEOGRAPHIC_DATA]"
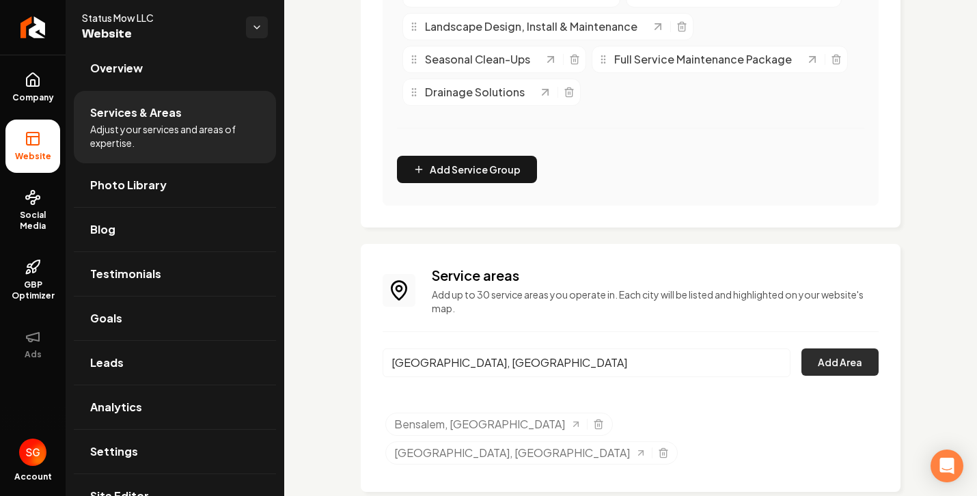
click at [815, 362] on button "Add Area" at bounding box center [839, 361] width 77 height 27
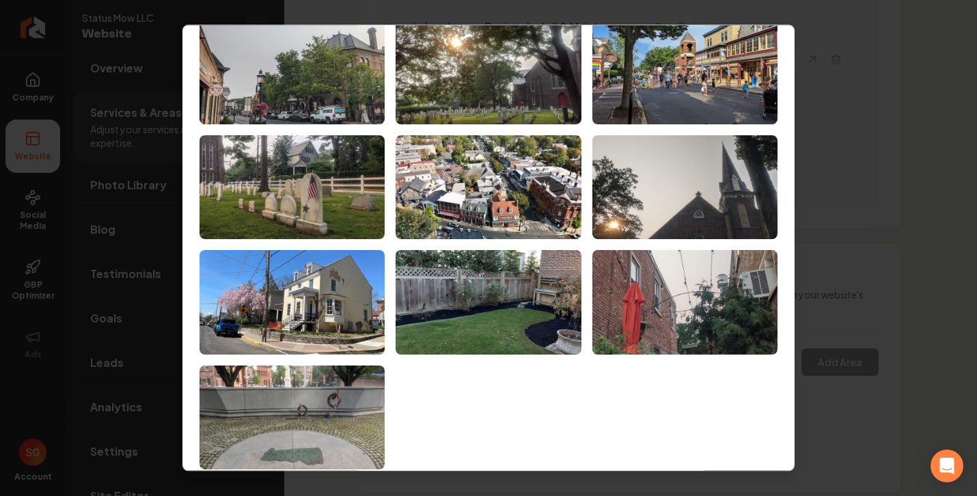
scroll to position [82, 0]
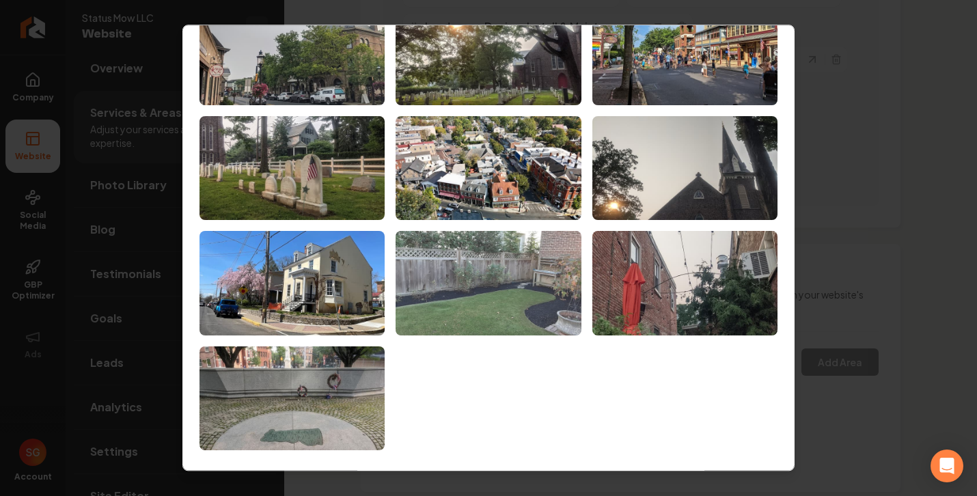
click at [499, 260] on img at bounding box center [487, 284] width 185 height 104
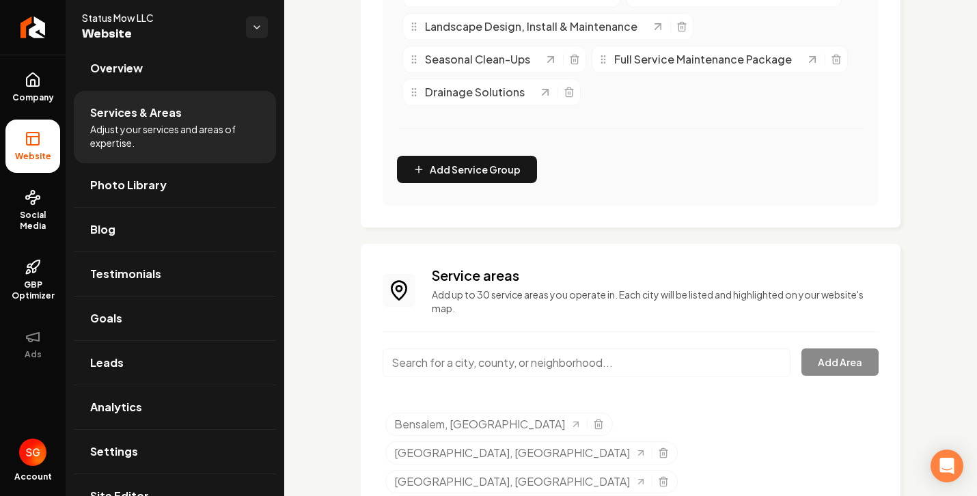
click at [519, 363] on input "Main content area" at bounding box center [586, 362] width 408 height 29
paste input "• [GEOGRAPHIC_DATA]"
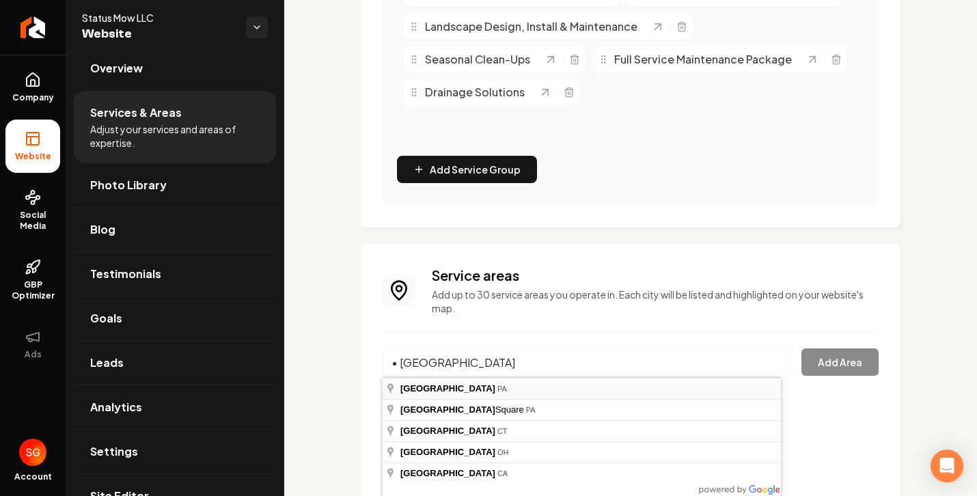
type input "[GEOGRAPHIC_DATA], [GEOGRAPHIC_DATA]"
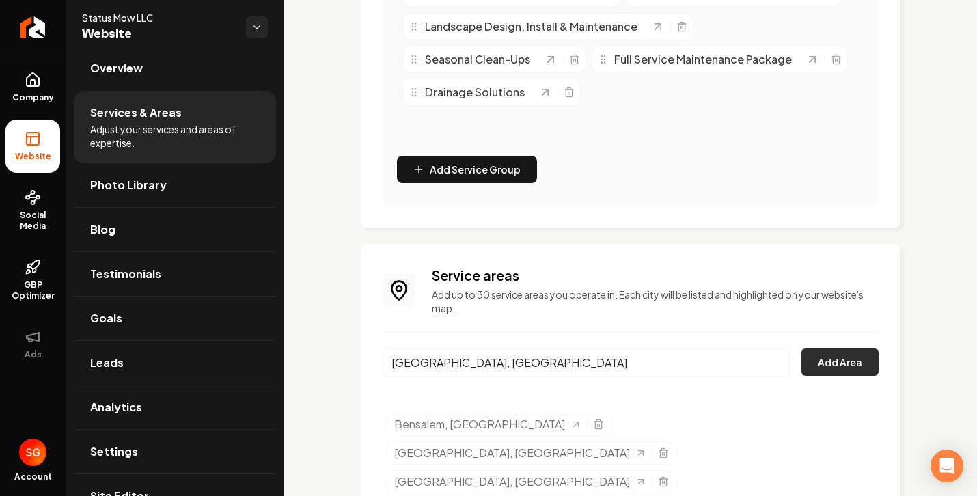
click at [844, 363] on button "Add Area" at bounding box center [839, 361] width 77 height 27
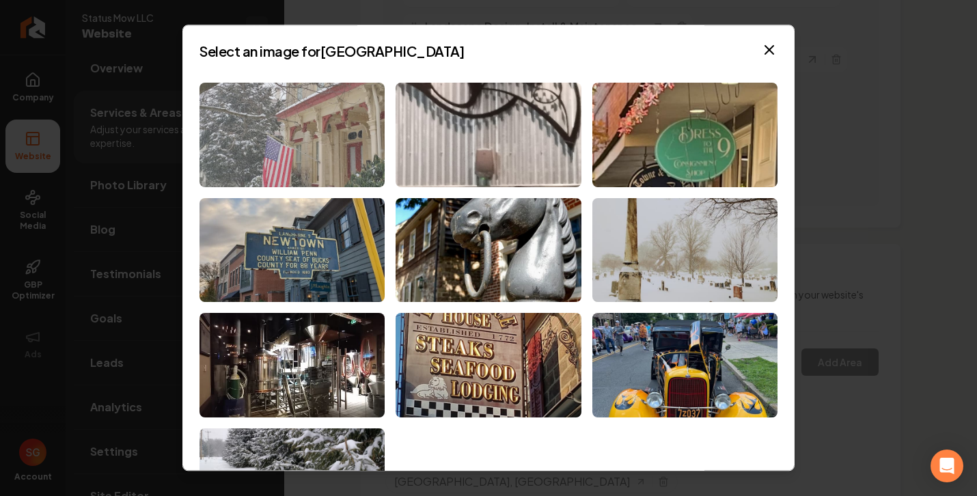
click at [363, 150] on img at bounding box center [291, 135] width 185 height 104
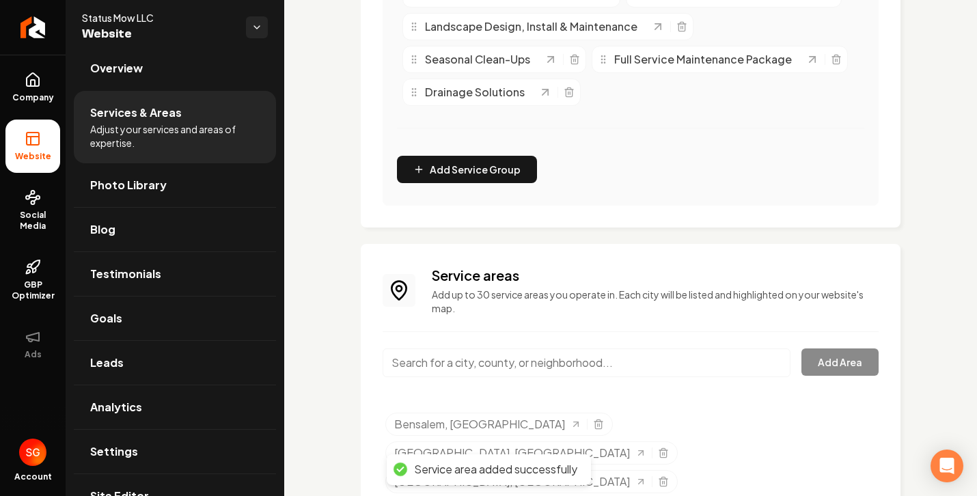
click at [538, 356] on input "Main content area" at bounding box center [586, 362] width 408 height 29
paste input "• [GEOGRAPHIC_DATA]"
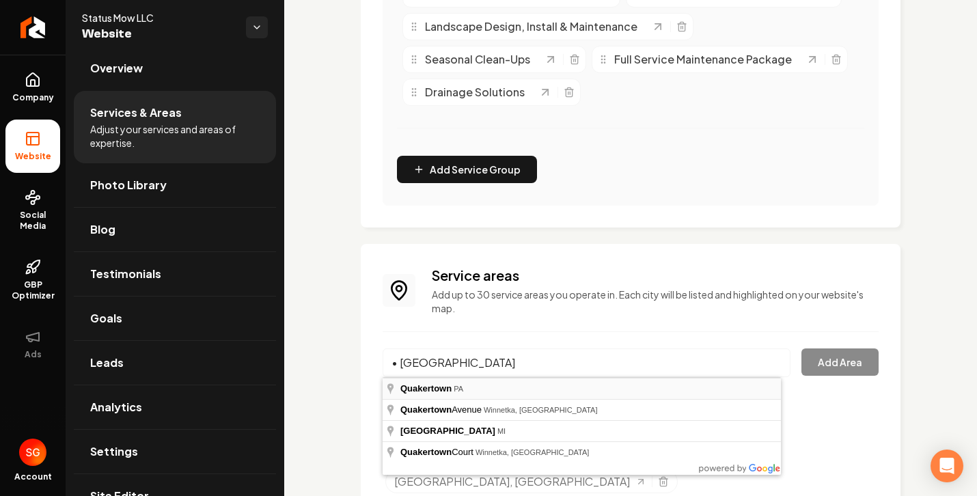
type input "Quakertown, [GEOGRAPHIC_DATA]"
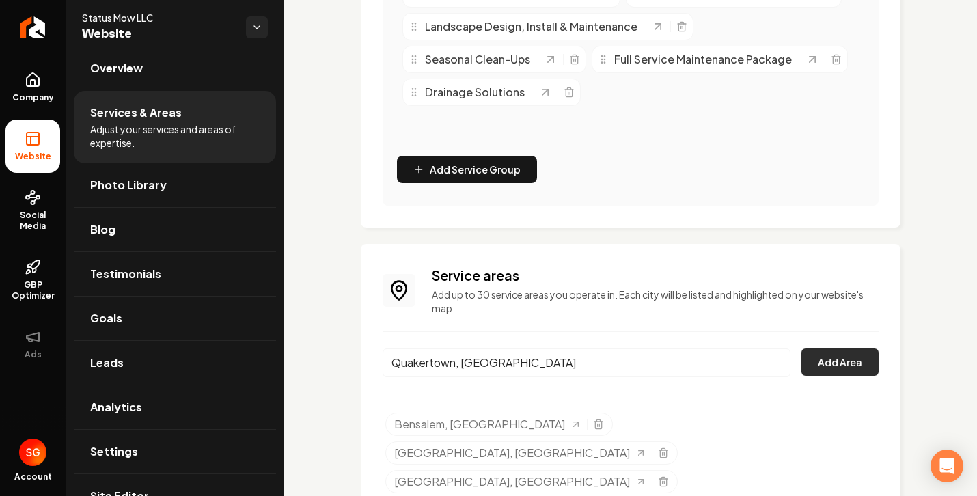
click at [804, 356] on button "Add Area" at bounding box center [839, 361] width 77 height 27
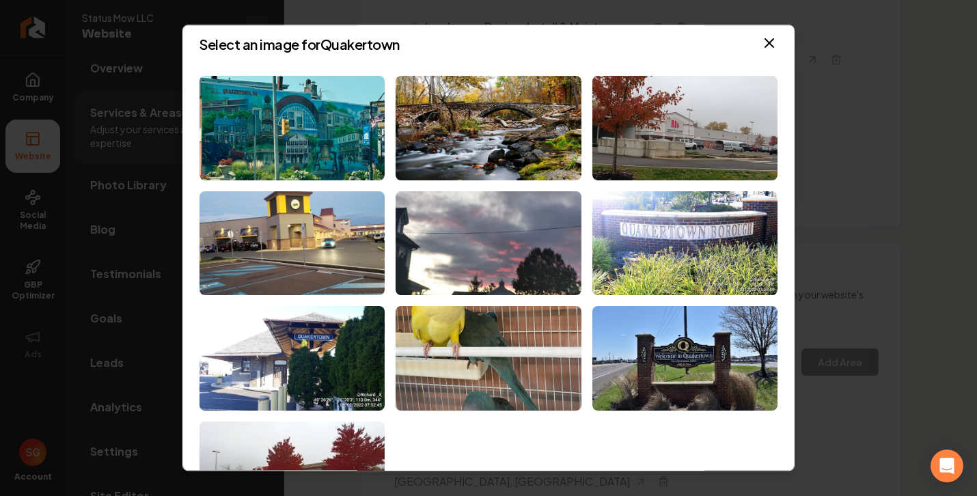
scroll to position [0, 0]
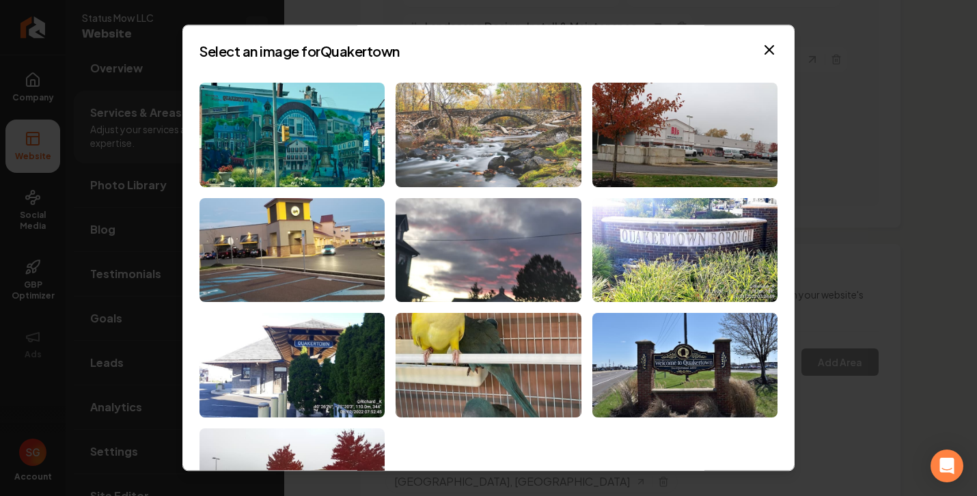
click at [489, 126] on img at bounding box center [487, 135] width 185 height 104
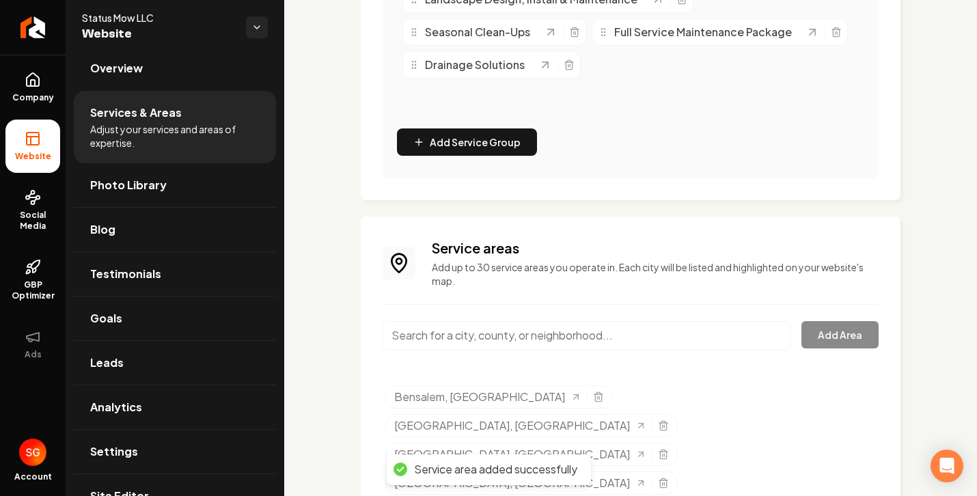
scroll to position [478, 0]
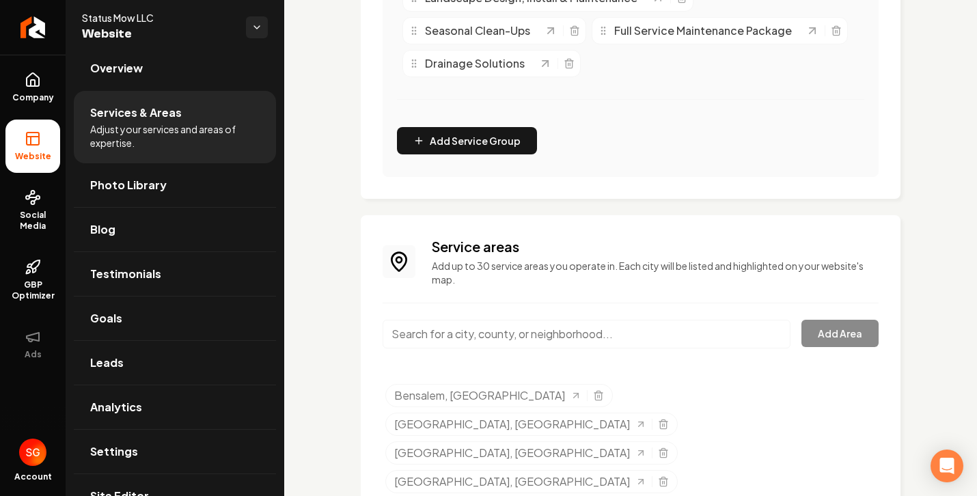
click at [434, 333] on input "Main content area" at bounding box center [586, 334] width 408 height 29
paste input "Yardley"
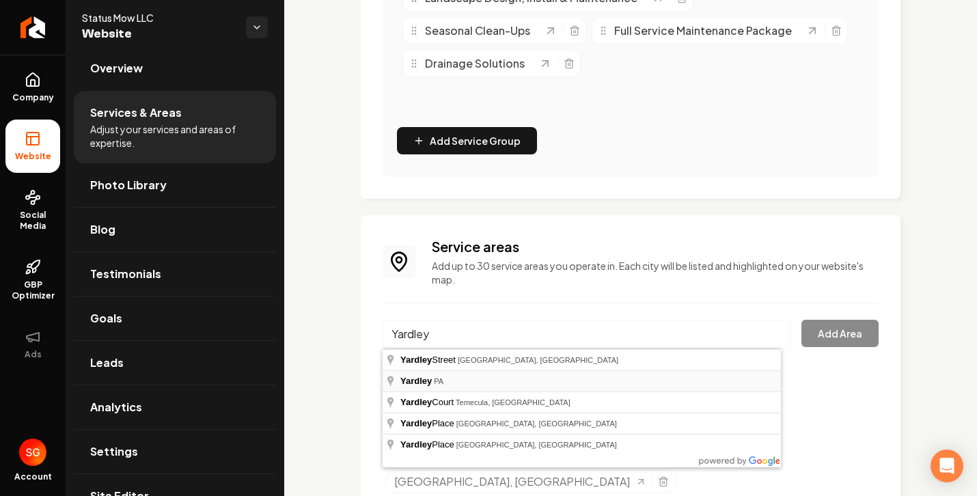
type input "Yardley, [GEOGRAPHIC_DATA]"
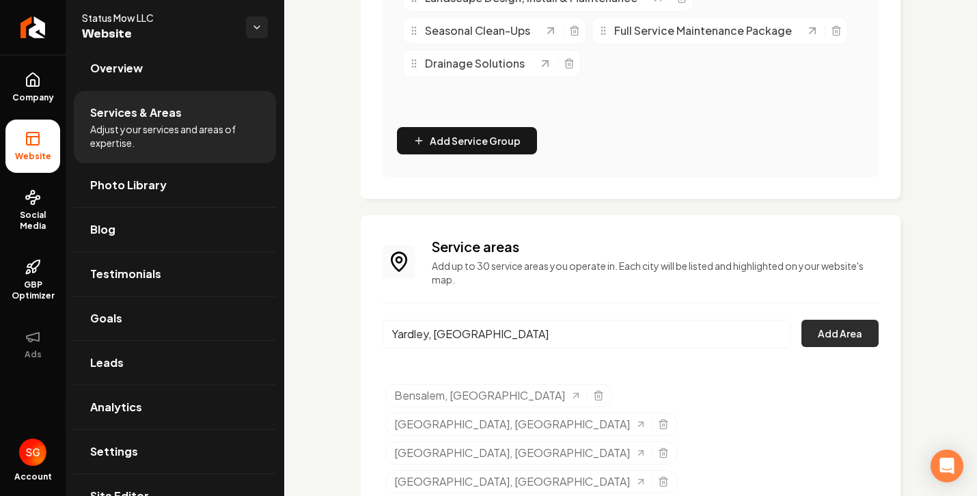
click at [848, 340] on button "Add Area" at bounding box center [839, 333] width 77 height 27
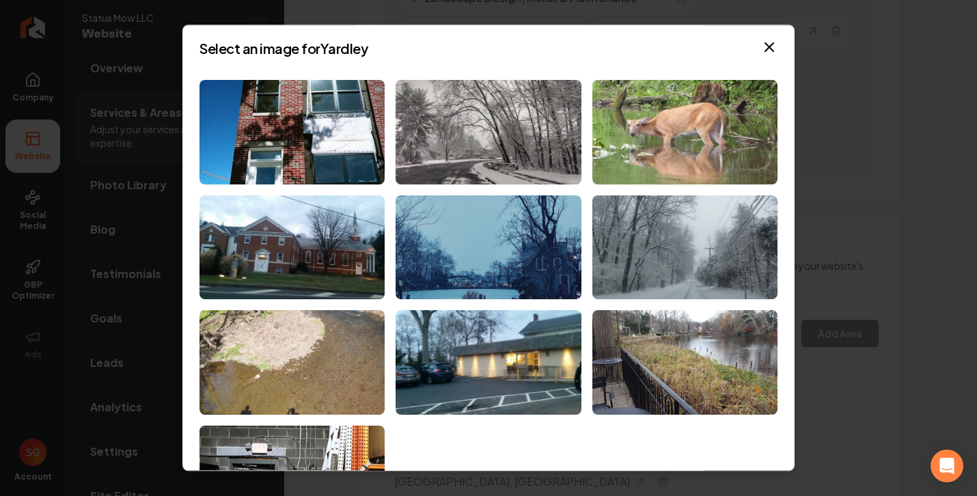
scroll to position [0, 0]
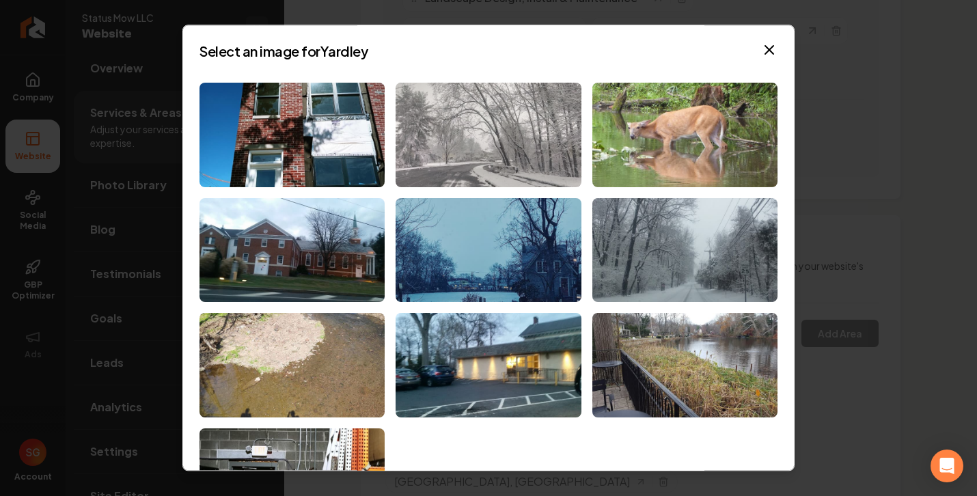
click at [481, 155] on img at bounding box center [487, 135] width 185 height 104
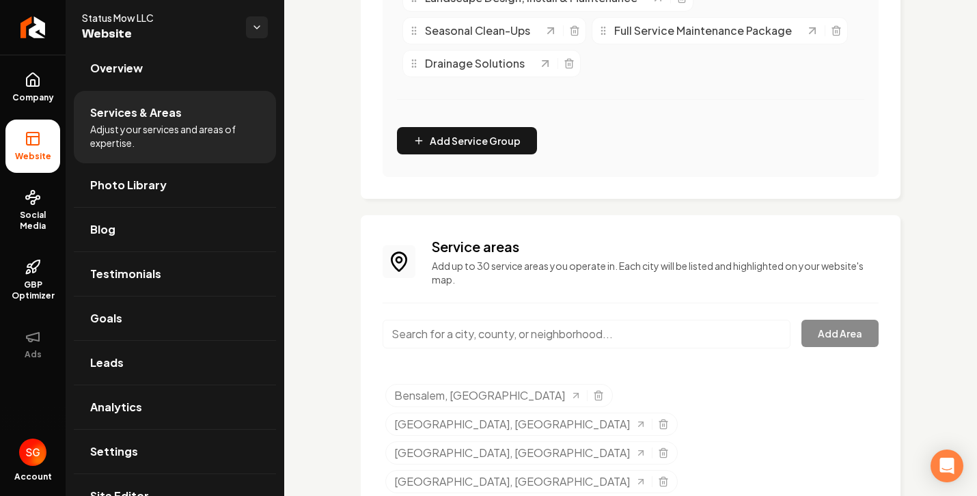
click at [505, 335] on input "Main content area" at bounding box center [586, 334] width 408 height 29
paste input "Morrisville"
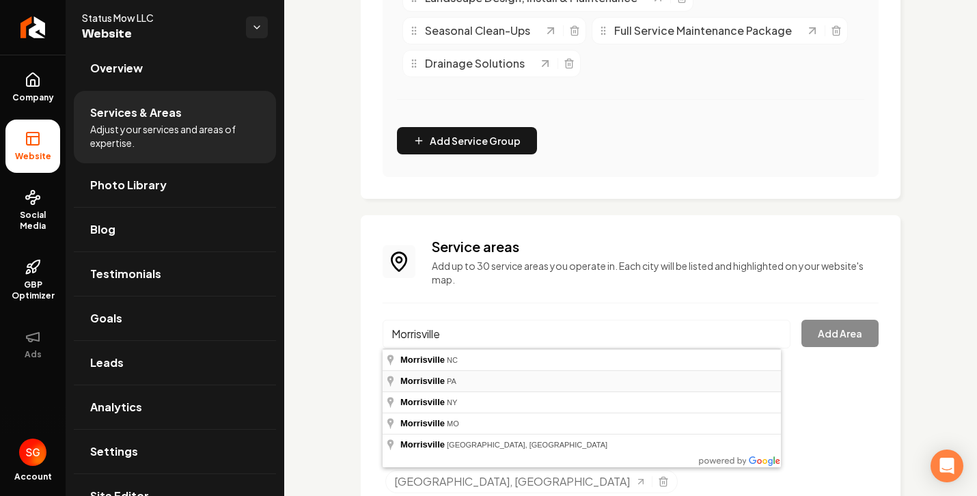
type input "[GEOGRAPHIC_DATA], [GEOGRAPHIC_DATA]"
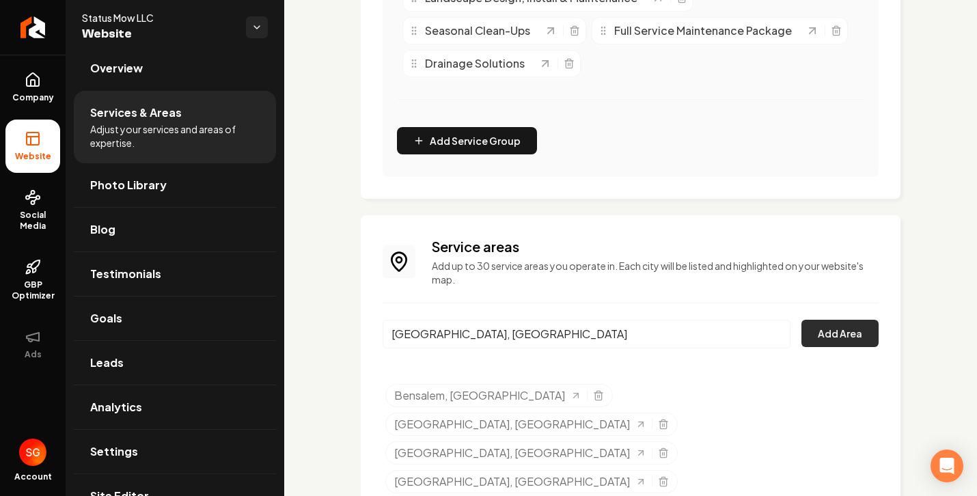
click at [828, 321] on button "Add Area" at bounding box center [839, 333] width 77 height 27
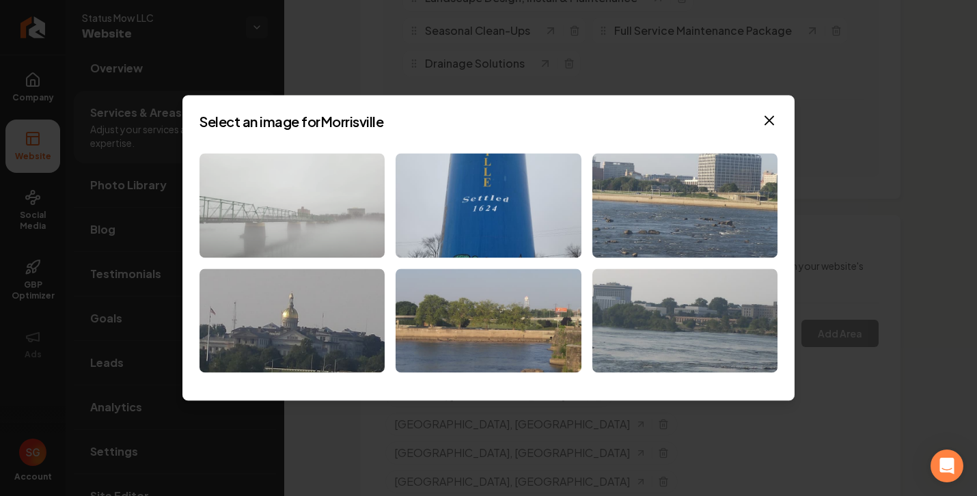
click at [342, 185] on img at bounding box center [291, 205] width 185 height 104
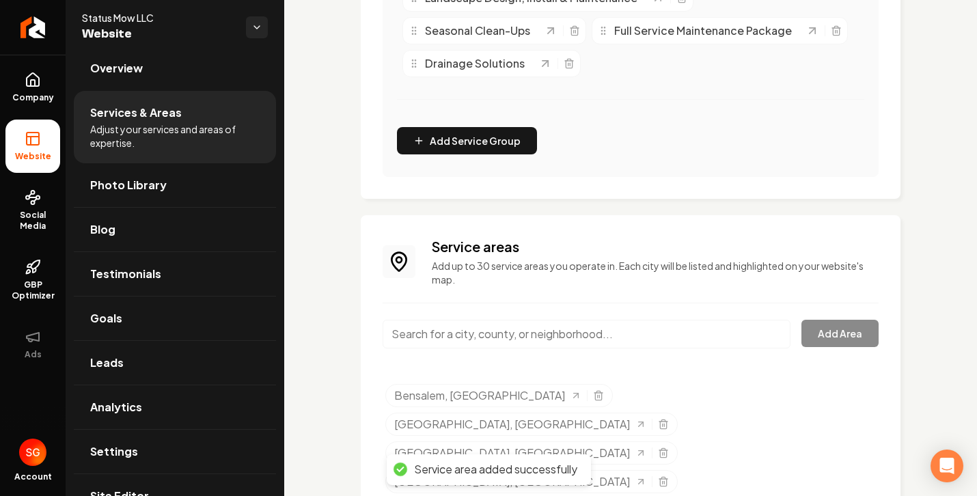
click at [520, 333] on input "Main content area" at bounding box center [586, 334] width 408 height 29
paste input "Perkasie"
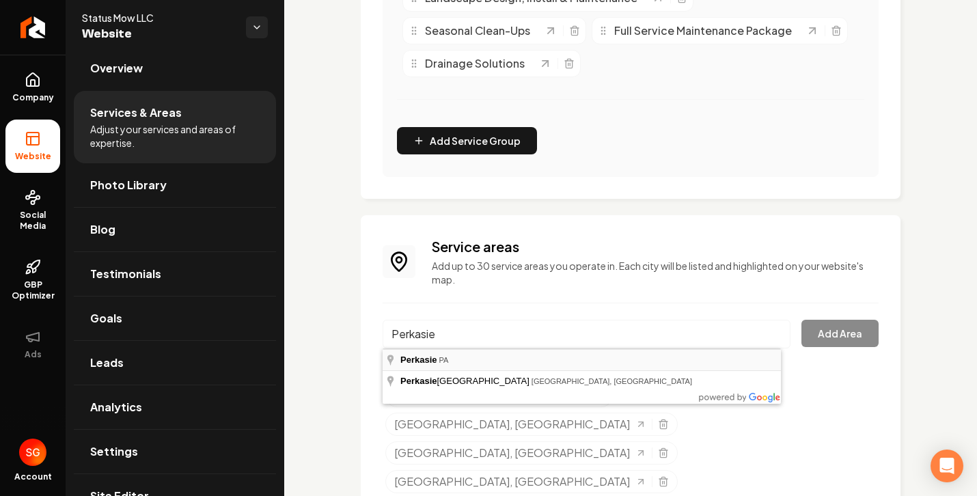
type input "Perkasie, [GEOGRAPHIC_DATA]"
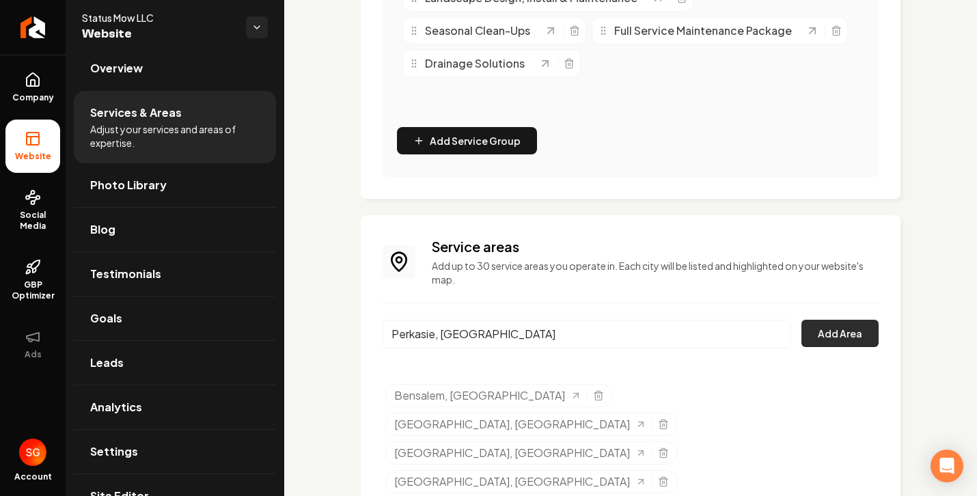
click at [845, 328] on button "Add Area" at bounding box center [839, 333] width 77 height 27
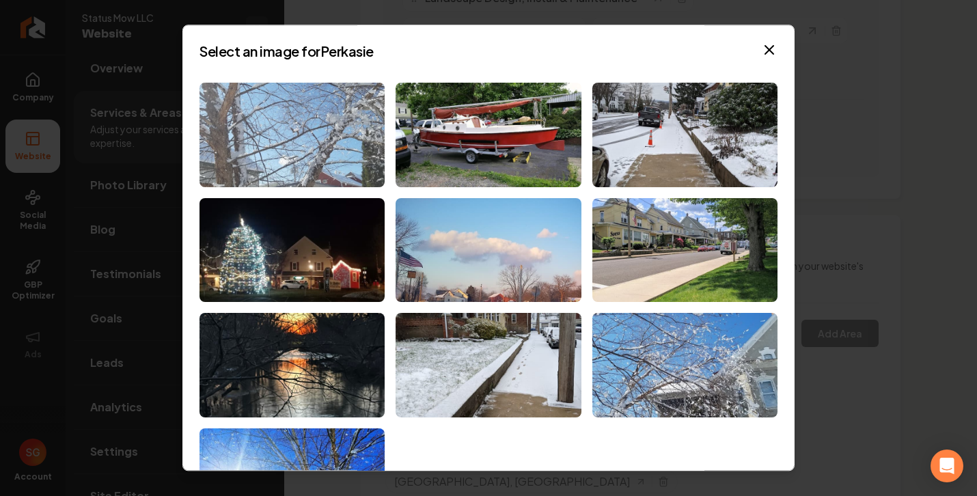
click at [313, 160] on img at bounding box center [291, 135] width 185 height 104
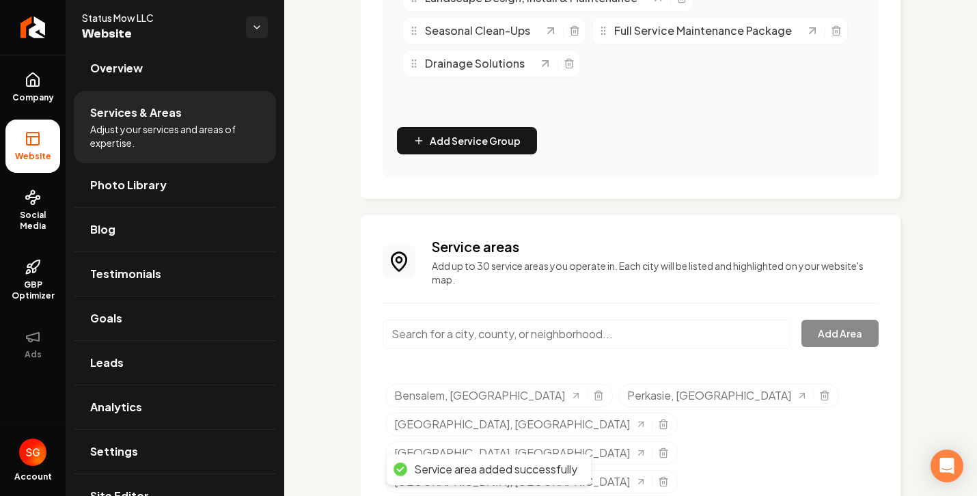
click at [572, 339] on input "Main content area" at bounding box center [586, 334] width 408 height 29
paste input "• [GEOGRAPHIC_DATA]"
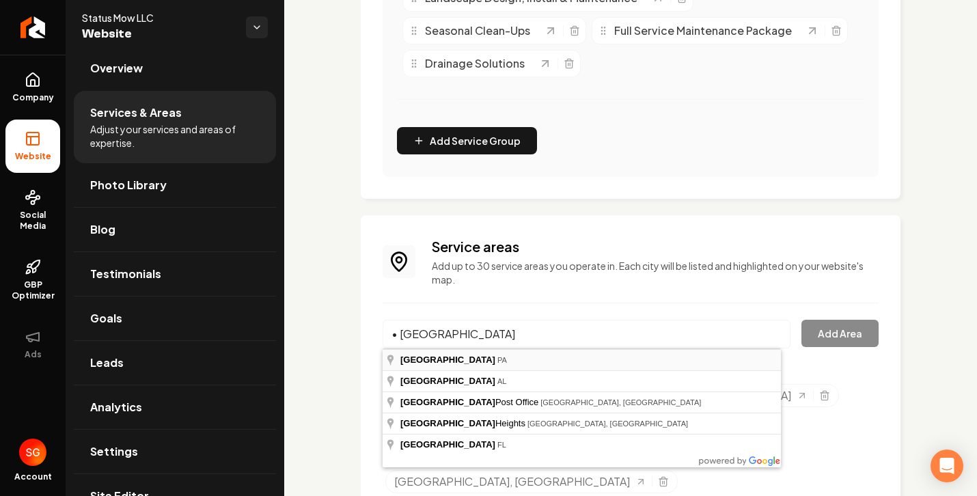
type input "[GEOGRAPHIC_DATA], [GEOGRAPHIC_DATA]"
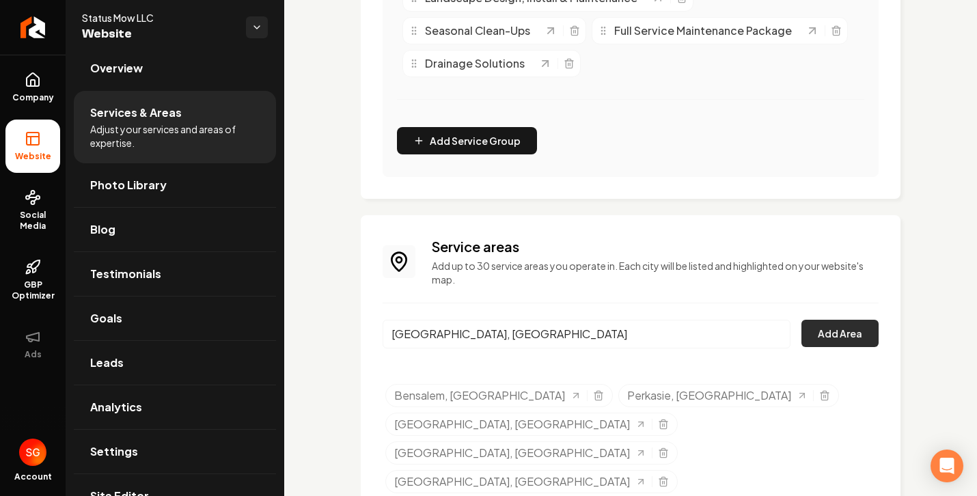
click at [817, 332] on button "Add Area" at bounding box center [839, 333] width 77 height 27
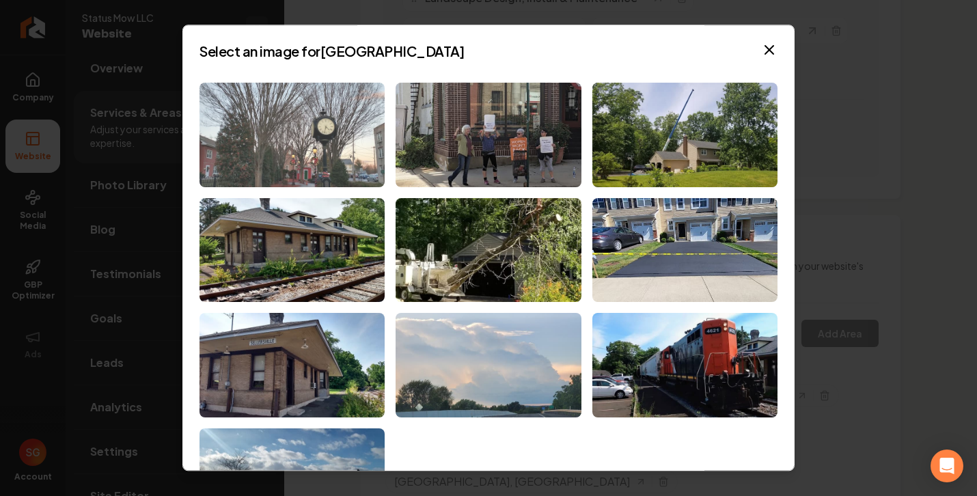
click at [303, 122] on img at bounding box center [291, 135] width 185 height 104
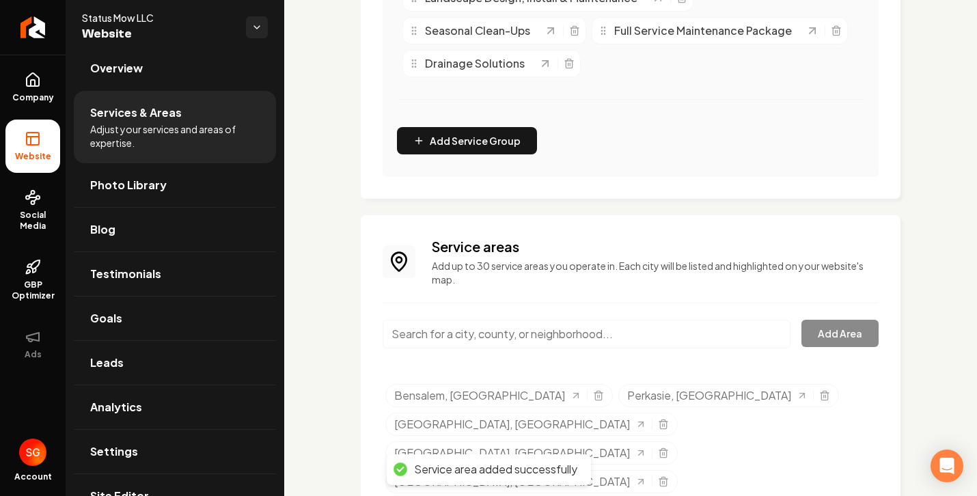
click at [444, 327] on input "Main content area" at bounding box center [586, 334] width 408 height 29
paste input "Penndel"
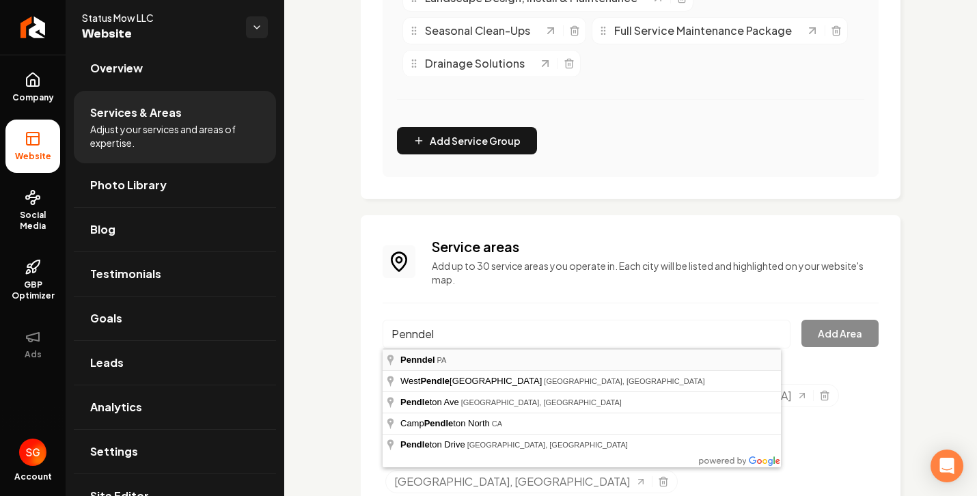
type input "Penndel, [GEOGRAPHIC_DATA]"
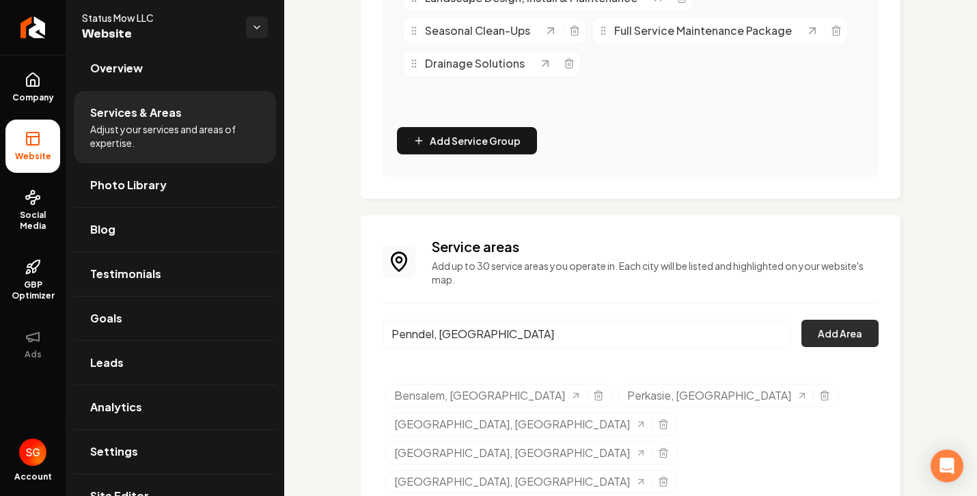
click at [820, 333] on button "Add Area" at bounding box center [839, 333] width 77 height 27
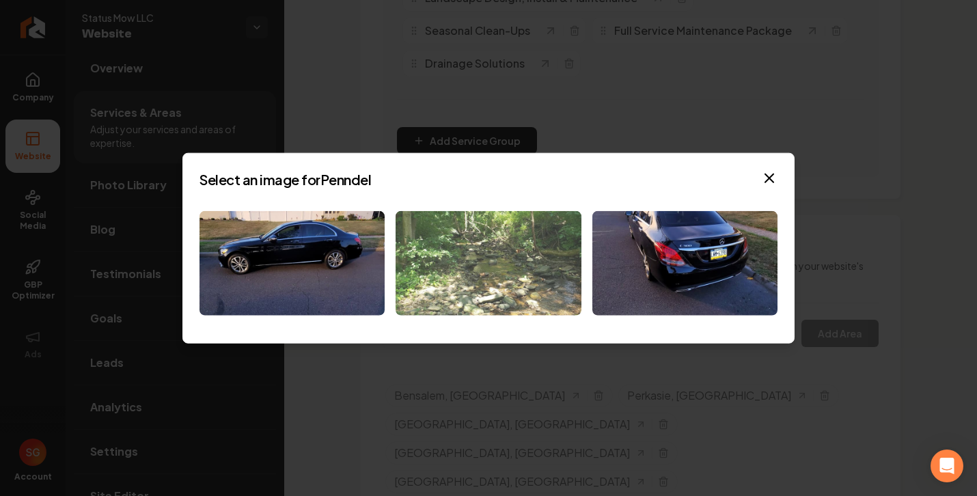
click at [459, 247] on img at bounding box center [487, 263] width 185 height 104
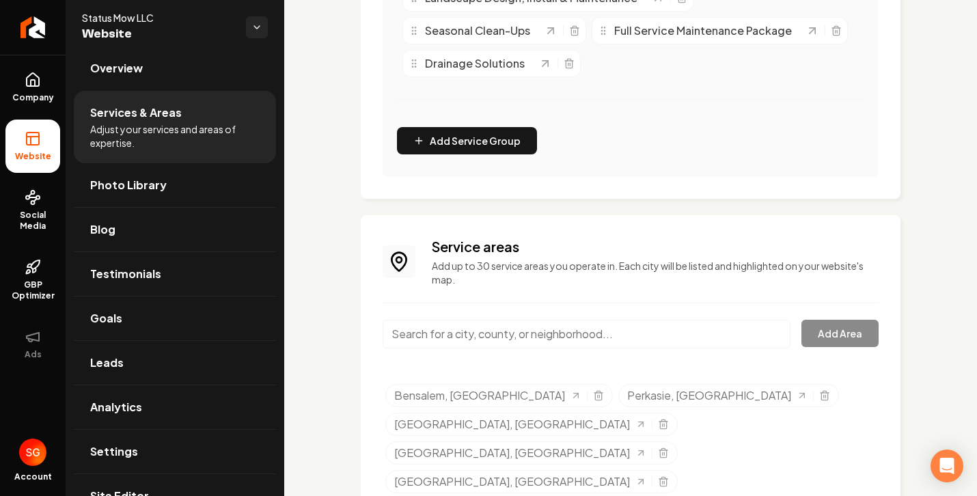
click at [451, 338] on input "Main content area" at bounding box center [586, 334] width 408 height 29
paste input "Langhorne"
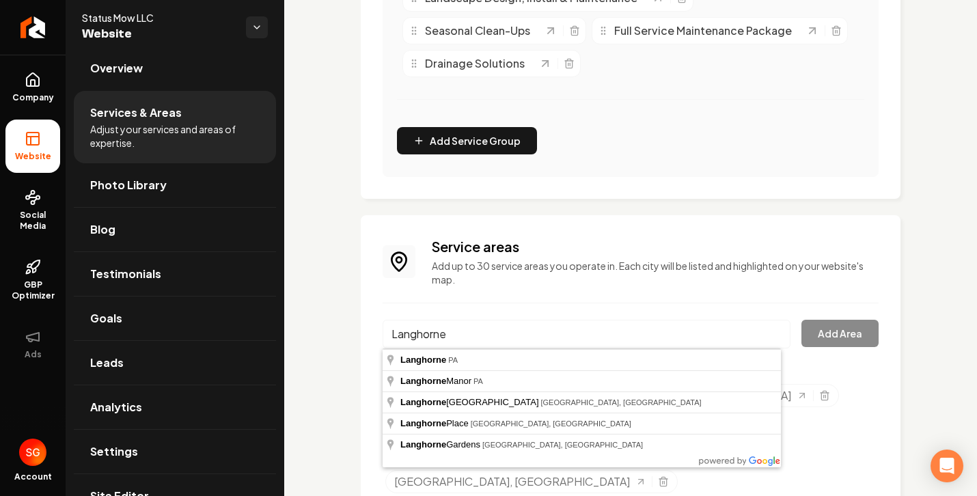
click at [834, 332] on div "Langhorne Add Area" at bounding box center [630, 342] width 496 height 45
click at [642, 327] on input "Langhorne" at bounding box center [586, 334] width 408 height 29
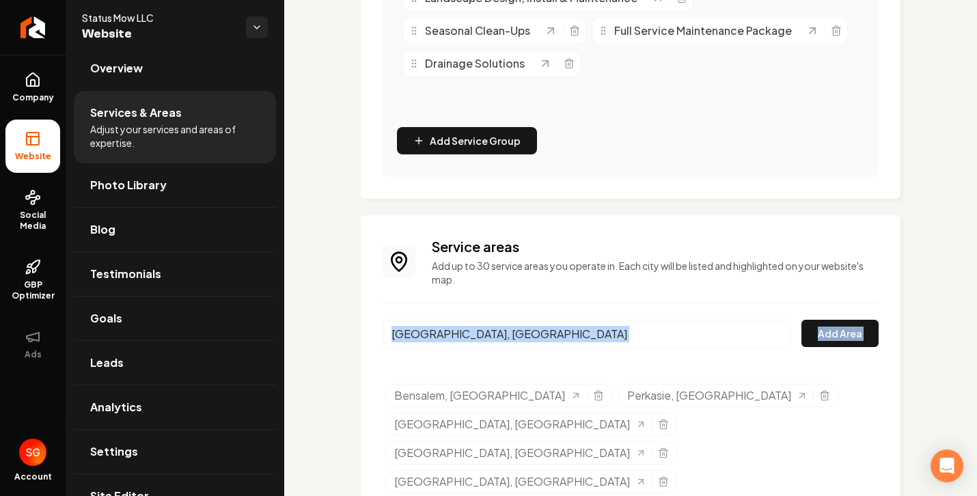
drag, startPoint x: 598, startPoint y: 369, endPoint x: 585, endPoint y: 341, distance: 31.2
click at [580, 338] on input "[GEOGRAPHIC_DATA], [GEOGRAPHIC_DATA]" at bounding box center [586, 334] width 408 height 29
drag, startPoint x: 574, startPoint y: 337, endPoint x: 548, endPoint y: 334, distance: 25.5
click at [563, 335] on input "[GEOGRAPHIC_DATA], [GEOGRAPHIC_DATA]" at bounding box center [586, 334] width 408 height 29
click at [469, 335] on input "[GEOGRAPHIC_DATA], [GEOGRAPHIC_DATA]" at bounding box center [586, 334] width 408 height 29
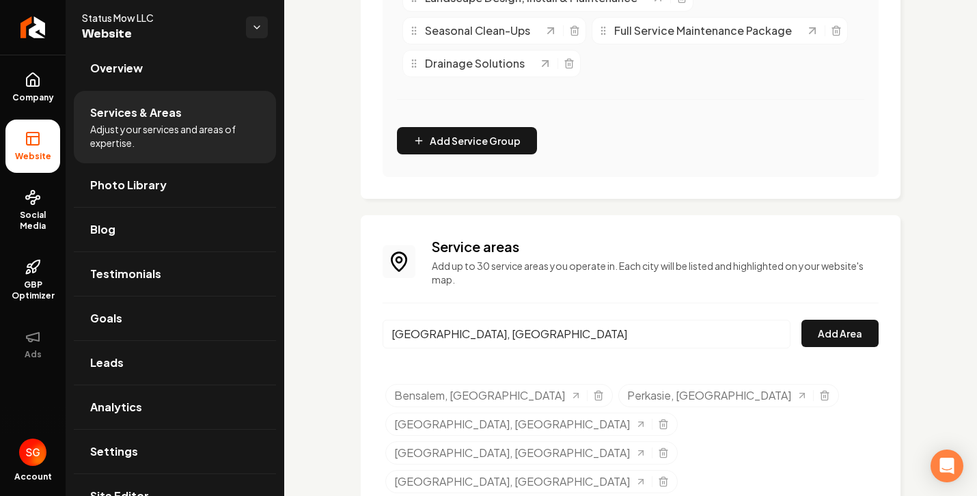
click at [469, 335] on input "[GEOGRAPHIC_DATA], [GEOGRAPHIC_DATA]" at bounding box center [586, 334] width 408 height 29
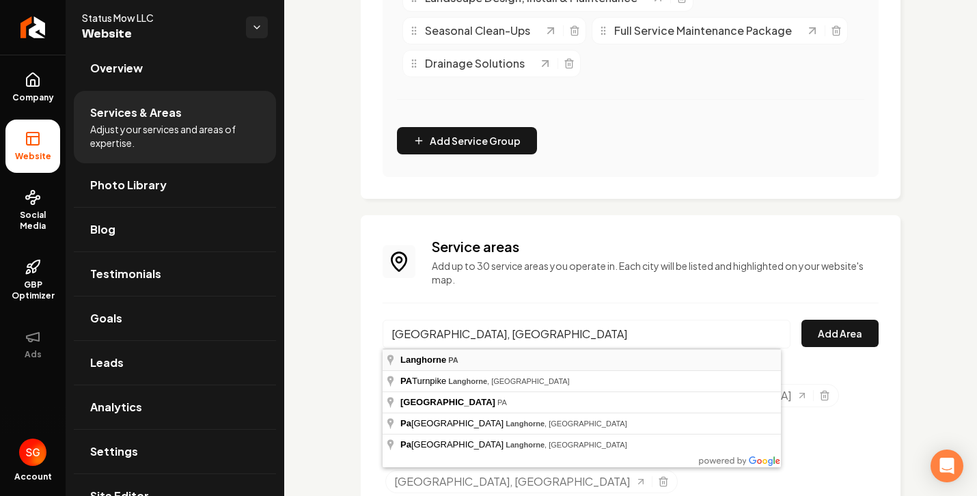
type input "[GEOGRAPHIC_DATA], [GEOGRAPHIC_DATA]"
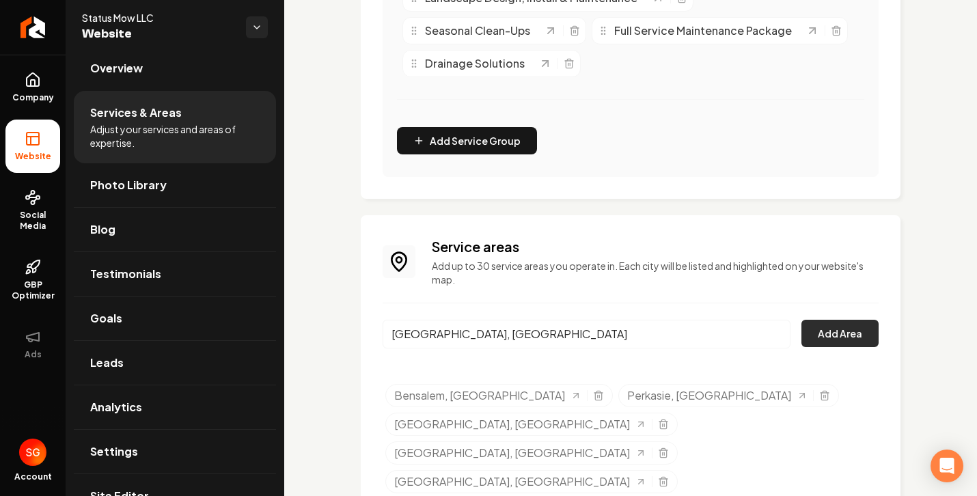
click at [824, 341] on button "Add Area" at bounding box center [839, 333] width 77 height 27
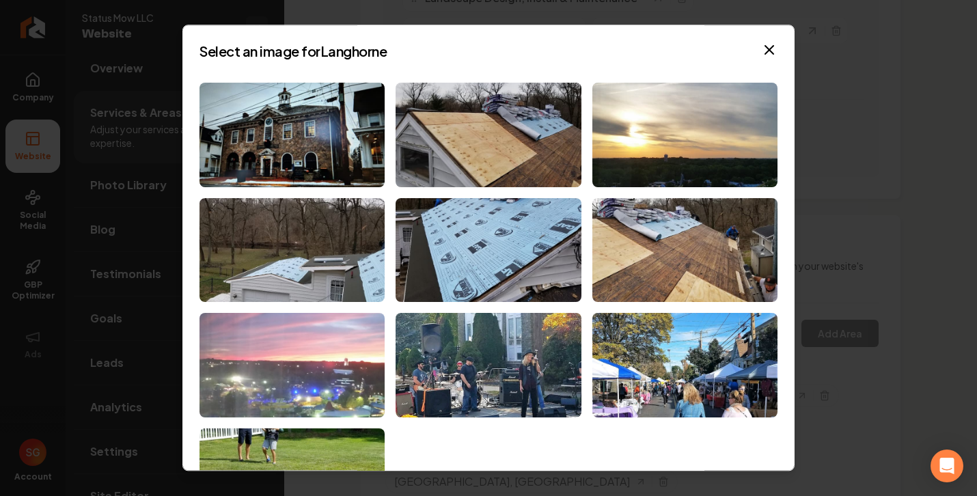
click at [319, 353] on img at bounding box center [291, 365] width 185 height 104
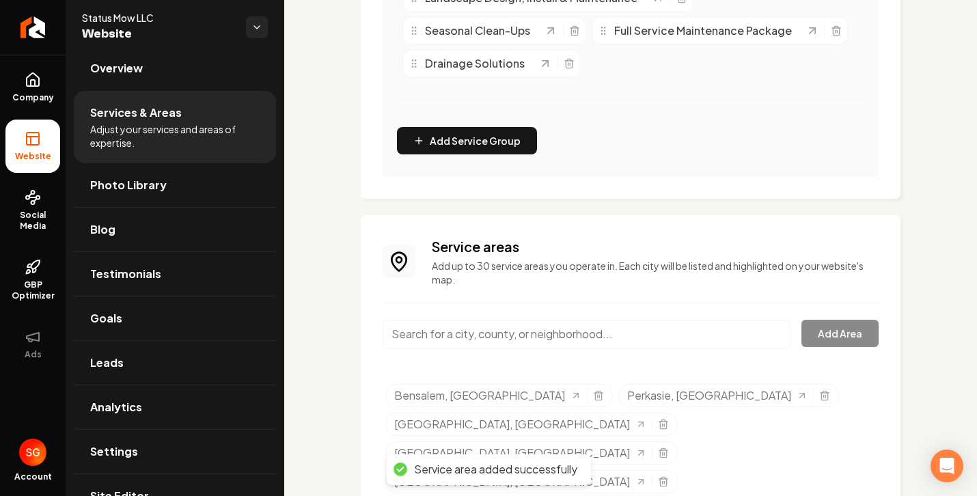
click at [704, 313] on div "Service areas Add up to 30 service areas you operate in. Each city will be list…" at bounding box center [630, 439] width 496 height 405
click at [707, 329] on input "Main content area" at bounding box center [586, 334] width 408 height 29
paste input "[GEOGRAPHIC_DATA]"
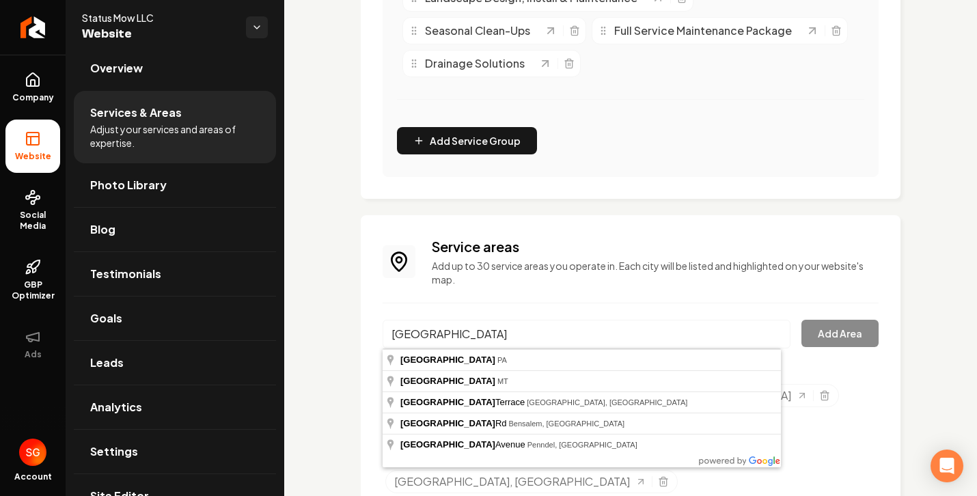
type input "[GEOGRAPHIC_DATA], [GEOGRAPHIC_DATA]"
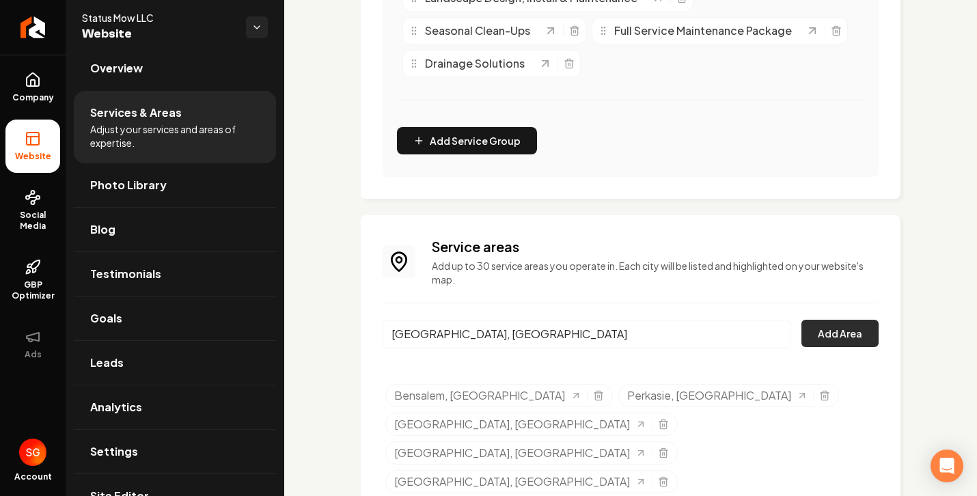
click at [801, 327] on button "Add Area" at bounding box center [839, 333] width 77 height 27
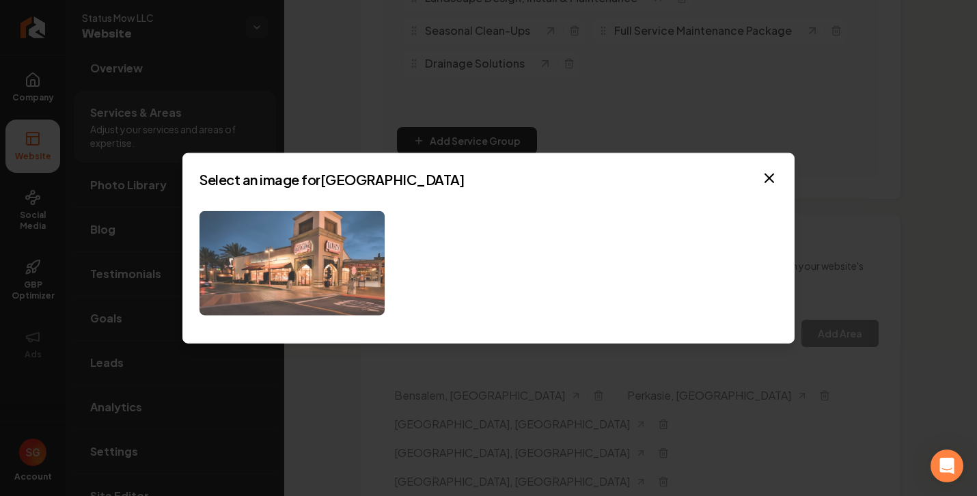
click at [306, 259] on img at bounding box center [291, 263] width 185 height 104
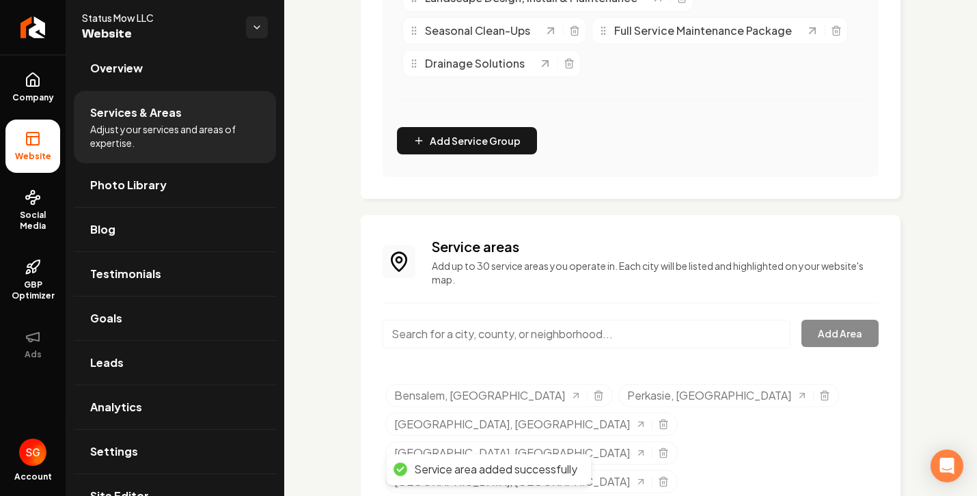
click at [521, 334] on input "Main content area" at bounding box center [586, 334] width 408 height 29
paste input "[GEOGRAPHIC_DATA]"
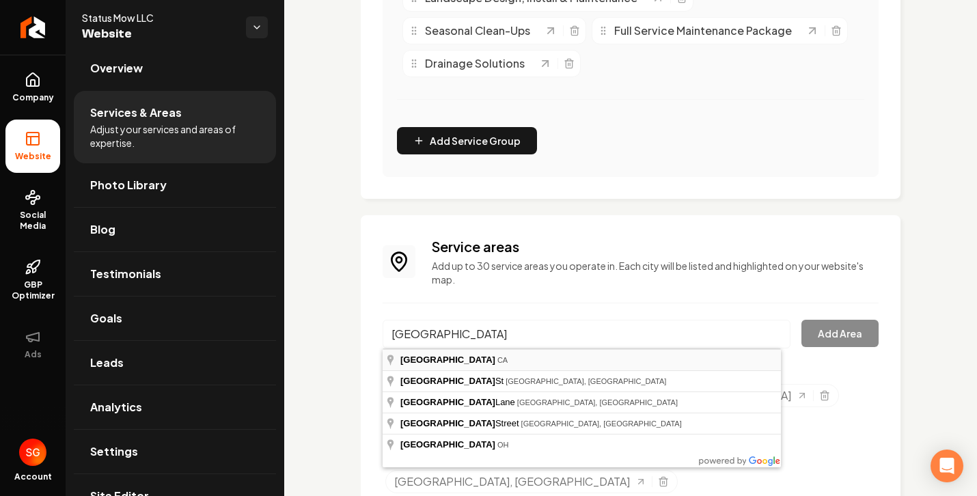
type input "[GEOGRAPHIC_DATA], [GEOGRAPHIC_DATA]"
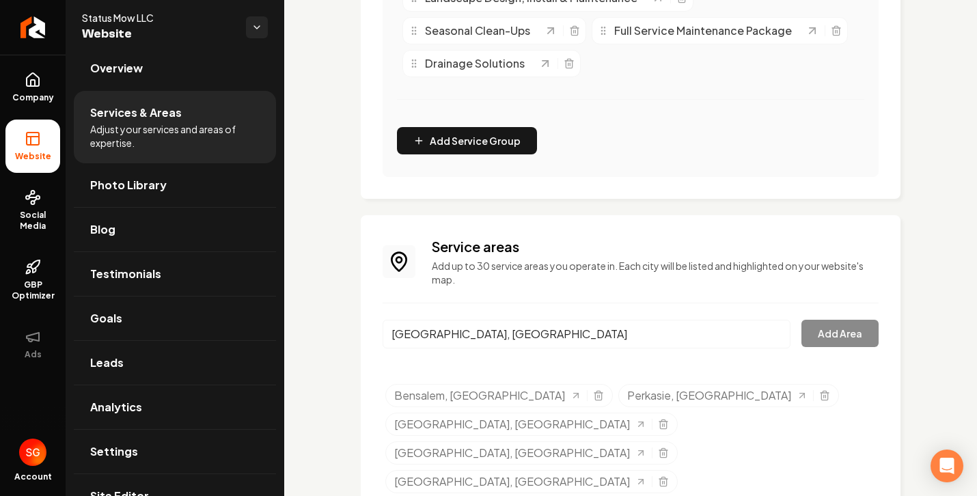
drag, startPoint x: 602, startPoint y: 367, endPoint x: 690, endPoint y: 339, distance: 91.6
click at [802, 332] on button "Add Area" at bounding box center [839, 333] width 77 height 27
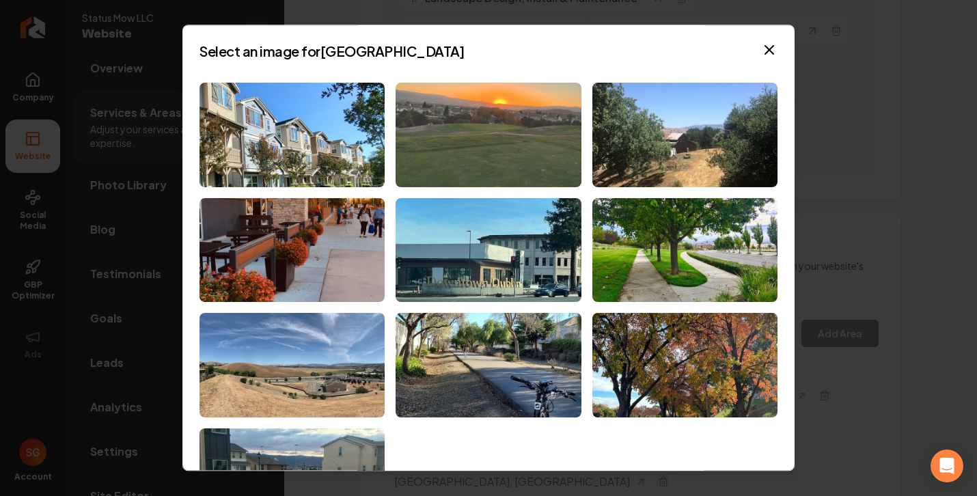
click at [443, 131] on img at bounding box center [487, 135] width 185 height 104
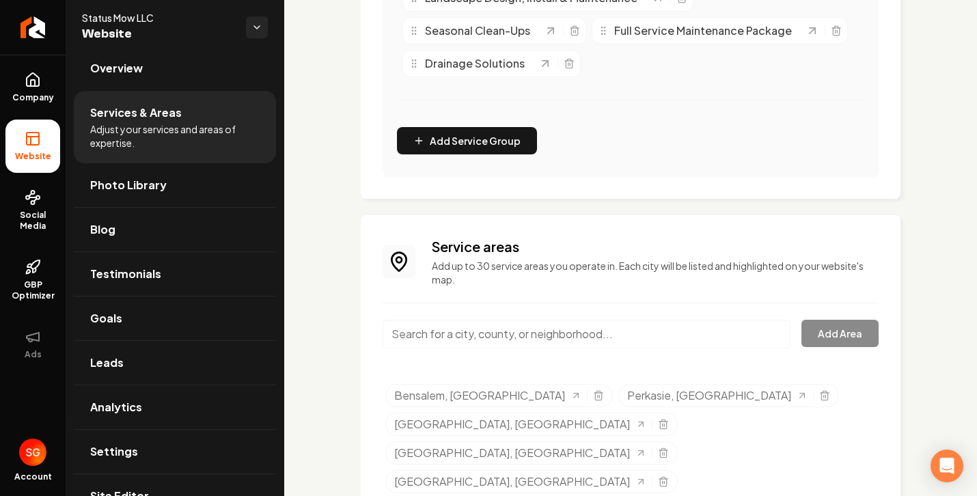
click at [483, 330] on input "Main content area" at bounding box center [586, 334] width 408 height 29
paste input "Chalfont"
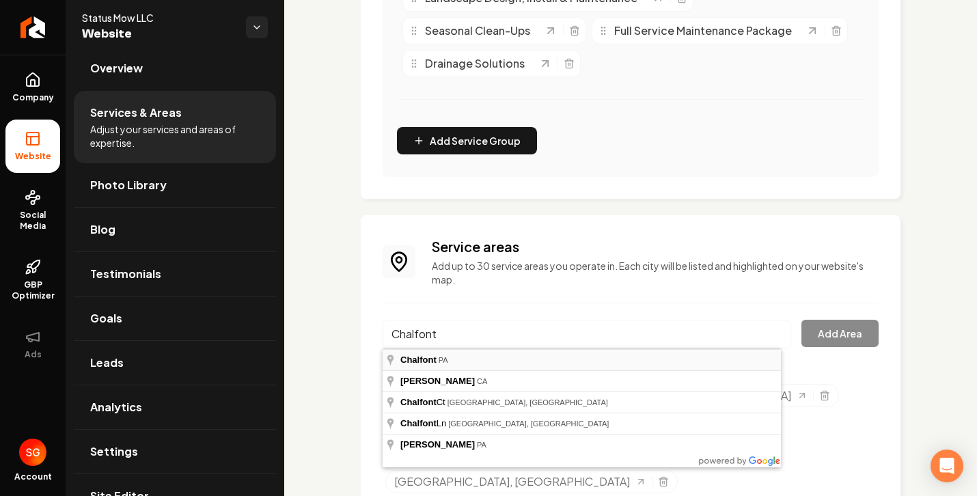
type input "Chalfont, [GEOGRAPHIC_DATA]"
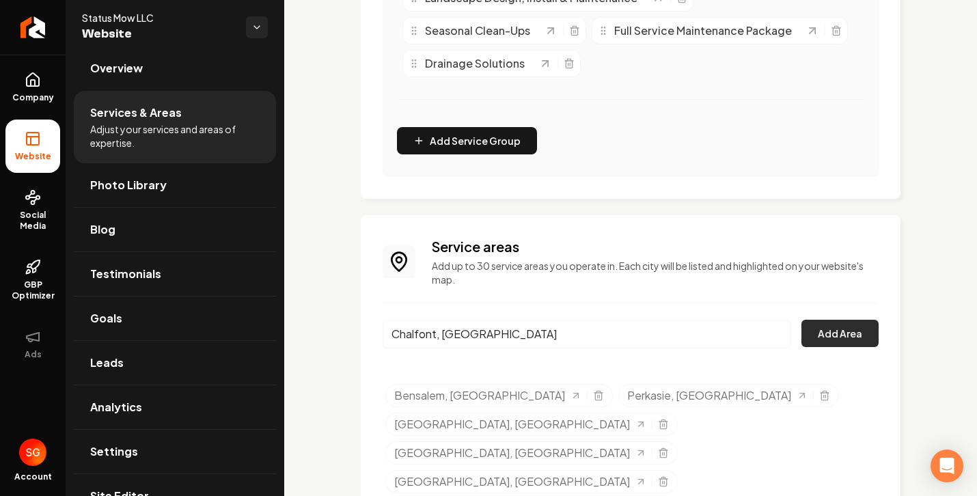
click at [846, 333] on button "Add Area" at bounding box center [839, 333] width 77 height 27
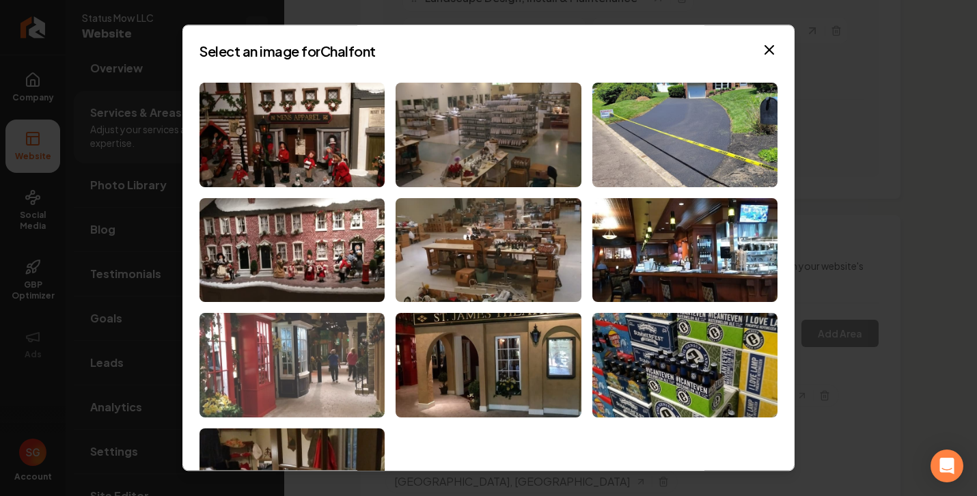
click at [339, 355] on img at bounding box center [291, 365] width 185 height 104
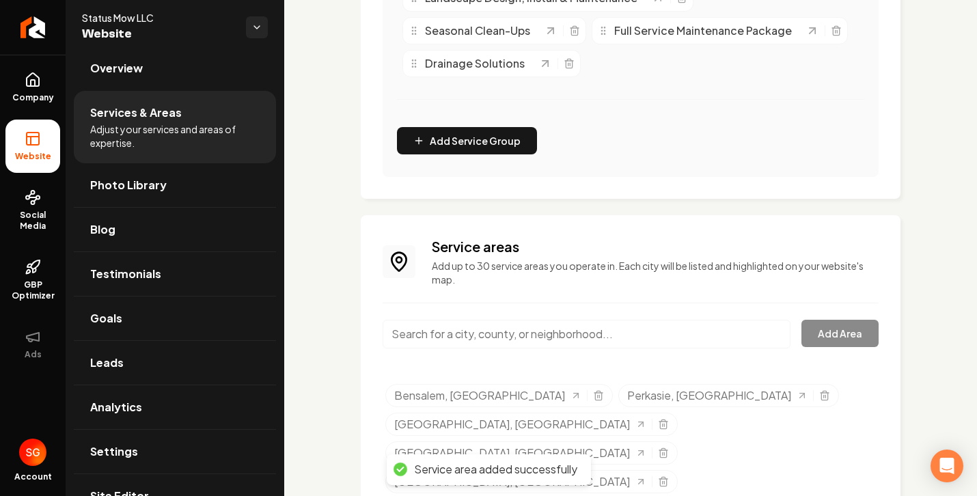
click at [456, 328] on input "Main content area" at bounding box center [586, 334] width 408 height 29
paste input "• [GEOGRAPHIC_DATA]"
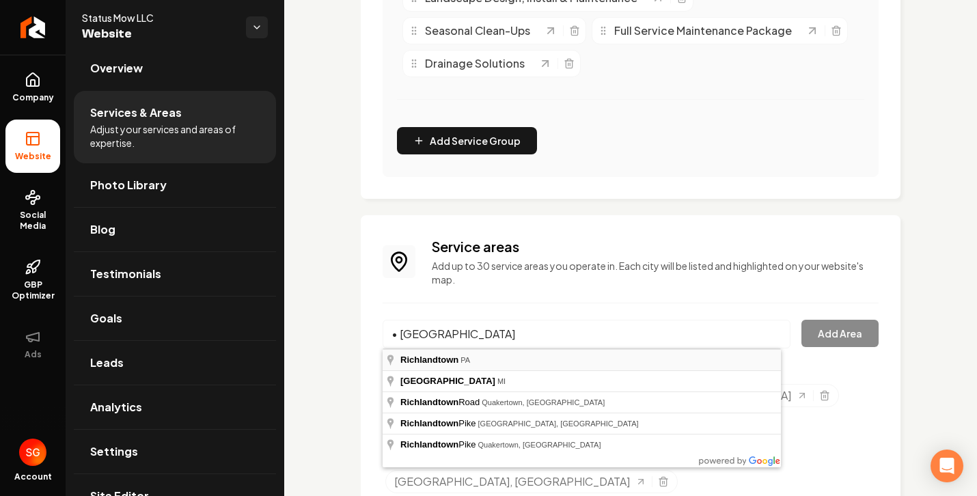
type input "Richlandtown, [GEOGRAPHIC_DATA]"
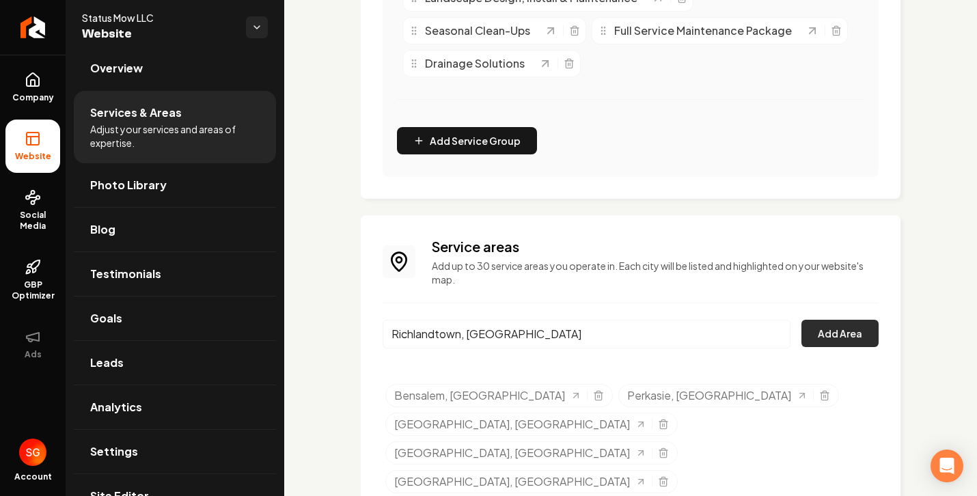
click at [835, 324] on button "Add Area" at bounding box center [839, 333] width 77 height 27
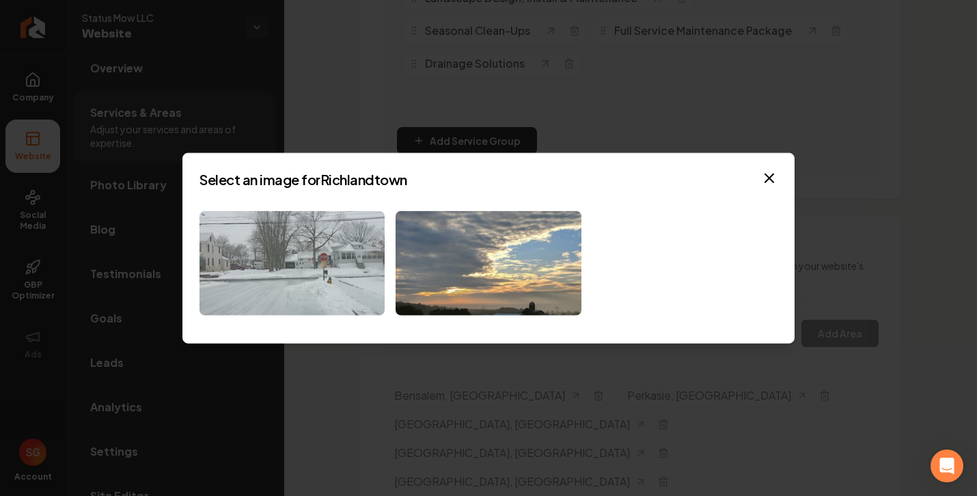
click at [332, 258] on img at bounding box center [291, 263] width 185 height 104
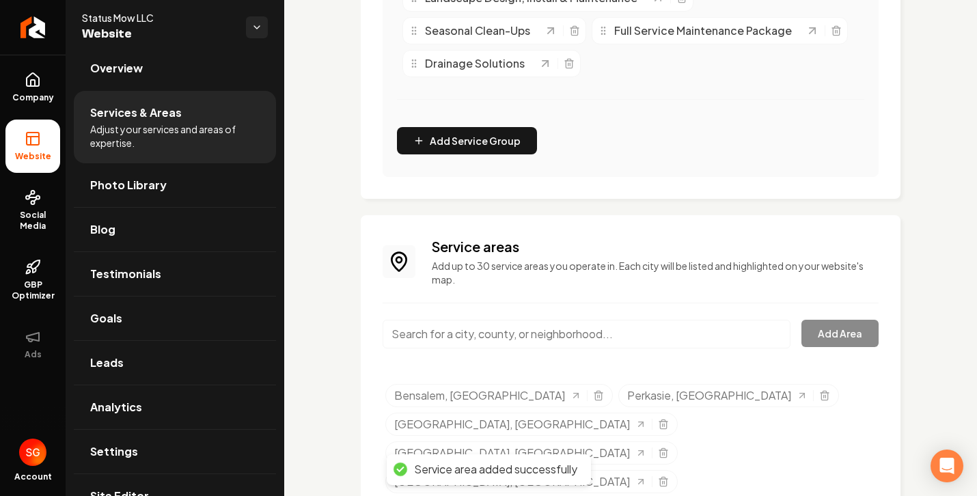
click at [475, 345] on input "Main content area" at bounding box center [586, 334] width 408 height 29
paste input "• [GEOGRAPHIC_DATA]"
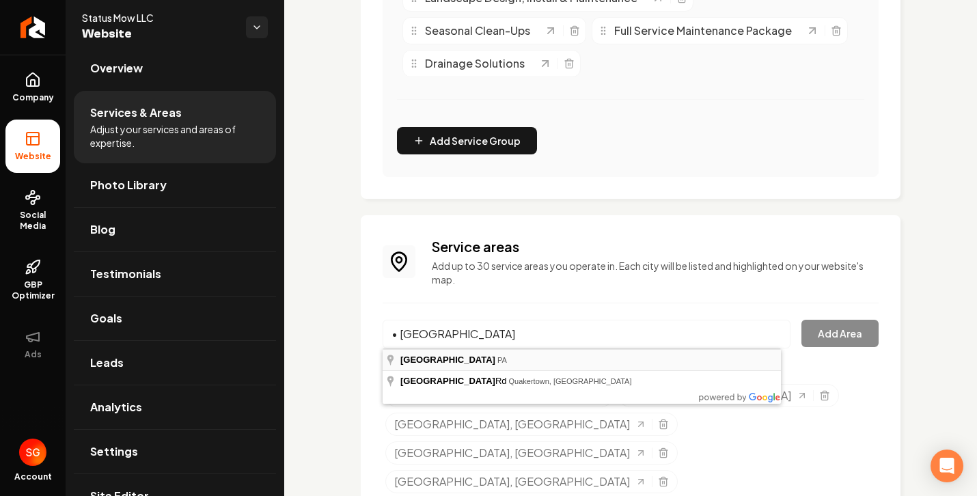
type input "[GEOGRAPHIC_DATA], [GEOGRAPHIC_DATA]"
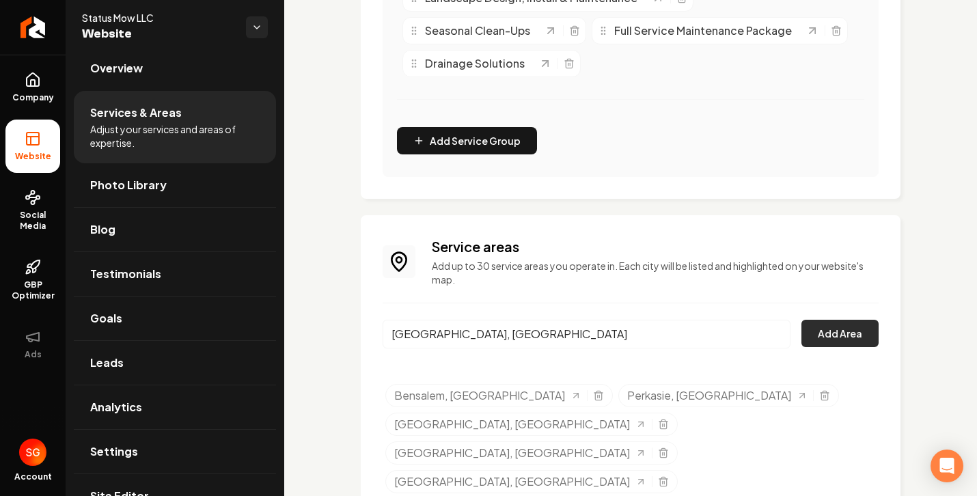
click at [830, 344] on button "Add Area" at bounding box center [839, 333] width 77 height 27
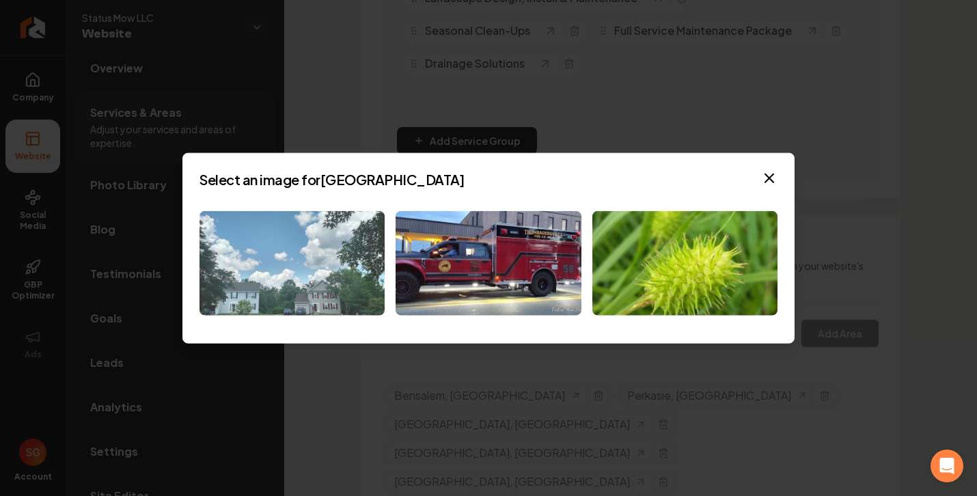
click at [296, 265] on img at bounding box center [291, 263] width 185 height 104
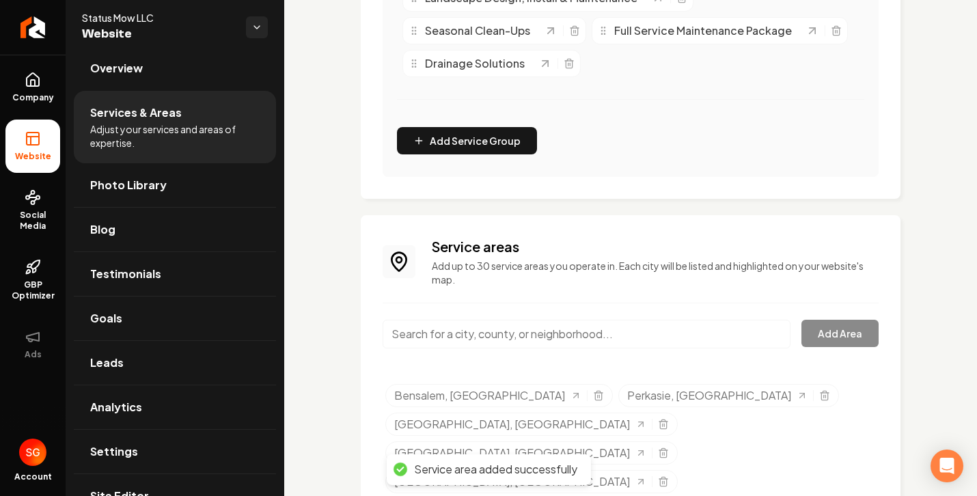
click at [480, 336] on input "Main content area" at bounding box center [586, 334] width 408 height 29
paste input "• [GEOGRAPHIC_DATA]"
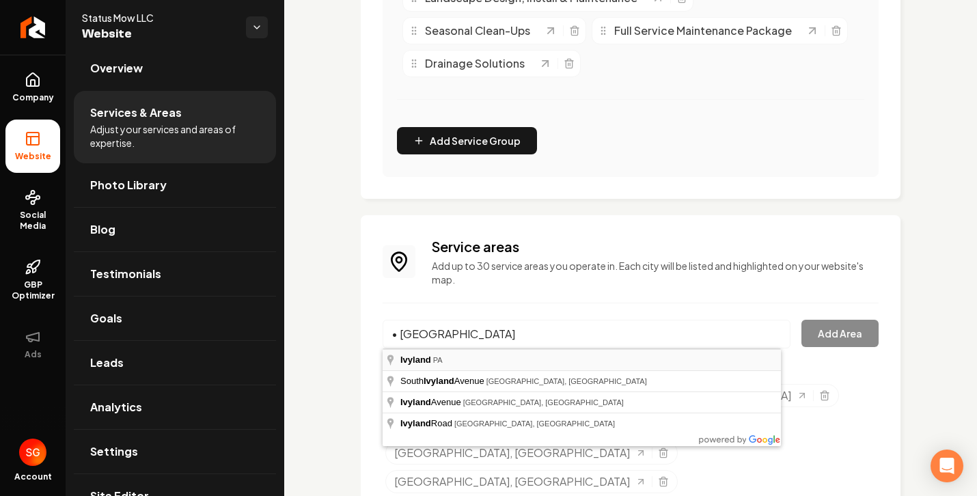
type input "[GEOGRAPHIC_DATA], [GEOGRAPHIC_DATA]"
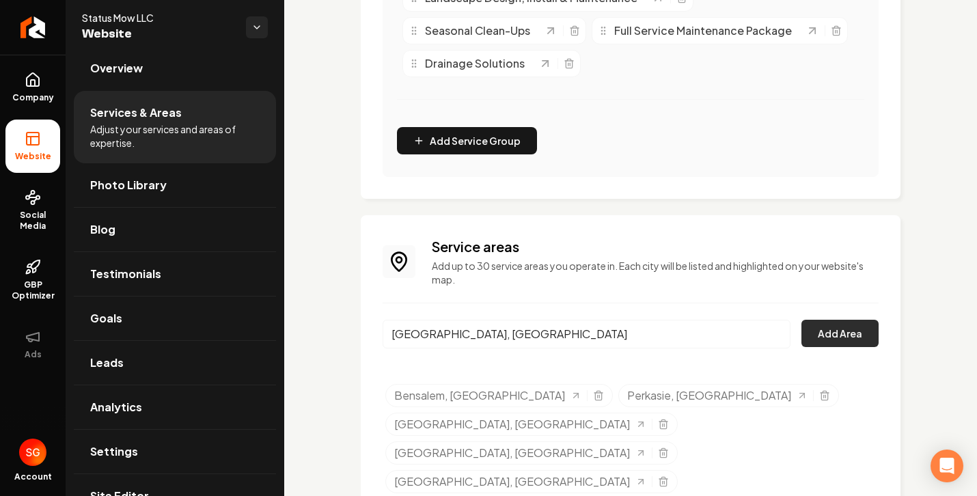
click at [820, 329] on button "Add Area" at bounding box center [839, 333] width 77 height 27
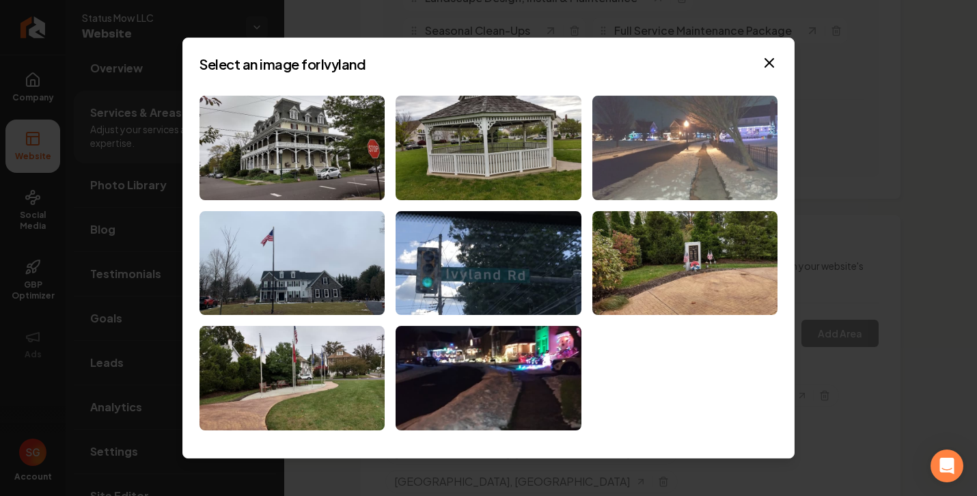
click at [696, 141] on img at bounding box center [684, 148] width 185 height 104
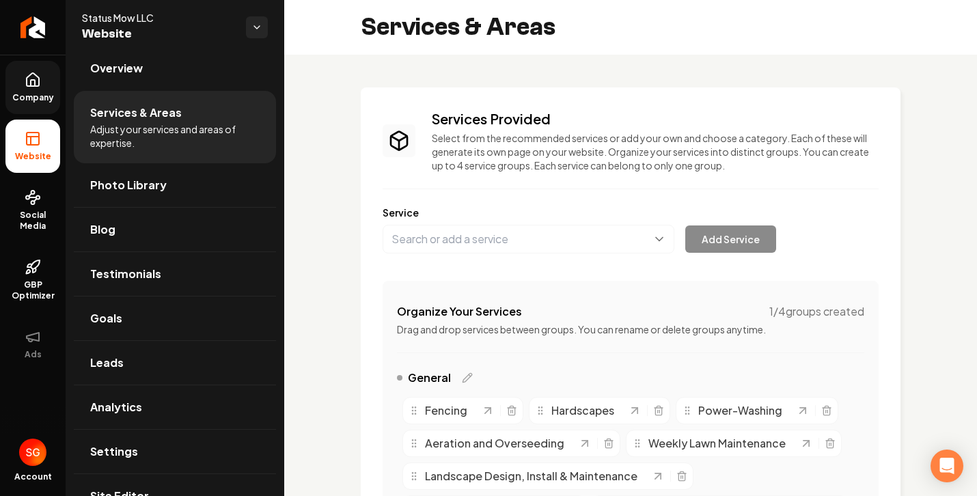
click at [29, 84] on icon at bounding box center [33, 80] width 16 height 16
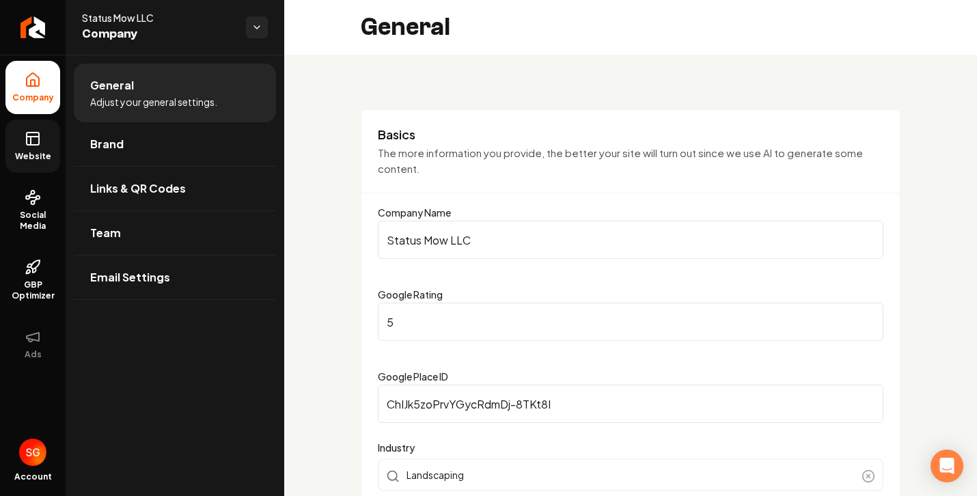
click at [31, 159] on span "Website" at bounding box center [33, 156] width 47 height 11
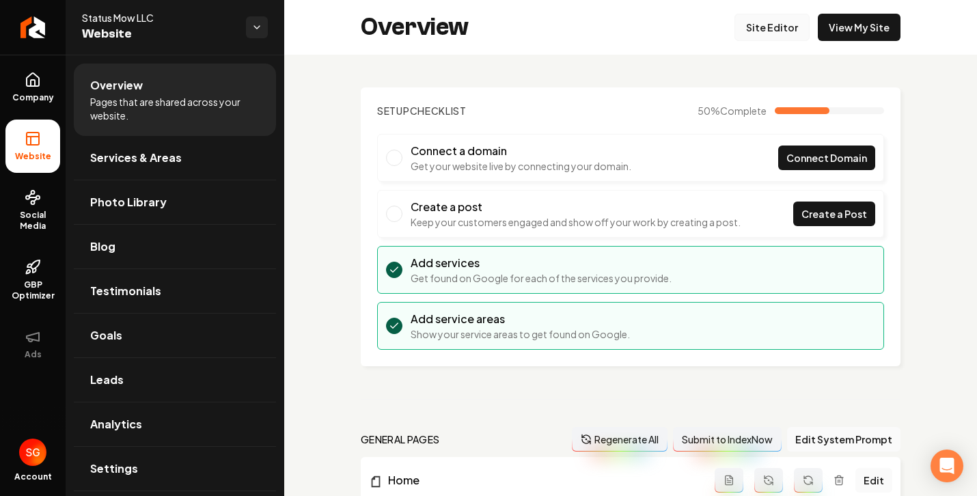
click at [766, 33] on link "Site Editor" at bounding box center [771, 27] width 75 height 27
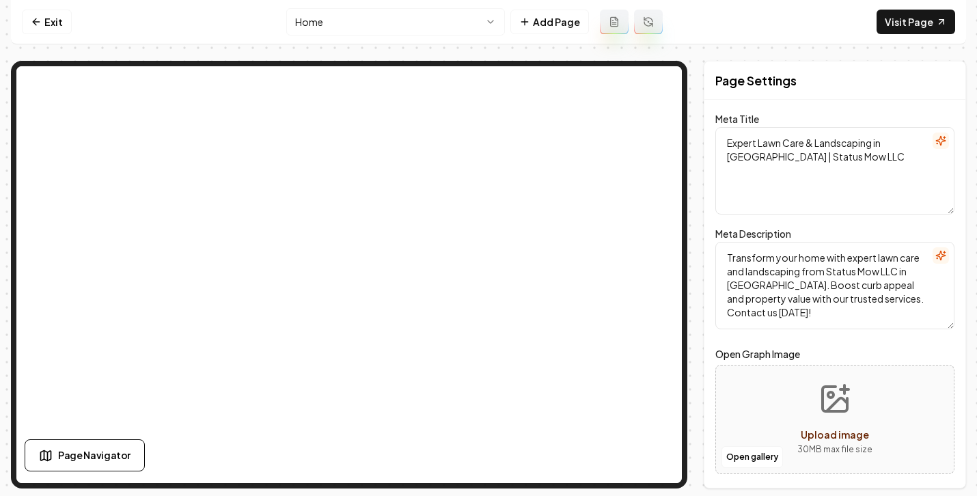
click at [443, 21] on html "Computer Required This feature is only available on a computer. Please switch t…" at bounding box center [488, 248] width 977 height 496
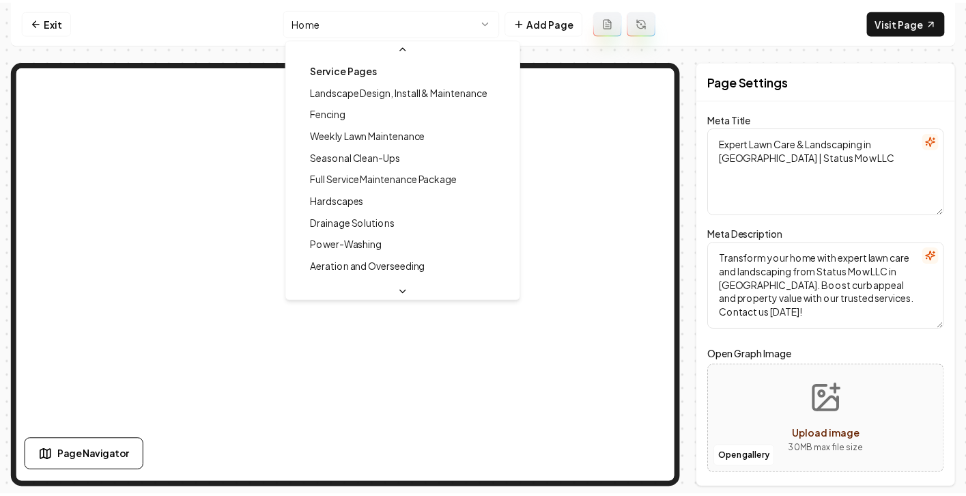
scroll to position [131, 0]
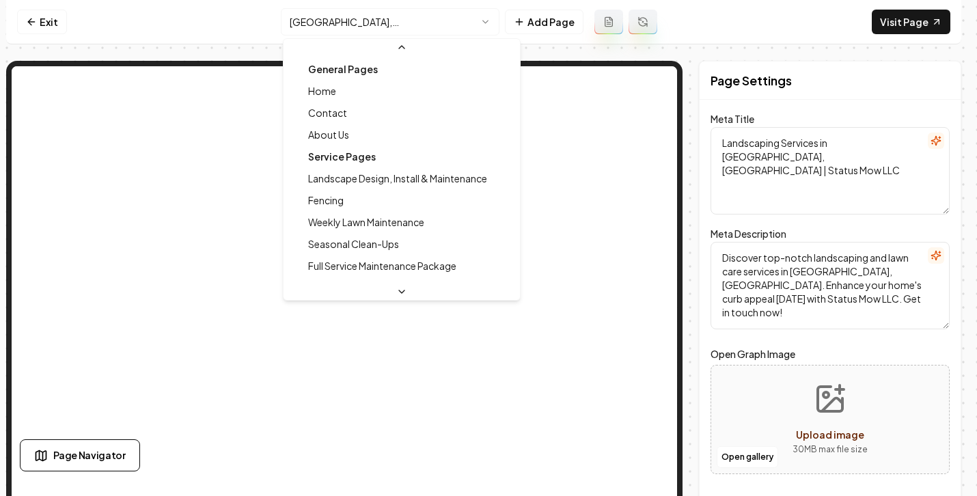
click at [350, 22] on html "Computer Required This feature is only available on a computer. Please switch t…" at bounding box center [488, 248] width 977 height 496
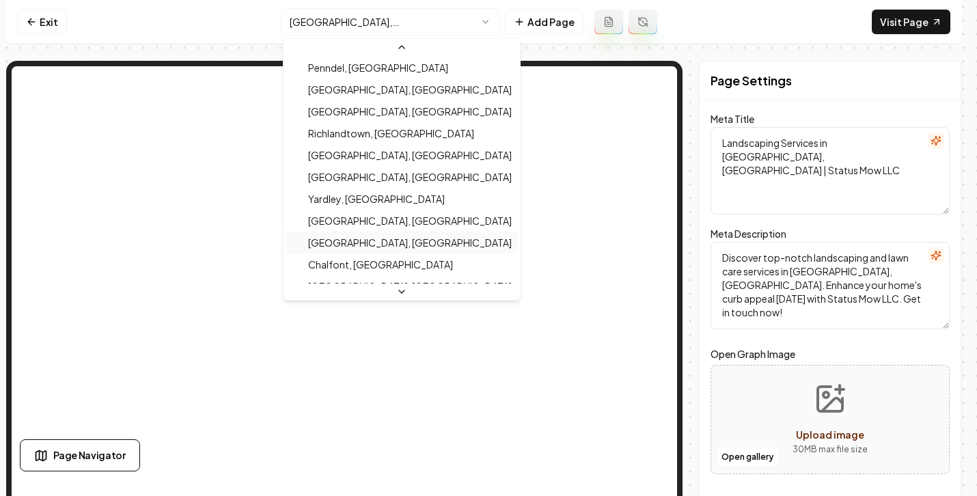
scroll to position [460, 0]
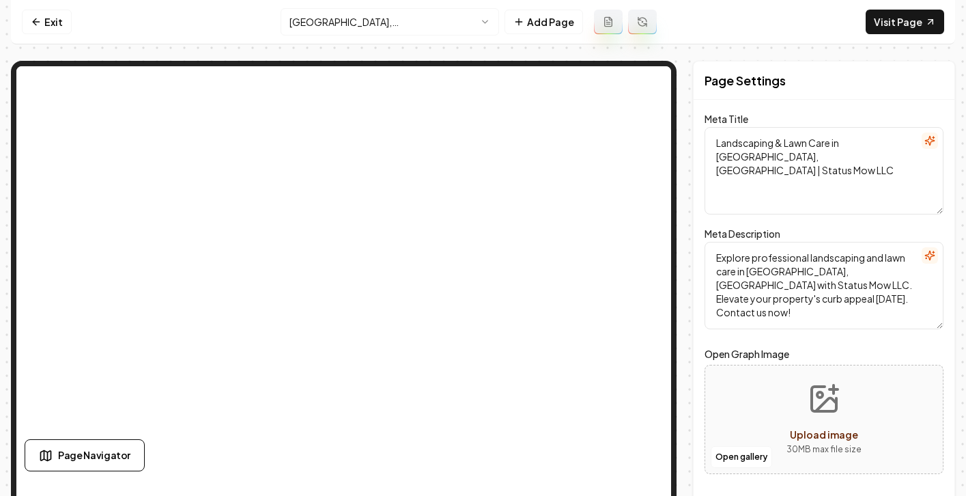
click at [370, 28] on html "Computer Required This feature is only available on a computer. Please switch t…" at bounding box center [483, 248] width 966 height 496
click at [471, 28] on html "Computer Required This feature is only available on a computer. Please switch t…" at bounding box center [483, 248] width 966 height 496
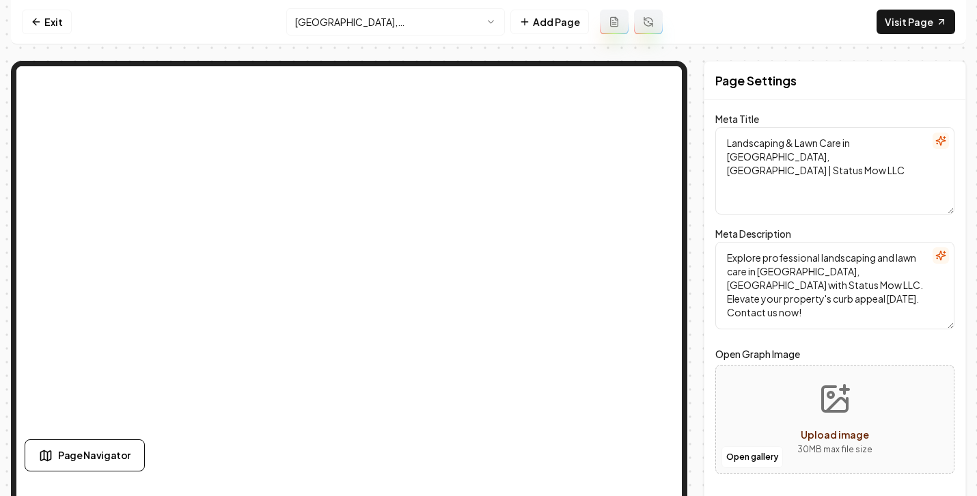
click at [467, 28] on html "Computer Required This feature is only available on a computer. Please switch t…" at bounding box center [488, 248] width 977 height 496
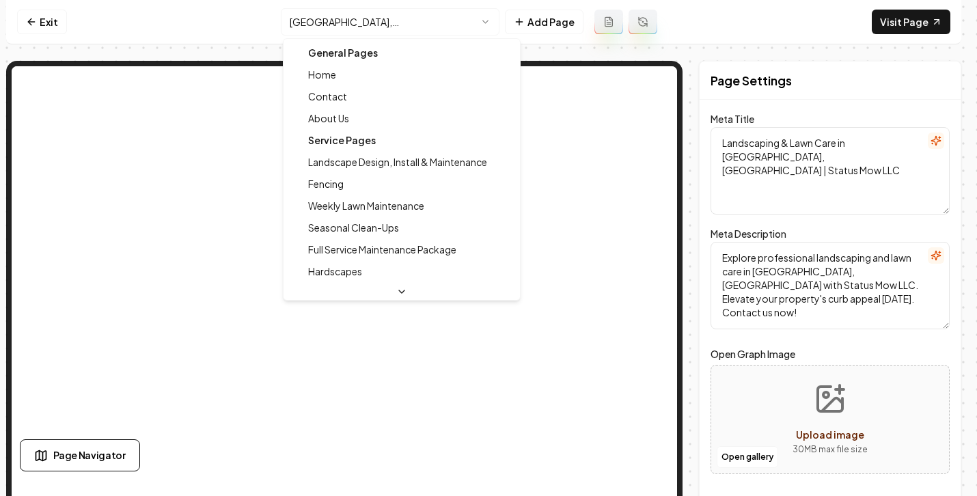
click at [356, 58] on div "General Pages" at bounding box center [401, 53] width 231 height 22
type textarea "Expert Lawn Care & Landscaping in [GEOGRAPHIC_DATA] | Status Mow LLC"
type textarea "Transform your home with expert lawn care and landscaping from Status Mow LLC i…"
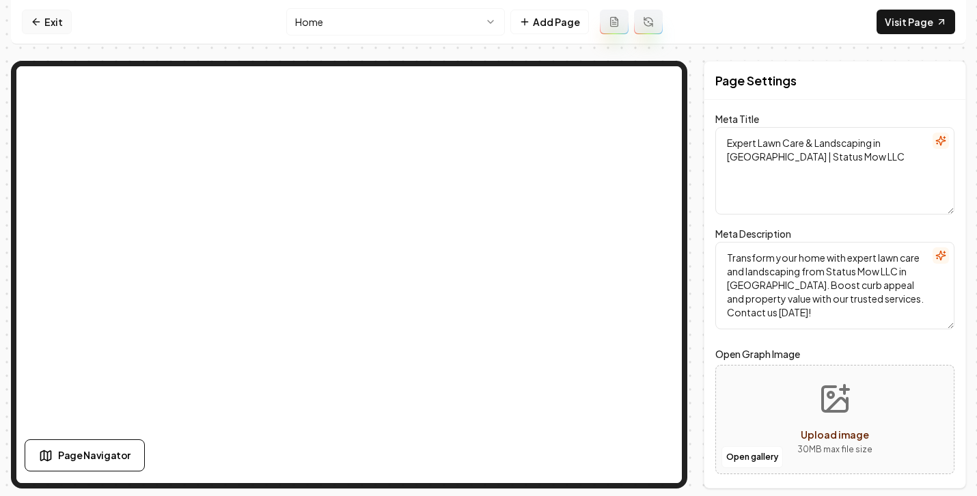
click at [51, 28] on link "Exit" at bounding box center [47, 22] width 50 height 25
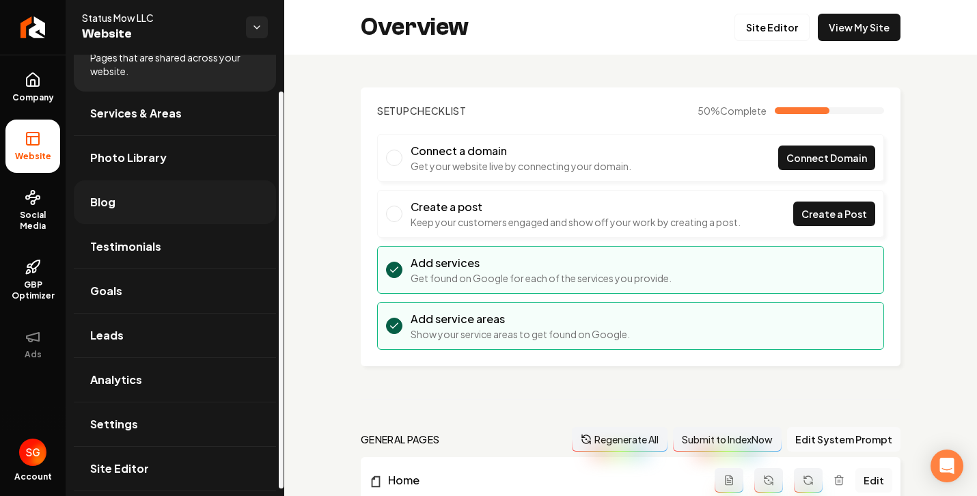
scroll to position [48, 0]
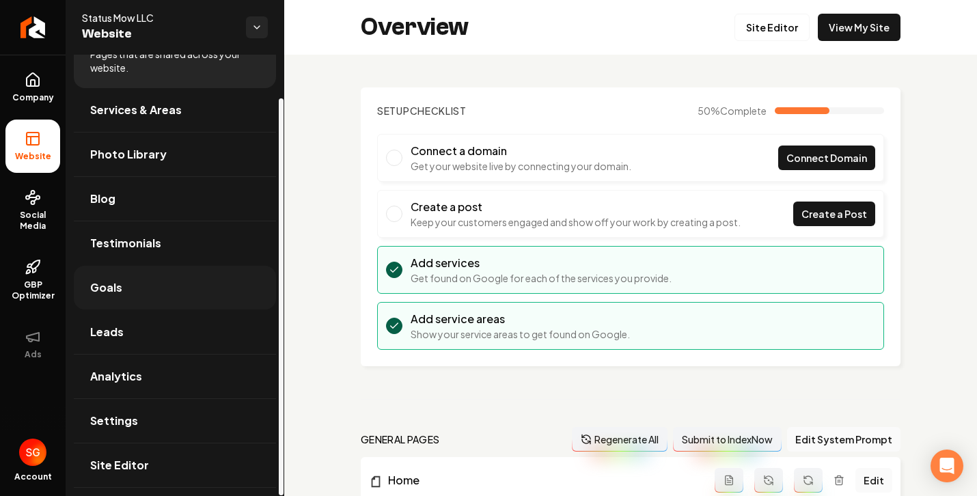
click at [162, 275] on link "Goals" at bounding box center [175, 288] width 202 height 44
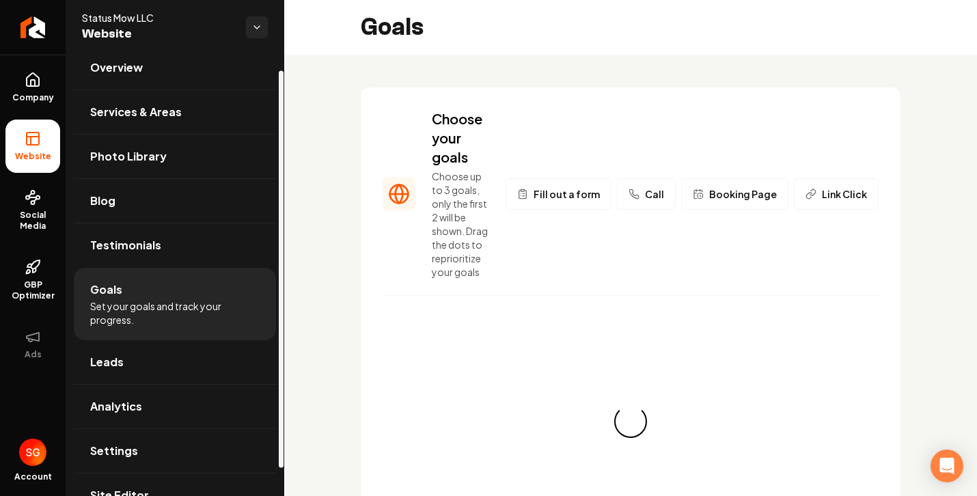
scroll to position [17, 0]
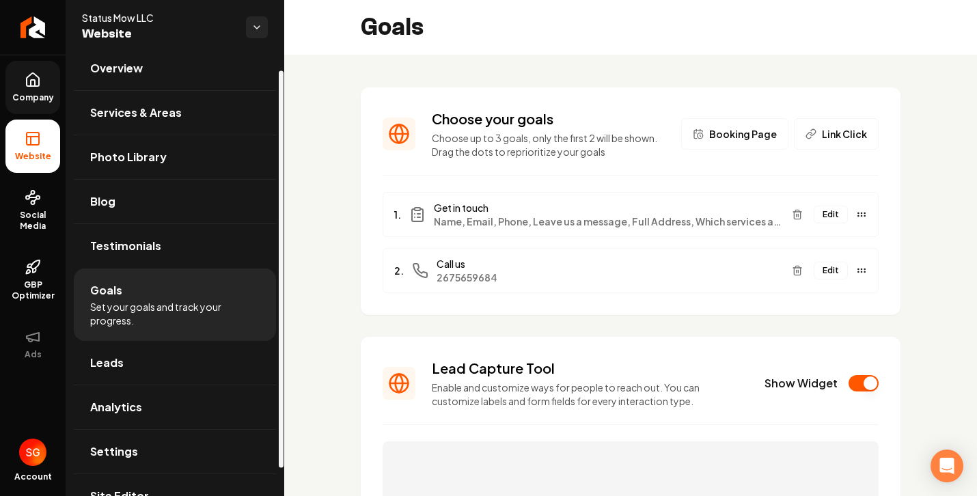
click at [48, 86] on link "Company" at bounding box center [32, 87] width 55 height 53
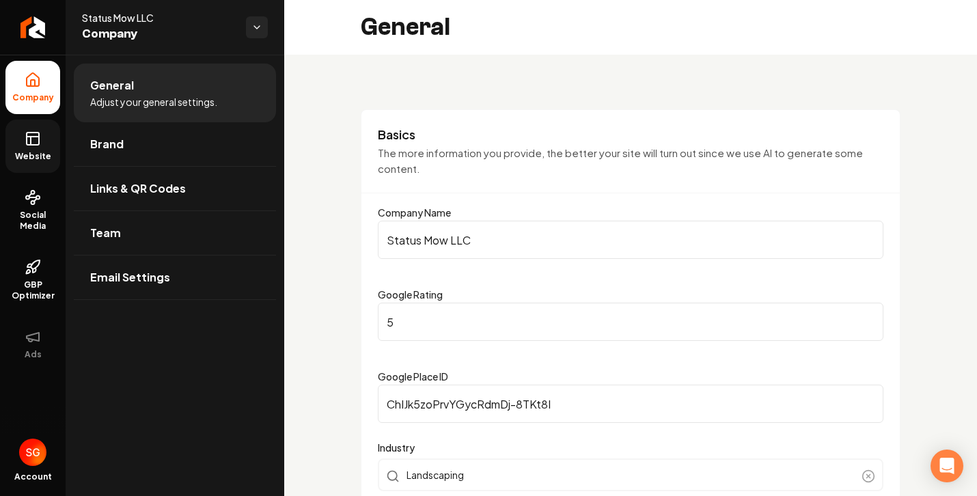
click at [34, 152] on span "Website" at bounding box center [33, 156] width 47 height 11
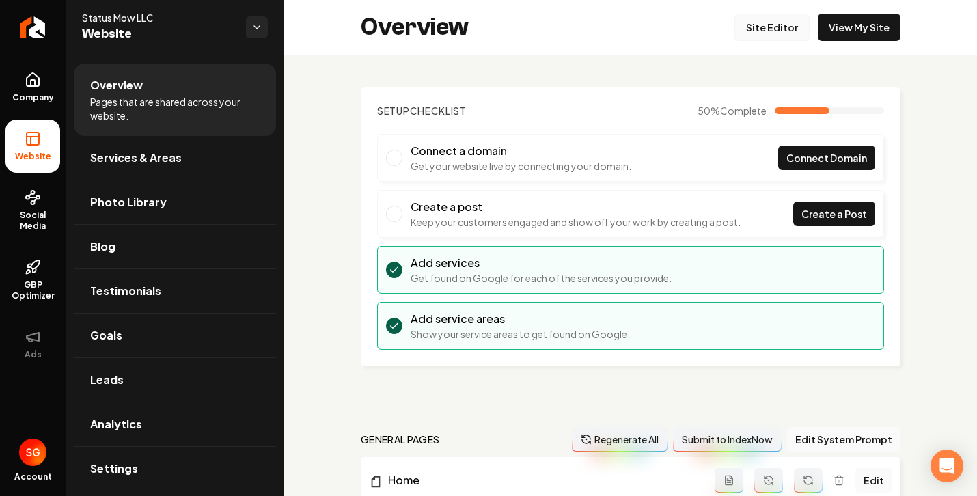
click at [753, 29] on link "Site Editor" at bounding box center [771, 27] width 75 height 27
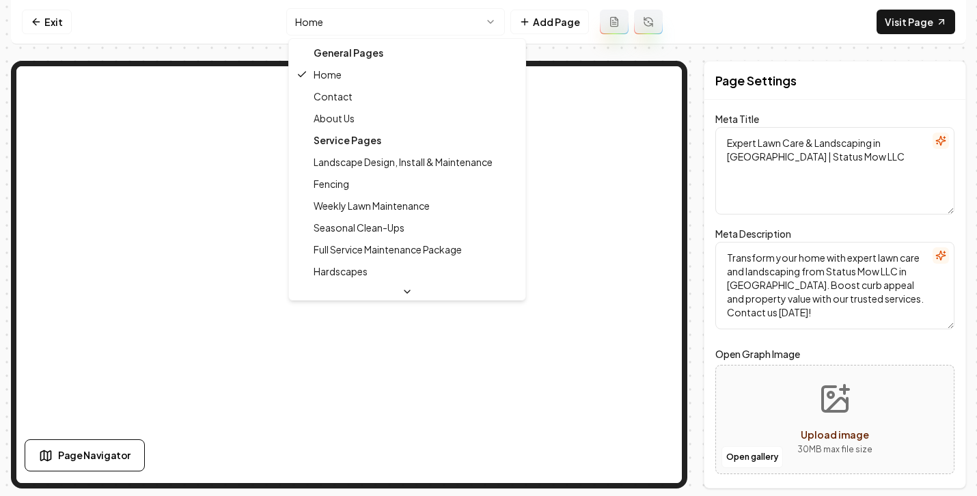
click at [428, 20] on html "Computer Required This feature is only available on a computer. Please switch t…" at bounding box center [488, 248] width 977 height 496
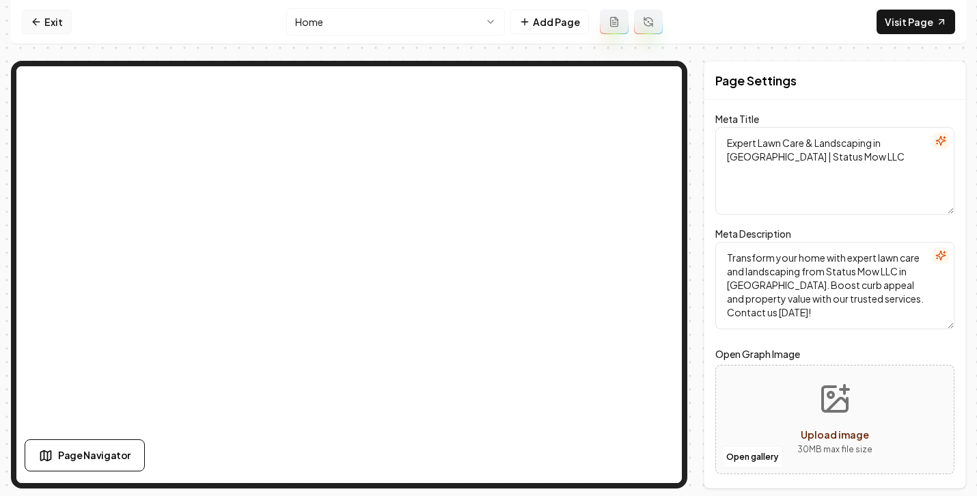
click at [51, 23] on link "Exit" at bounding box center [47, 22] width 50 height 25
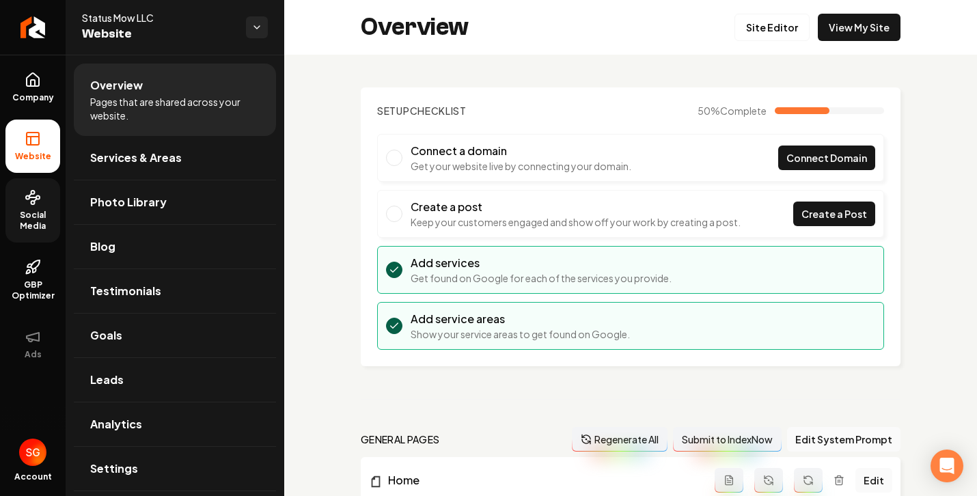
click at [32, 201] on circle at bounding box center [32, 202] width 3 height 3
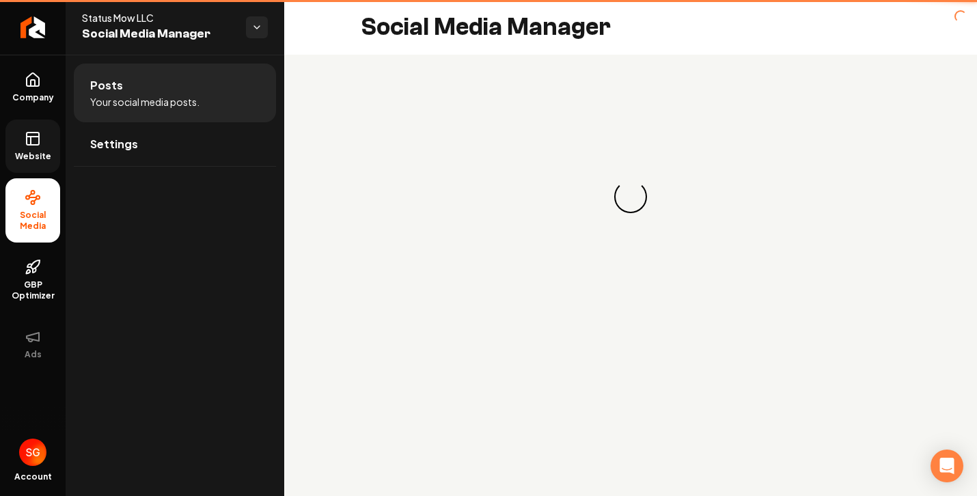
click at [34, 145] on icon at bounding box center [33, 138] width 16 height 16
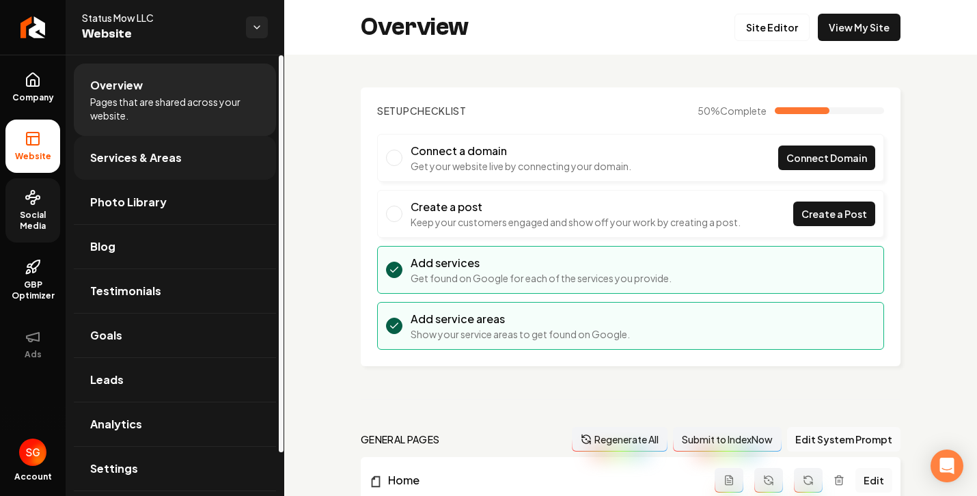
click at [106, 152] on span "Services & Areas" at bounding box center [136, 158] width 92 height 16
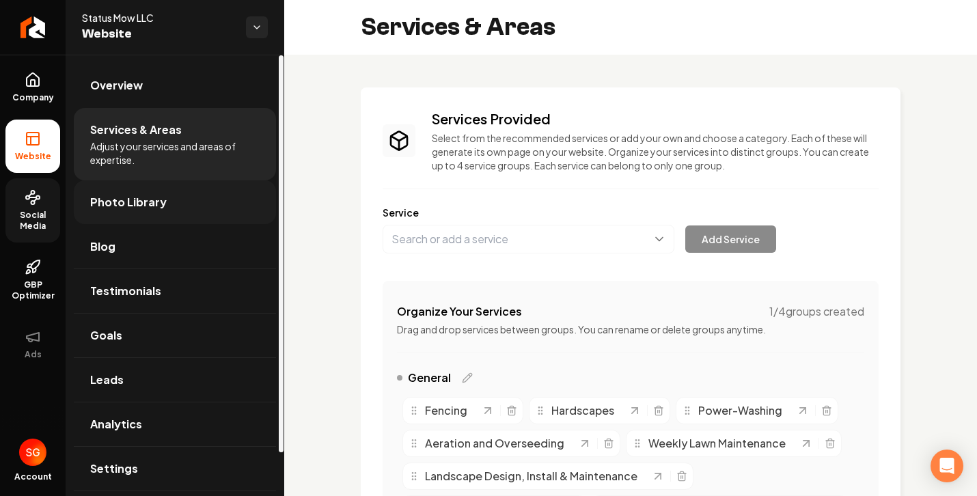
click at [122, 201] on span "Photo Library" at bounding box center [128, 202] width 76 height 16
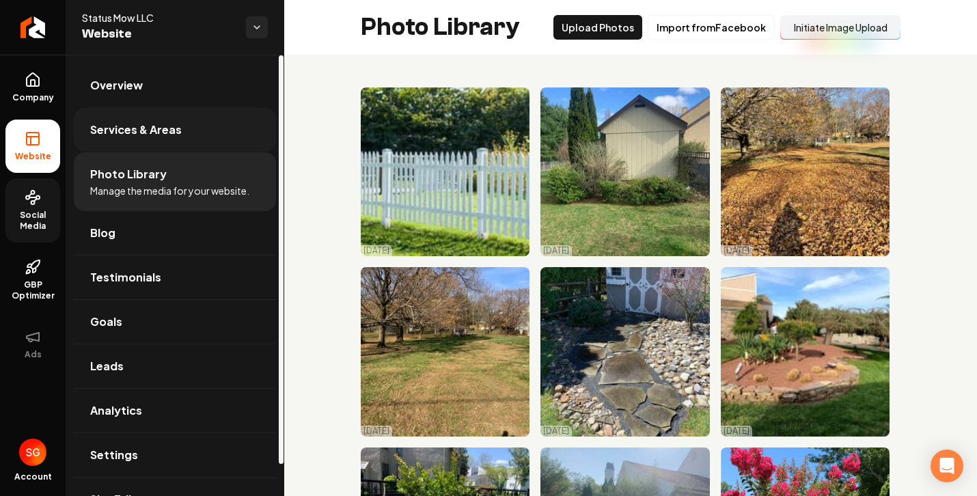
click at [112, 125] on span "Services & Areas" at bounding box center [136, 130] width 92 height 16
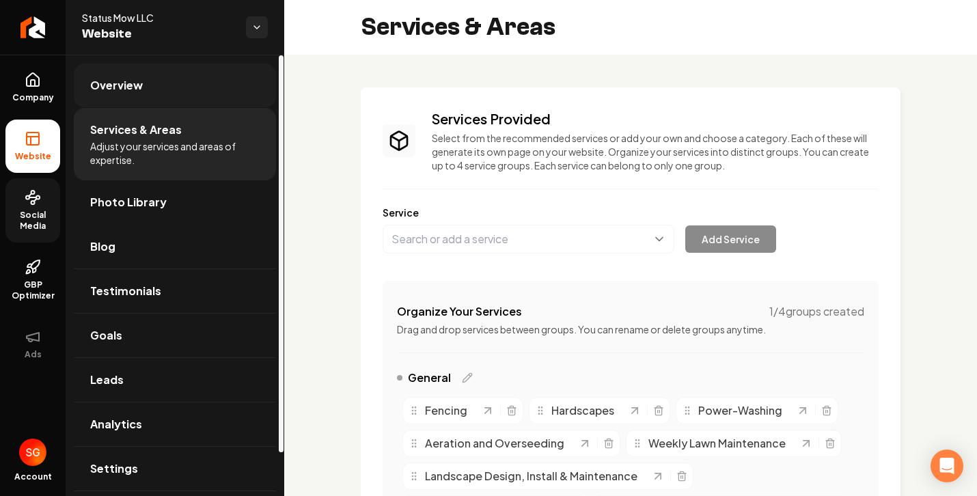
click at [124, 87] on span "Overview" at bounding box center [116, 85] width 53 height 16
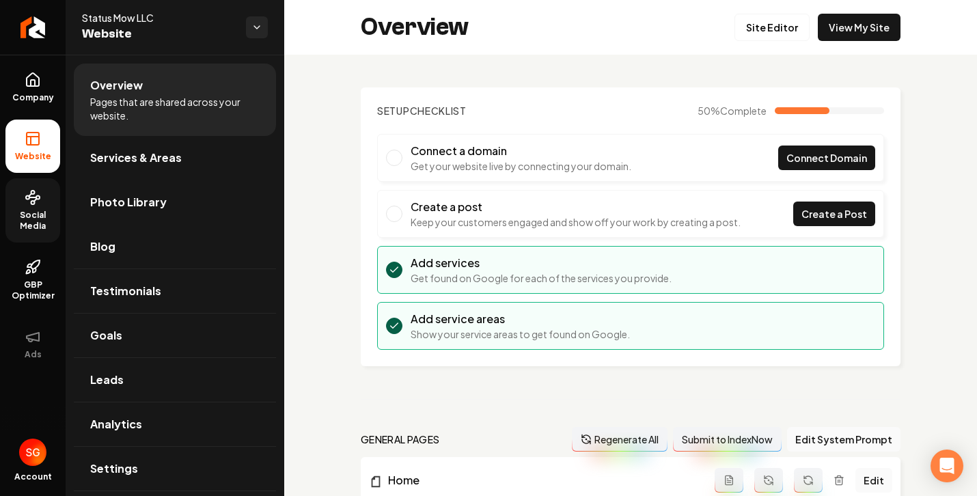
click at [12, 223] on span "Social Media" at bounding box center [32, 221] width 55 height 22
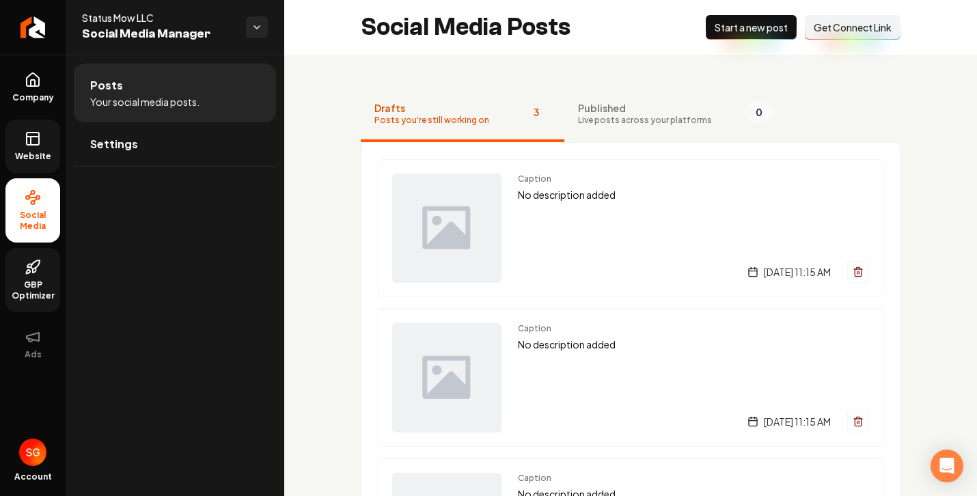
click at [33, 279] on span "GBP Optimizer" at bounding box center [32, 290] width 55 height 22
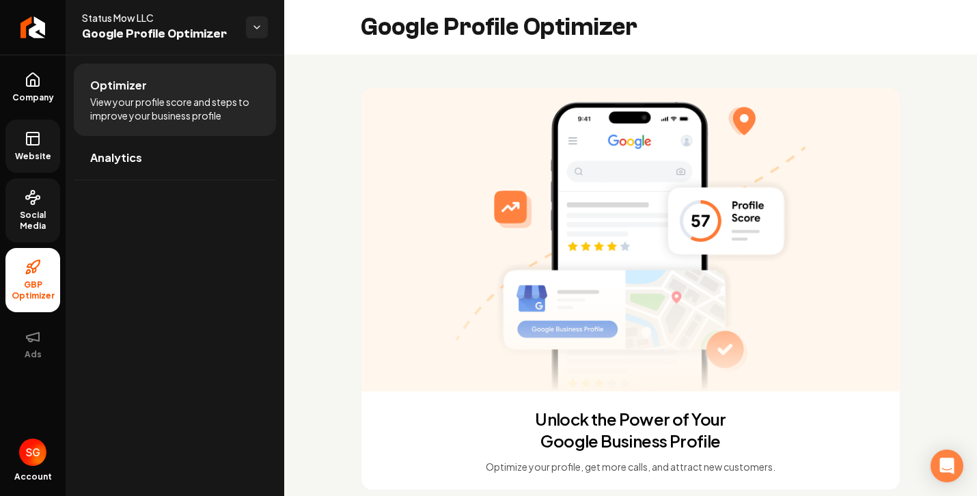
click at [32, 210] on span "Social Media" at bounding box center [32, 221] width 55 height 22
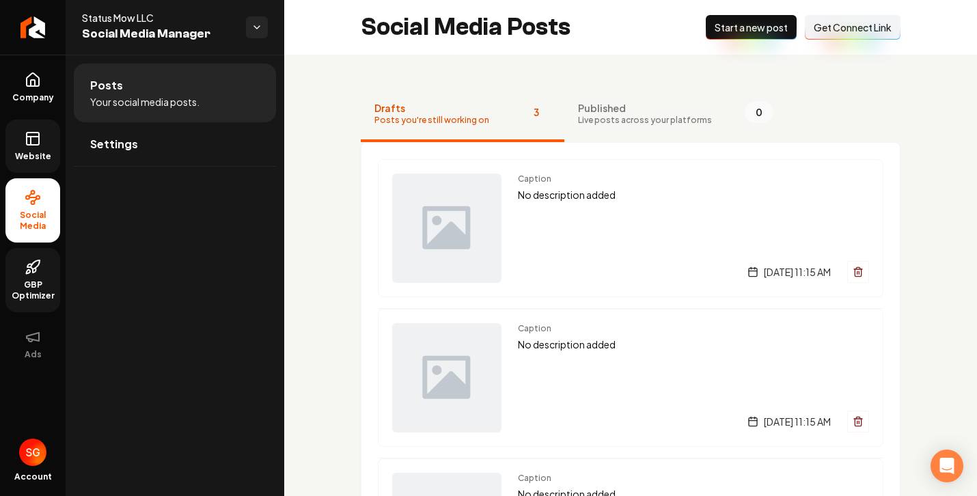
click at [32, 130] on icon at bounding box center [33, 138] width 16 height 16
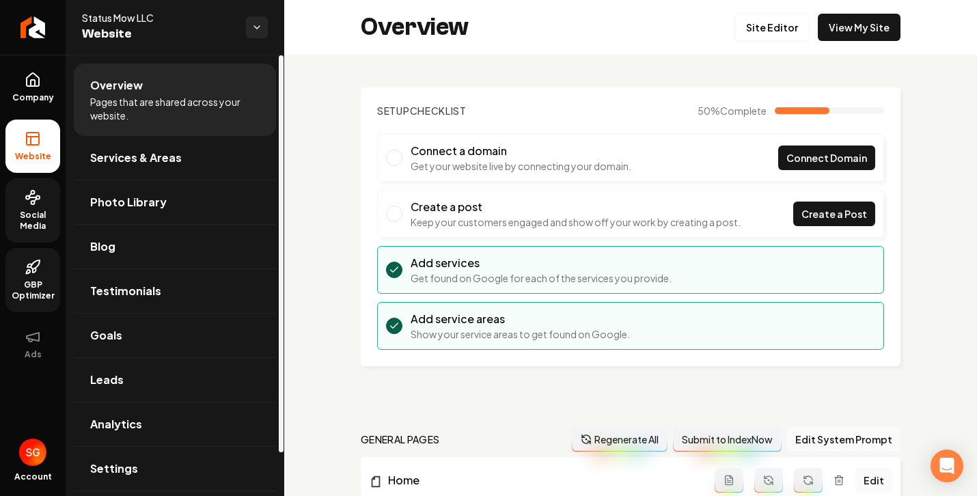
drag, startPoint x: 281, startPoint y: 94, endPoint x: 271, endPoint y: 53, distance: 42.2
click at [279, 55] on div at bounding box center [281, 253] width 5 height 397
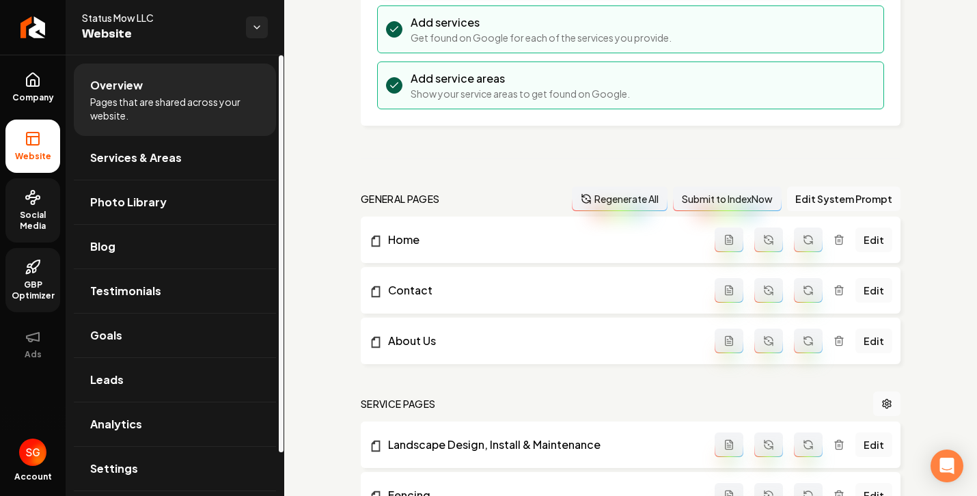
scroll to position [440, 0]
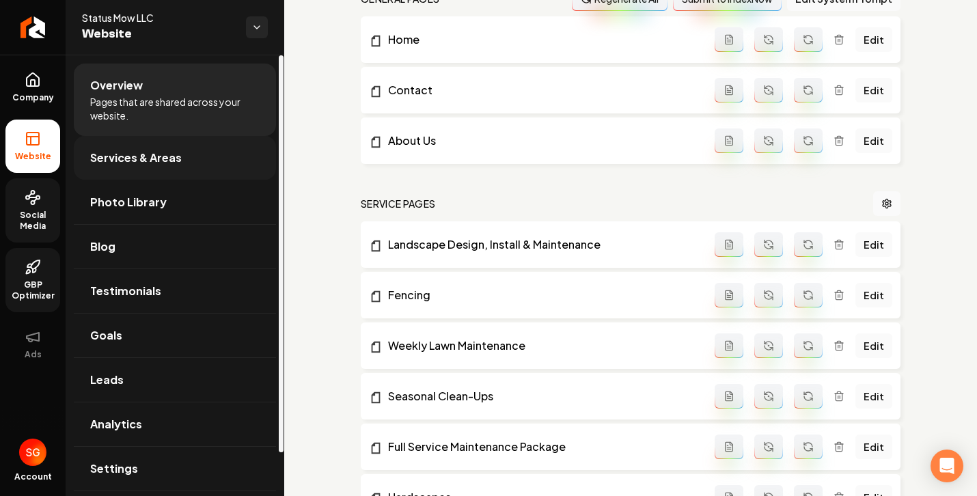
click at [136, 157] on span "Services & Areas" at bounding box center [136, 158] width 92 height 16
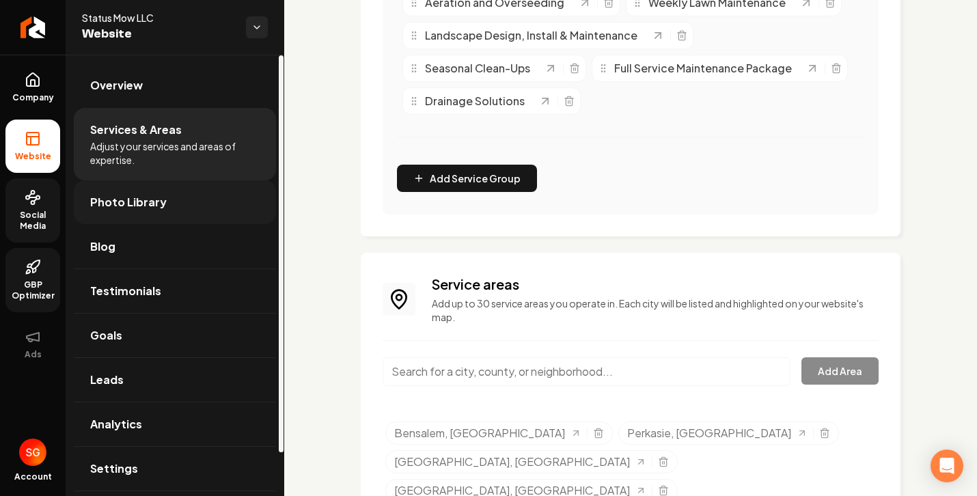
click at [141, 199] on span "Photo Library" at bounding box center [128, 202] width 76 height 16
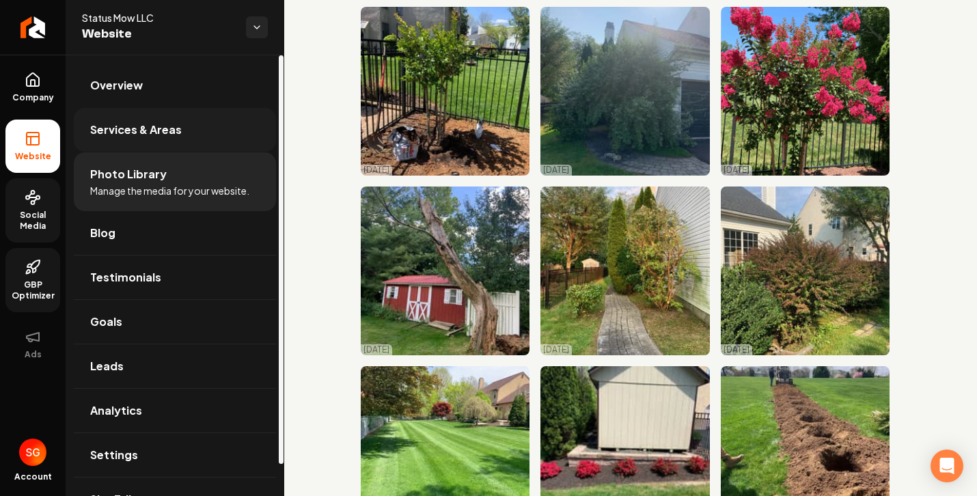
click at [156, 149] on link "Services & Areas" at bounding box center [175, 130] width 202 height 44
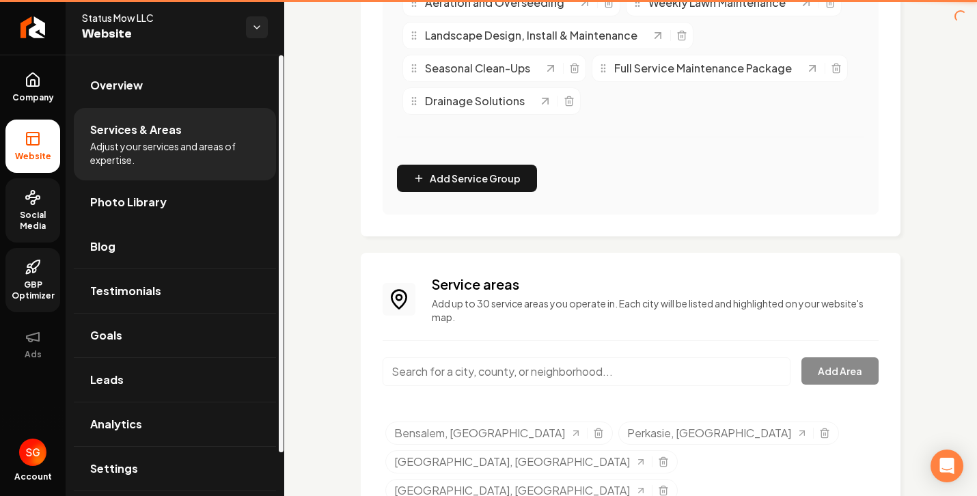
click at [156, 135] on span "Services & Areas" at bounding box center [136, 130] width 92 height 16
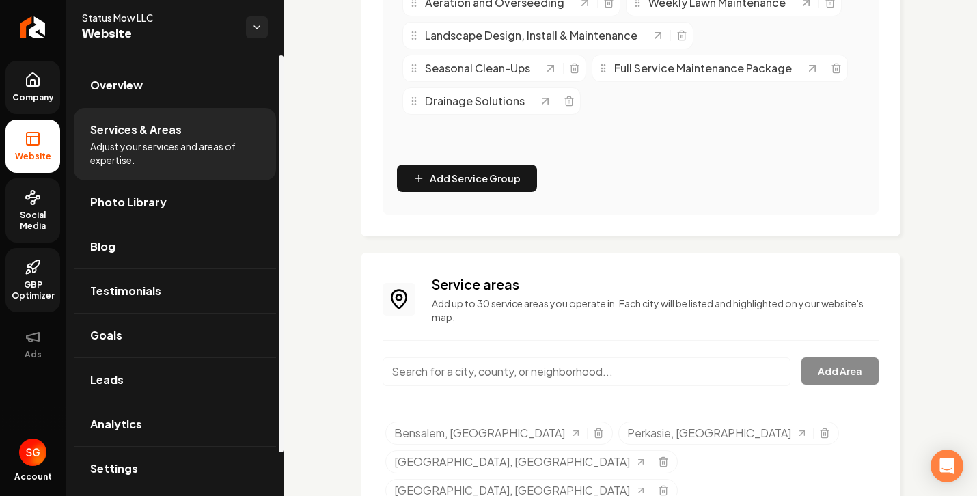
click at [46, 84] on link "Company" at bounding box center [32, 87] width 55 height 53
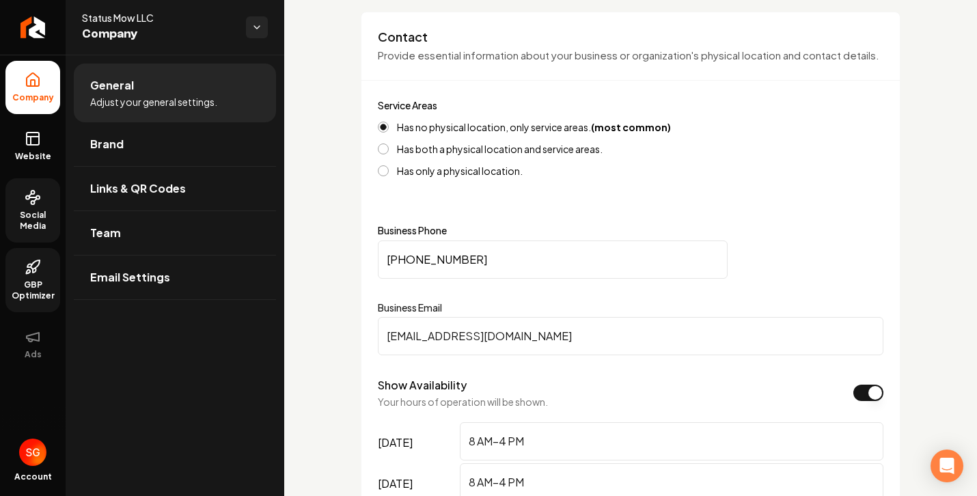
scroll to position [677, 0]
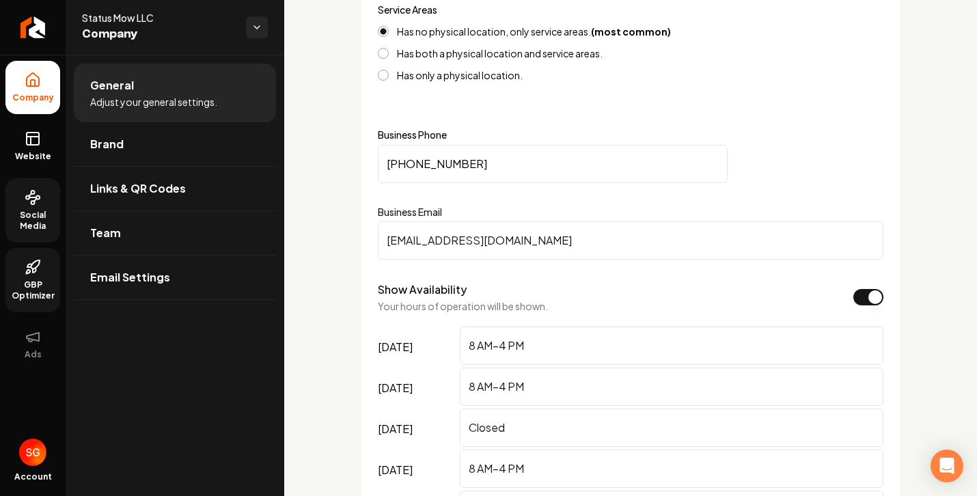
click at [428, 259] on input "[EMAIL_ADDRESS][DOMAIN_NAME]" at bounding box center [630, 240] width 505 height 38
paste input "[EMAIL_ADDRESS]"
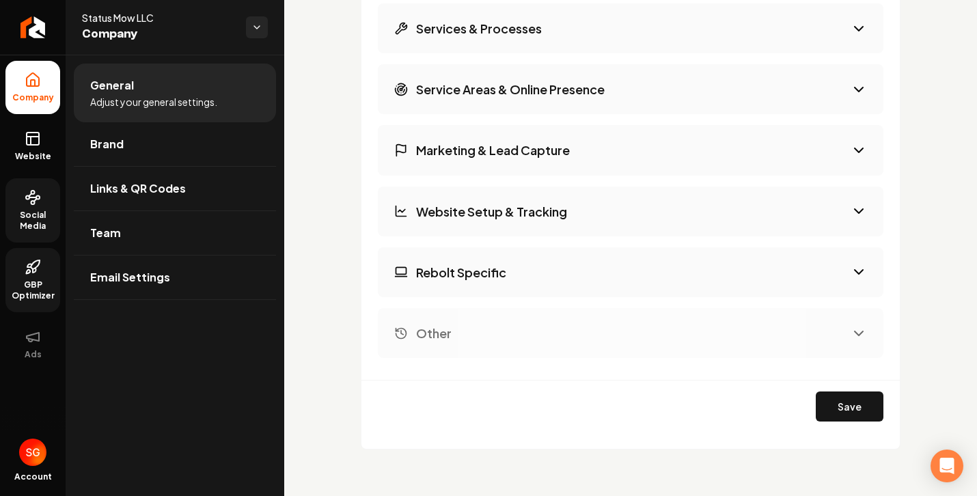
scroll to position [2591, 0]
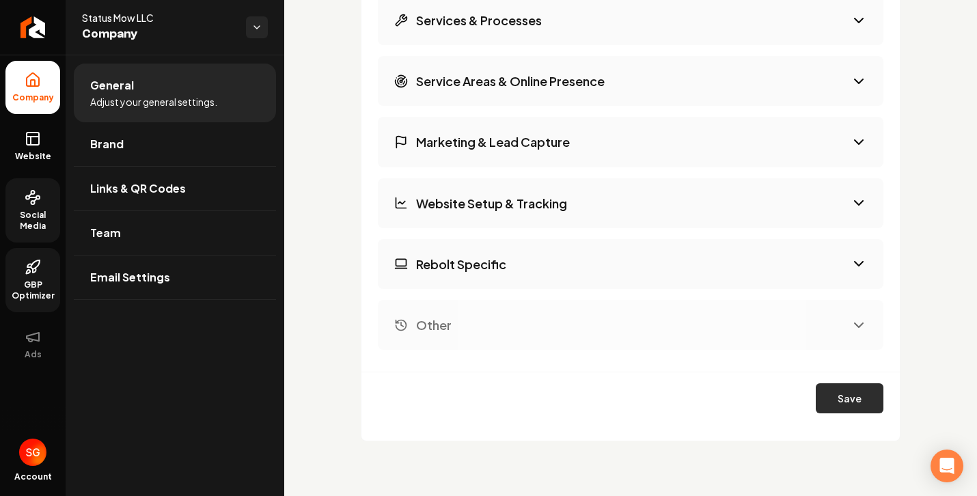
type input "[EMAIL_ADDRESS][DOMAIN_NAME]"
click at [851, 395] on button "Save" at bounding box center [849, 398] width 68 height 30
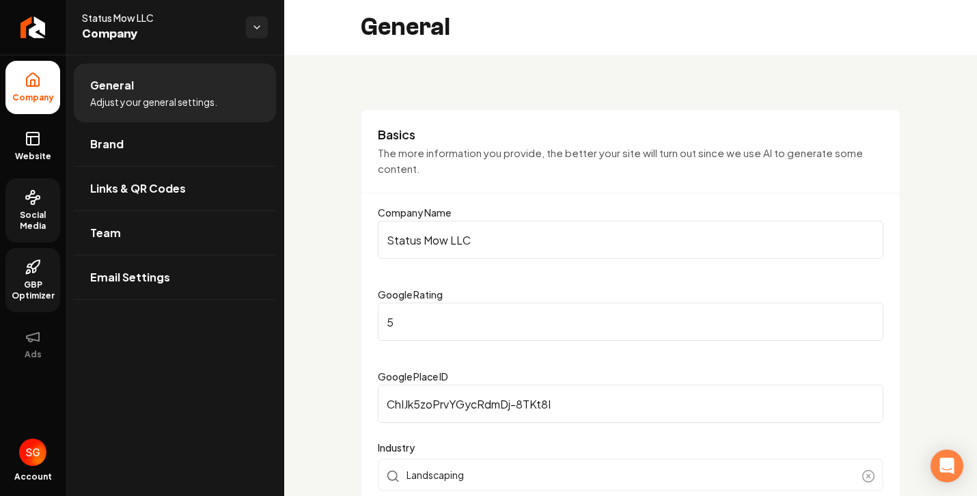
scroll to position [3, 0]
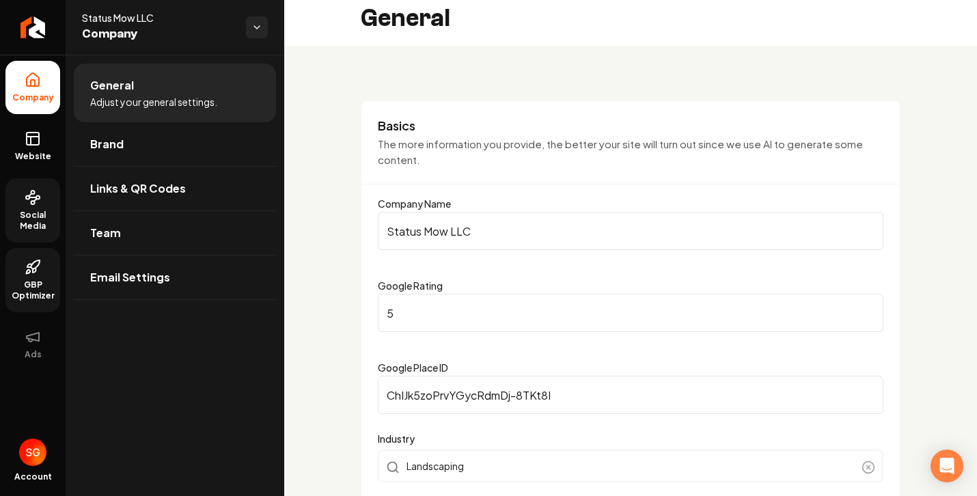
scroll to position [10, 0]
click at [143, 126] on link "Brand" at bounding box center [175, 144] width 202 height 44
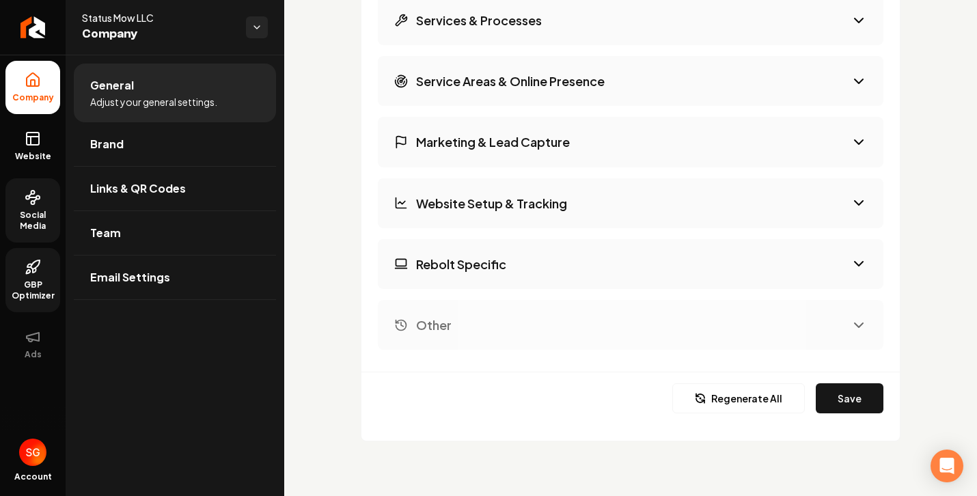
scroll to position [2591, 0]
click at [832, 400] on button "Save" at bounding box center [849, 398] width 68 height 30
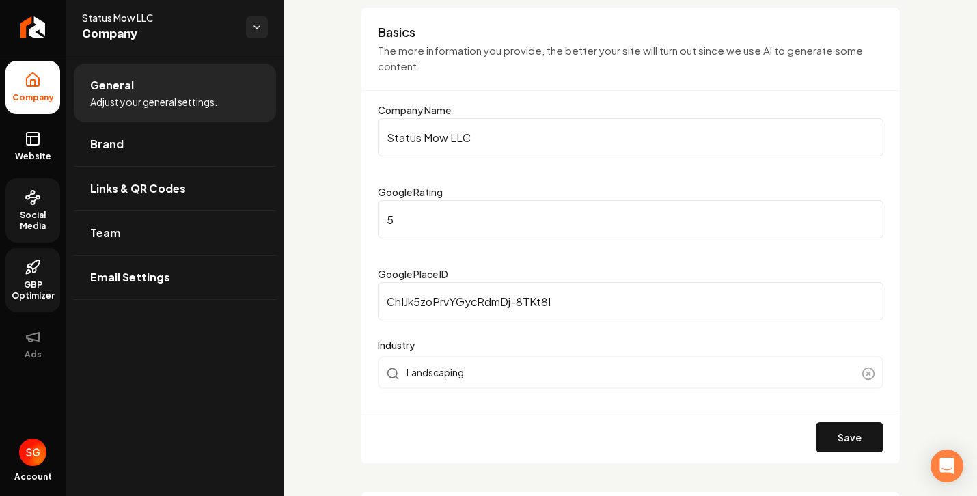
scroll to position [0, 0]
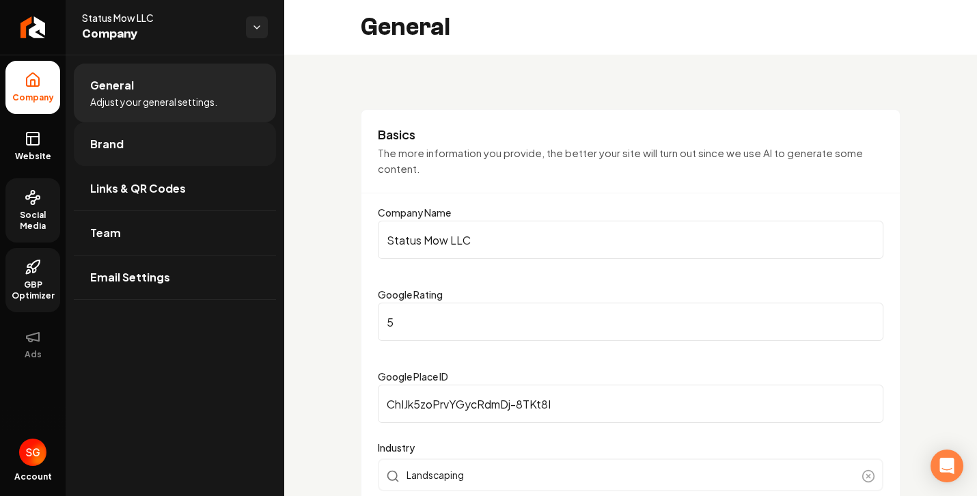
click at [171, 139] on link "Brand" at bounding box center [175, 144] width 202 height 44
click at [95, 145] on span "Brand" at bounding box center [106, 144] width 33 height 16
click at [48, 152] on span "Website" at bounding box center [33, 156] width 47 height 11
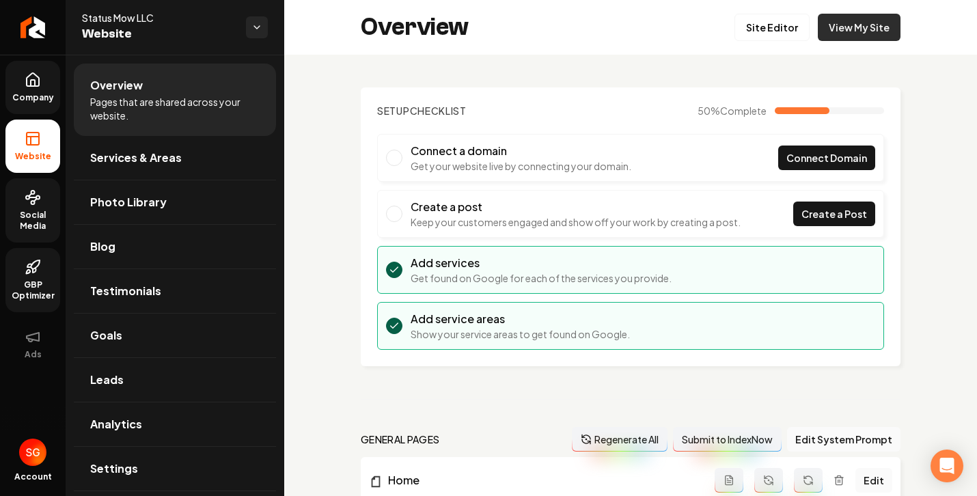
click at [843, 27] on link "View My Site" at bounding box center [858, 27] width 83 height 27
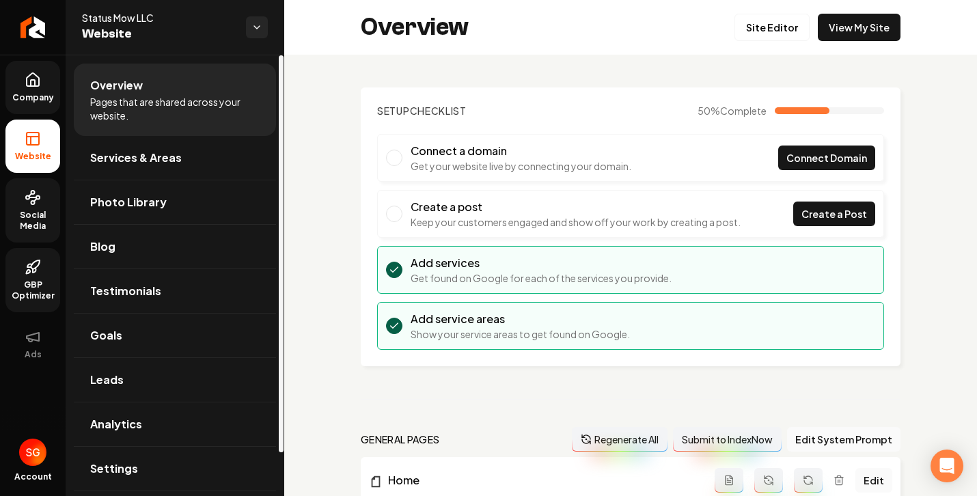
click at [39, 98] on span "Company" at bounding box center [33, 97] width 53 height 11
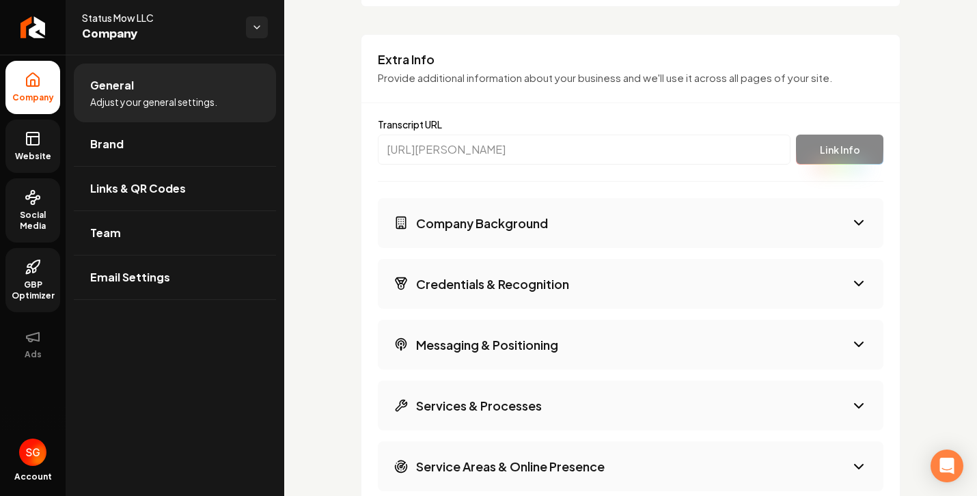
scroll to position [2192, 0]
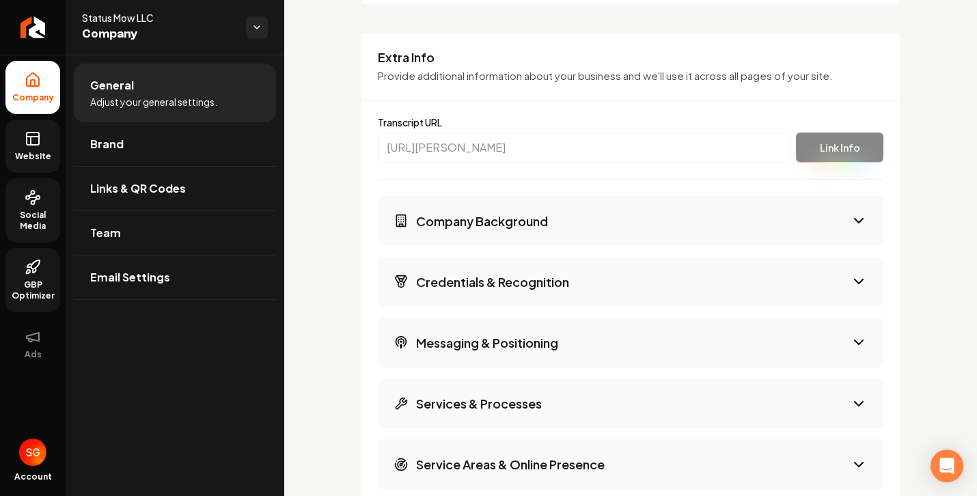
click at [484, 229] on h3 "Company Background" at bounding box center [482, 220] width 132 height 17
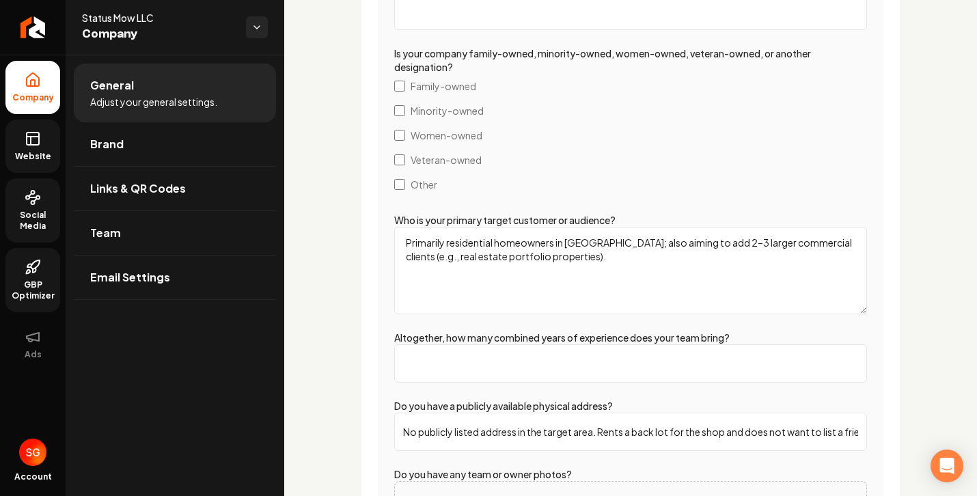
scroll to position [2084, 0]
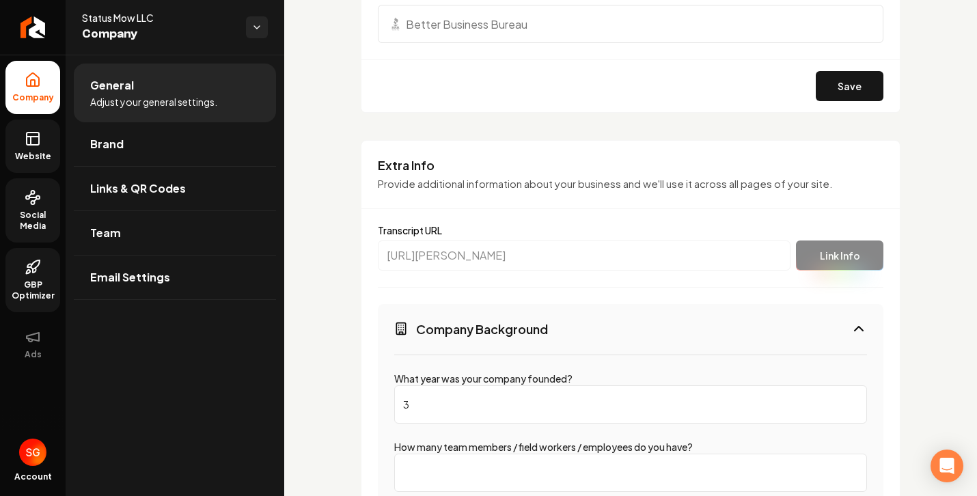
click at [540, 423] on input "3" at bounding box center [630, 404] width 473 height 38
click at [540, 422] on input "3" at bounding box center [630, 404] width 473 height 38
type input "2022"
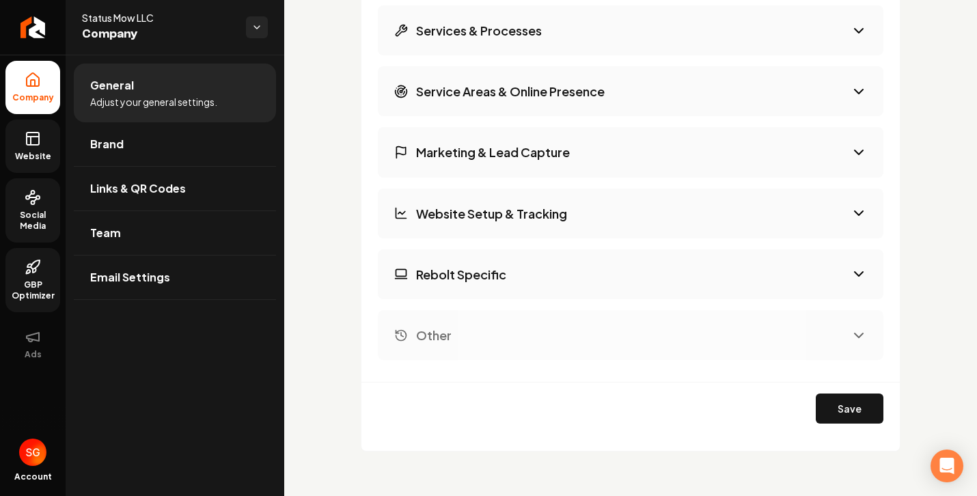
scroll to position [3449, 0]
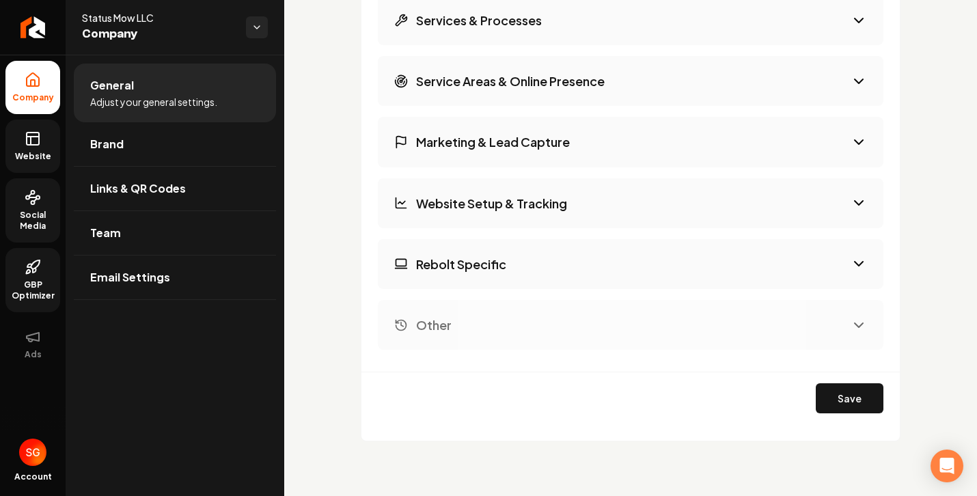
click at [846, 402] on button "Save" at bounding box center [849, 398] width 68 height 30
click at [851, 394] on button "Save" at bounding box center [849, 398] width 68 height 30
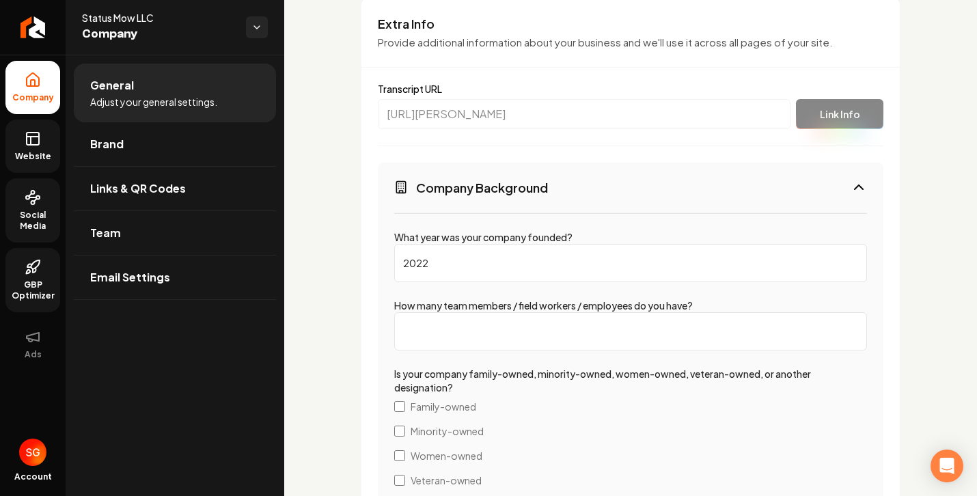
scroll to position [2252, 0]
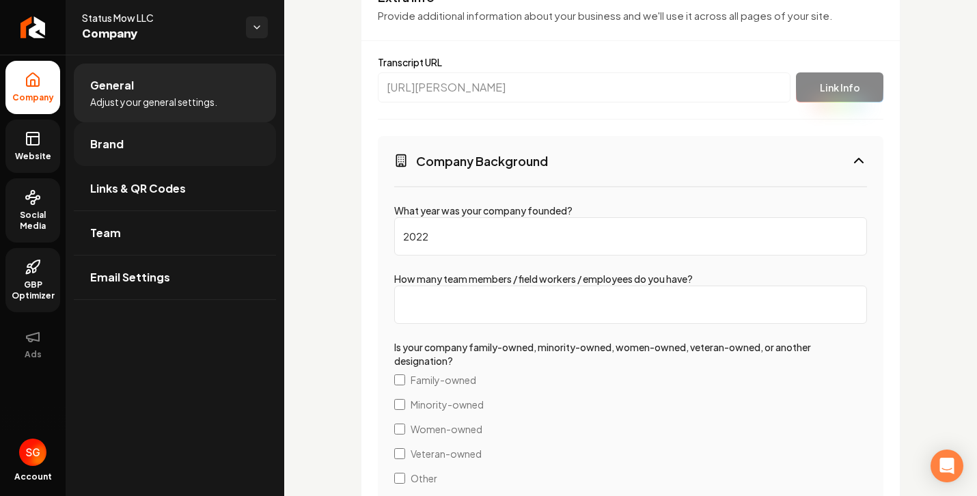
click at [145, 156] on link "Brand" at bounding box center [175, 144] width 202 height 44
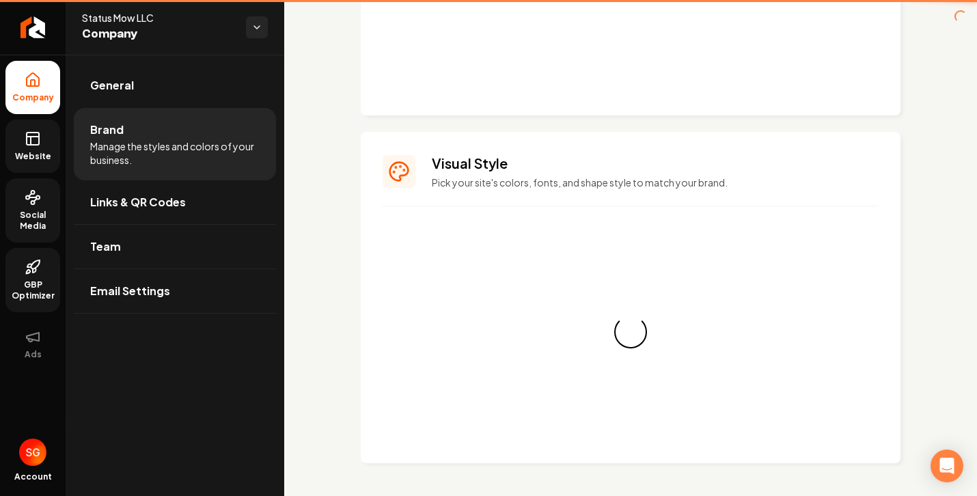
scroll to position [1634, 0]
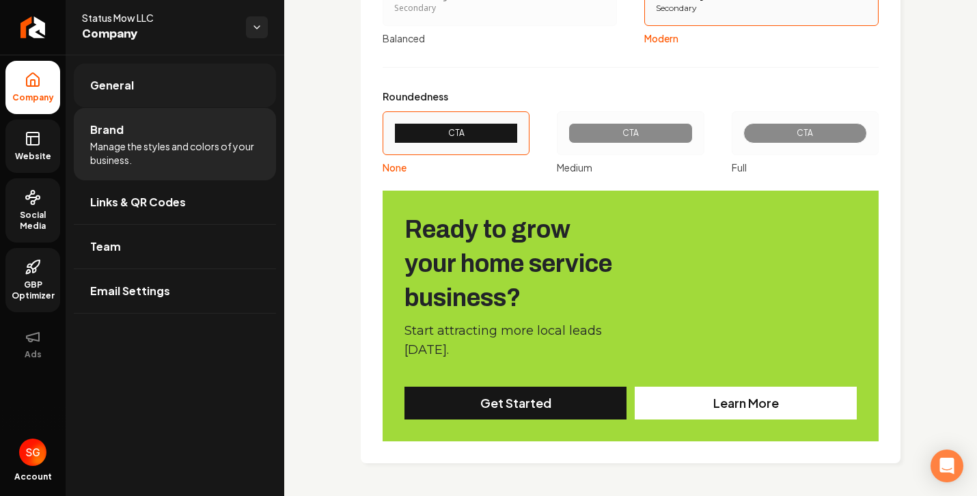
click at [172, 93] on link "General" at bounding box center [175, 86] width 202 height 44
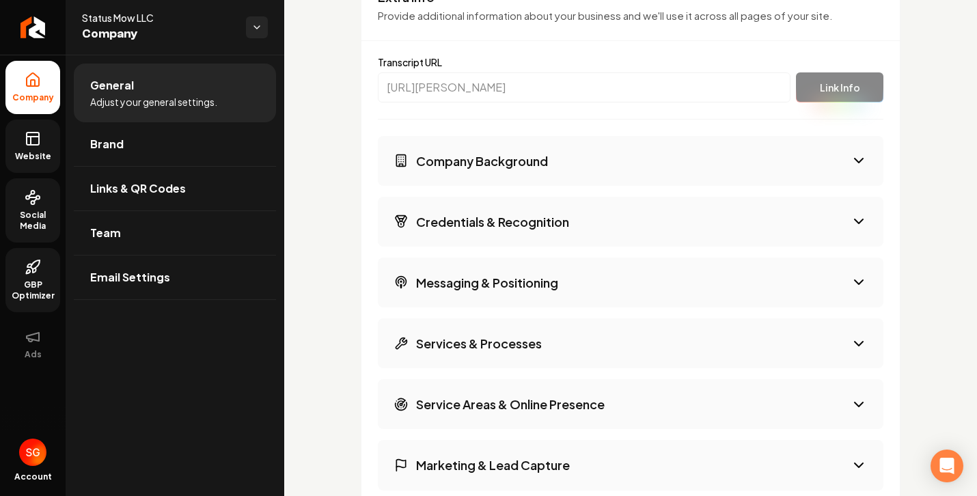
click at [43, 135] on link "Website" at bounding box center [32, 146] width 55 height 53
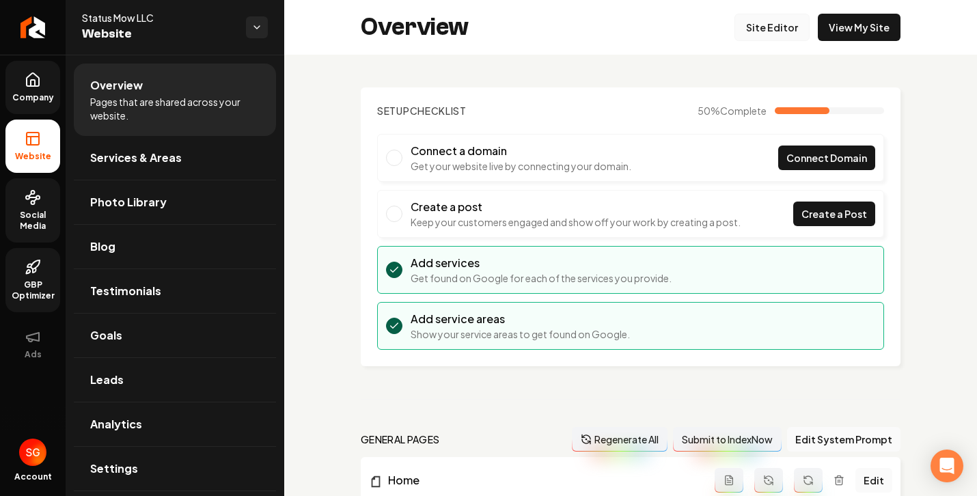
click at [777, 25] on link "Site Editor" at bounding box center [771, 27] width 75 height 27
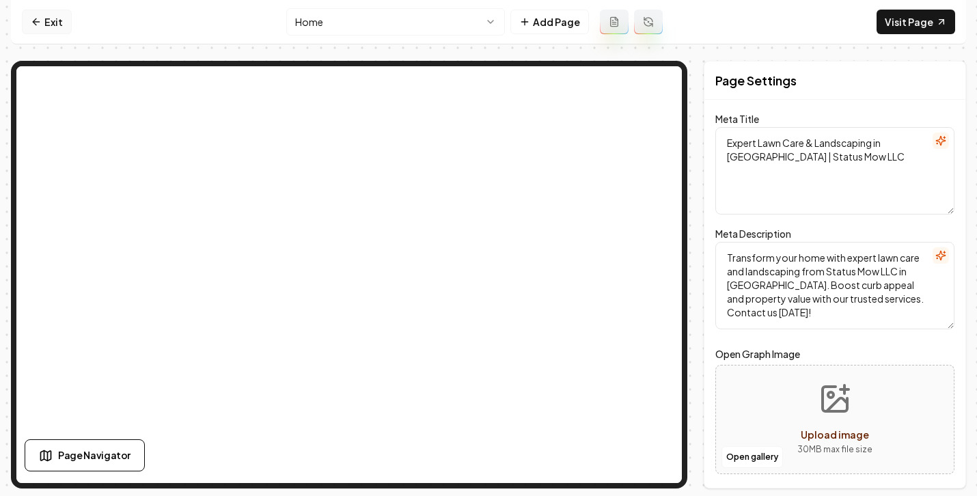
click at [33, 16] on icon at bounding box center [36, 21] width 11 height 11
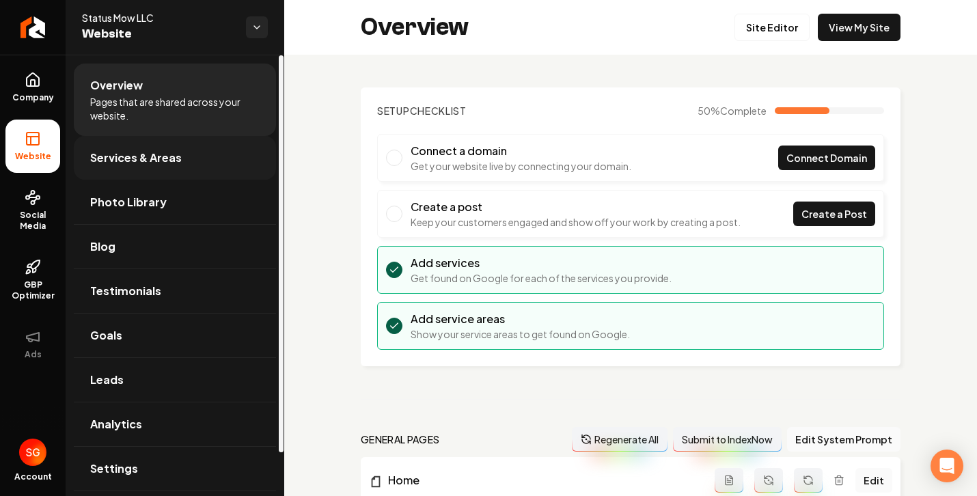
click at [181, 146] on link "Services & Areas" at bounding box center [175, 158] width 202 height 44
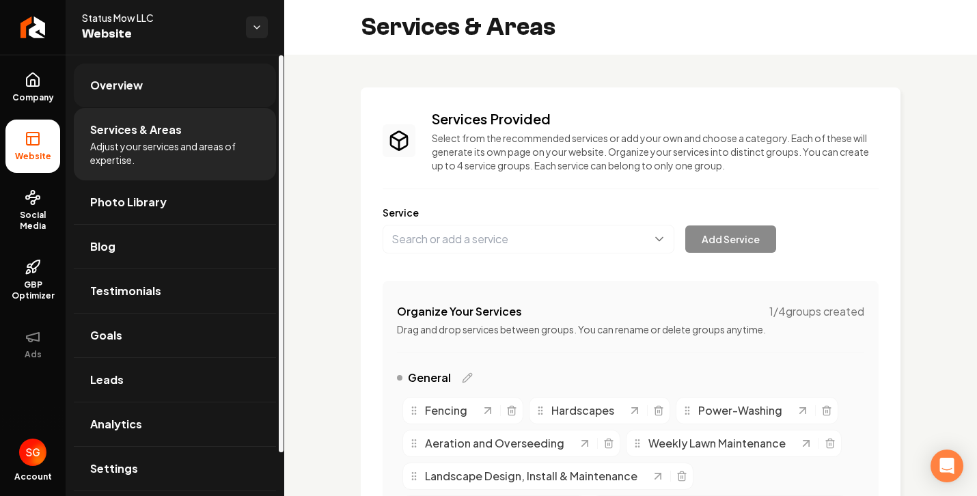
click at [162, 98] on link "Overview" at bounding box center [175, 86] width 202 height 44
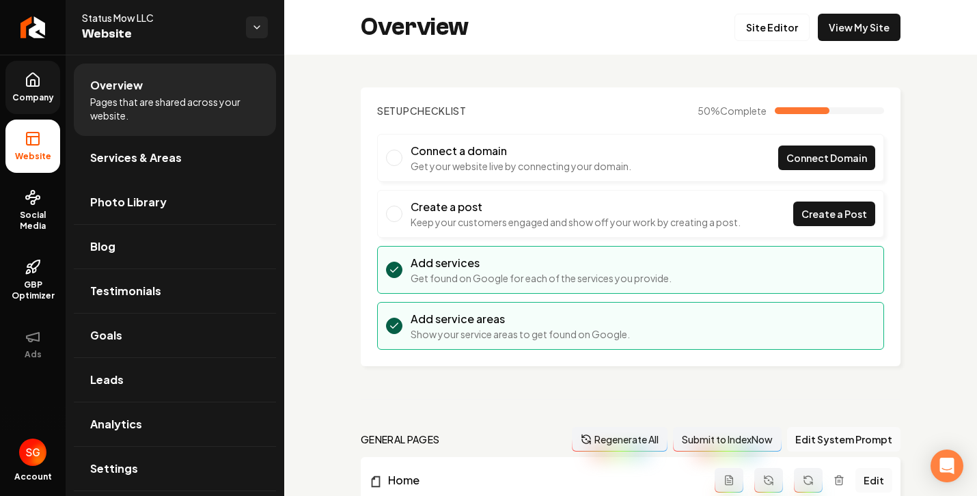
click at [40, 87] on icon at bounding box center [33, 80] width 16 height 16
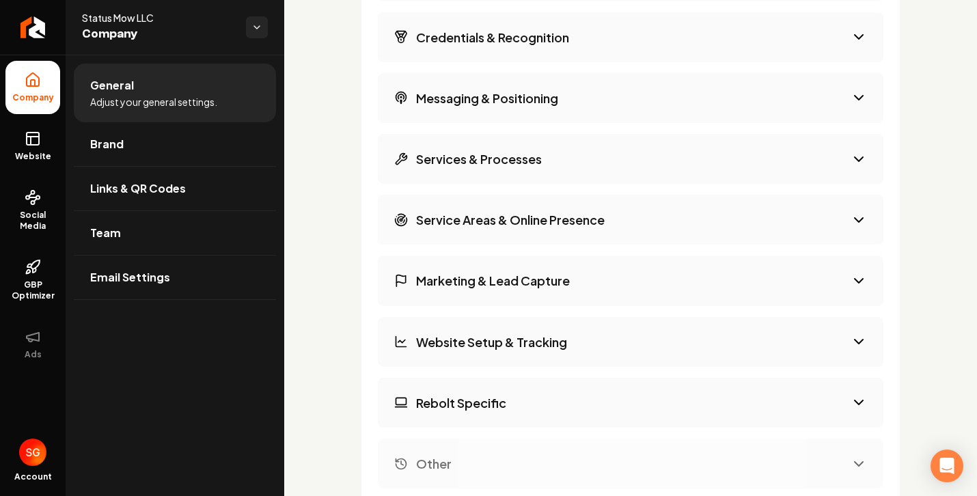
scroll to position [2498, 0]
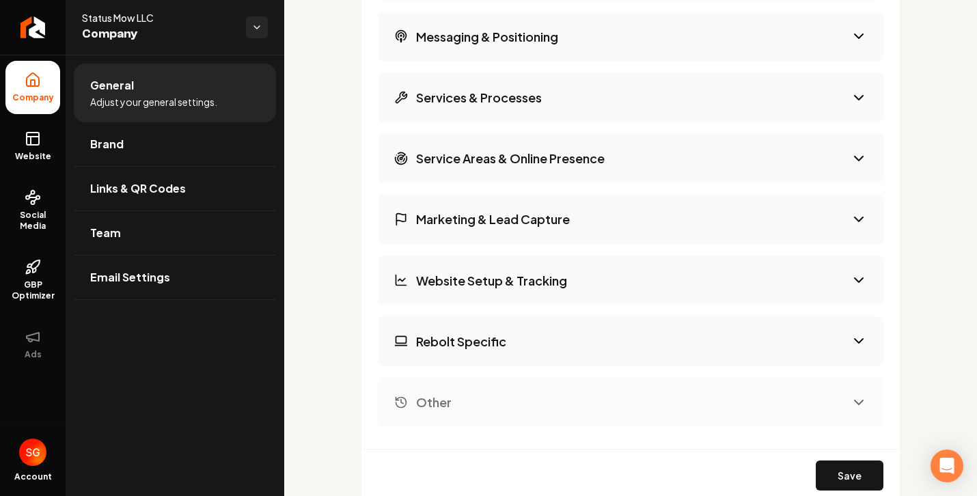
click at [586, 229] on button "Marketing & Lead Capture" at bounding box center [630, 219] width 505 height 50
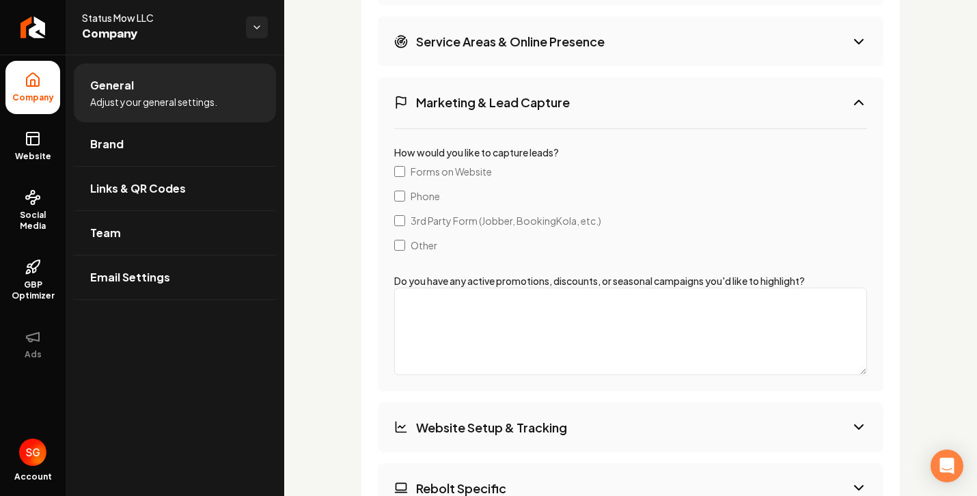
scroll to position [2616, 0]
click at [457, 341] on textarea "Do you have any active promotions, discounts, or seasonal campaigns you'd like …" at bounding box center [630, 330] width 473 height 87
click at [176, 102] on span "Adjust your general settings." at bounding box center [153, 102] width 127 height 14
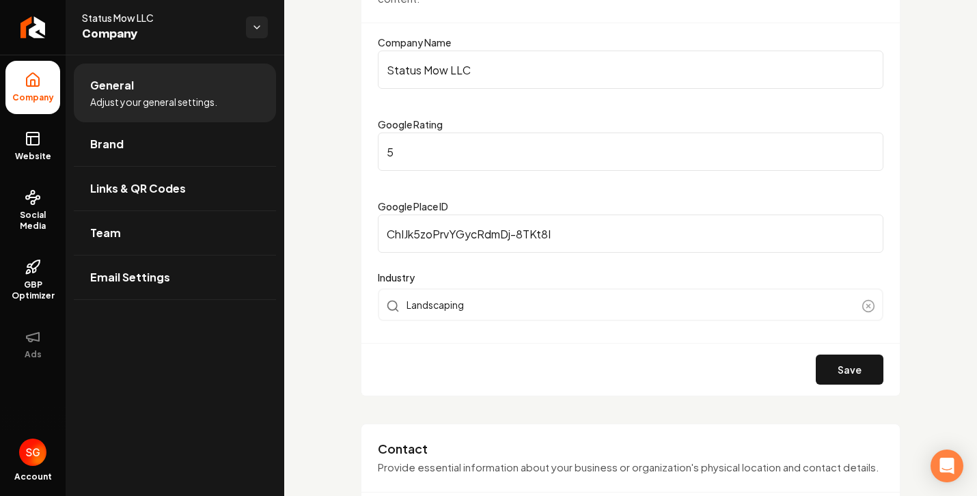
scroll to position [0, 0]
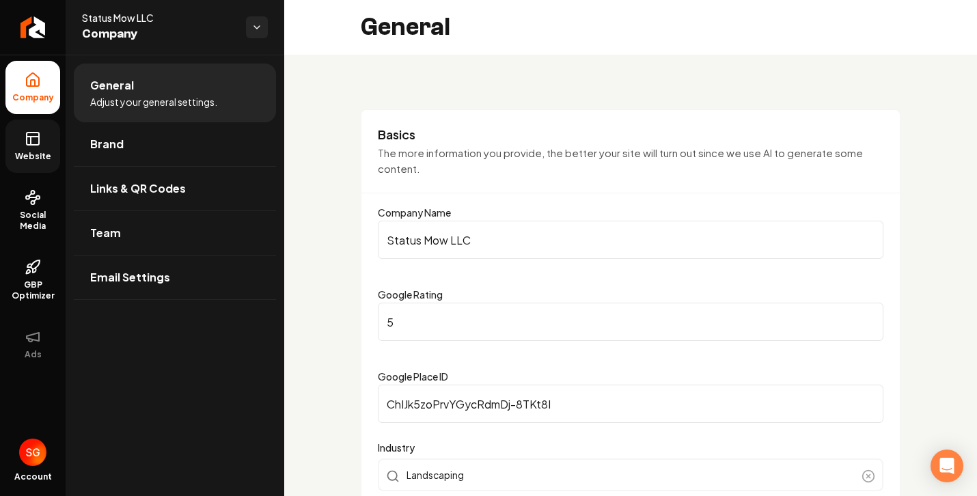
click at [38, 152] on span "Website" at bounding box center [33, 156] width 47 height 11
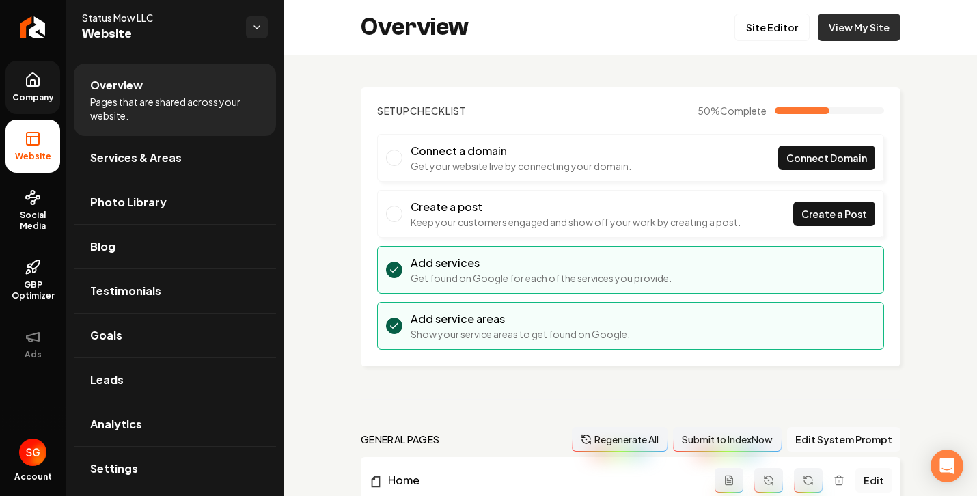
click at [834, 33] on link "View My Site" at bounding box center [858, 27] width 83 height 27
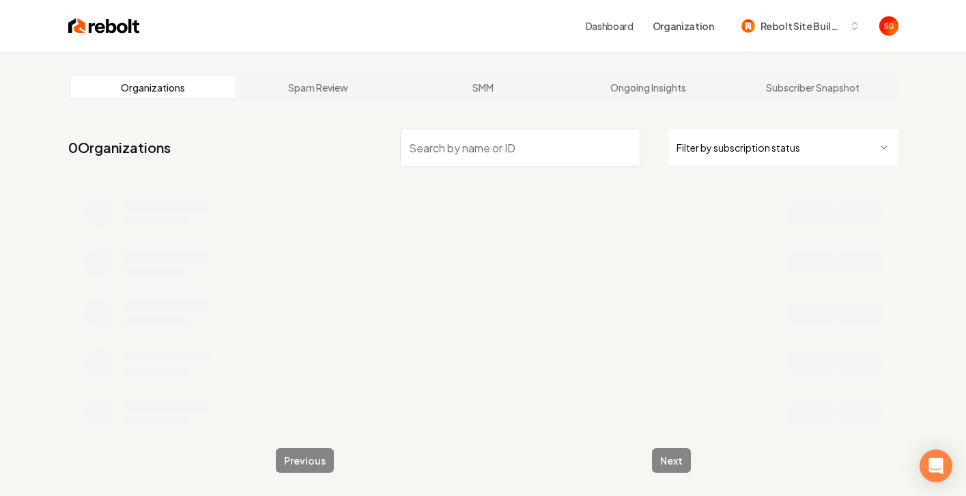
click at [475, 151] on input "search" at bounding box center [520, 147] width 240 height 38
paste input "Kingdom Contracting"
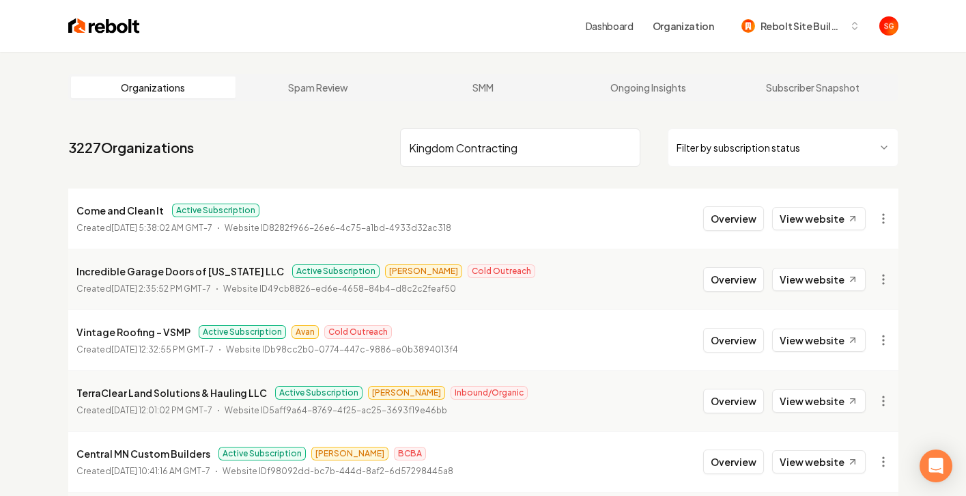
click at [502, 122] on main "Organizations Spam Review SMM Ongoing Insights Subscriber Snapshot 3227 Organiz…" at bounding box center [483, 452] width 874 height 801
click at [550, 151] on input "Kingdom Contracting" at bounding box center [520, 147] width 240 height 38
click at [510, 104] on main "Organizations Spam Review SMM Ongoing Insights Subscriber Snapshot 3227 Organiz…" at bounding box center [483, 452] width 874 height 801
click at [542, 153] on input "Kingdom Contracting" at bounding box center [520, 147] width 240 height 38
click at [570, 119] on main "Organizations Spam Review SMM Ongoing Insights Subscriber Snapshot 3227 Organiz…" at bounding box center [483, 452] width 874 height 801
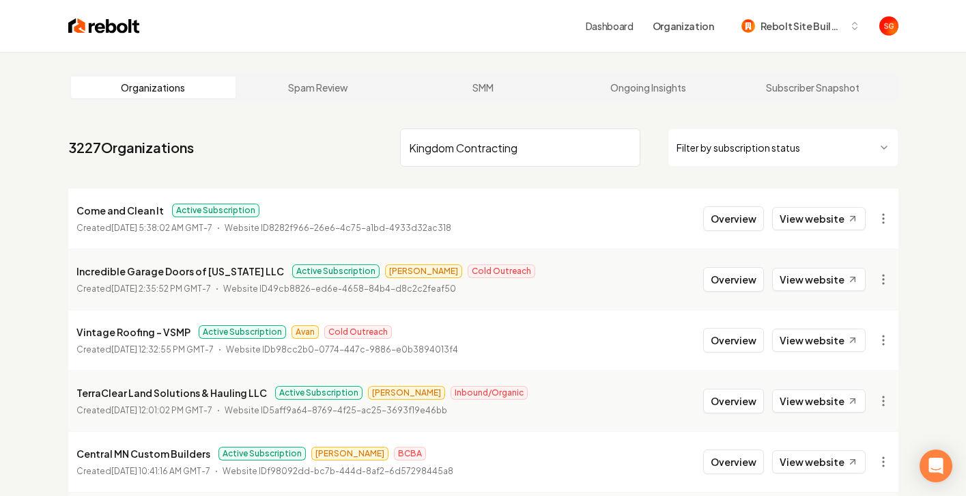
click at [555, 150] on input "Kingdom Contracting" at bounding box center [520, 147] width 240 height 38
click at [433, 127] on nav "3227 Organizations Kingdom Contracting Filter by subscription status" at bounding box center [483, 153] width 830 height 60
click at [520, 147] on input "Kingdom Contracting" at bounding box center [520, 147] width 240 height 38
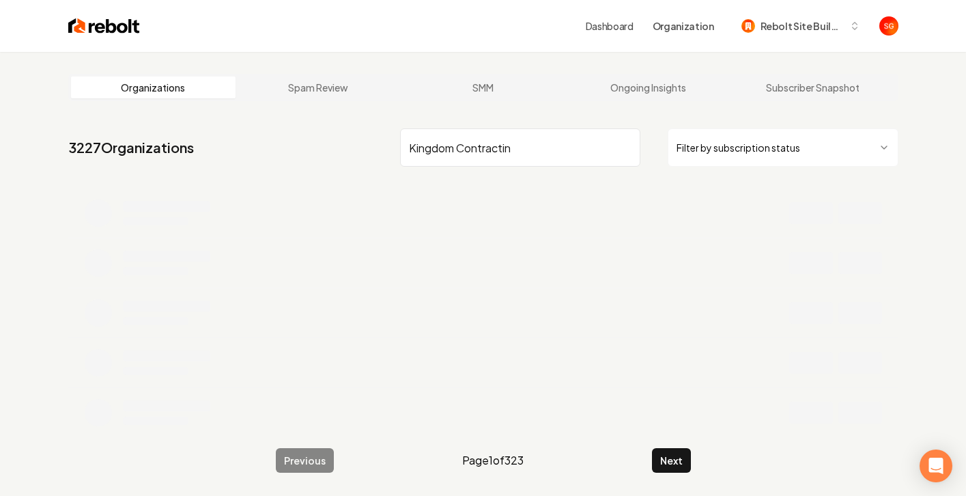
type input "Kingdom Contracting"
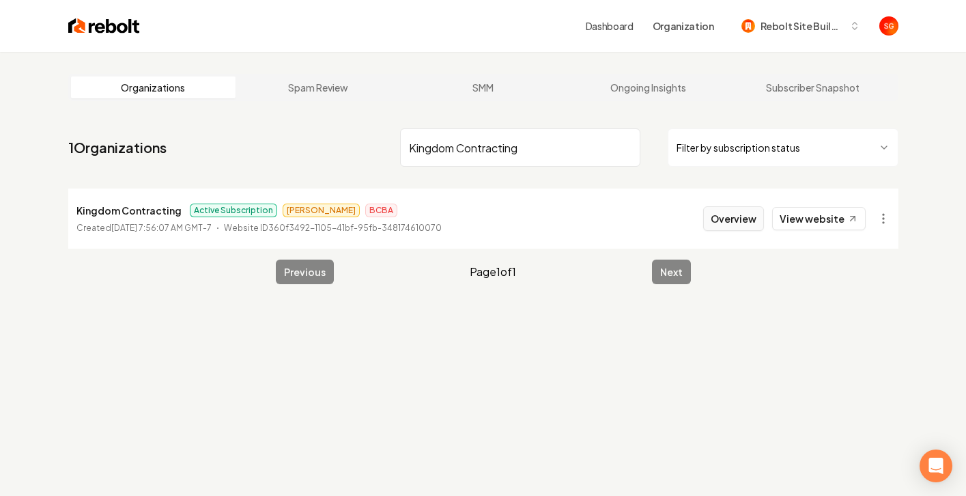
click at [741, 219] on button "Overview" at bounding box center [733, 218] width 61 height 25
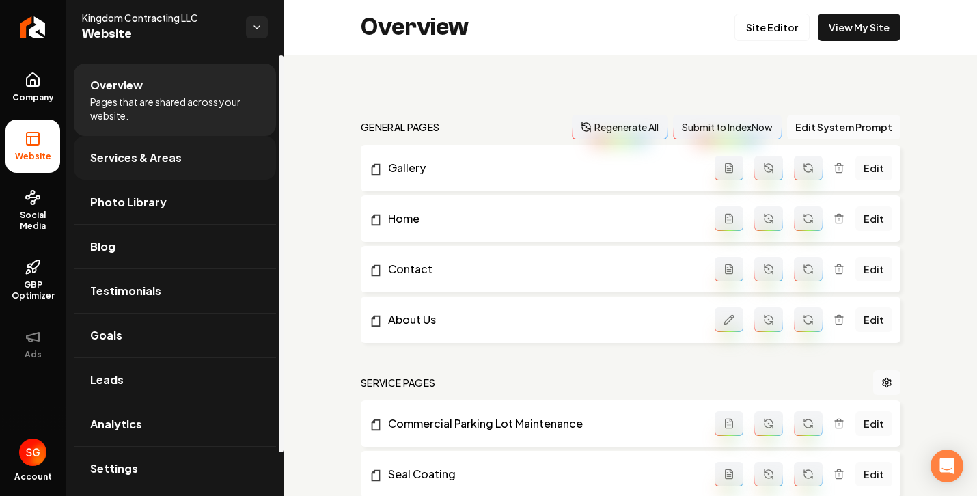
click at [98, 152] on span "Services & Areas" at bounding box center [136, 158] width 92 height 16
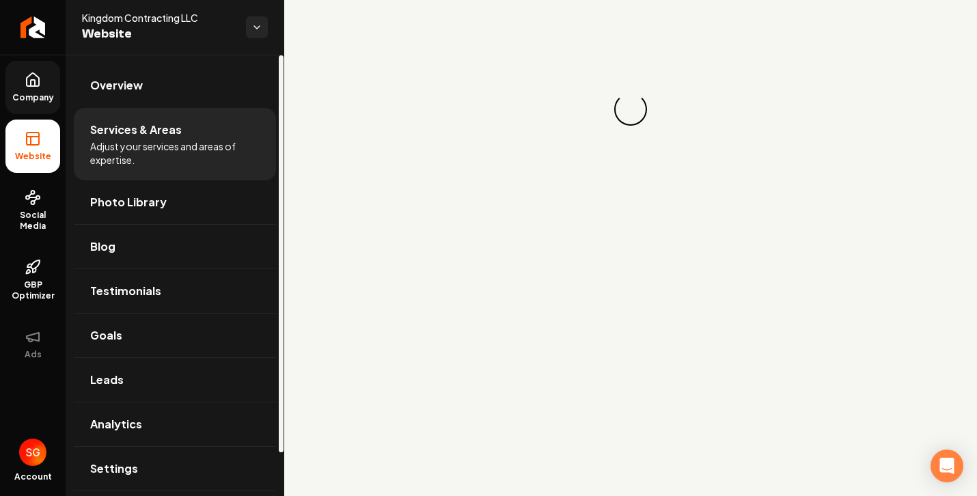
click at [46, 69] on link "Company" at bounding box center [32, 87] width 55 height 53
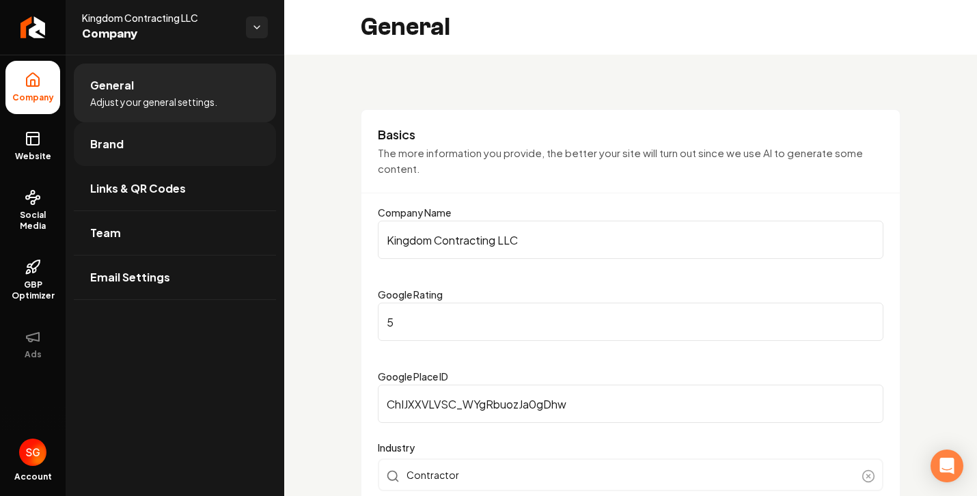
click at [115, 146] on span "Brand" at bounding box center [106, 144] width 33 height 16
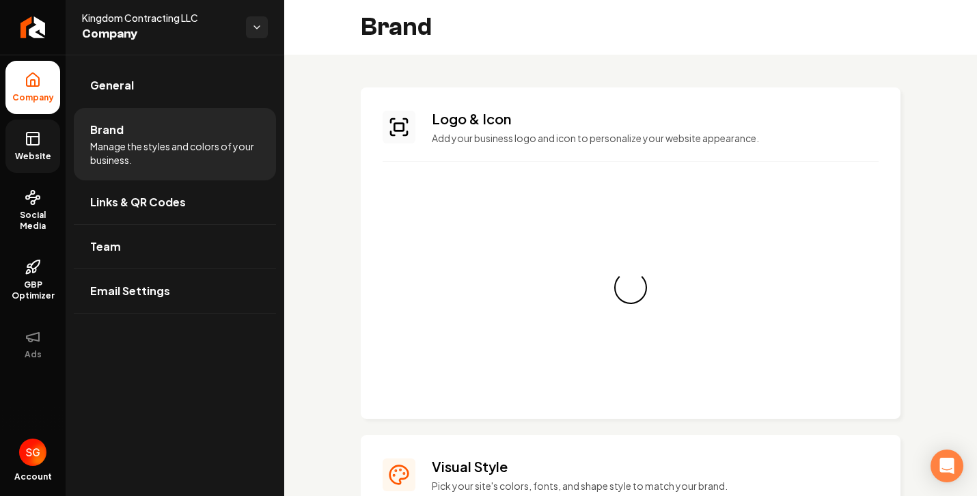
click at [45, 142] on link "Website" at bounding box center [32, 146] width 55 height 53
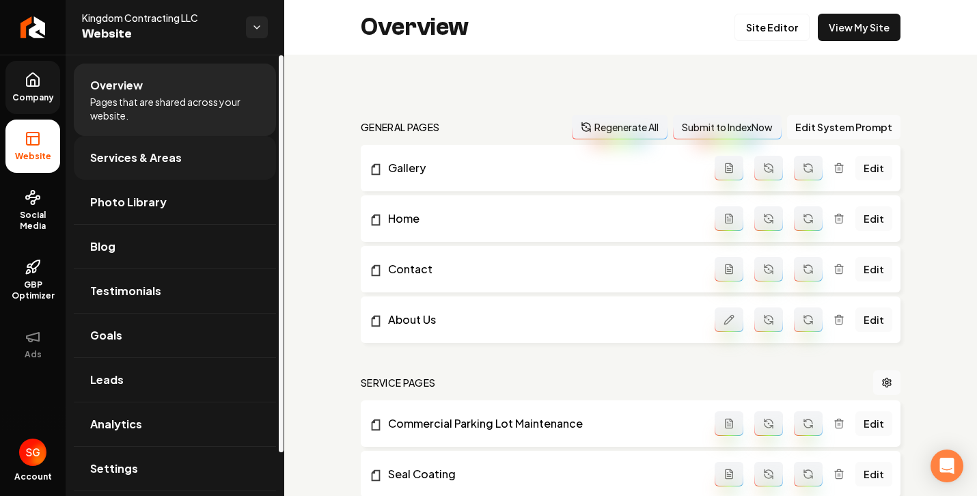
click at [128, 154] on span "Services & Areas" at bounding box center [136, 158] width 92 height 16
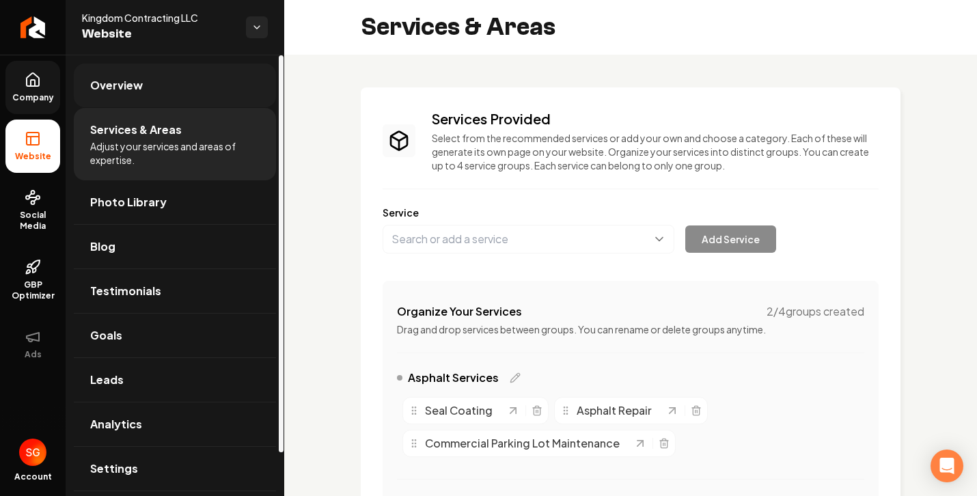
click at [135, 98] on link "Overview" at bounding box center [175, 86] width 202 height 44
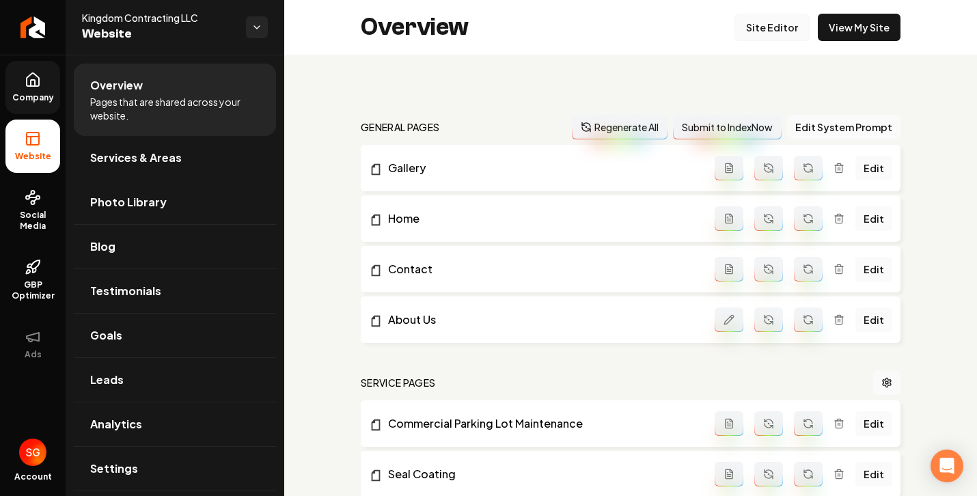
click at [772, 23] on link "Site Editor" at bounding box center [771, 27] width 75 height 27
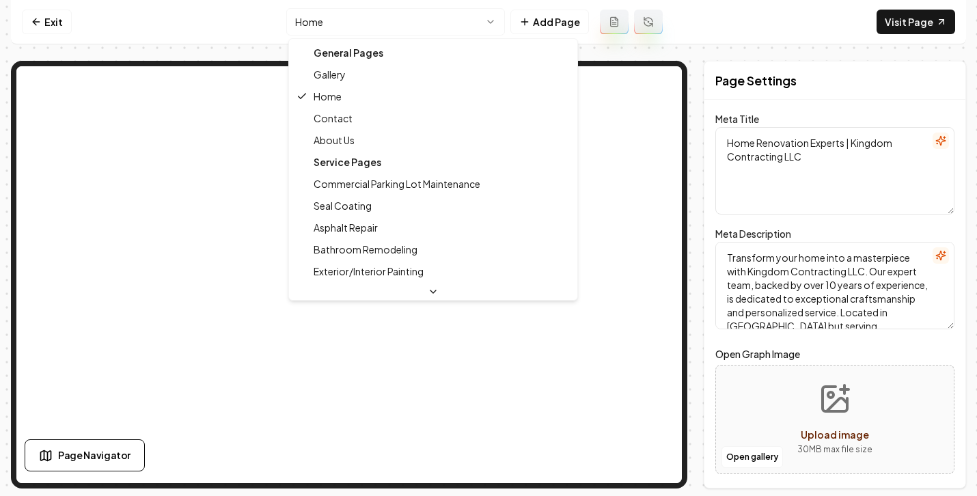
click at [475, 16] on html "Computer Required This feature is only available on a computer. Please switch t…" at bounding box center [488, 248] width 977 height 496
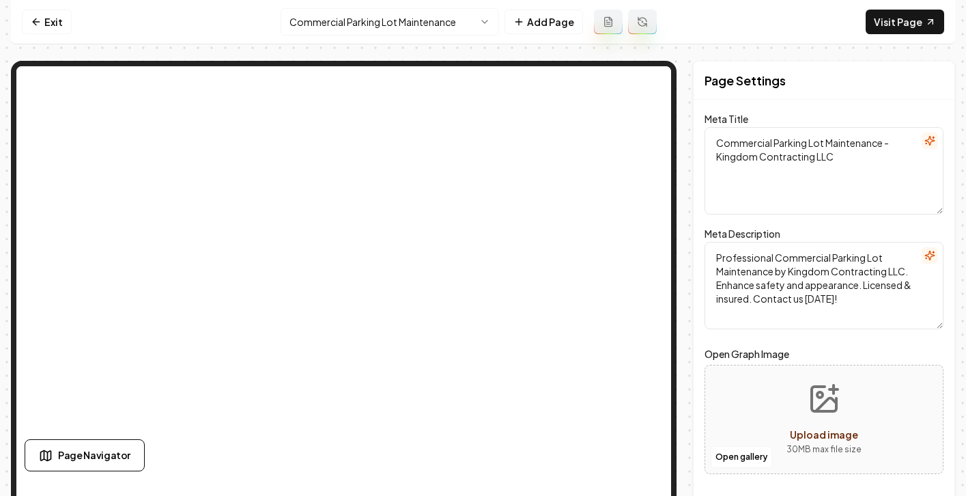
click at [419, 20] on html "Computer Required This feature is only available on a computer. Please switch t…" at bounding box center [483, 248] width 966 height 496
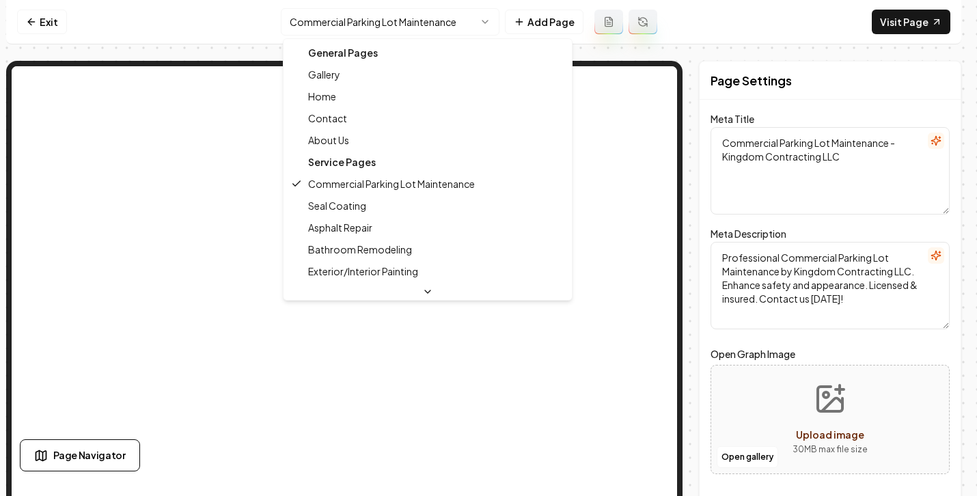
click at [365, 158] on div "Service Pages" at bounding box center [427, 162] width 283 height 22
drag, startPoint x: 363, startPoint y: 193, endPoint x: 363, endPoint y: 199, distance: 6.9
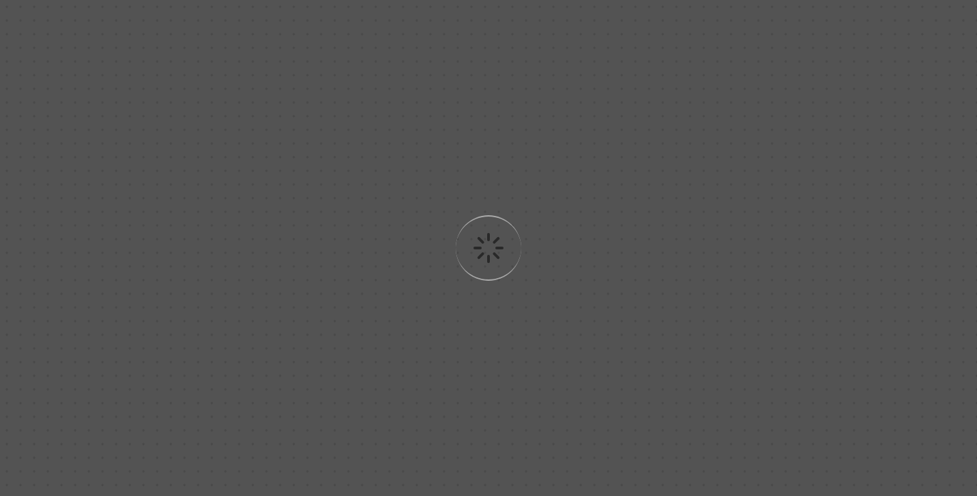
click at [363, 199] on div "Loading..." at bounding box center [488, 248] width 977 height 496
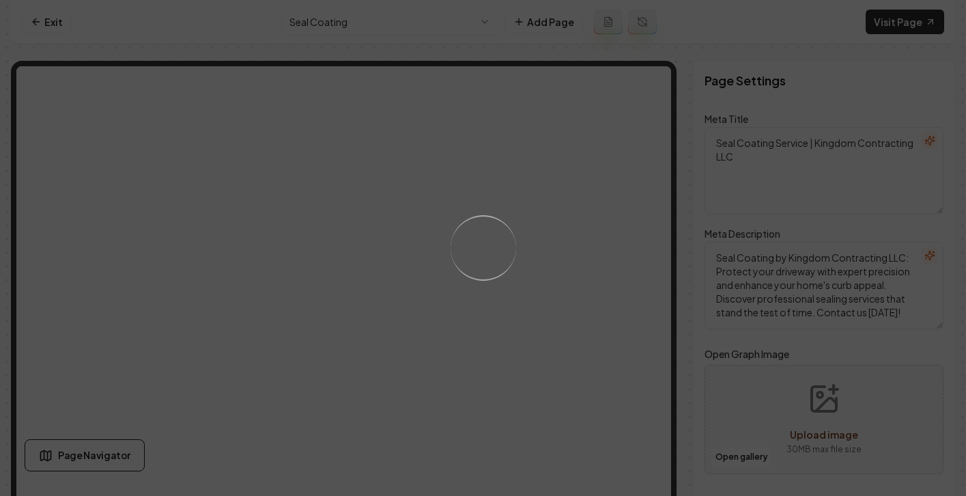
click at [365, 30] on html "Computer Required This feature is only available on a computer. Please switch t…" at bounding box center [483, 248] width 966 height 496
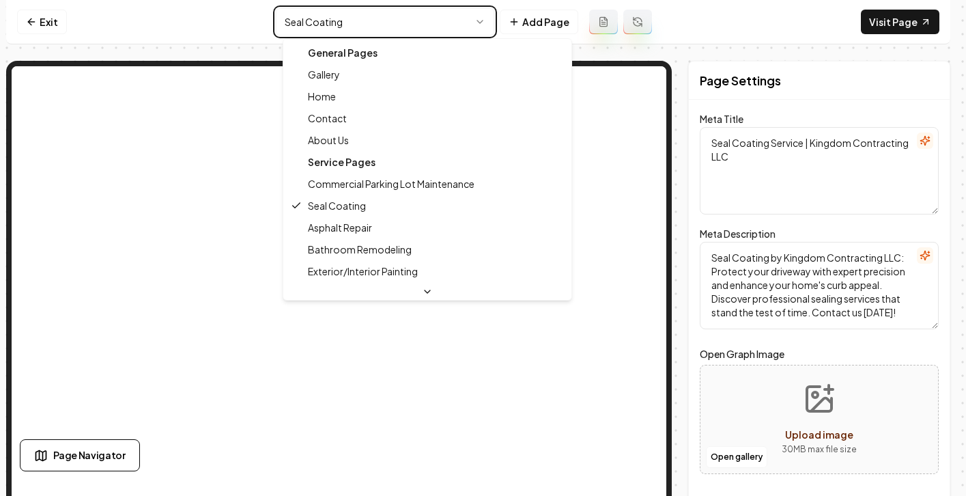
type textarea "Commercial Parking Lot Maintenance - Kingdom Contracting LLC"
type textarea "Professional Commercial Parking Lot Maintenance by Kingdom Contracting LLC. Enh…"
type input "commercial-parking-lot-maintenance"
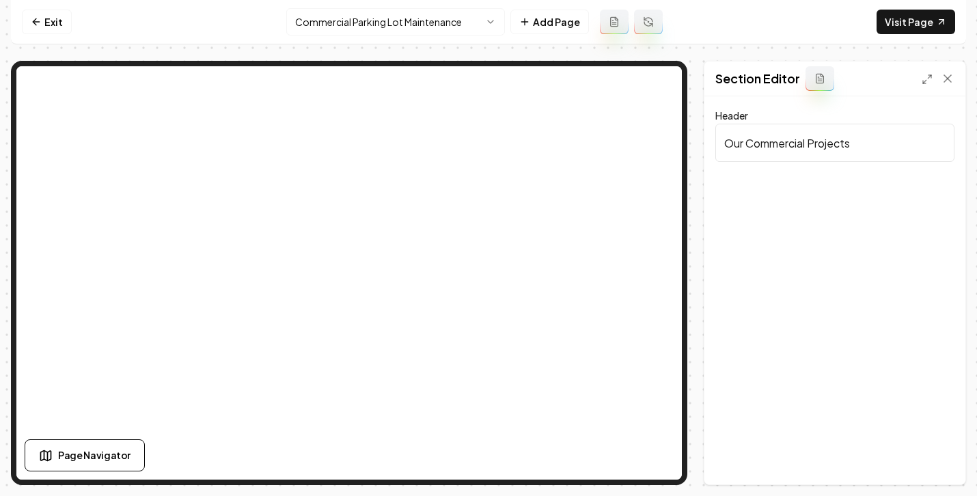
click at [292, 445] on div "Page Navigator" at bounding box center [221, 455] width 393 height 32
click at [806, 144] on input "Our Commercial Projects" at bounding box center [834, 143] width 239 height 38
click at [848, 139] on input "Our Commercial Projects" at bounding box center [834, 143] width 239 height 38
click at [819, 82] on icon at bounding box center [819, 78] width 11 height 11
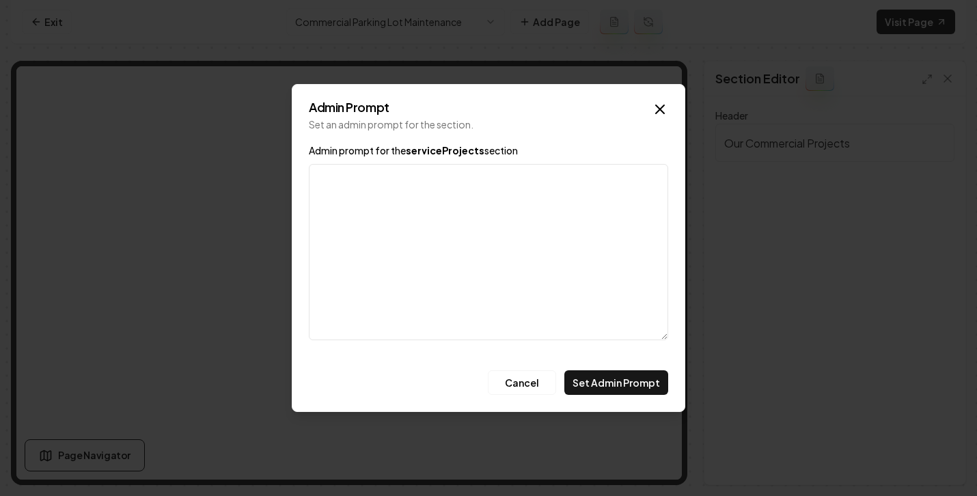
click at [656, 111] on icon "button" at bounding box center [660, 109] width 8 height 8
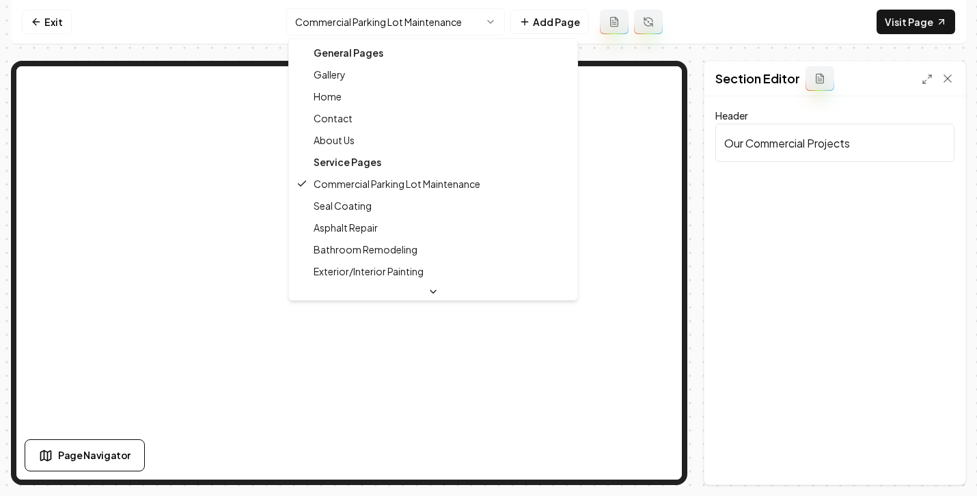
click at [368, 29] on html "Computer Required This feature is only available on a computer. Please switch t…" at bounding box center [488, 248] width 977 height 496
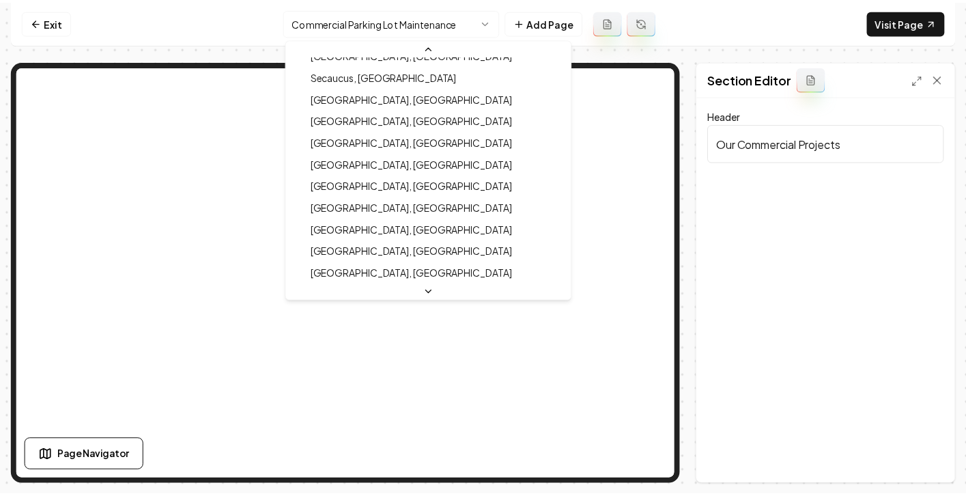
scroll to position [493, 0]
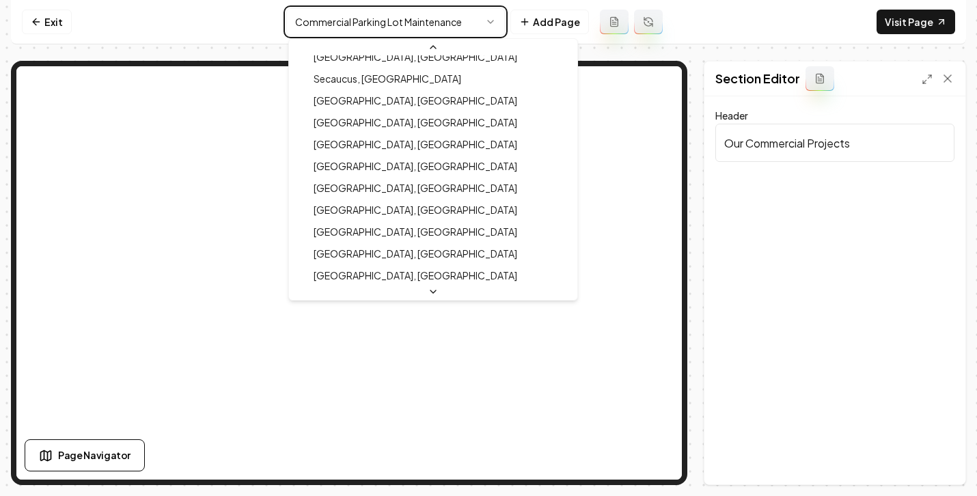
click at [542, 61] on html "Computer Required This feature is only available on a computer. Please switch t…" at bounding box center [488, 248] width 977 height 496
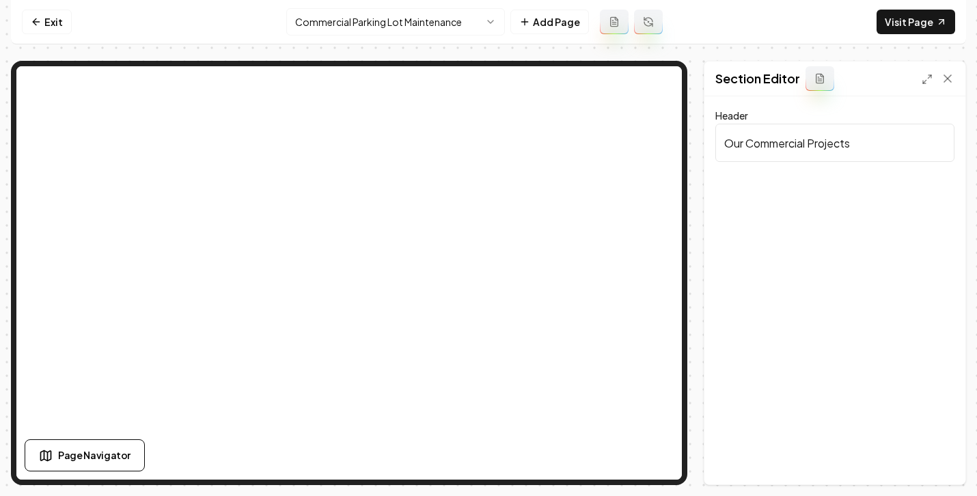
click at [417, 18] on html "Computer Required This feature is only available on a computer. Please switch t…" at bounding box center [488, 248] width 977 height 496
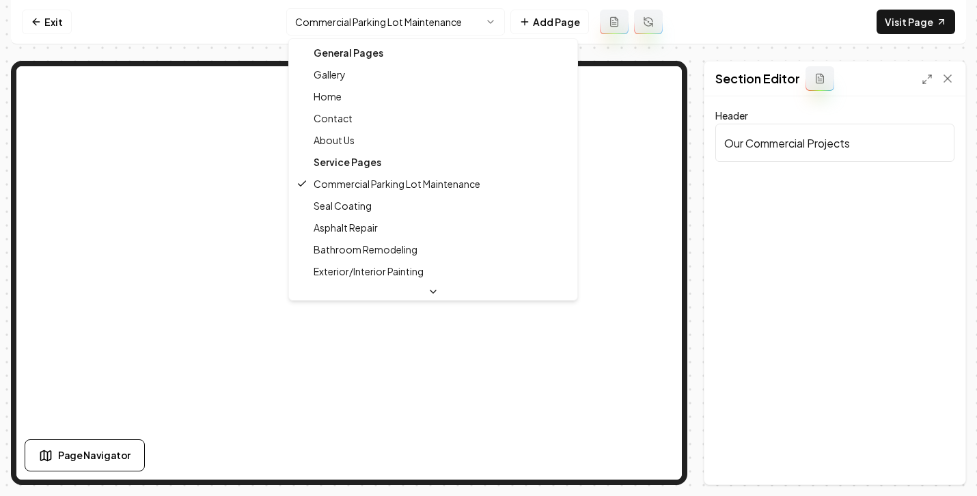
click at [362, 53] on div "General Pages" at bounding box center [433, 53] width 283 height 22
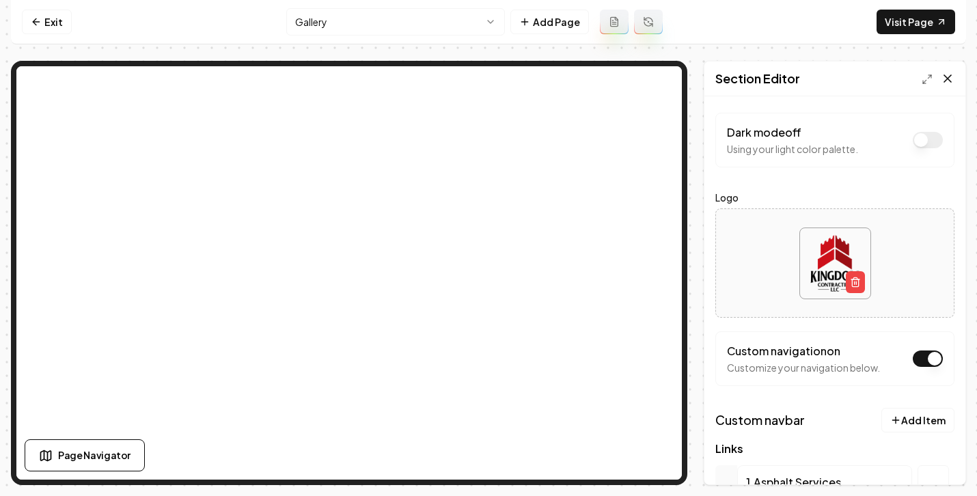
click at [957, 76] on div "Section Editor" at bounding box center [834, 78] width 261 height 35
click at [950, 78] on icon at bounding box center [947, 79] width 14 height 14
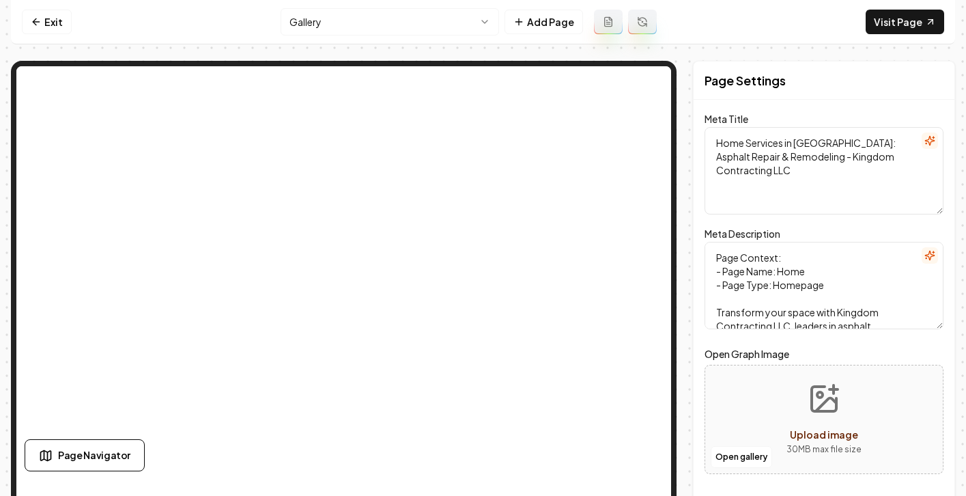
click at [328, 50] on div "Exit Gallery Add Page Visit Page Page Navigator Page Settings Meta Title Home S…" at bounding box center [483, 242] width 944 height 485
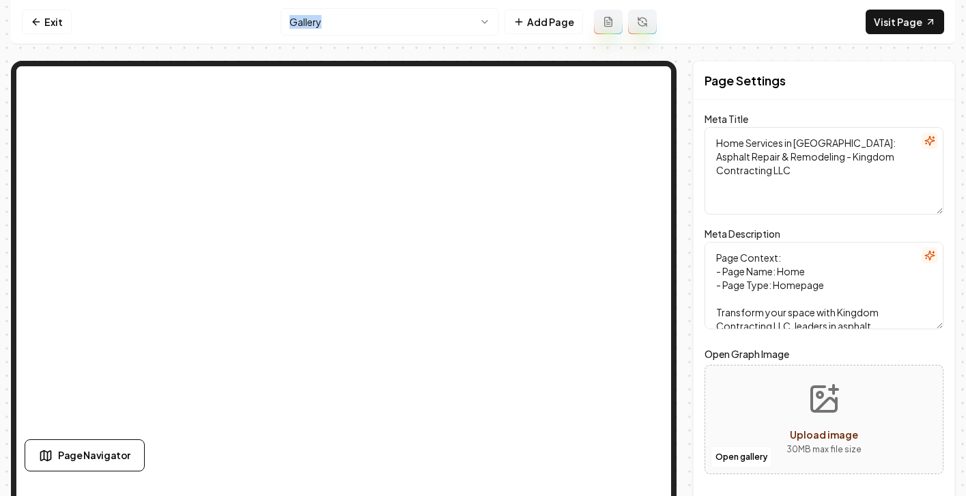
click at [328, 50] on div "Exit Gallery Add Page Visit Page Page Navigator Page Settings Meta Title Home S…" at bounding box center [483, 242] width 944 height 485
click at [374, 46] on div "Exit Gallery Add Page Visit Page Page Navigator Page Settings Meta Title Home S…" at bounding box center [483, 242] width 944 height 485
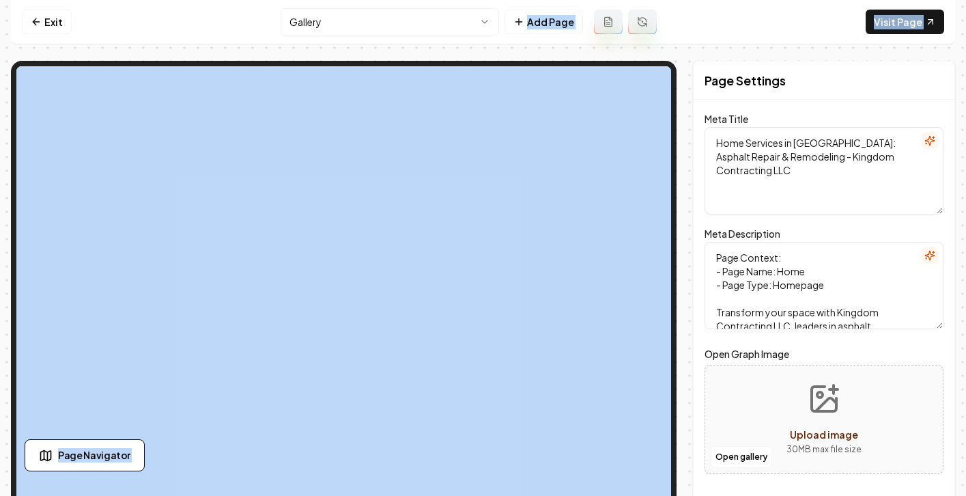
drag, startPoint x: 336, startPoint y: 54, endPoint x: 371, endPoint y: 51, distance: 34.9
click at [374, 52] on div "Exit Gallery Add Page Visit Page Page Navigator Page Settings Meta Title Home S…" at bounding box center [483, 242] width 944 height 485
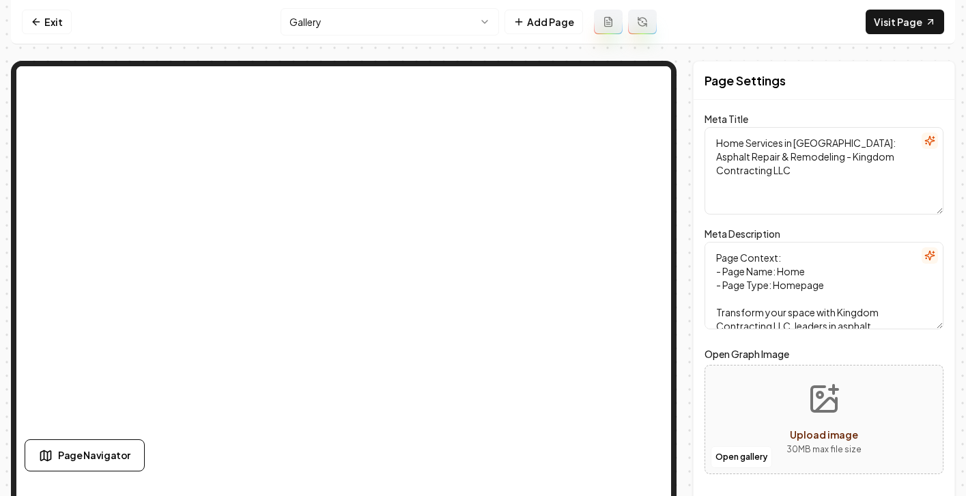
click at [370, 51] on div "Exit Gallery Add Page Visit Page Page Navigator Page Settings Meta Title Home S…" at bounding box center [483, 242] width 944 height 485
click at [351, 55] on div "Exit Gallery Add Page Visit Page Page Navigator Page Settings Meta Title Home S…" at bounding box center [483, 242] width 944 height 485
drag, startPoint x: 647, startPoint y: 48, endPoint x: 710, endPoint y: 40, distance: 62.8
click at [710, 40] on div "Exit Gallery Add Page Visit Page Page Navigator Page Settings Meta Title Home S…" at bounding box center [483, 242] width 944 height 485
click at [337, 23] on html "Computer Required This feature is only available on a computer. Please switch t…" at bounding box center [483, 248] width 966 height 496
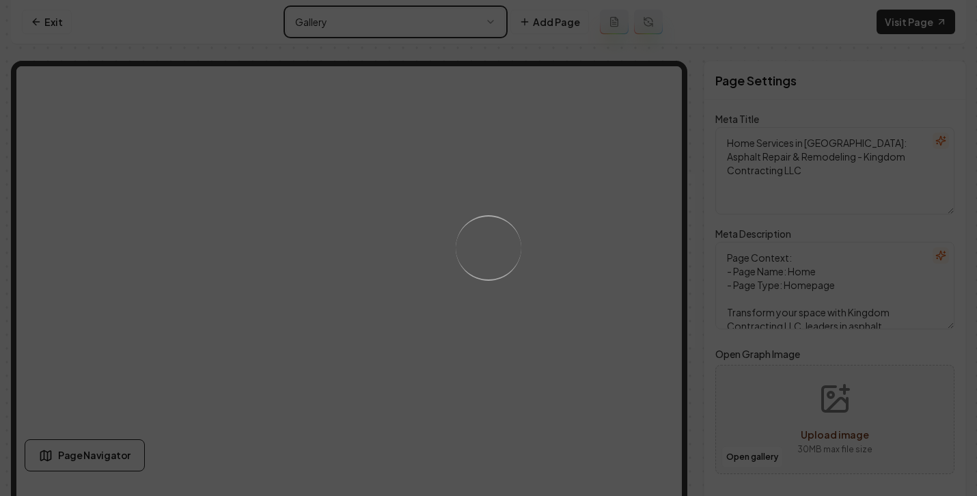
type textarea "Commercial Parking Lot Maintenance - Kingdom Contracting LLC"
type textarea "Professional Commercial Parking Lot Maintenance by Kingdom Contracting LLC. Enh…"
type input "commercial-parking-lot-maintenance"
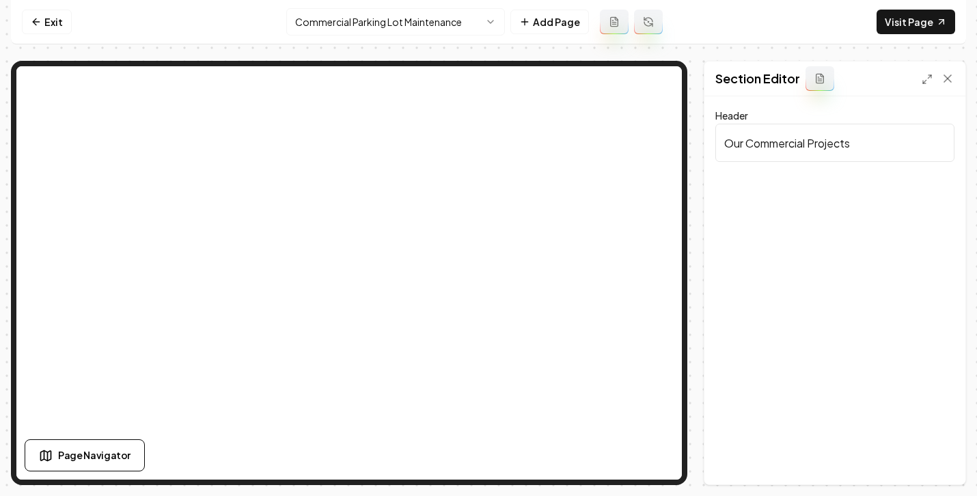
click at [826, 82] on button at bounding box center [819, 78] width 29 height 25
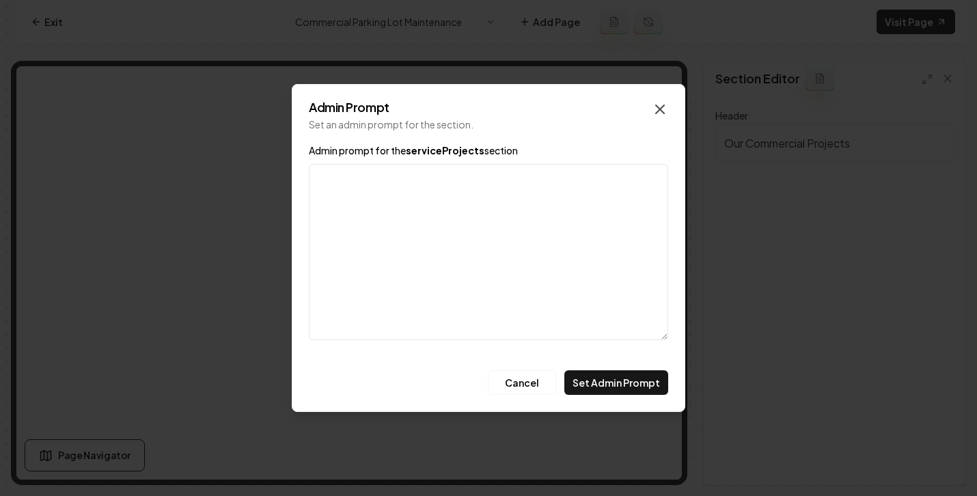
click at [659, 113] on icon "button" at bounding box center [660, 109] width 16 height 16
